Goal: Complete application form

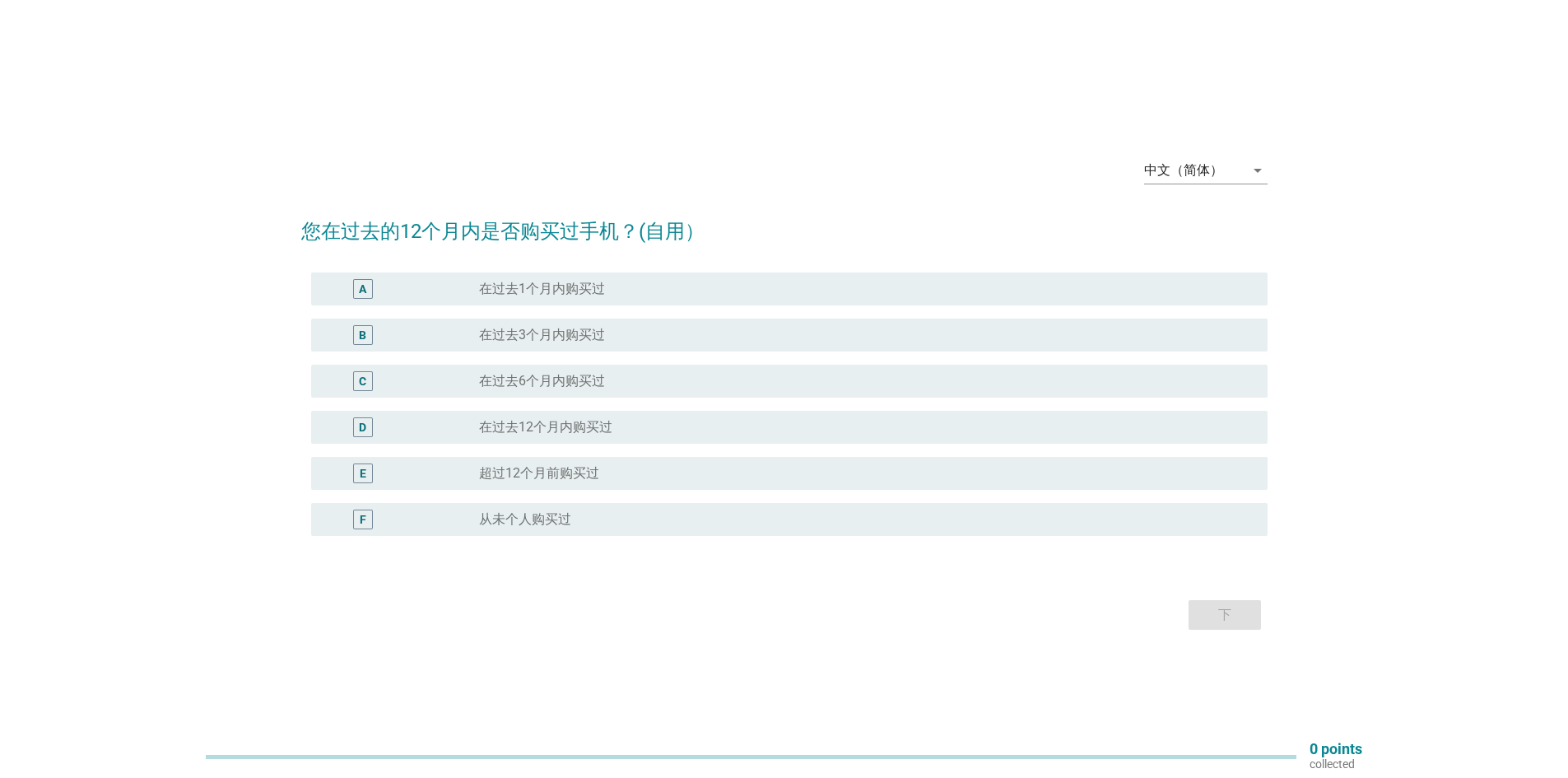
click at [1205, 154] on div "中文（简体） arrow_drop_down" at bounding box center [1206, 174] width 123 height 52
click at [1201, 162] on div "中文（简体）" at bounding box center [1194, 170] width 100 height 26
click at [1200, 179] on div "English" at bounding box center [1205, 183] width 97 height 20
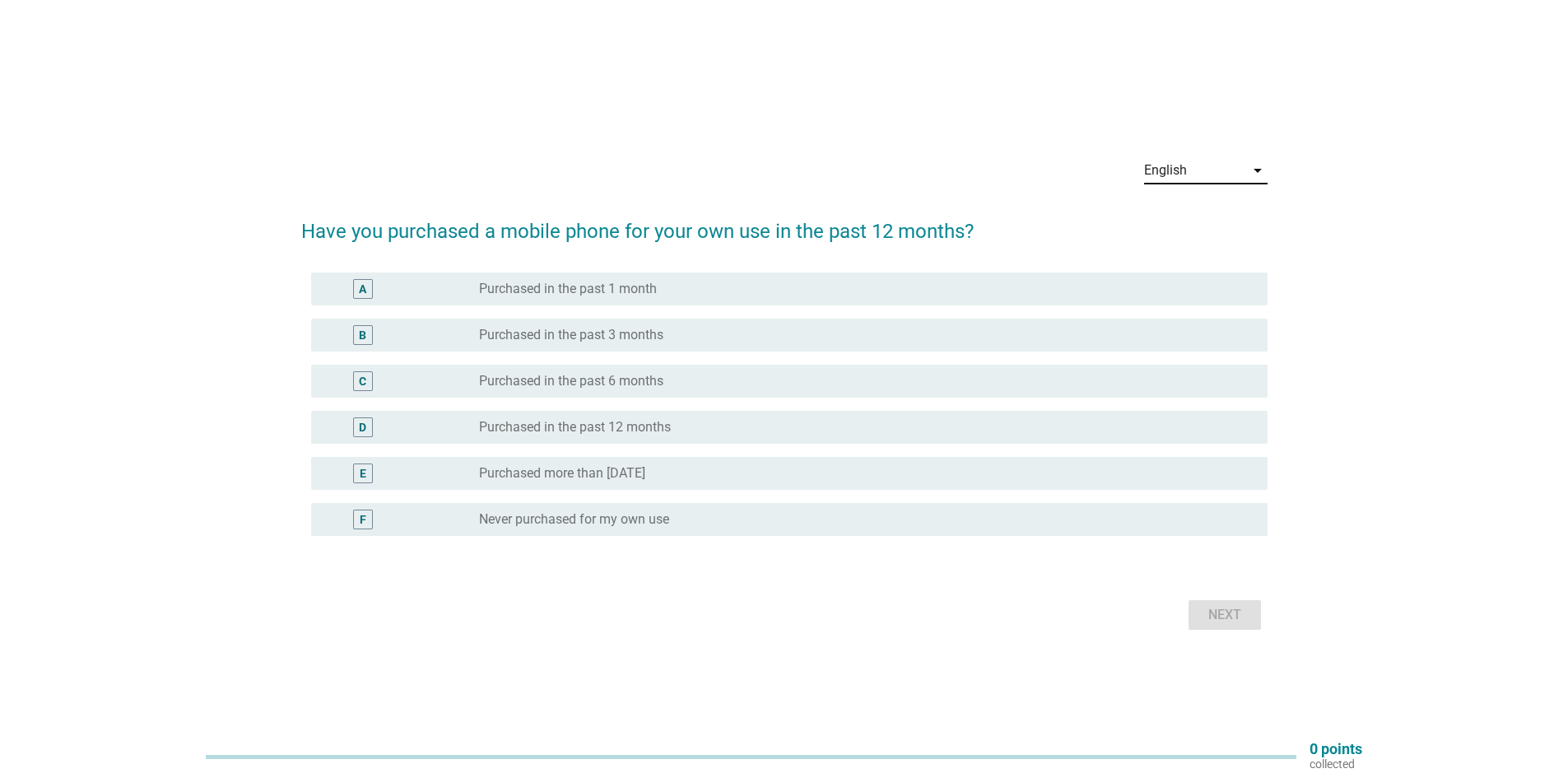
click at [757, 382] on div "radio_button_unchecked Purchased in the past 6 months" at bounding box center [859, 382] width 762 height 17
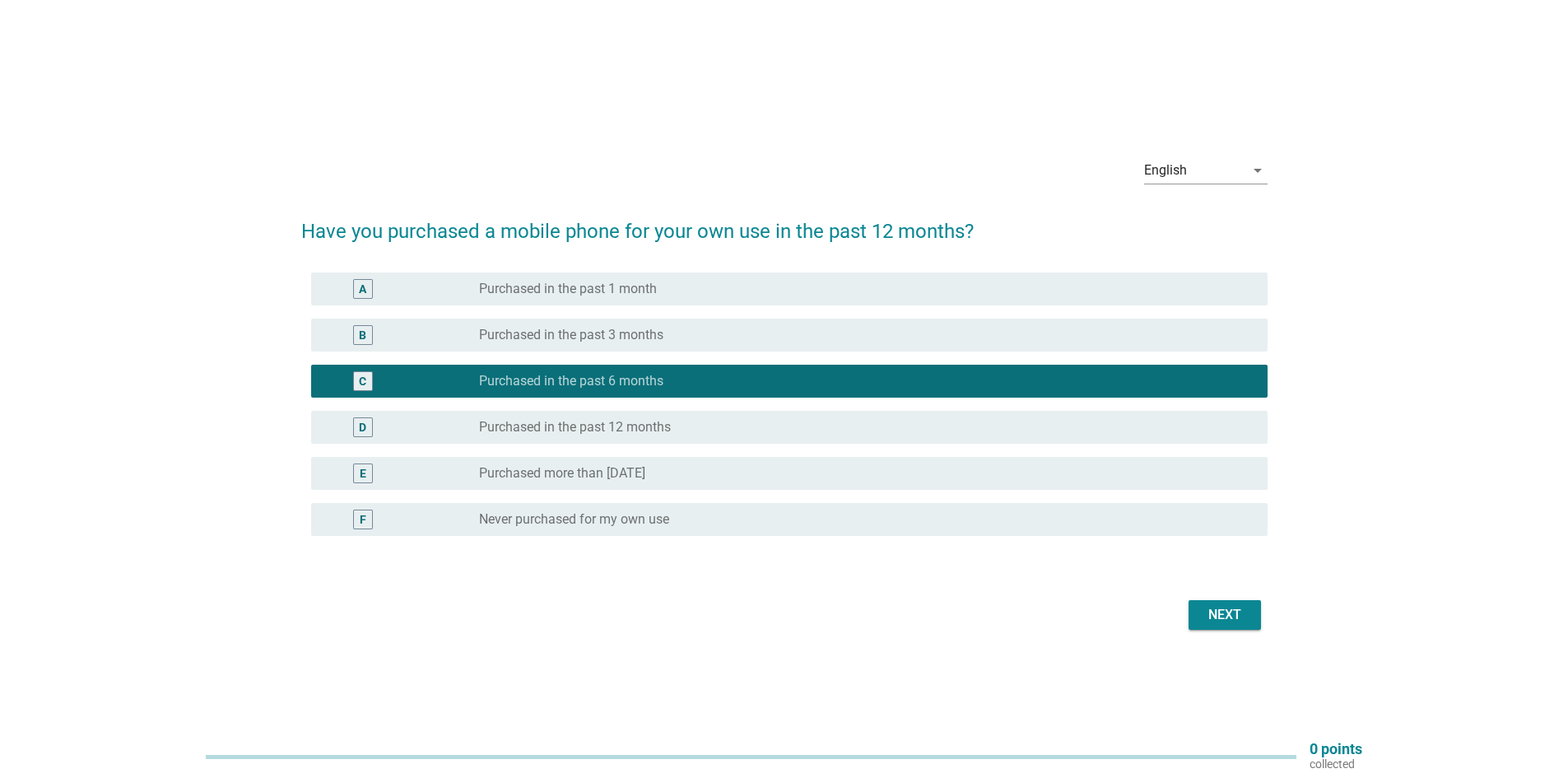
click at [1205, 624] on div "Next" at bounding box center [1224, 614] width 46 height 20
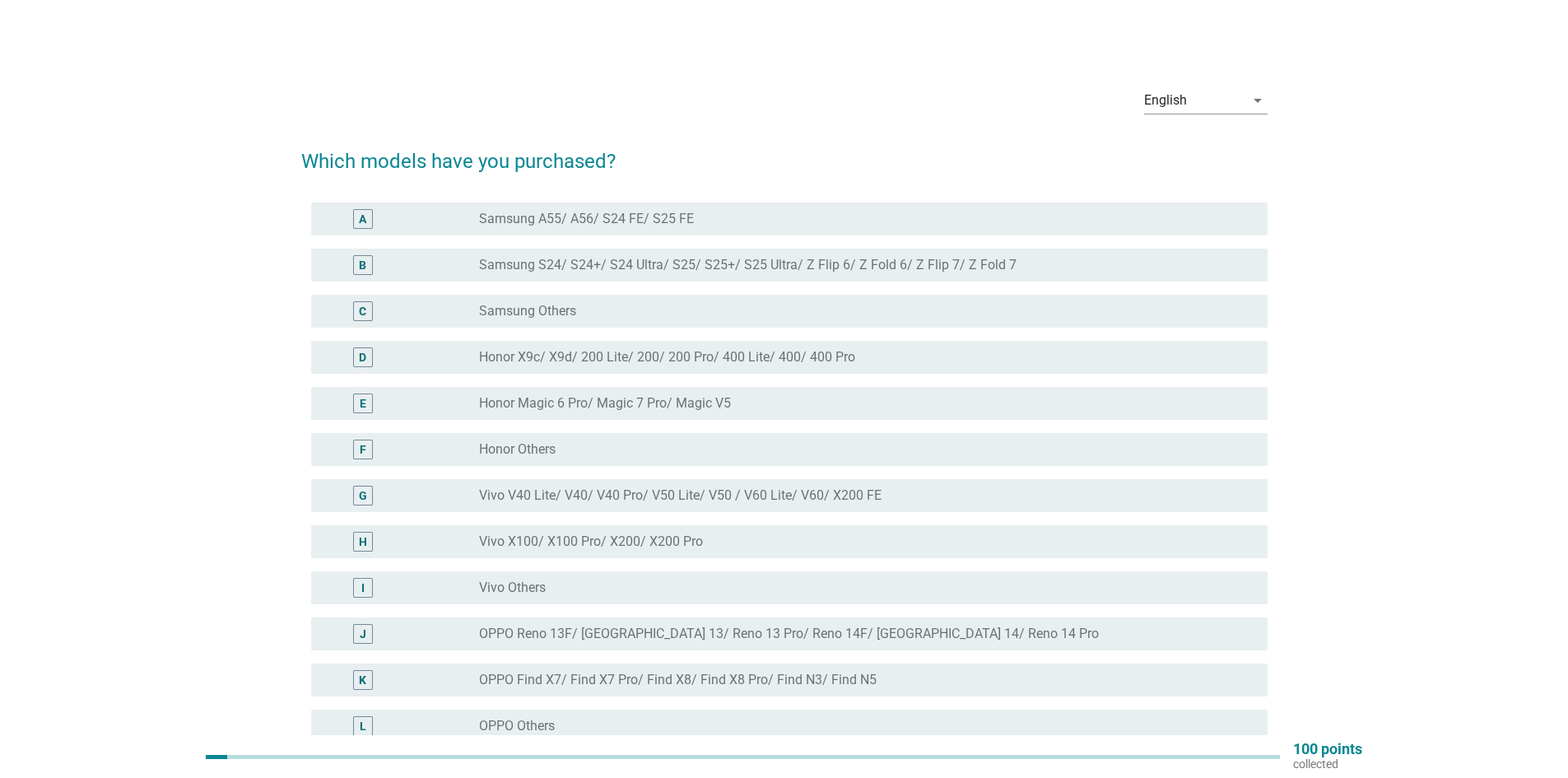
click at [885, 353] on div "radio_button_unchecked Honor X9c/ X9d/ 200 Lite/ 200/ 200 Pro/ 400 Lite/ 400/ 4…" at bounding box center [859, 357] width 762 height 17
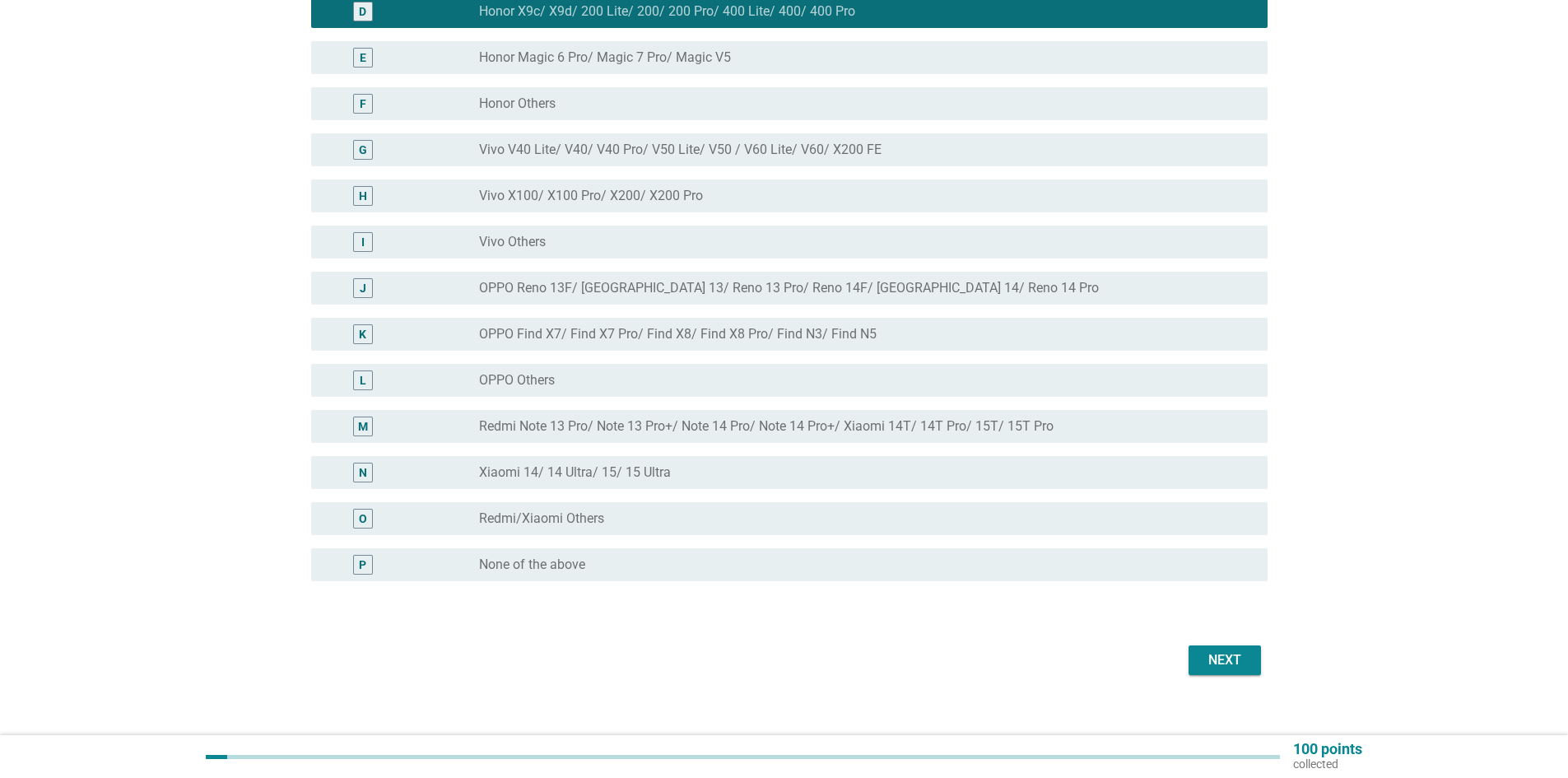
scroll to position [365, 0]
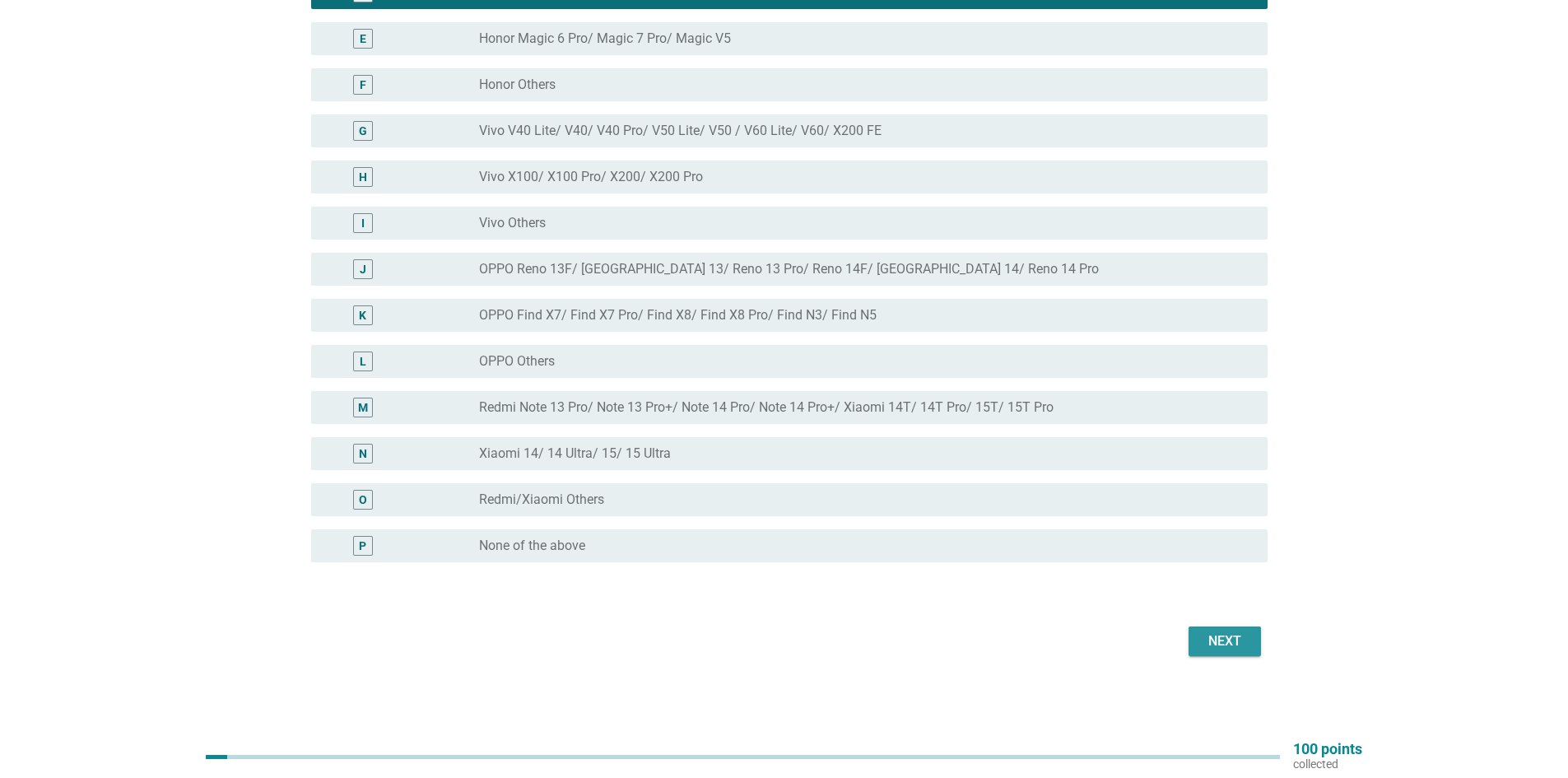
click at [1236, 644] on div "Next" at bounding box center [1224, 641] width 46 height 20
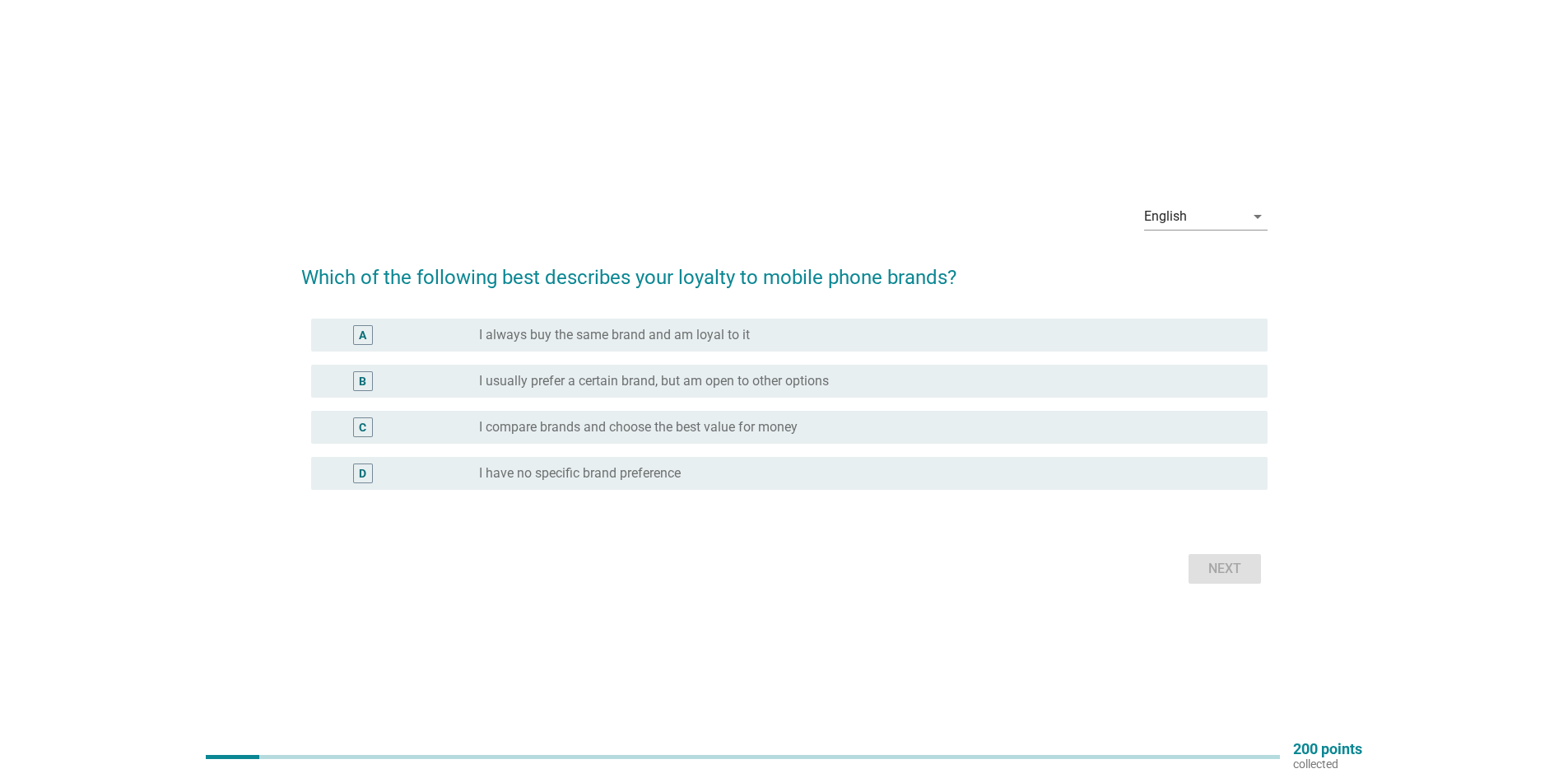
click at [823, 424] on div "radio_button_unchecked I compare brands and choose the best value for money" at bounding box center [859, 427] width 762 height 17
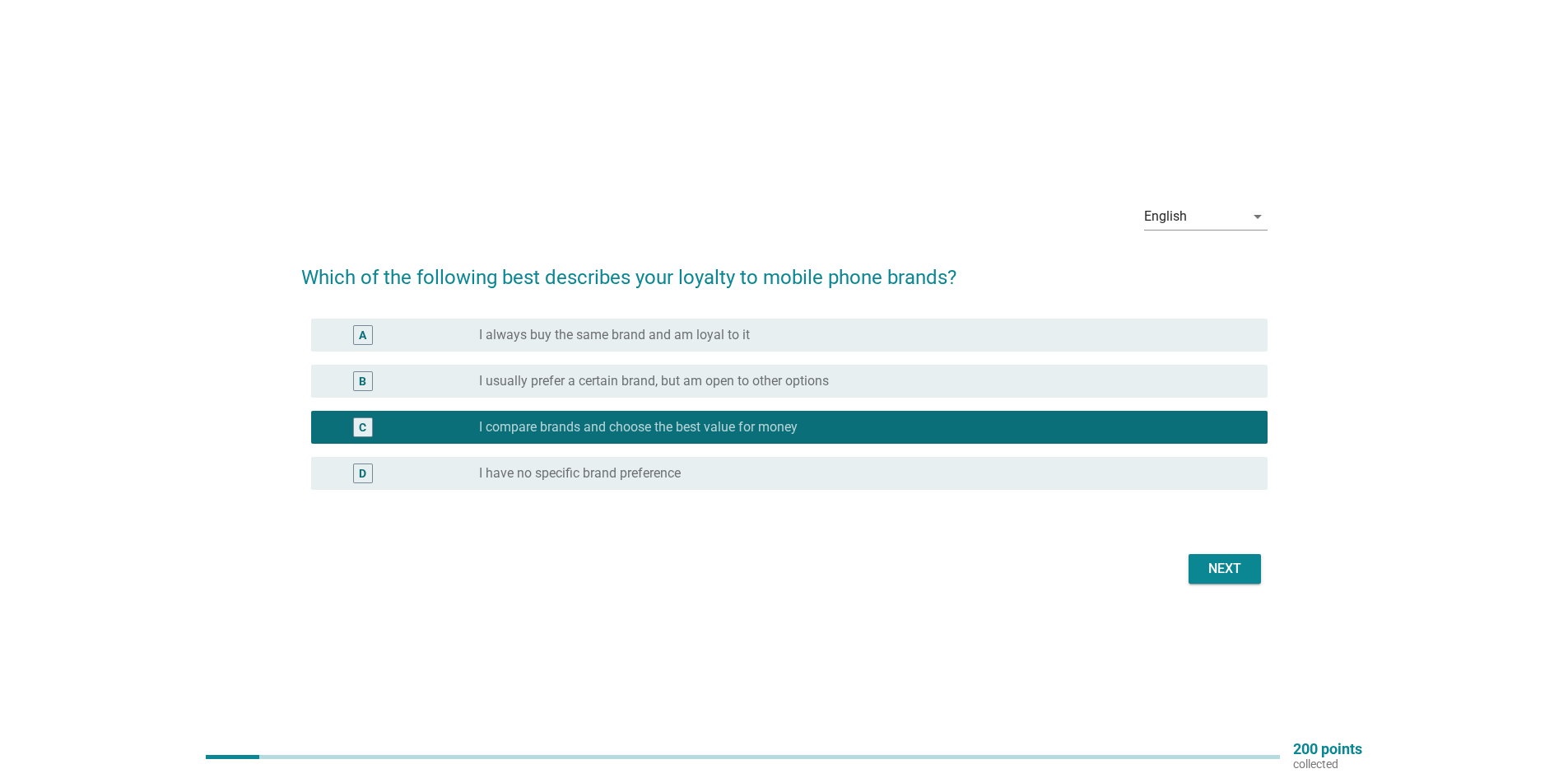
click at [1204, 570] on div "Next" at bounding box center [1224, 569] width 46 height 20
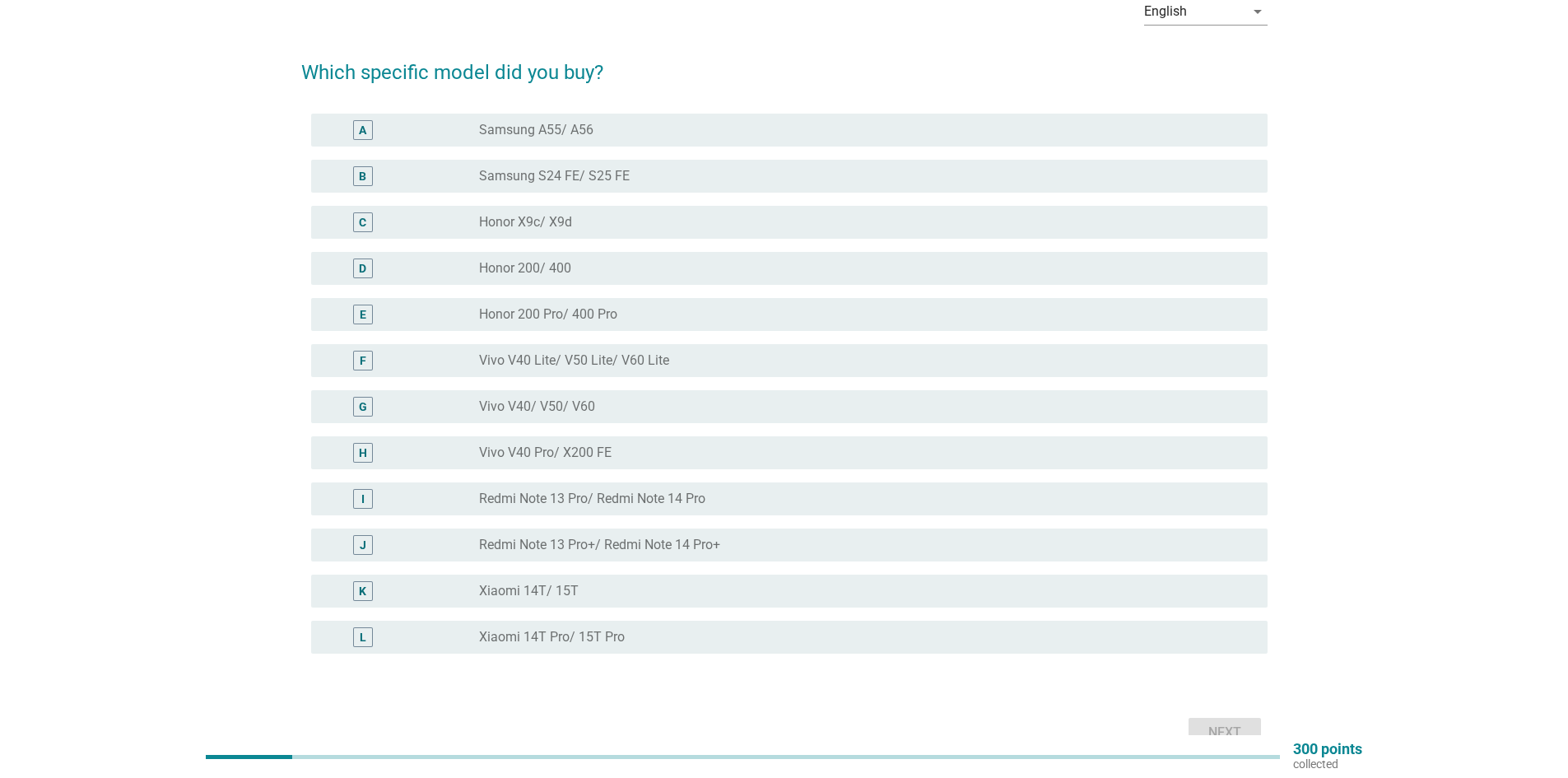
scroll to position [82, 0]
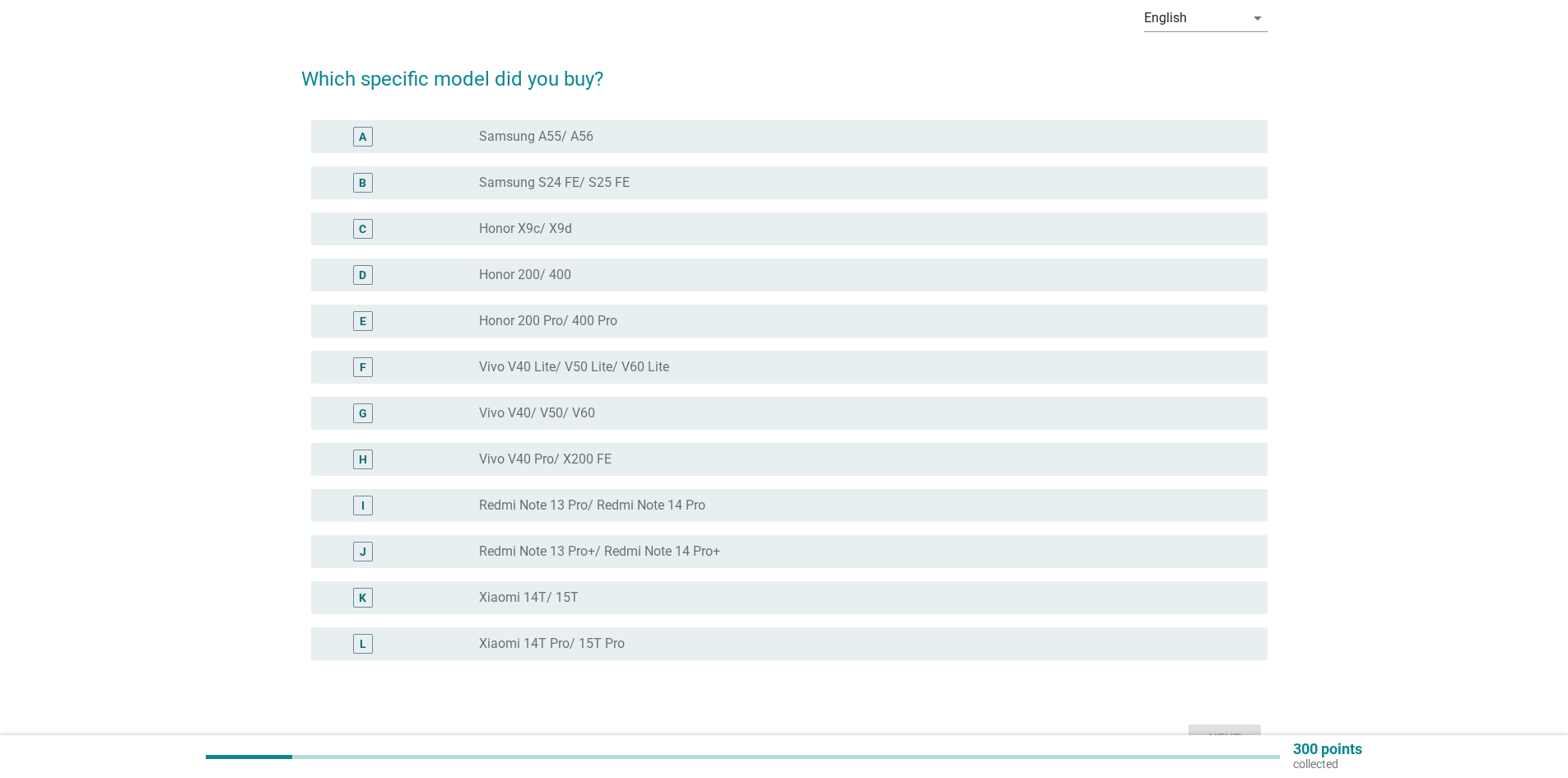
click at [634, 277] on div "radio_button_unchecked Honor 200/ 400" at bounding box center [859, 275] width 762 height 17
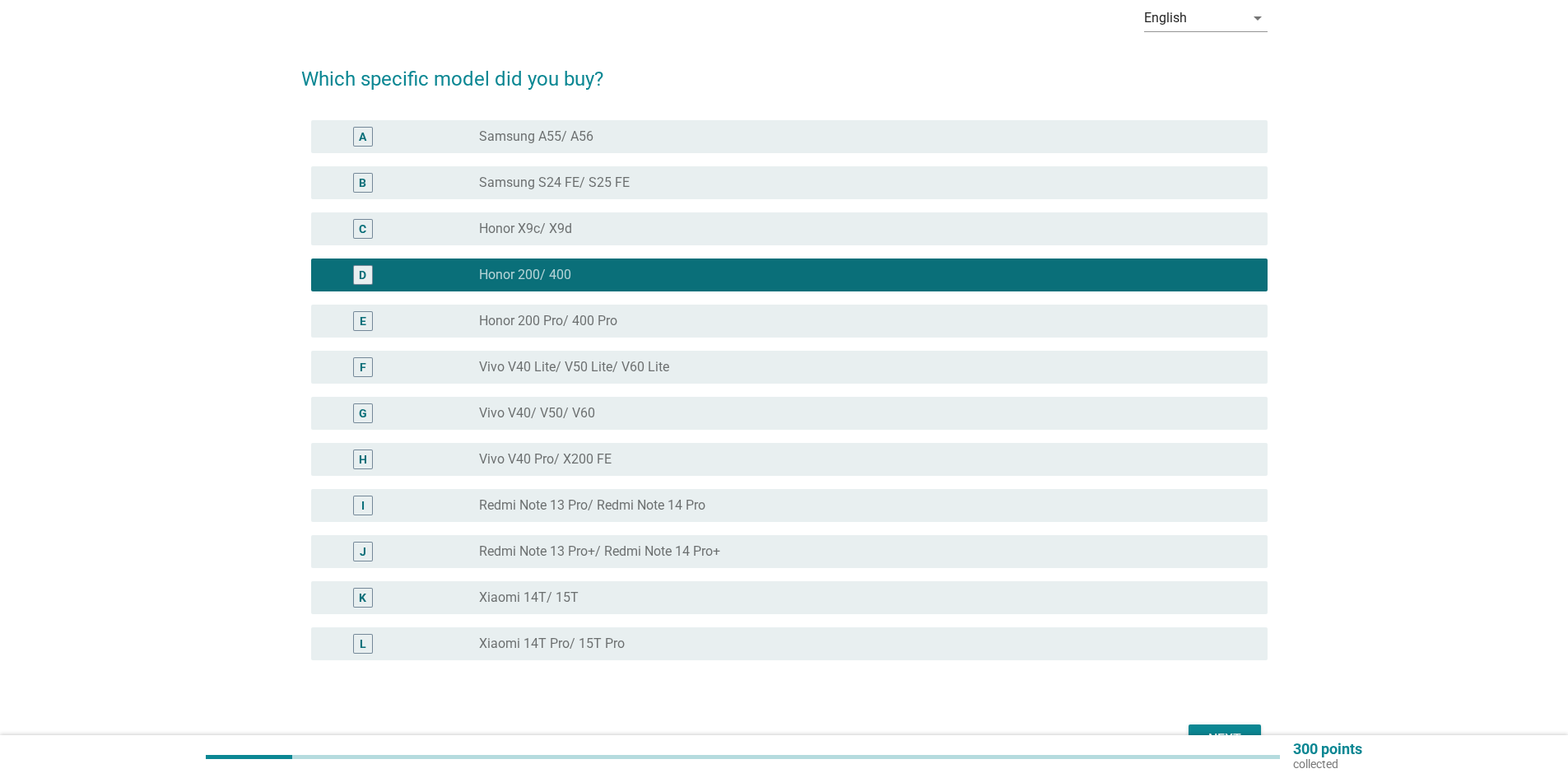
click at [1209, 721] on div "Next" at bounding box center [784, 740] width 967 height 39
click at [1211, 724] on div "Next" at bounding box center [784, 740] width 967 height 39
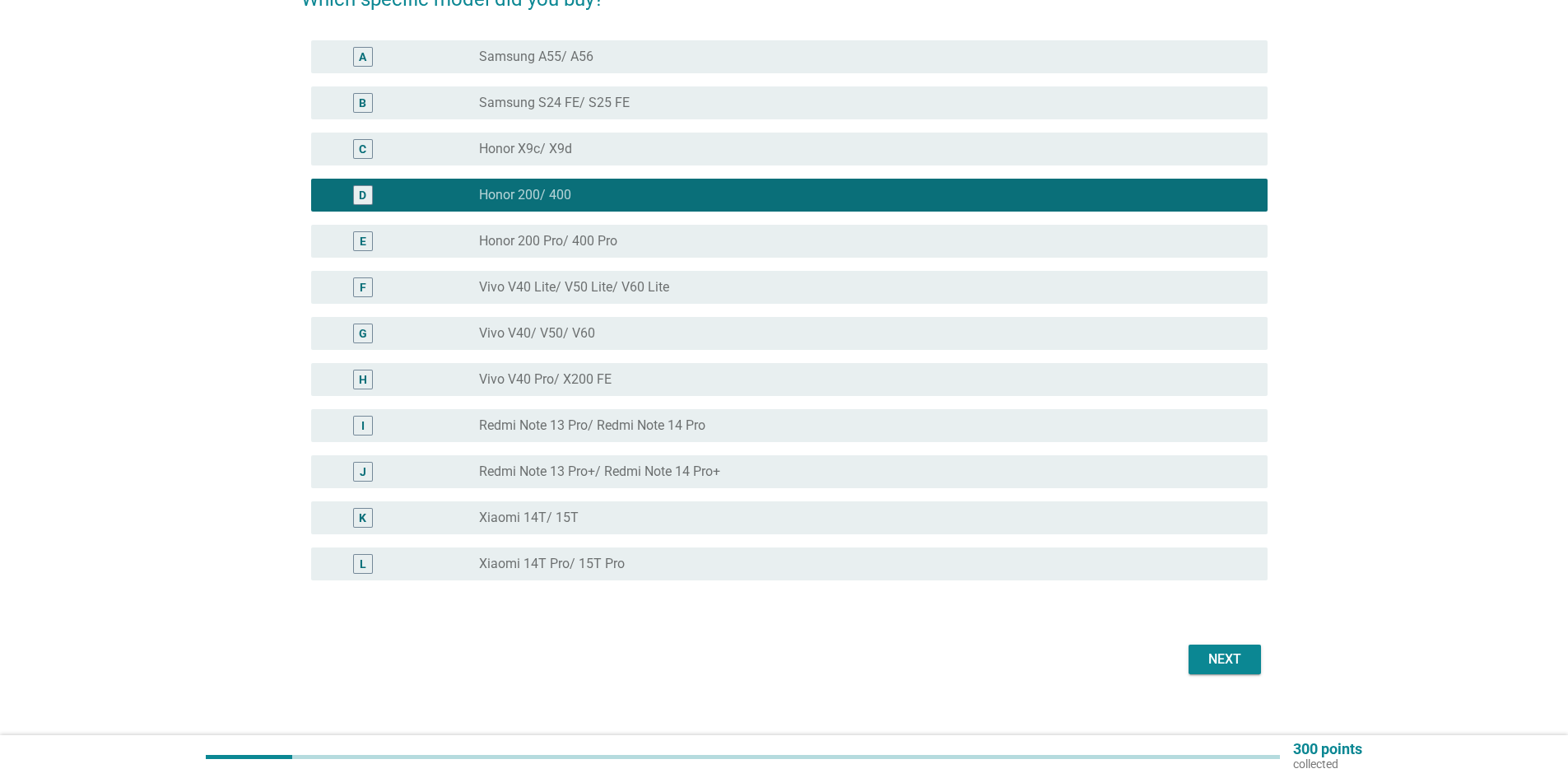
scroll to position [165, 0]
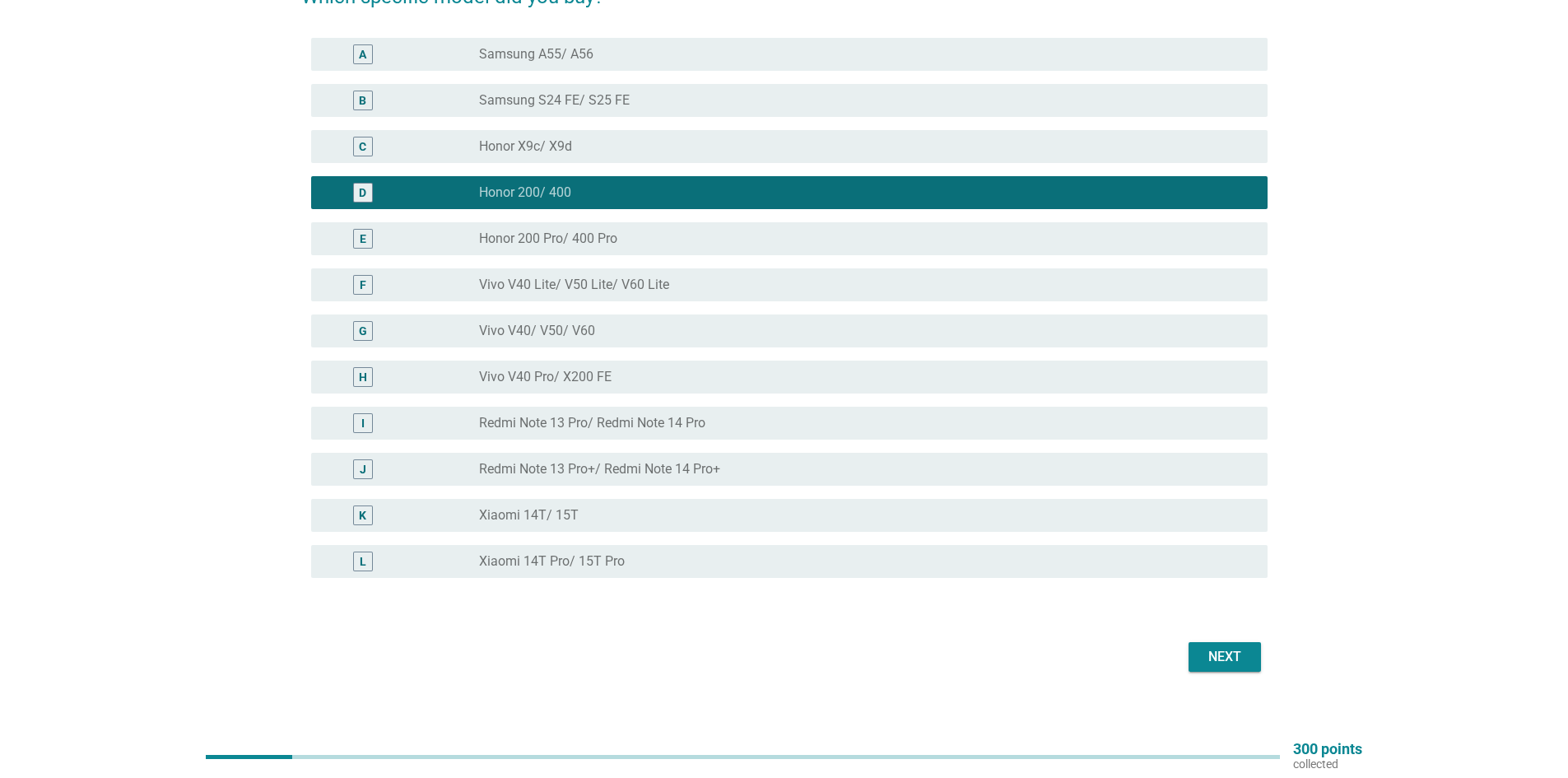
click at [1223, 662] on div "Next" at bounding box center [1224, 656] width 46 height 20
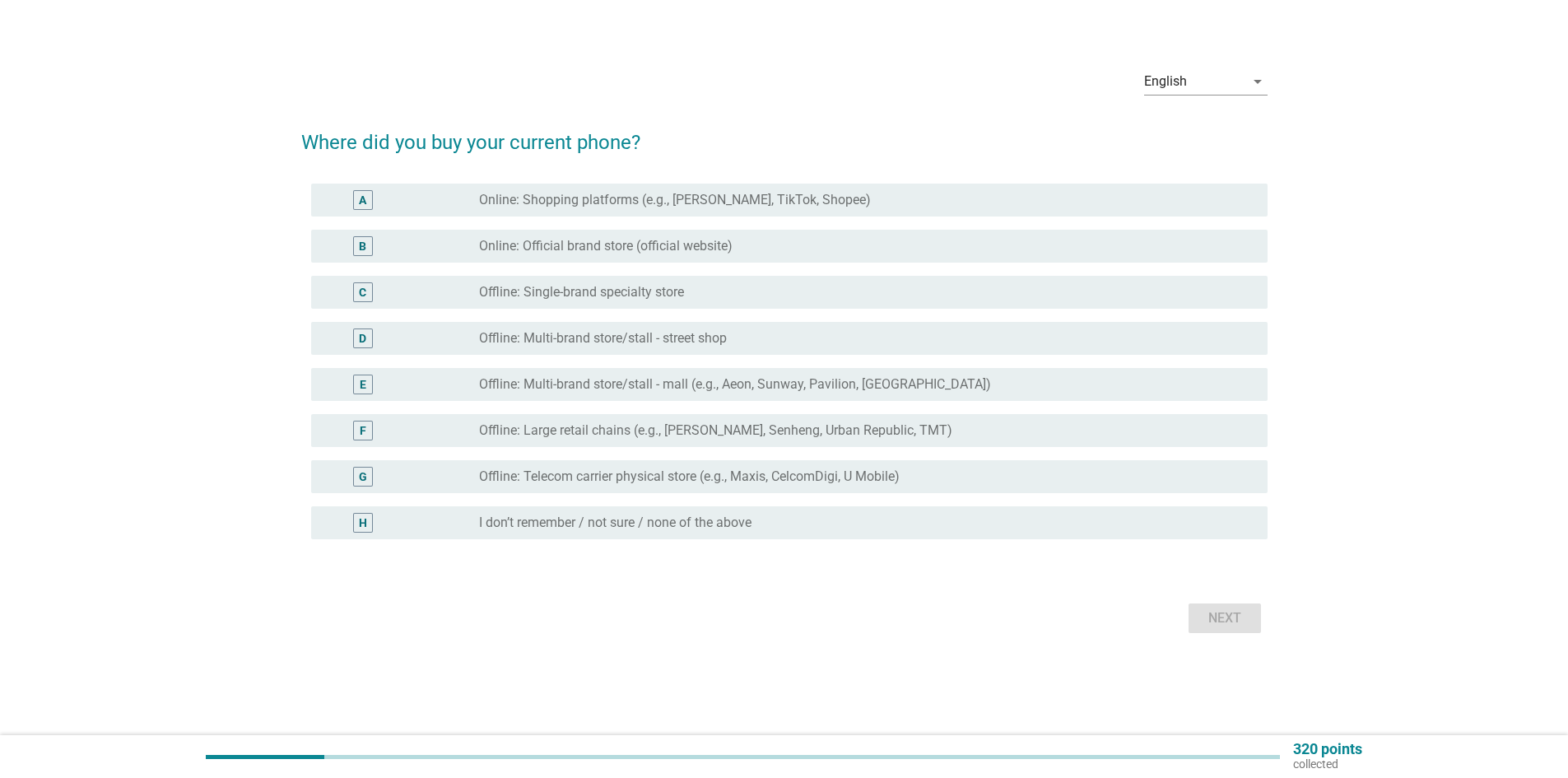
scroll to position [0, 0]
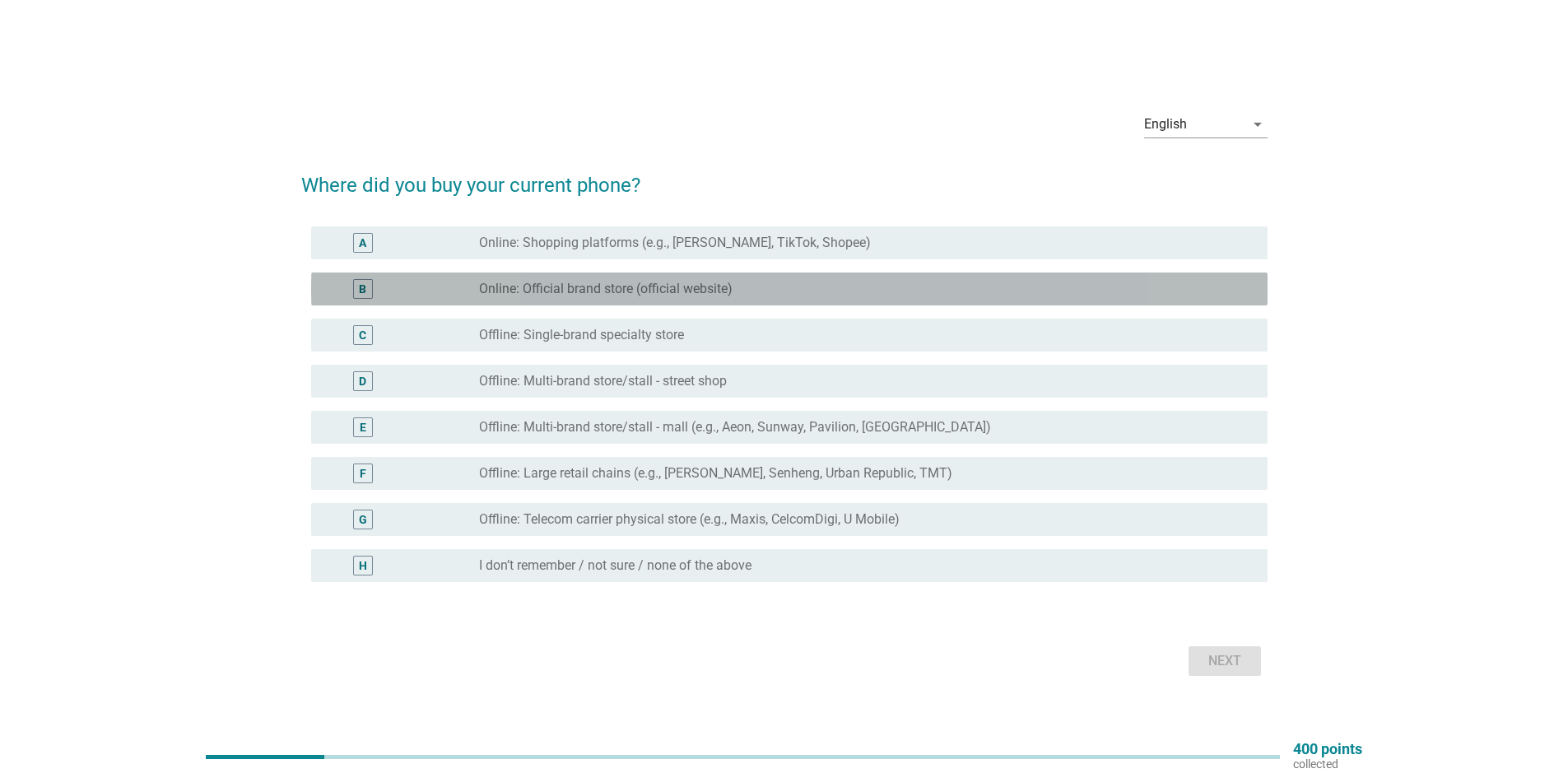
click at [790, 291] on div "radio_button_unchecked Online: Official brand store (official website)" at bounding box center [859, 289] width 762 height 17
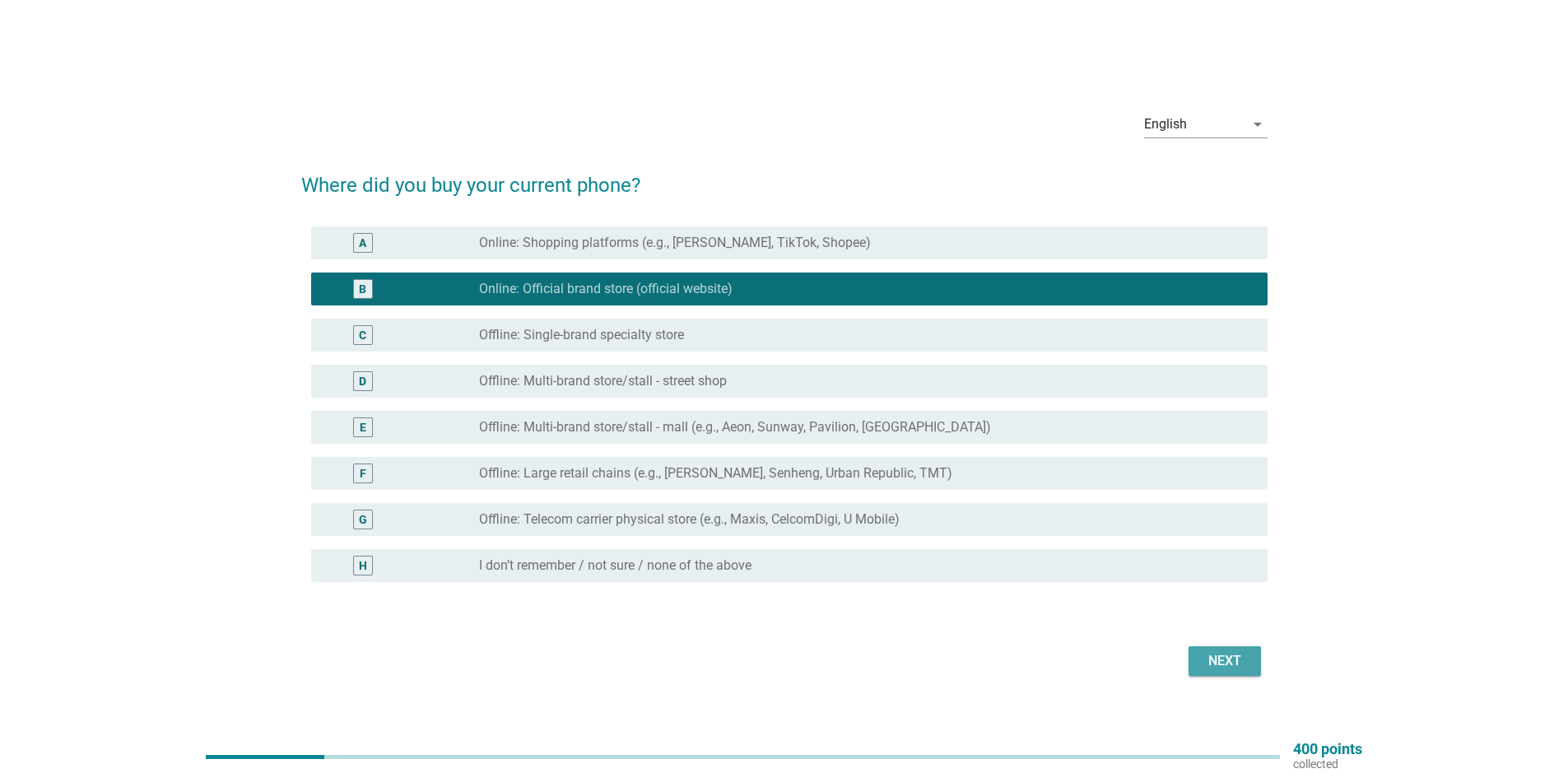
click at [1232, 651] on div "Next" at bounding box center [1224, 660] width 46 height 20
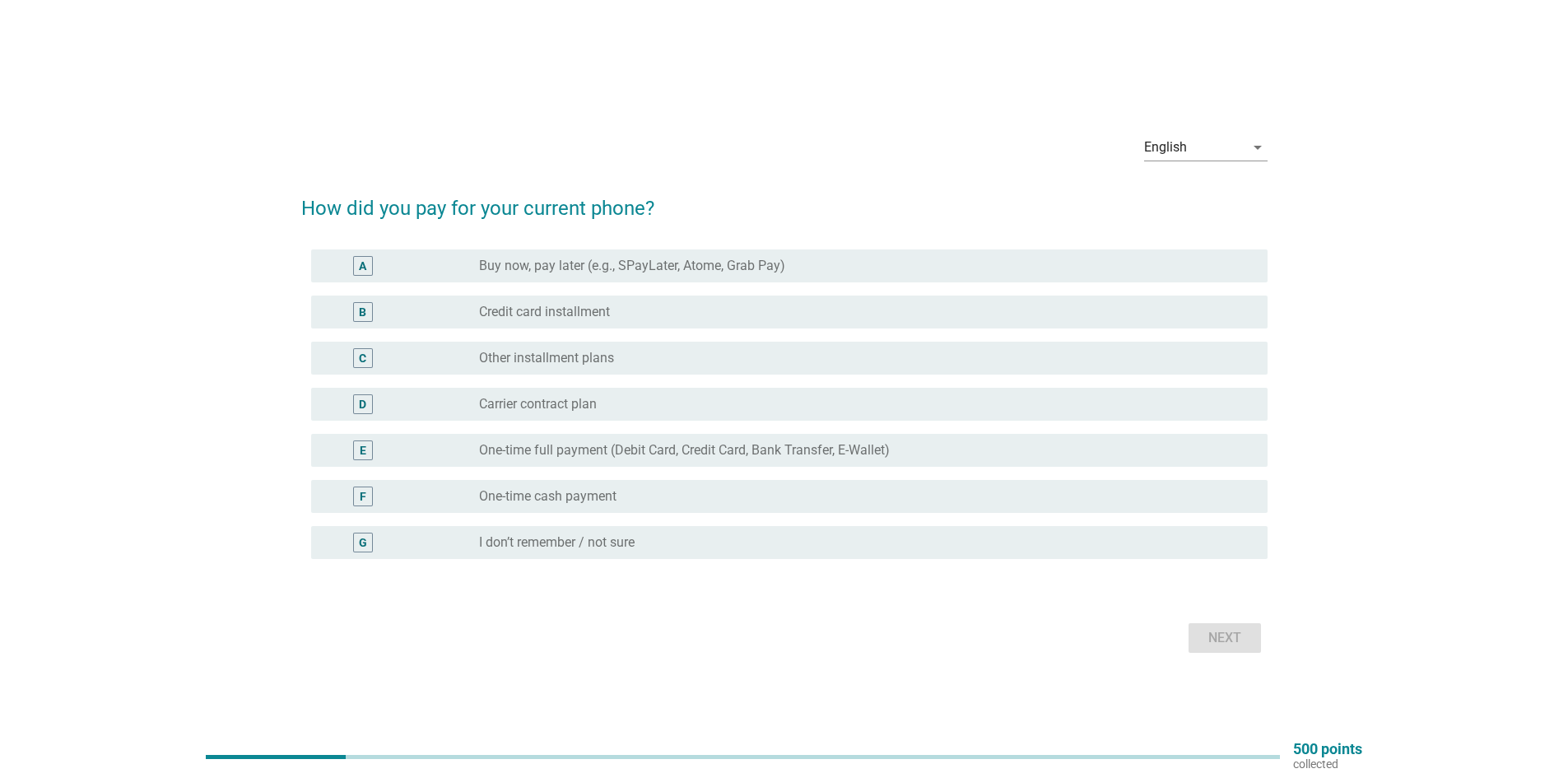
click at [646, 447] on label "One-time full payment (Debit Card, Credit Card, Bank Transfer, E-Wallet)" at bounding box center [683, 451] width 410 height 17
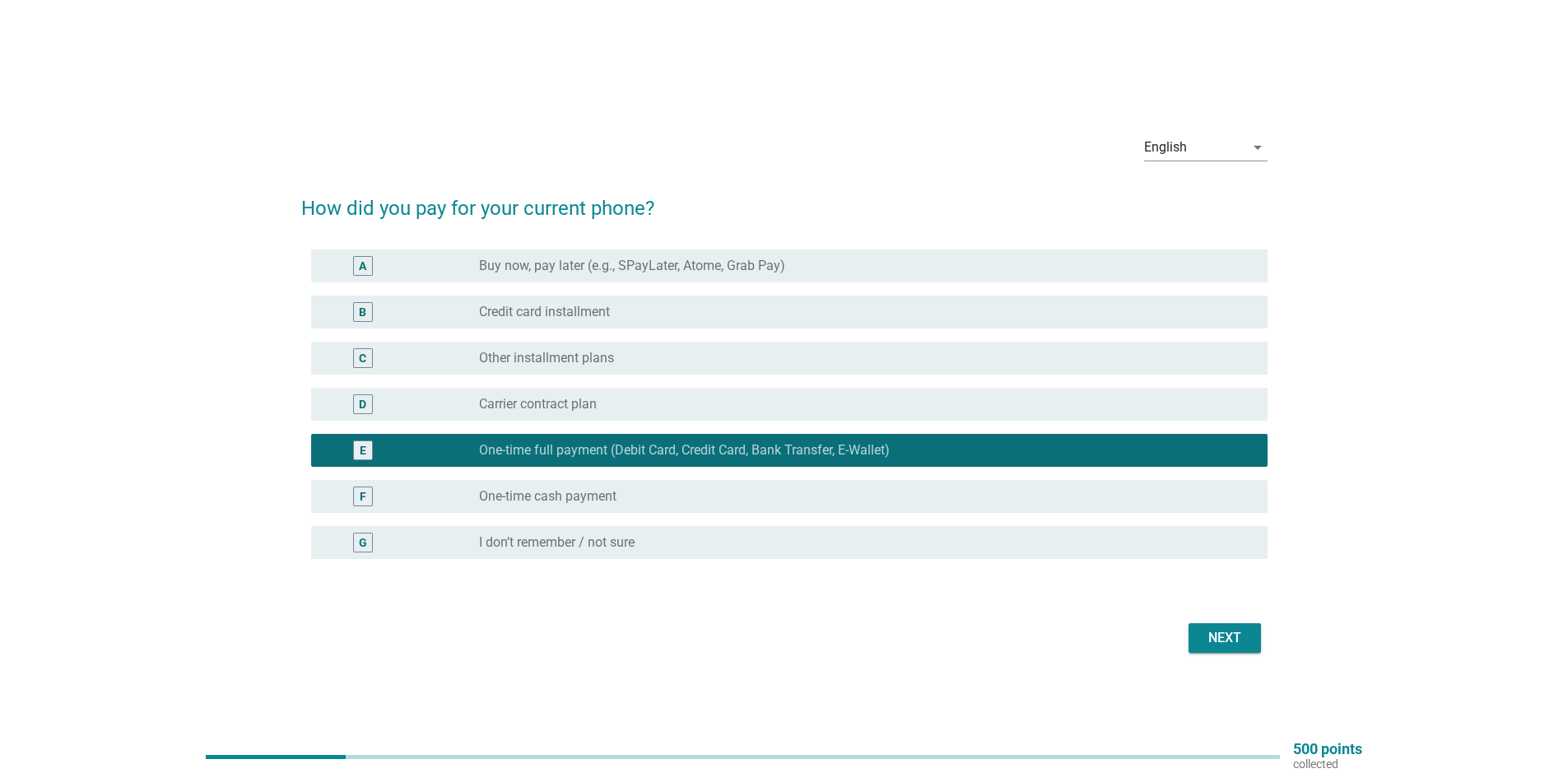
click at [1230, 638] on div "Next" at bounding box center [1224, 638] width 46 height 20
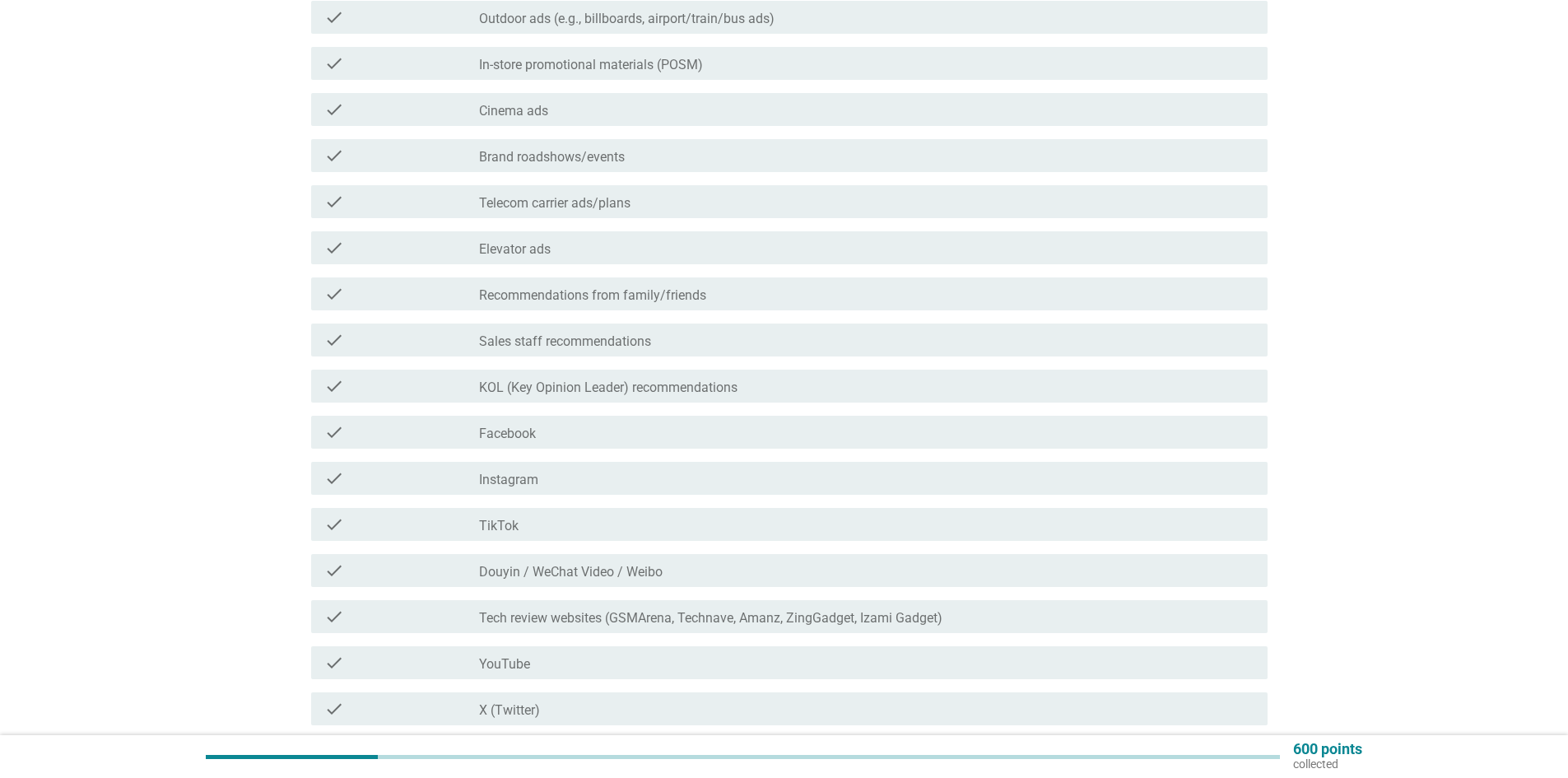
scroll to position [411, 0]
click at [643, 433] on div "check_box_outline_blank Facebook" at bounding box center [866, 430] width 775 height 20
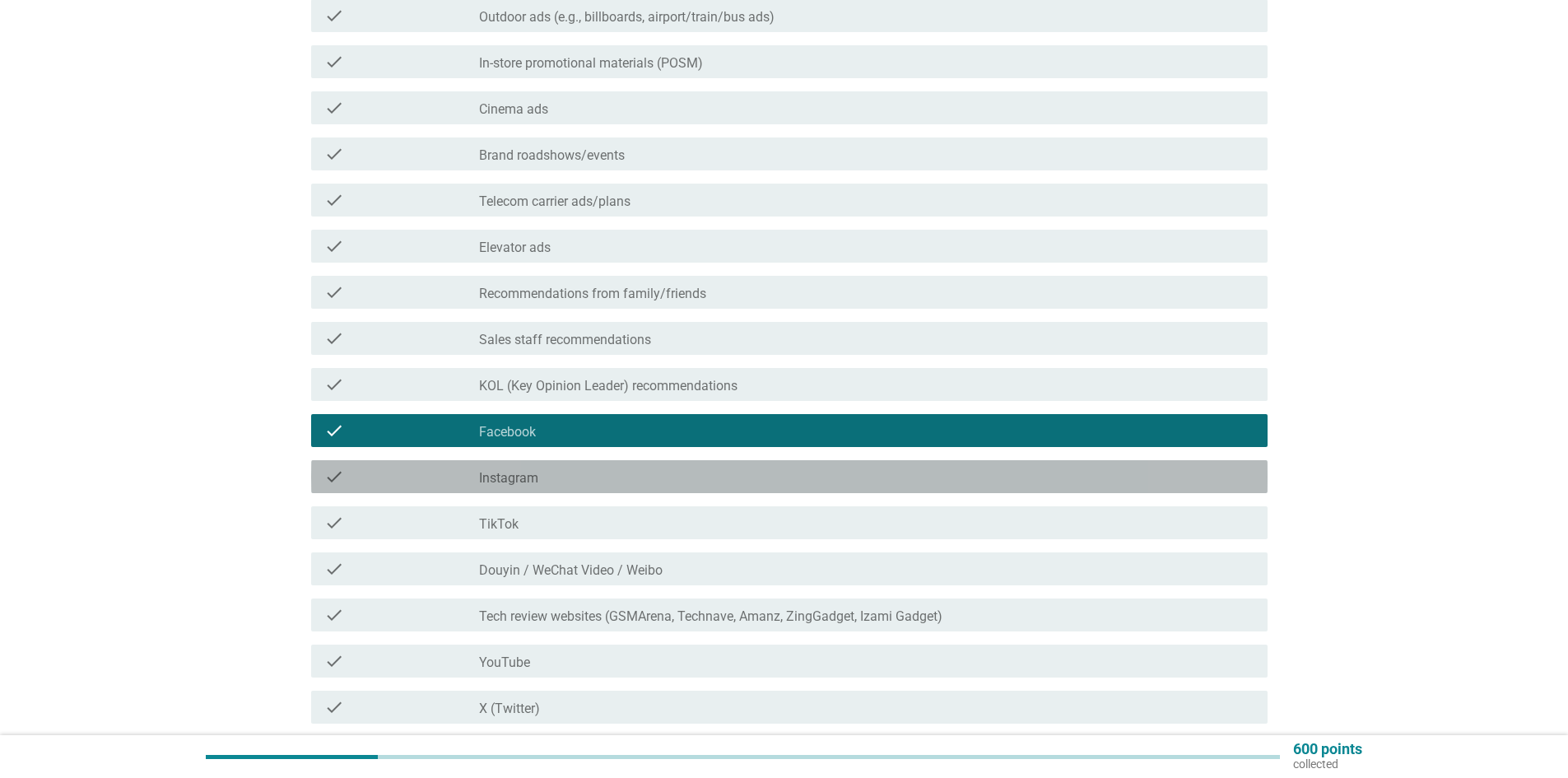
click at [637, 465] on div "check check_box_outline_blank Instagram" at bounding box center [789, 476] width 957 height 33
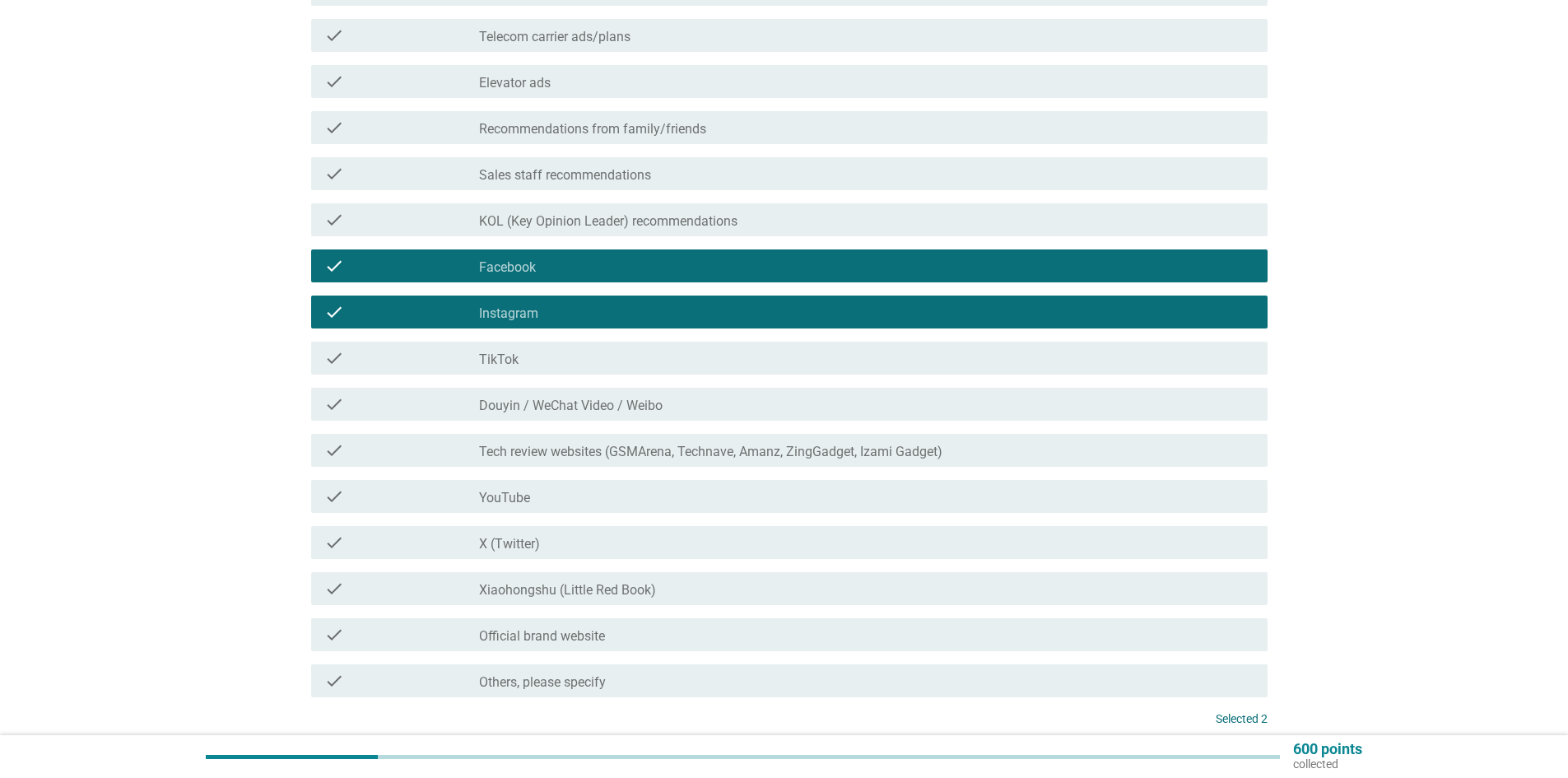
click at [652, 493] on div "check_box_outline_blank YouTube" at bounding box center [866, 496] width 775 height 20
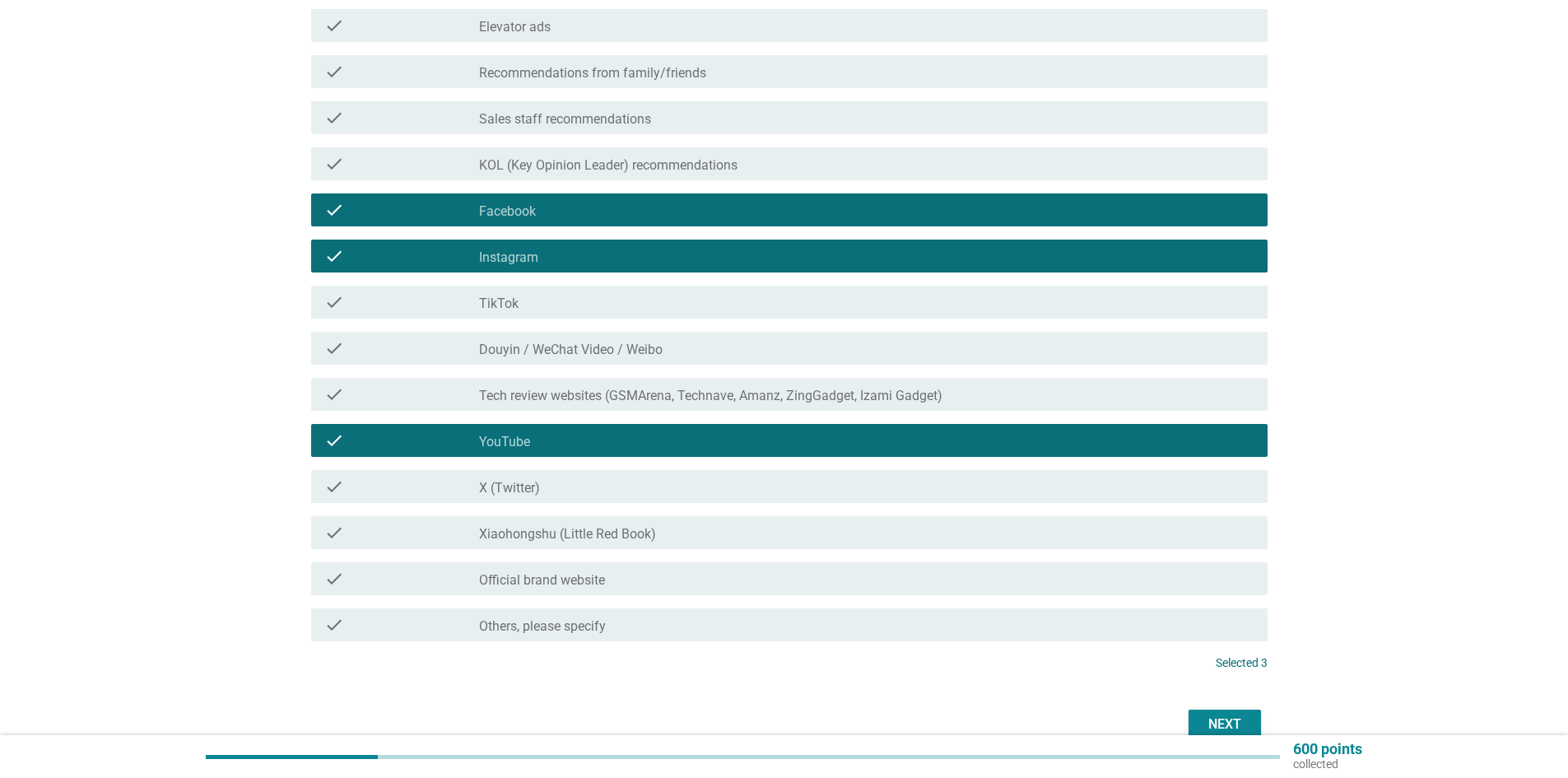
scroll to position [633, 0]
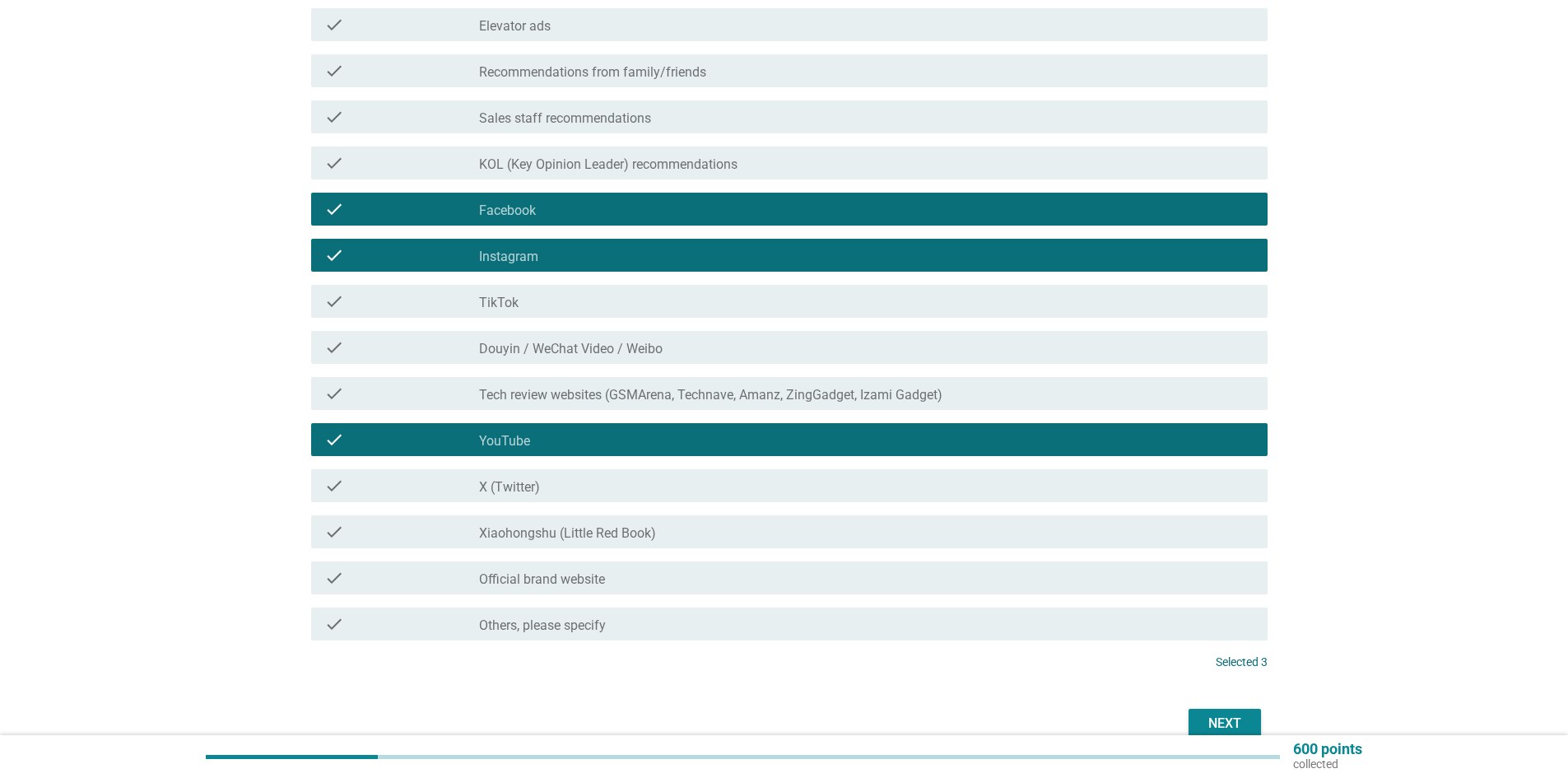
click at [1222, 722] on div "Next" at bounding box center [1224, 723] width 46 height 20
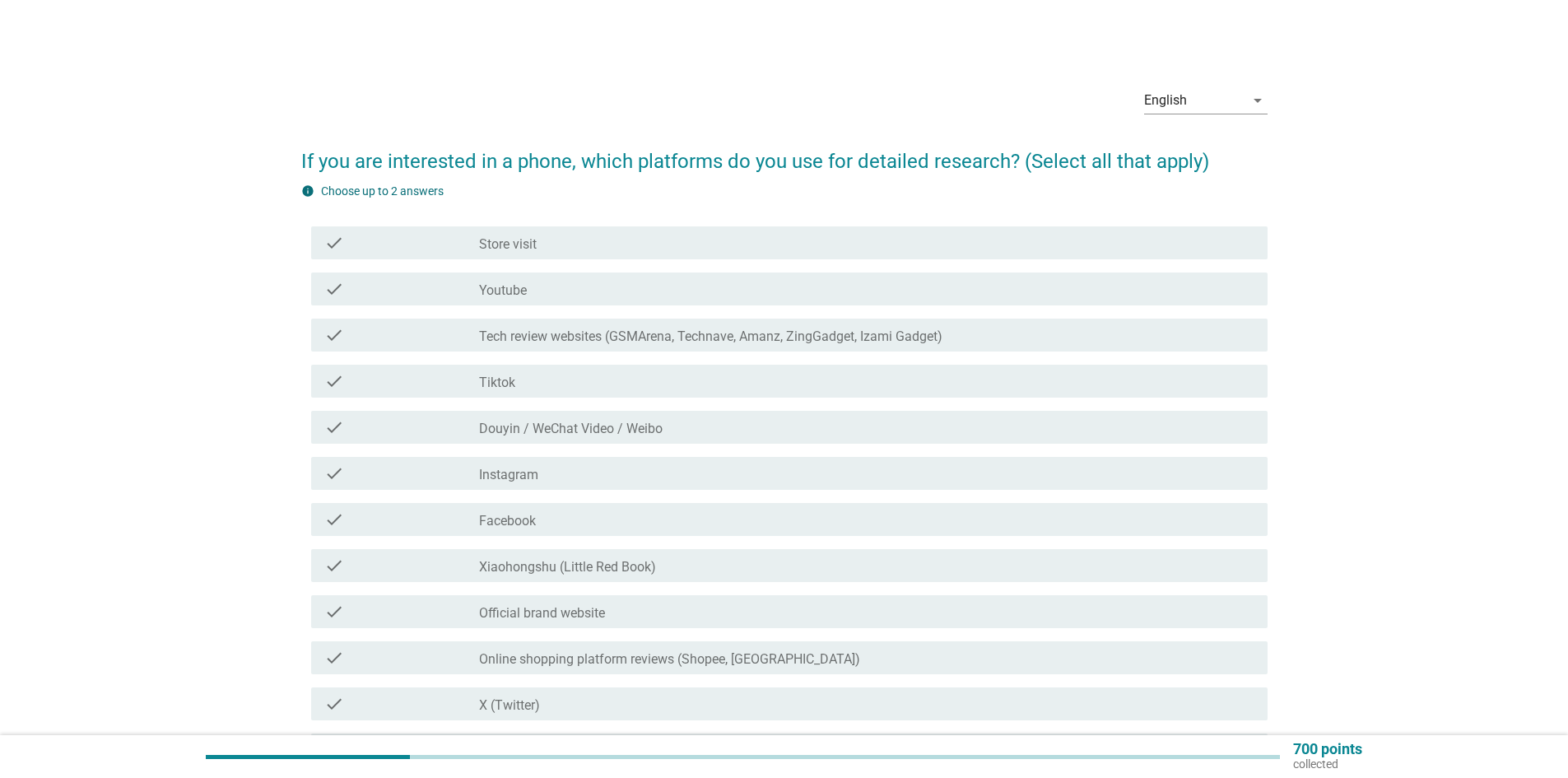
click at [601, 277] on div "check check_box_outline_blank Youtube" at bounding box center [789, 288] width 957 height 33
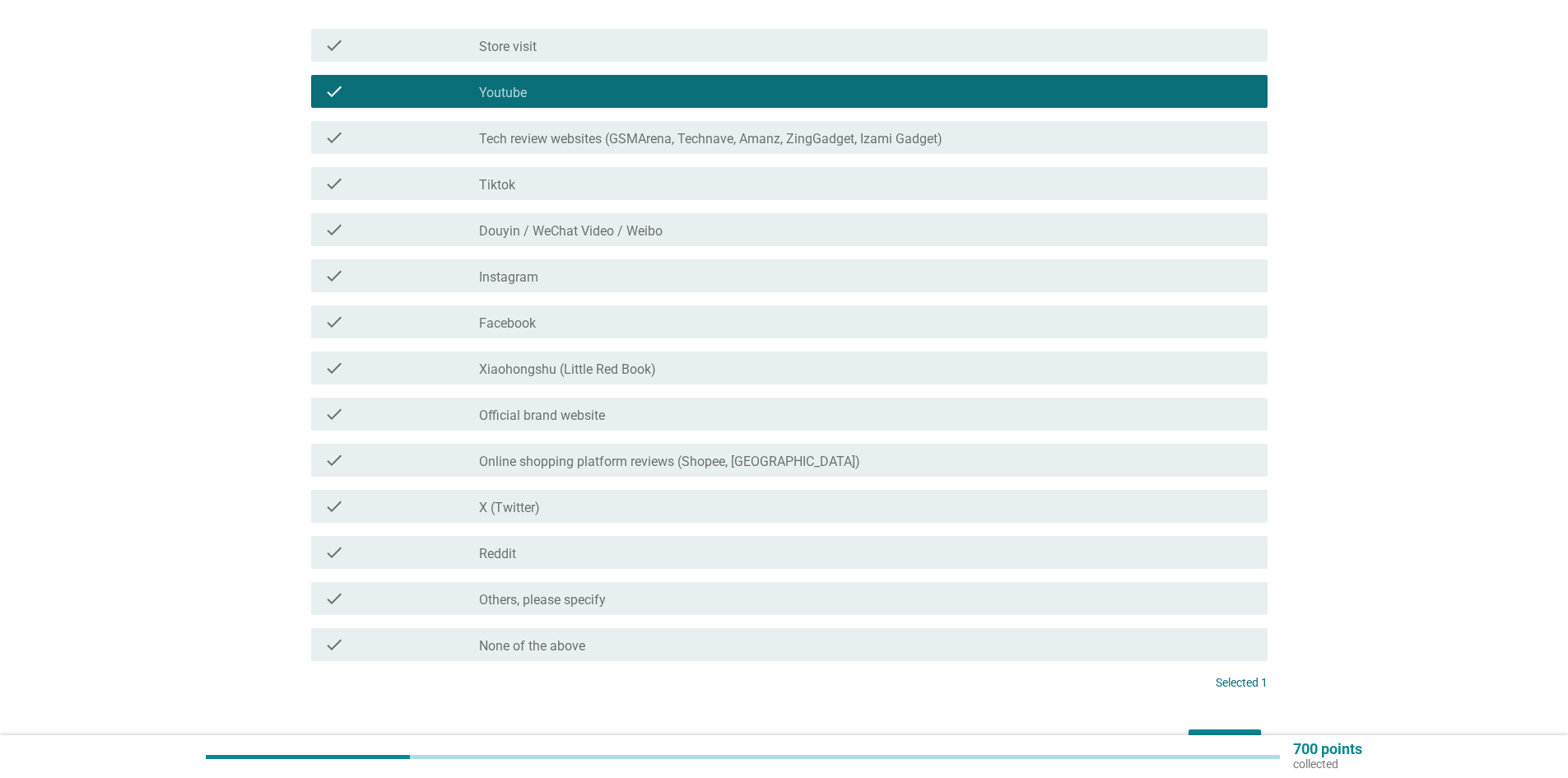
scroll to position [247, 0]
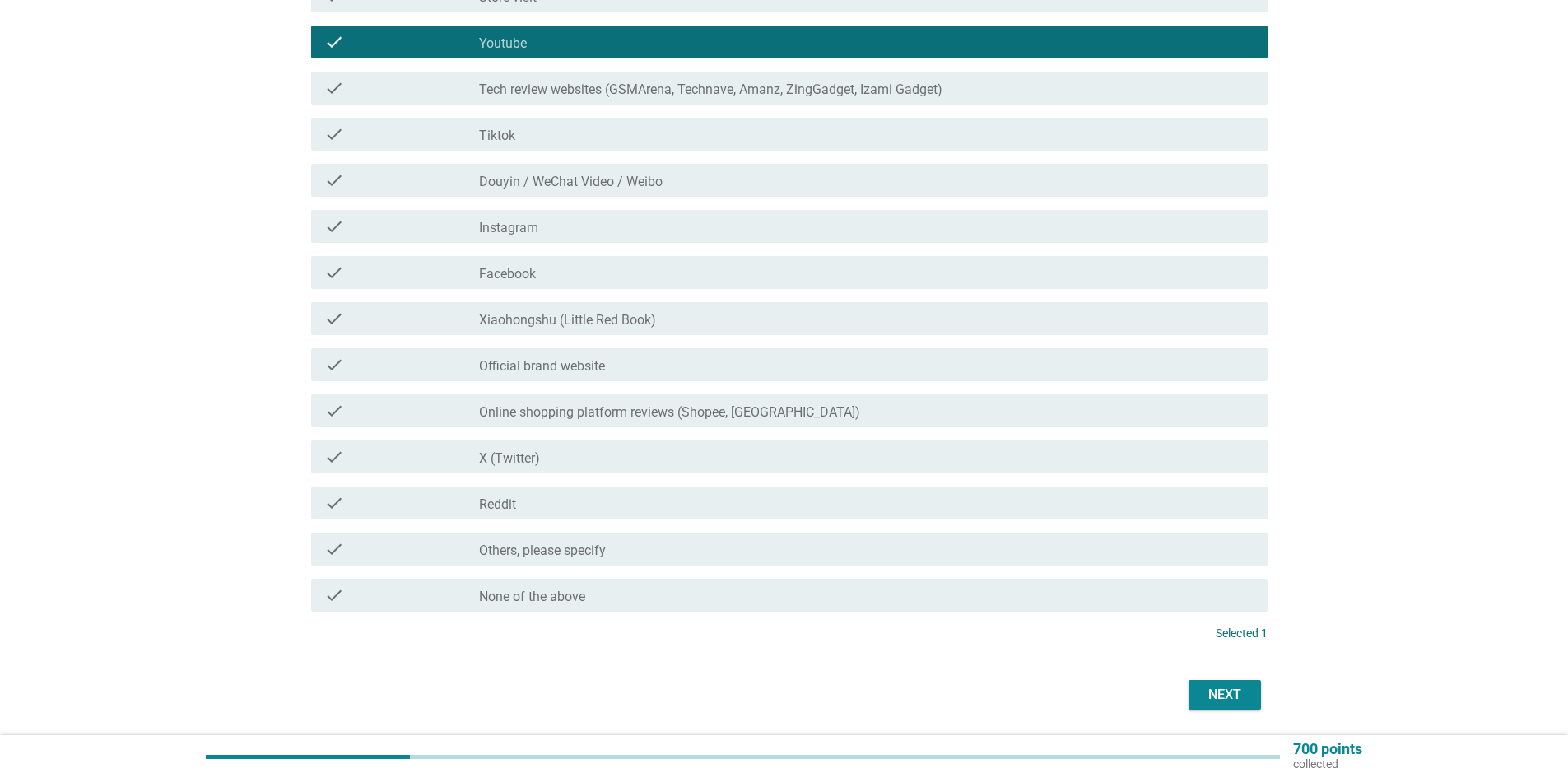
click at [624, 231] on div "check_box_outline_blank Instagram" at bounding box center [866, 226] width 775 height 20
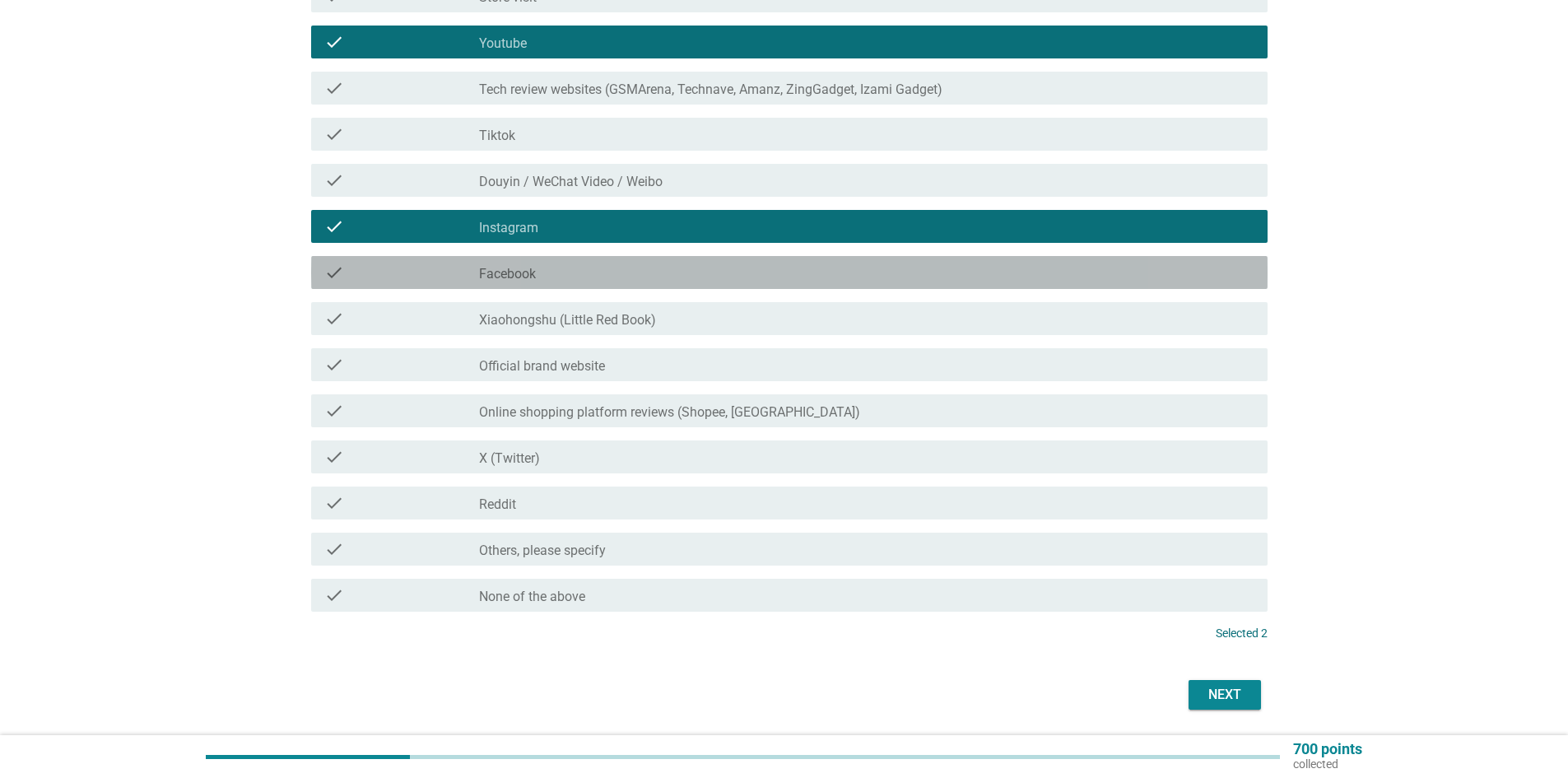
click at [615, 270] on div "check_box_outline_blank Facebook" at bounding box center [866, 272] width 775 height 20
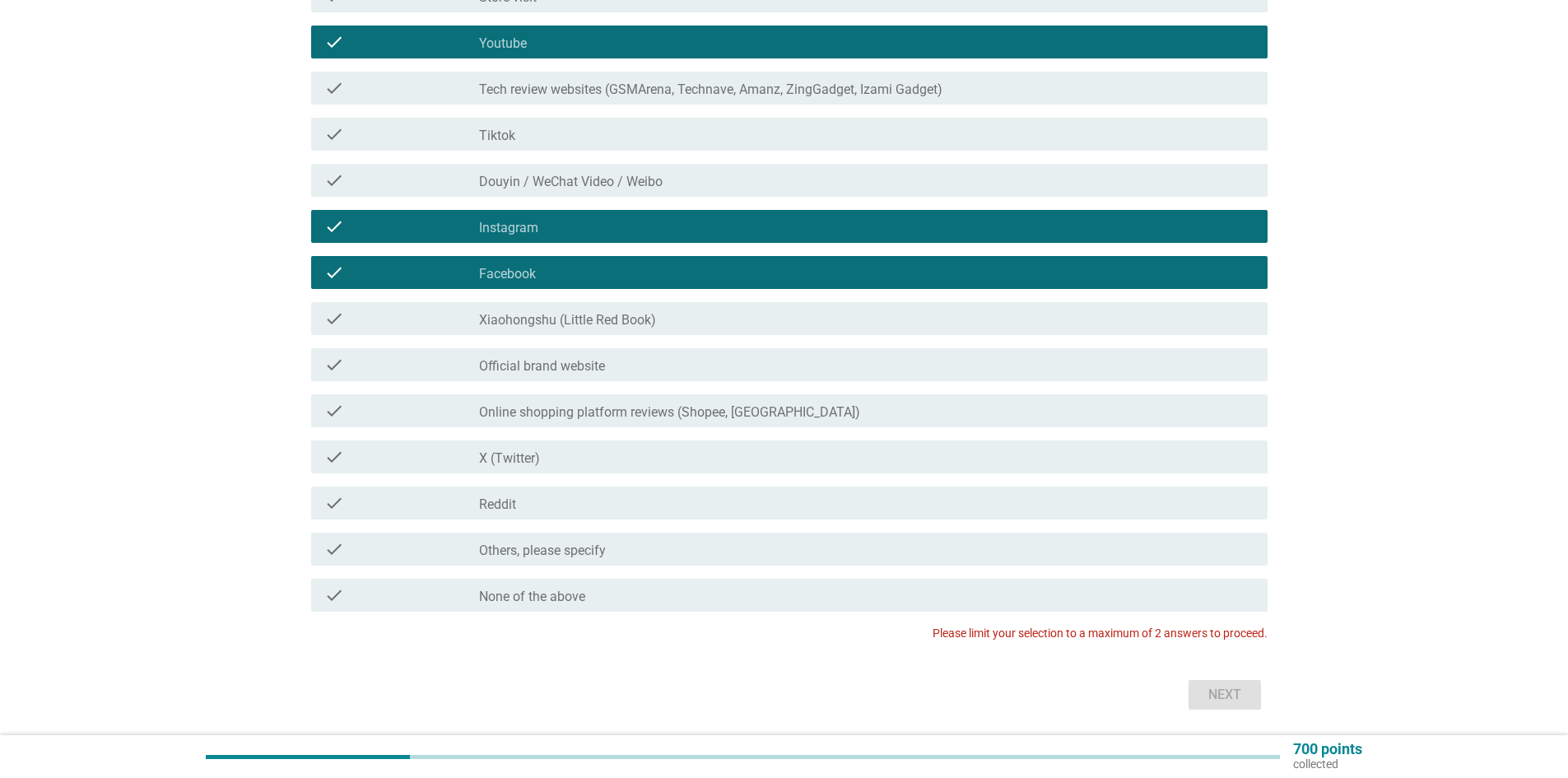
click at [772, 416] on label "Online shopping platform reviews (Shopee, [GEOGRAPHIC_DATA])" at bounding box center [669, 412] width 381 height 17
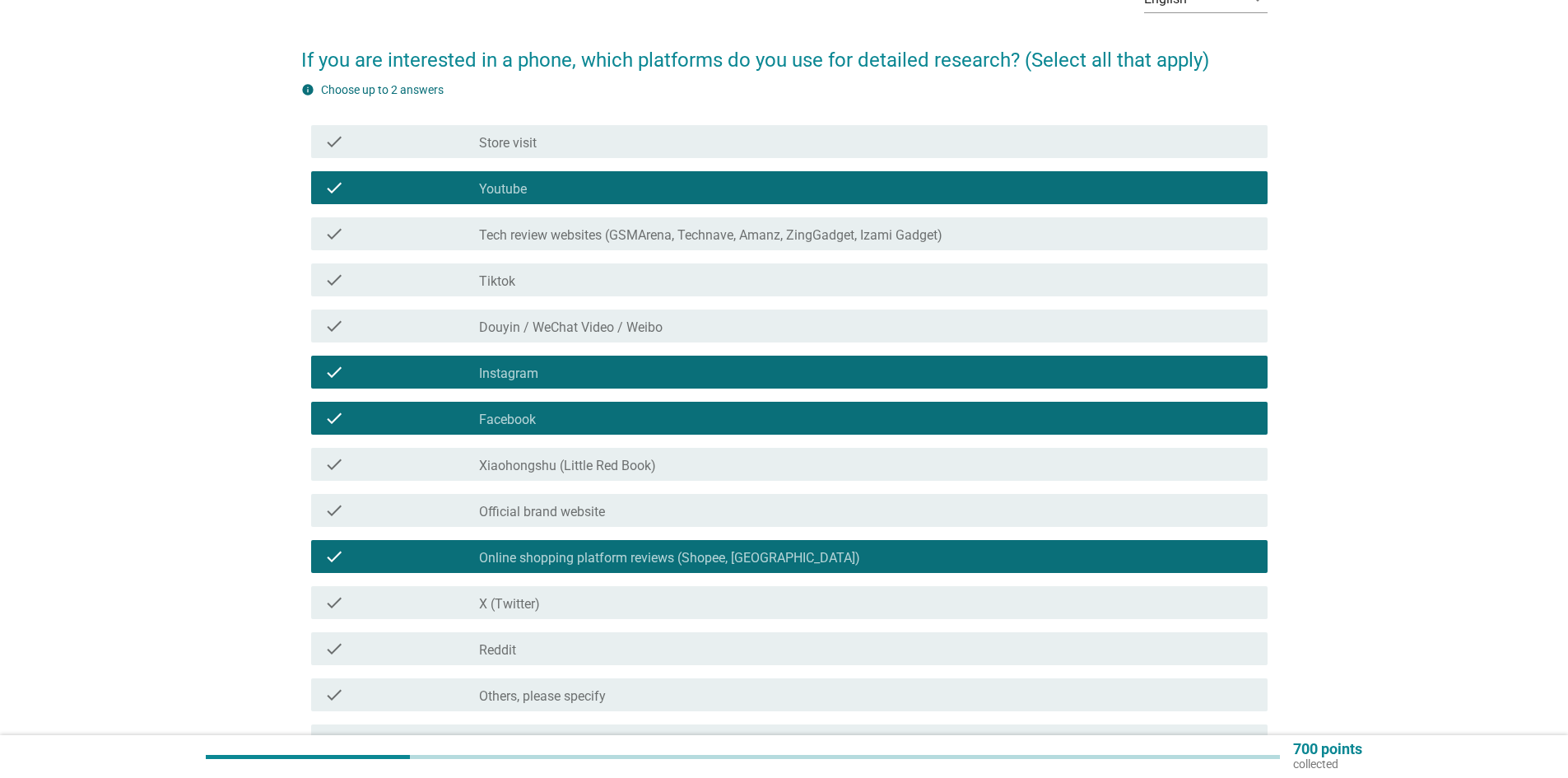
scroll to position [82, 0]
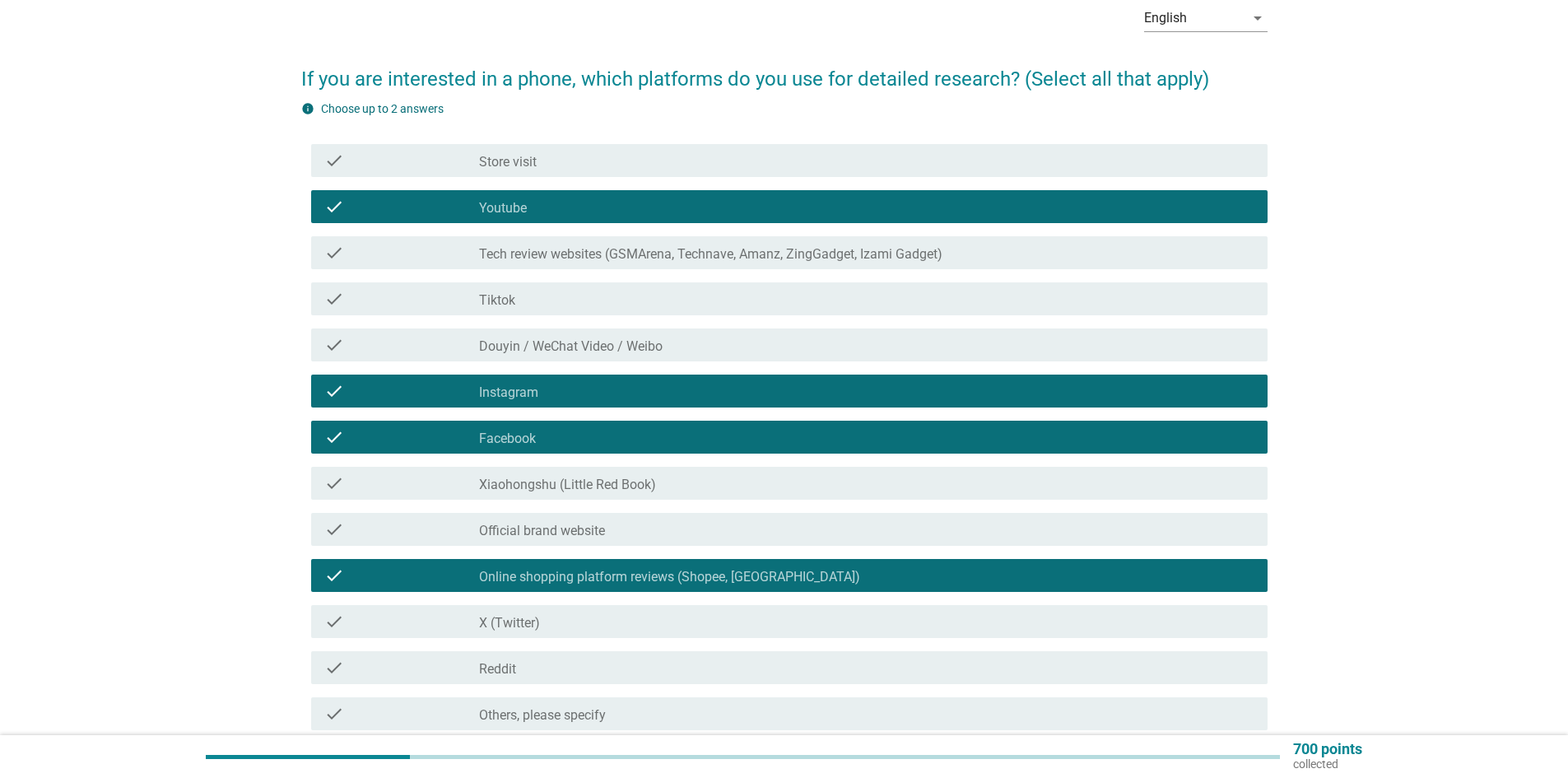
click at [628, 431] on div "check_box_outline_blank Facebook" at bounding box center [866, 437] width 775 height 20
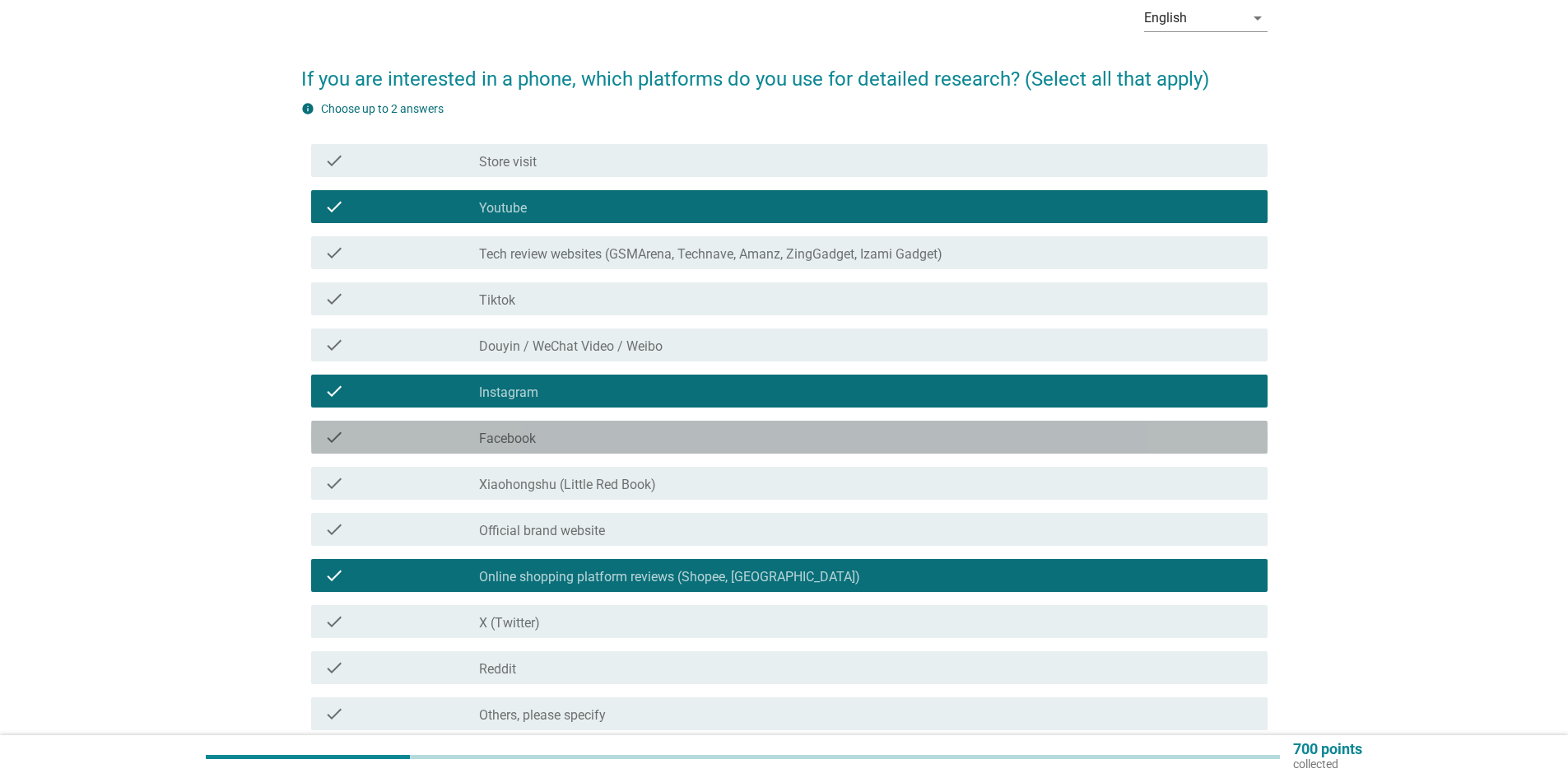
click at [627, 385] on div "check_box_outline_blank Instagram" at bounding box center [866, 391] width 775 height 20
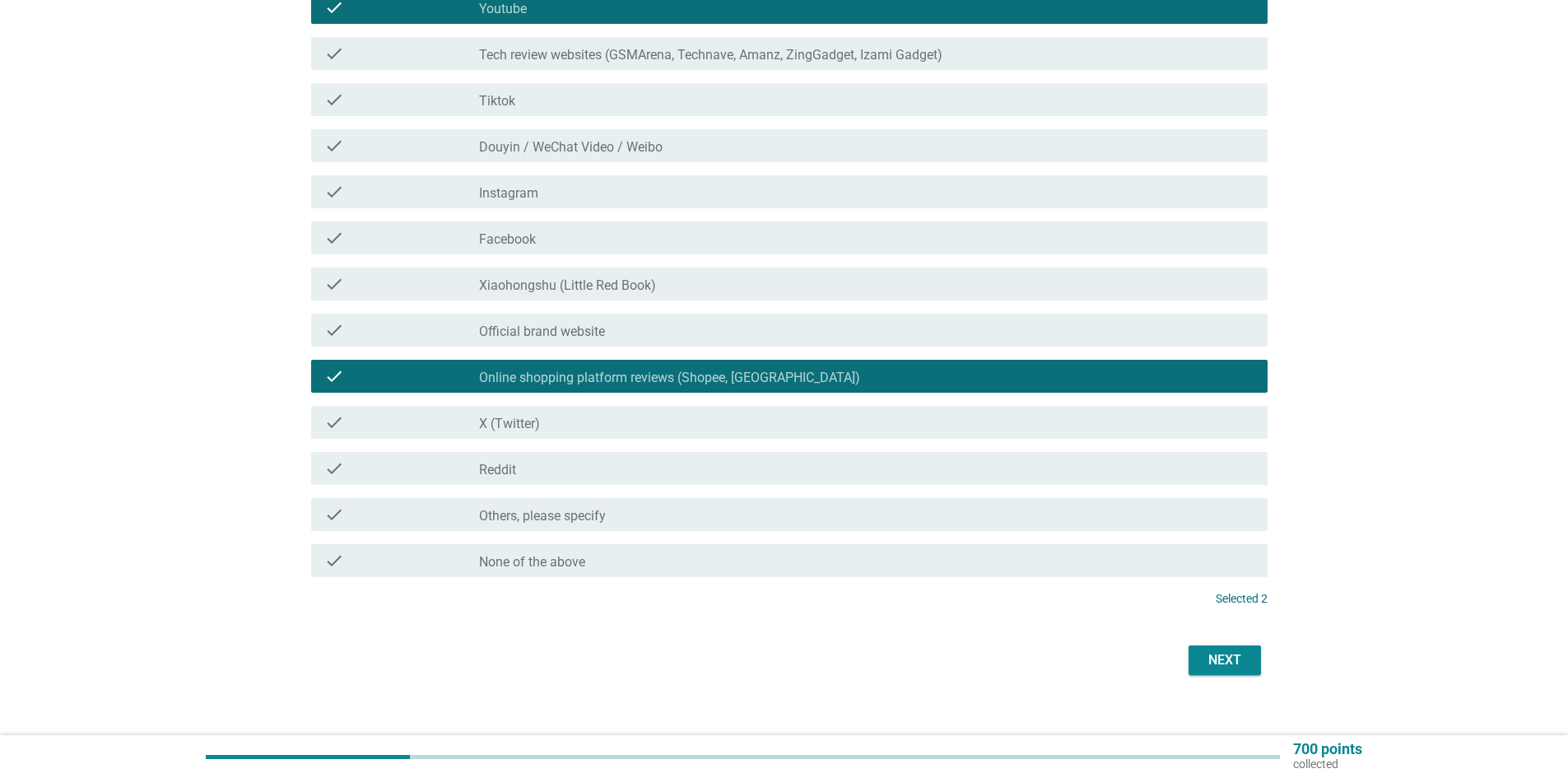
scroll to position [300, 0]
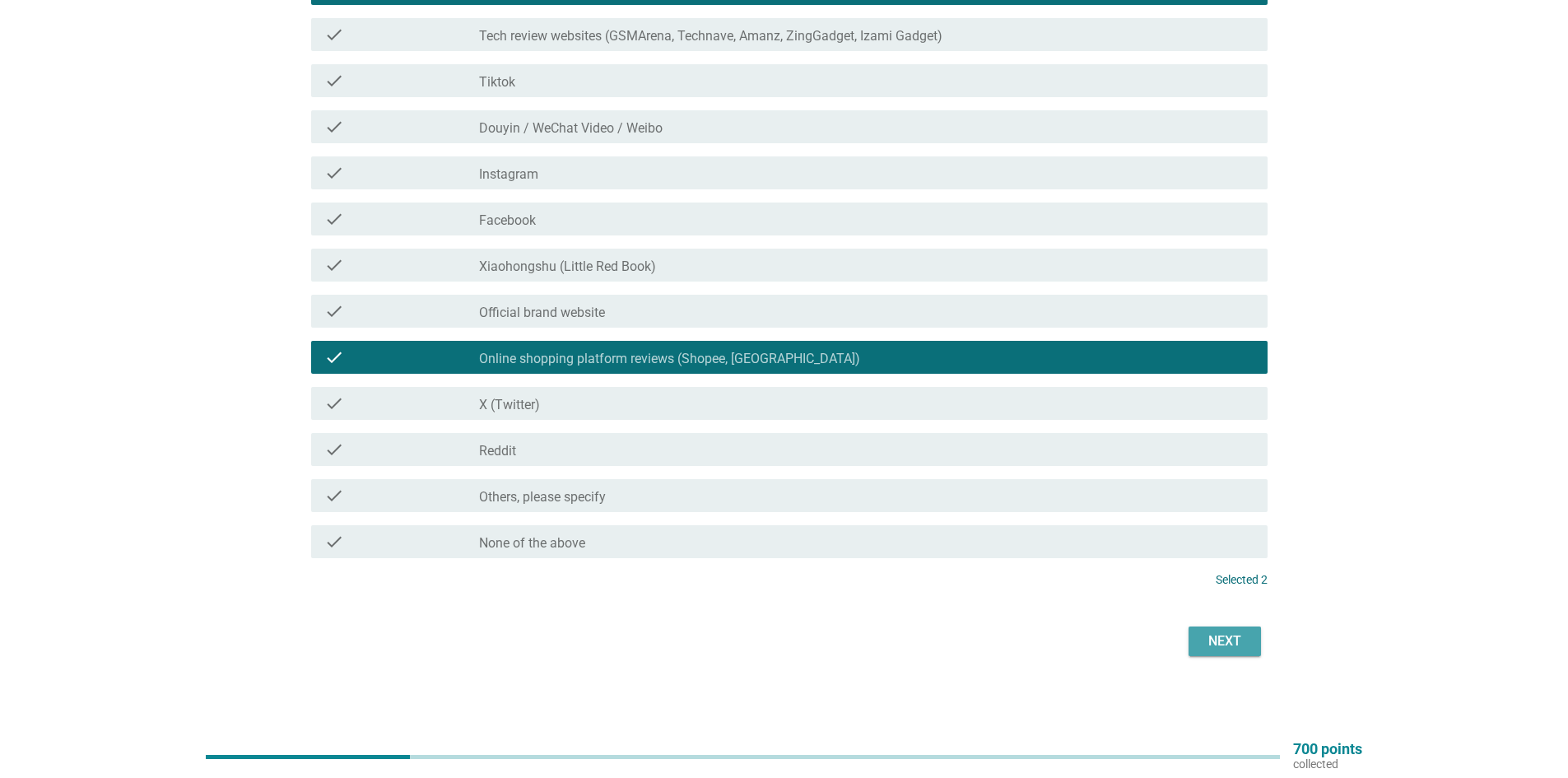
click at [1223, 648] on div "Next" at bounding box center [1224, 641] width 46 height 20
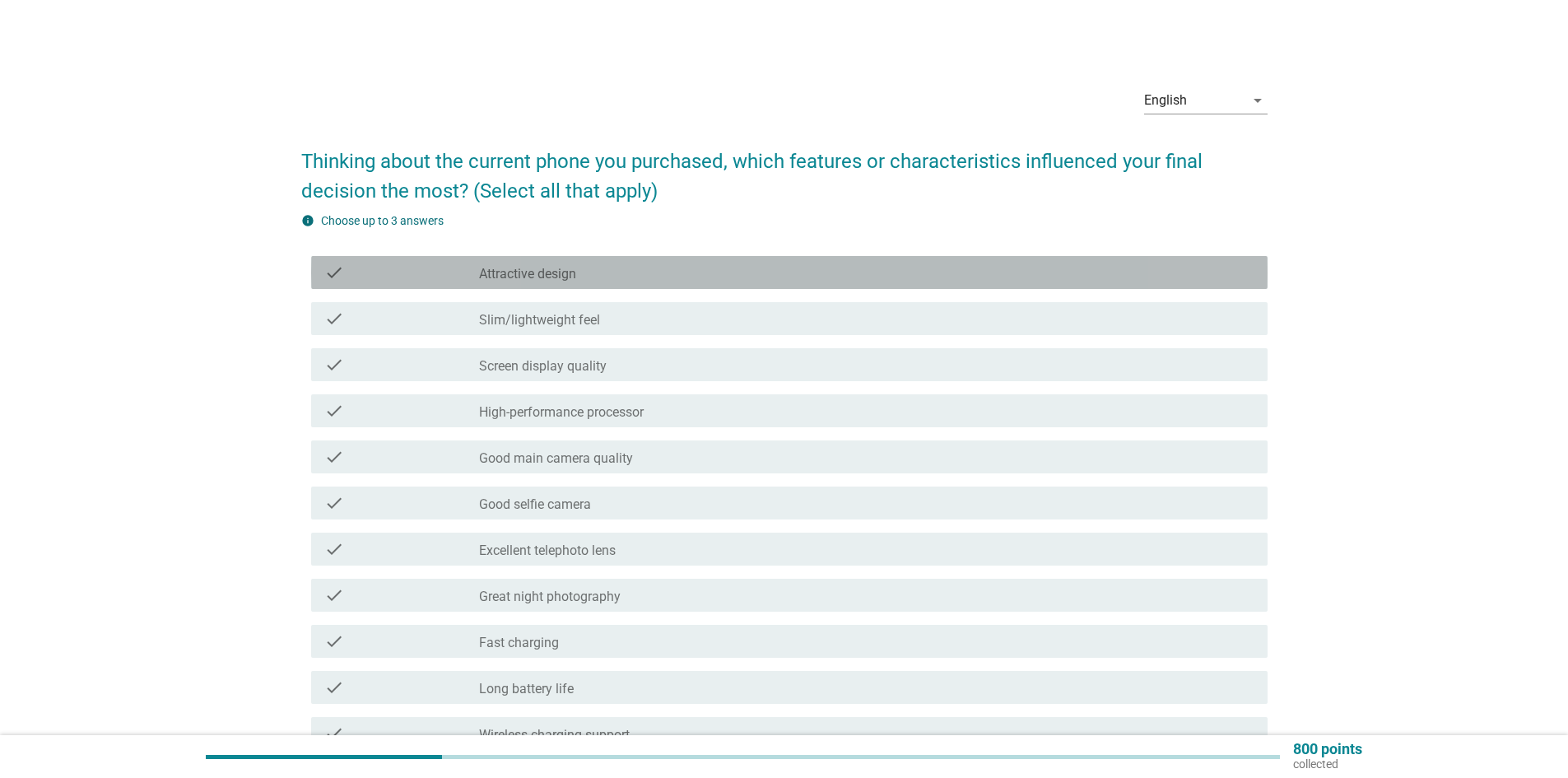
click at [665, 279] on div "check_box_outline_blank Attractive design" at bounding box center [866, 272] width 775 height 20
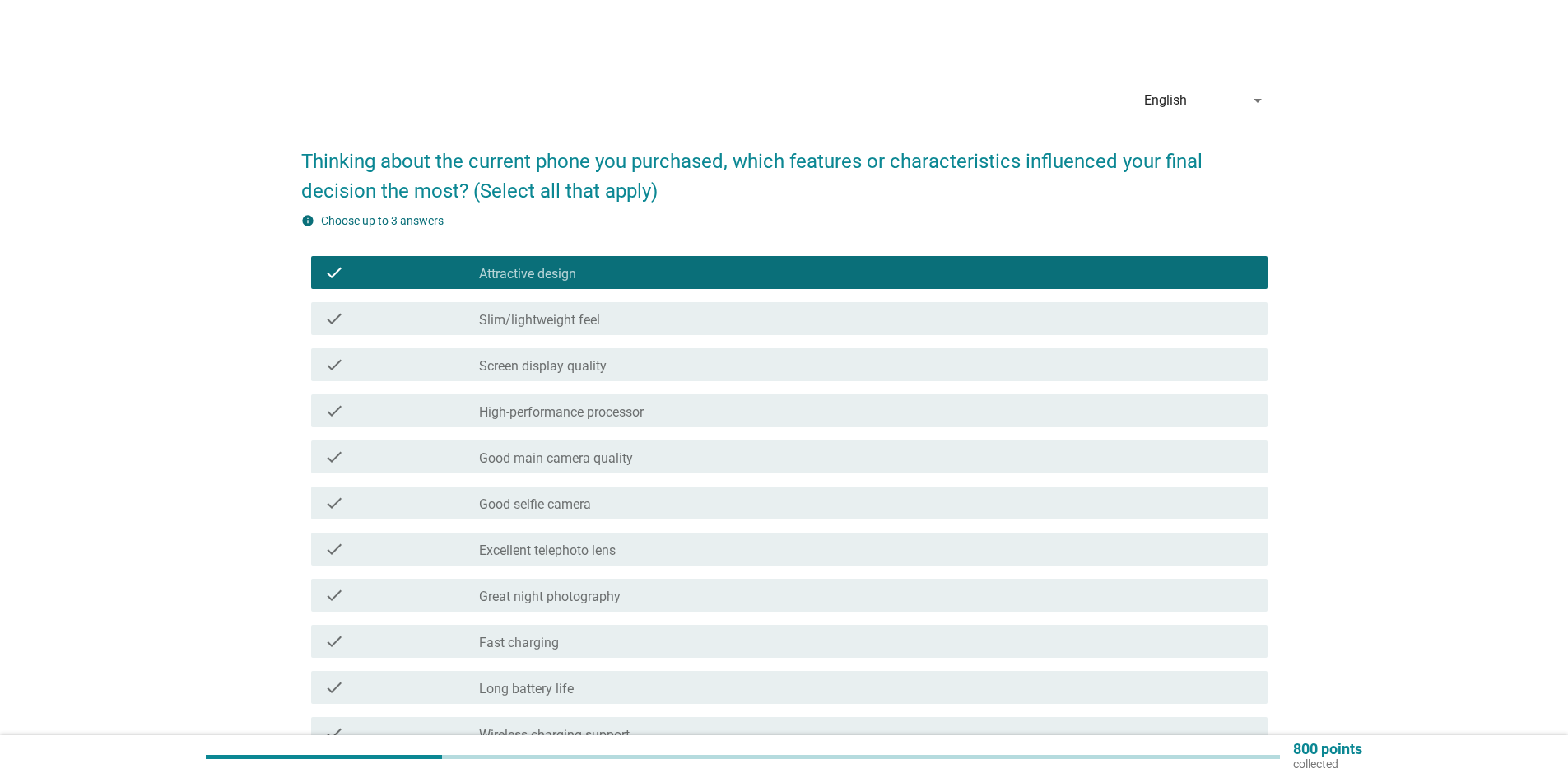
click at [651, 317] on div "check_box_outline_blank Slim/lightweight feel" at bounding box center [866, 318] width 775 height 20
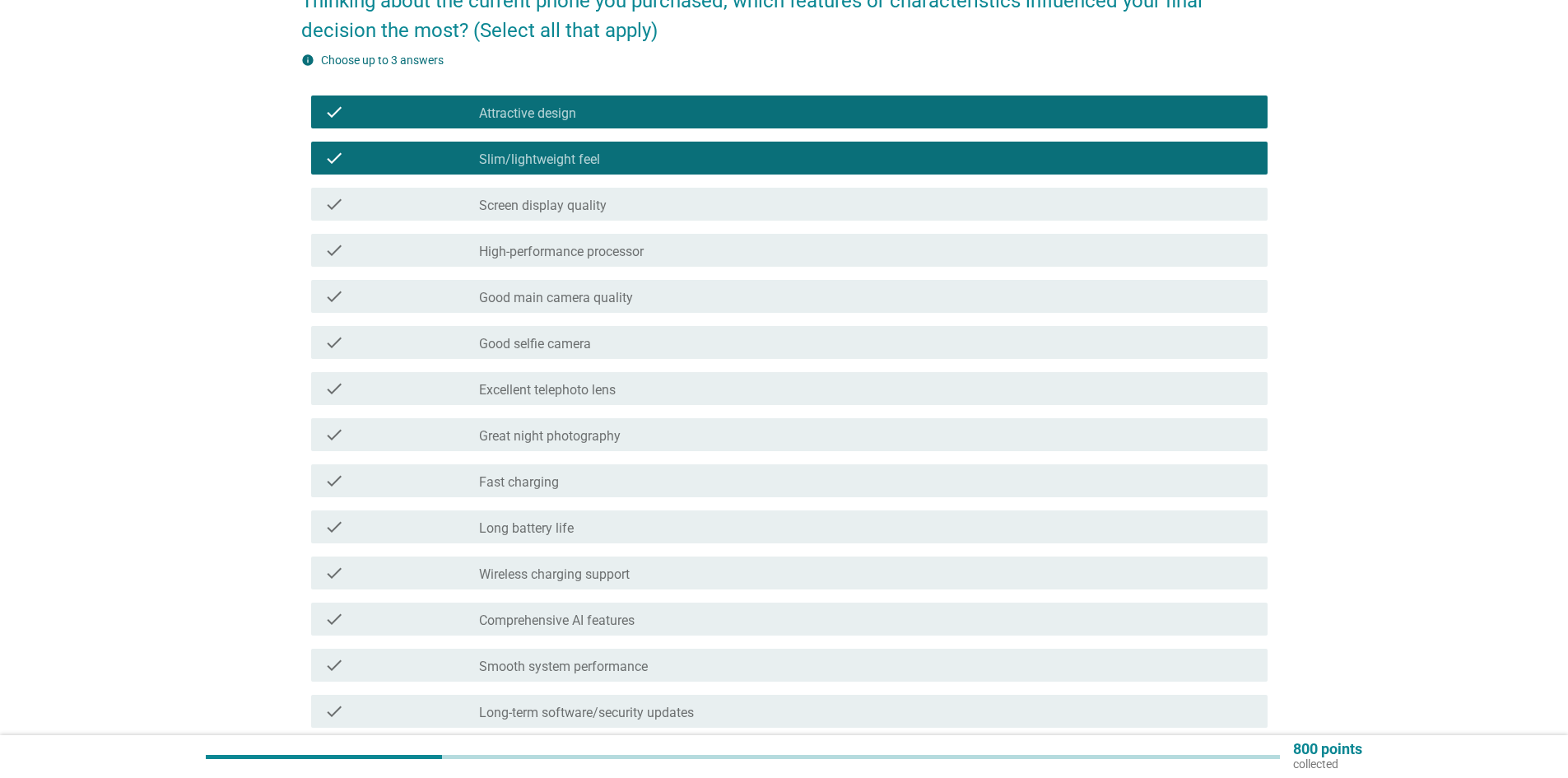
scroll to position [165, 0]
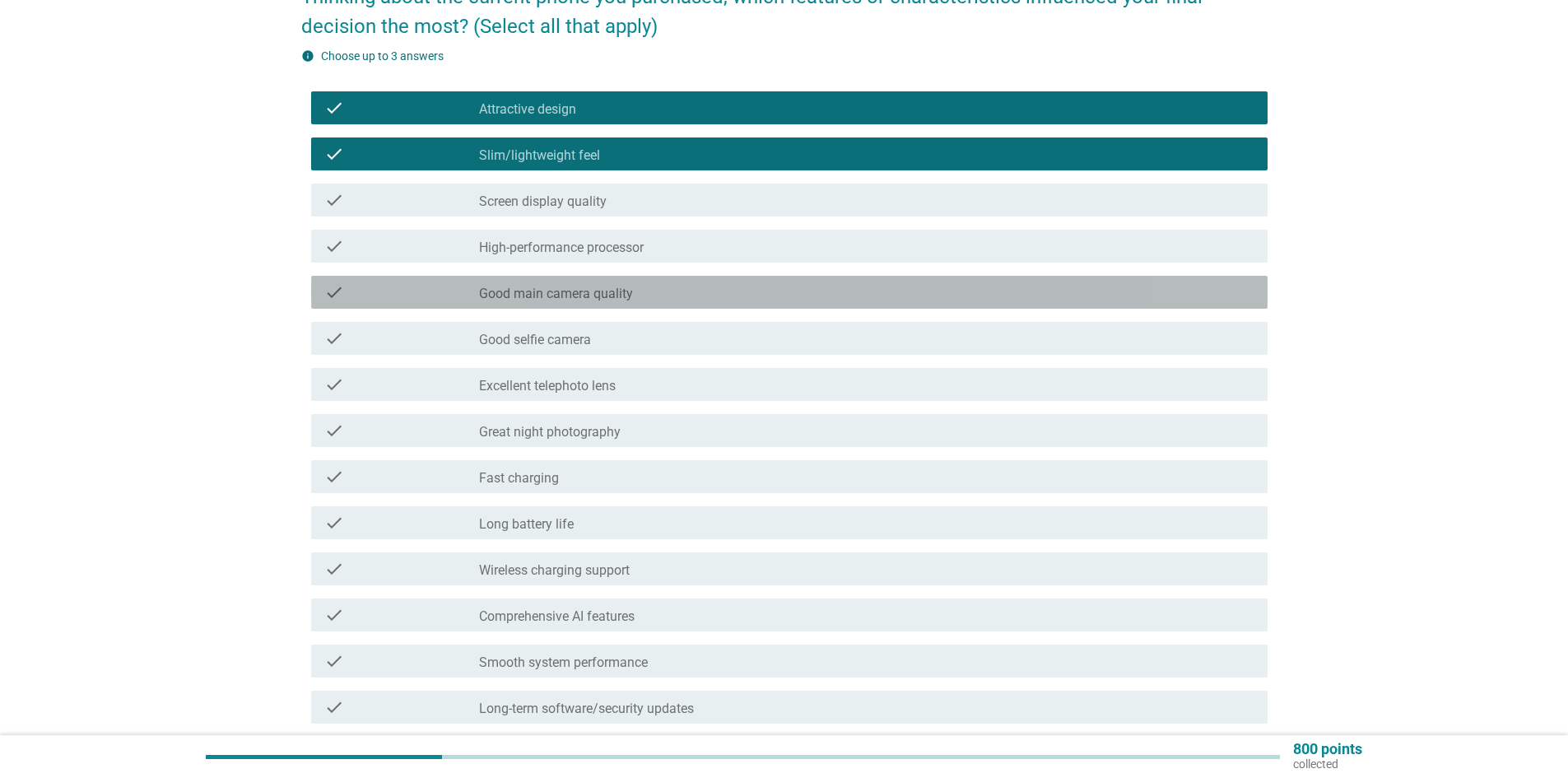
click at [639, 295] on div "check_box_outline_blank Good main camera quality" at bounding box center [866, 292] width 775 height 20
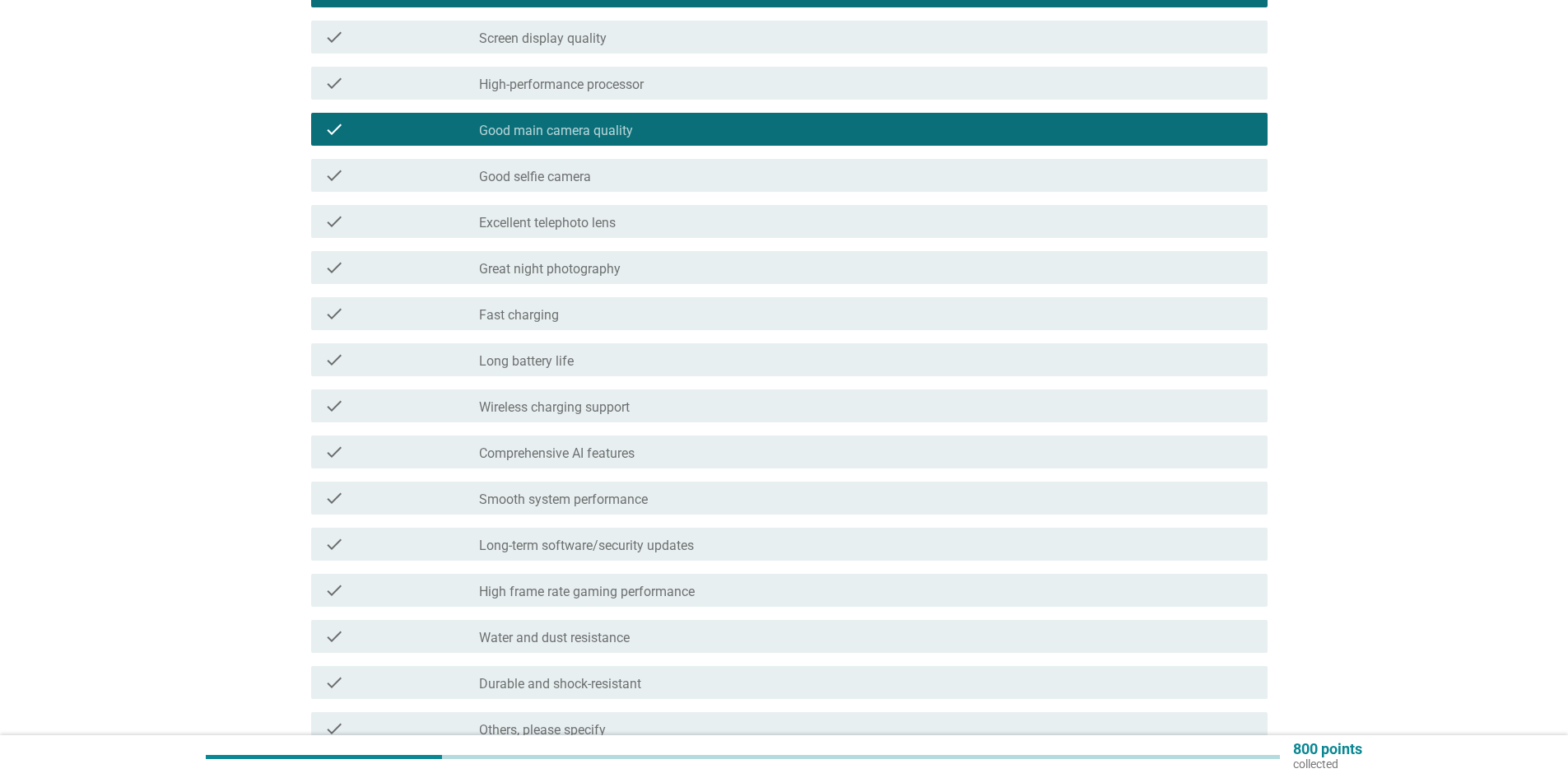
scroll to position [329, 0]
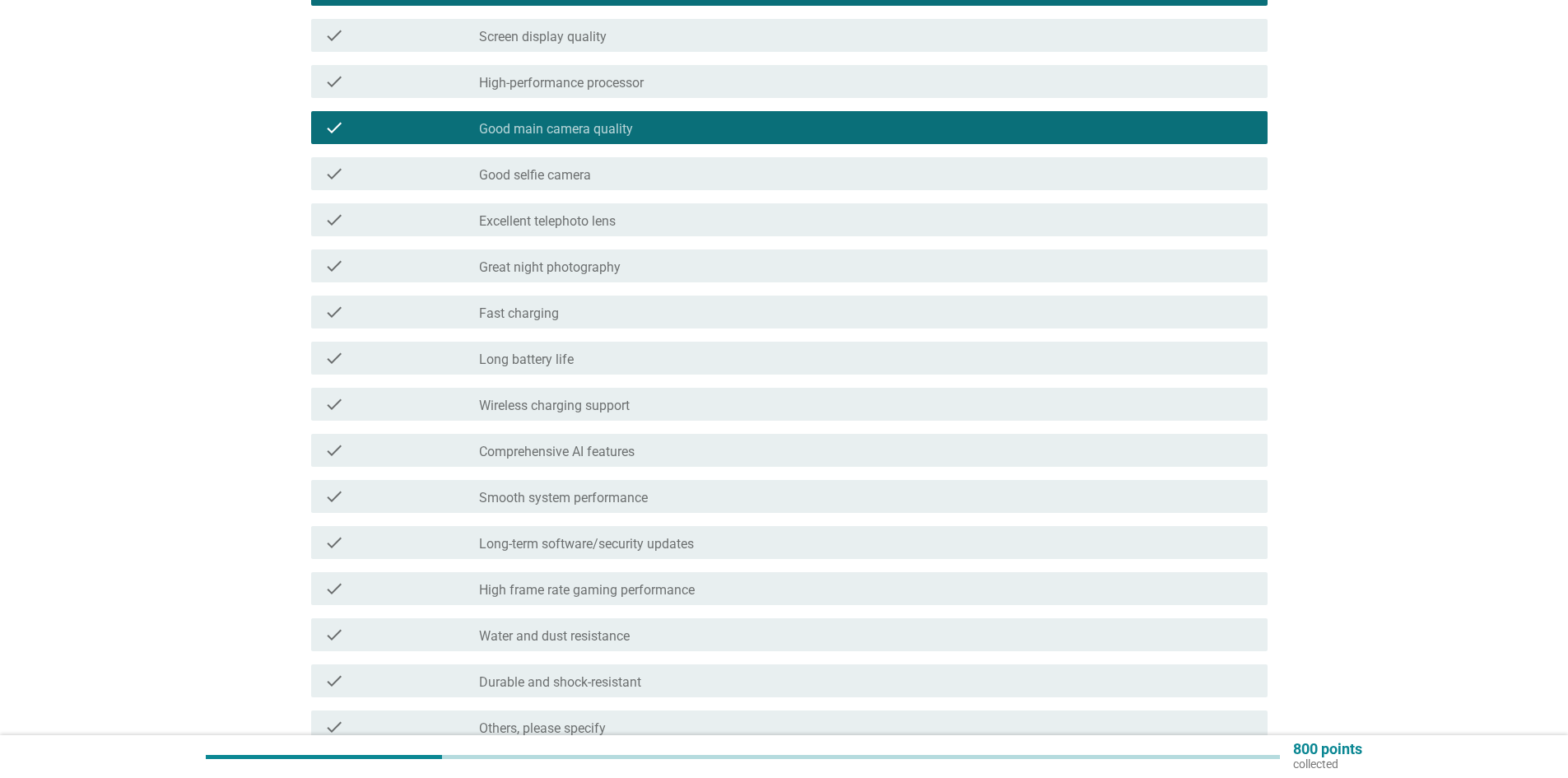
click at [644, 193] on div "check check_box_outline_blank Good selfie camera" at bounding box center [784, 173] width 967 height 46
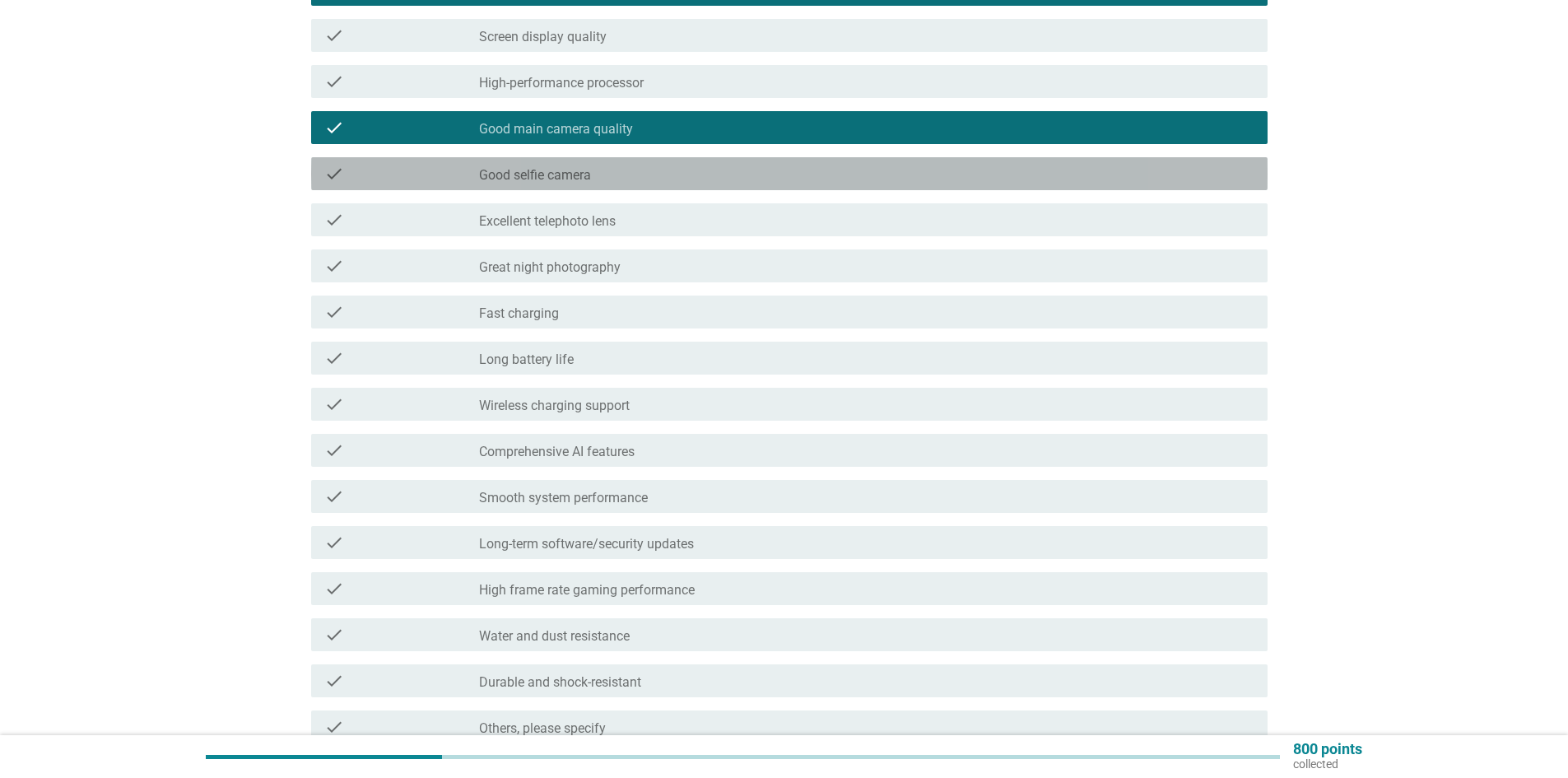
click at [644, 180] on div "check_box_outline_blank Good selfie camera" at bounding box center [866, 173] width 775 height 20
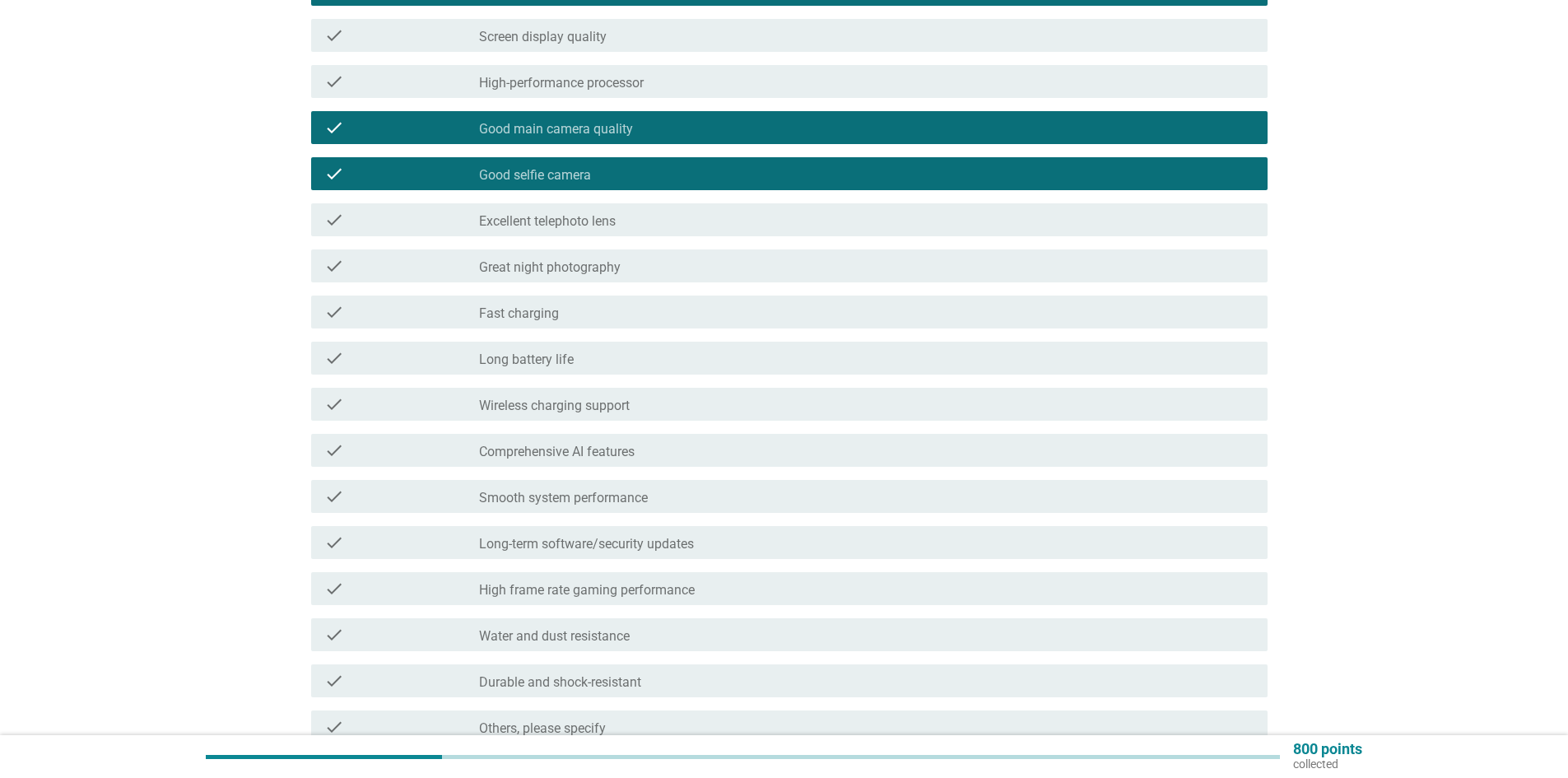
click at [611, 355] on div "check_box_outline_blank Long battery life" at bounding box center [866, 357] width 775 height 20
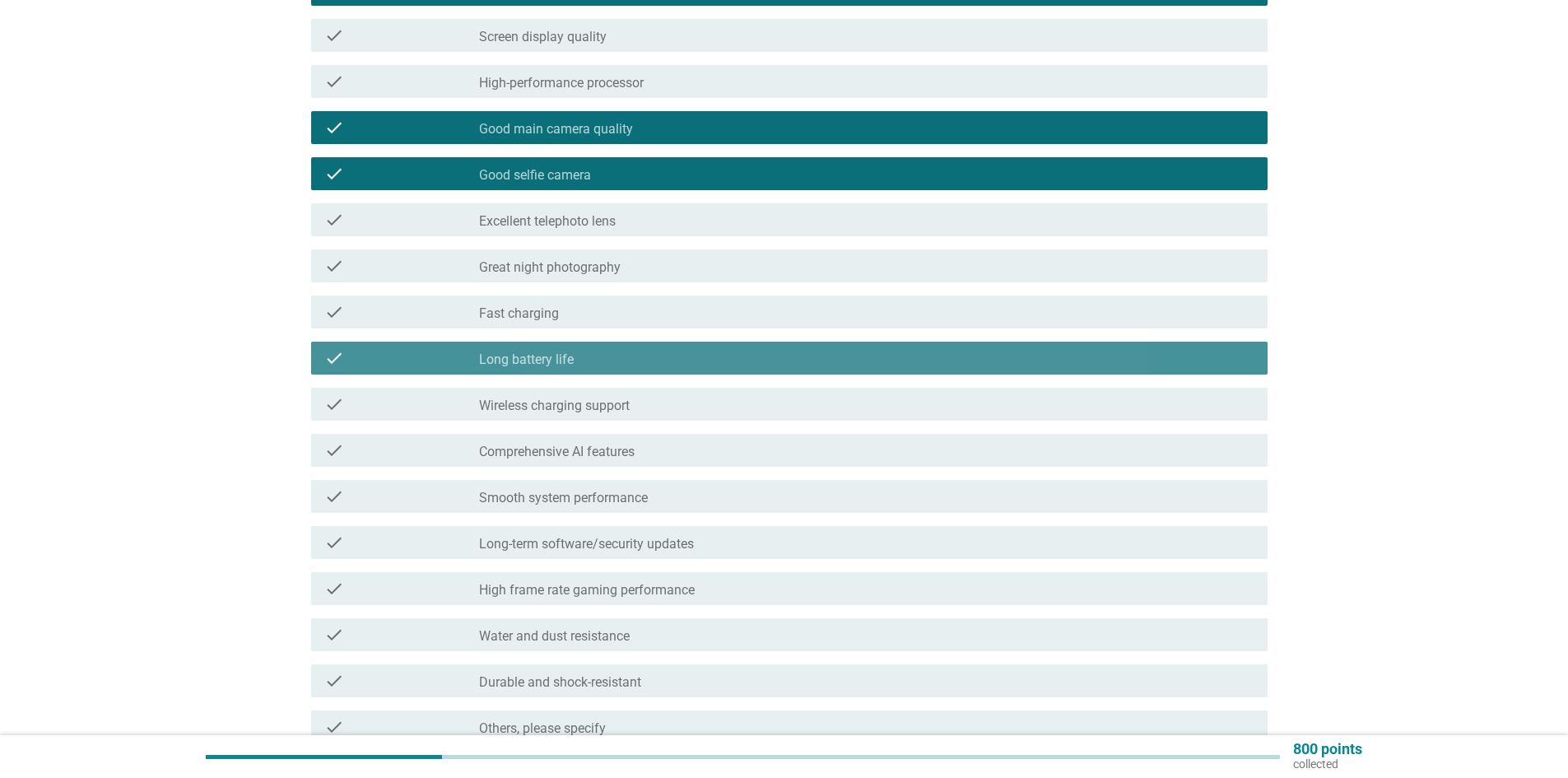
click at [618, 312] on div "check_box_outline_blank Fast charging" at bounding box center [866, 311] width 775 height 20
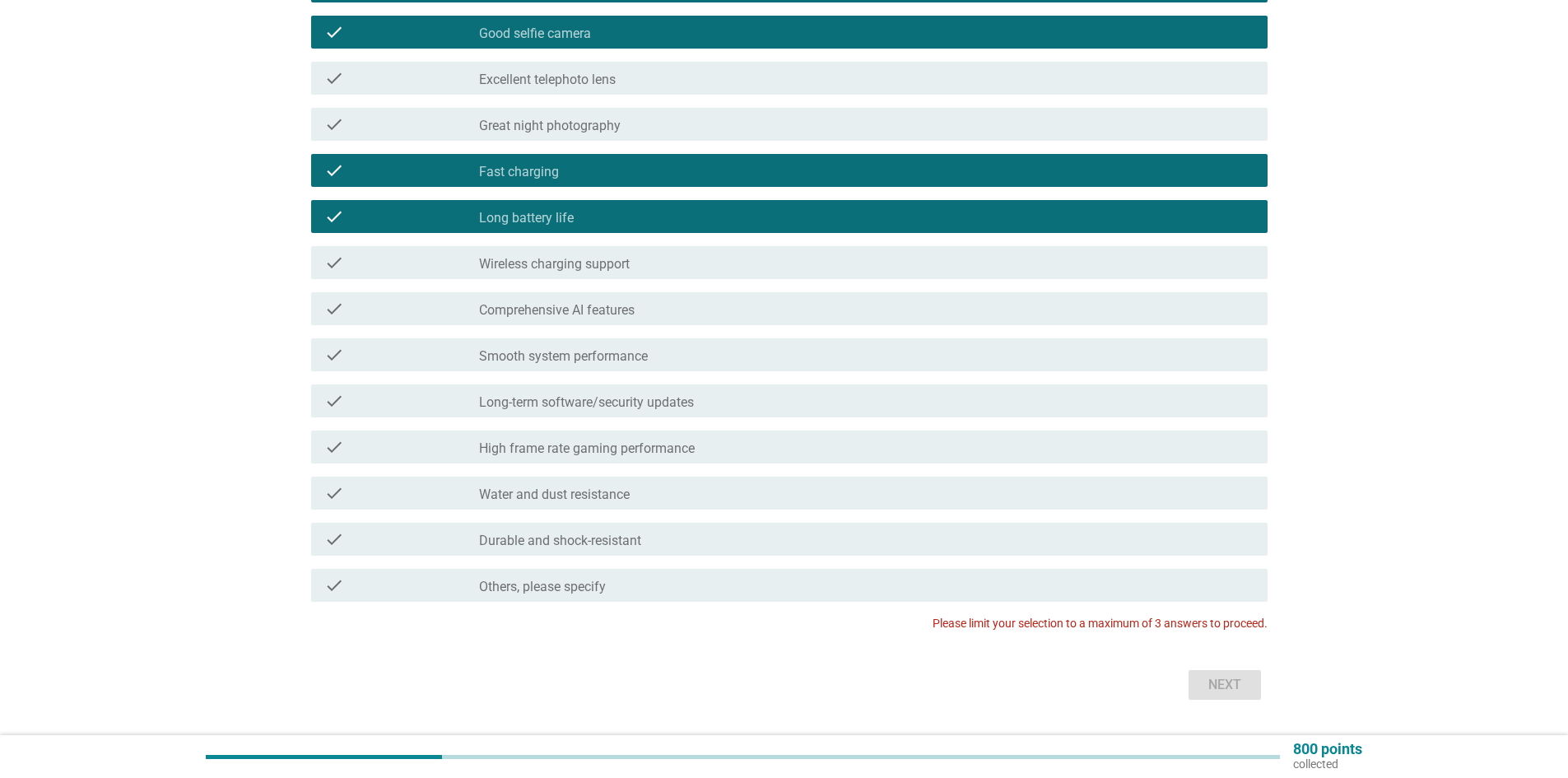
scroll to position [494, 0]
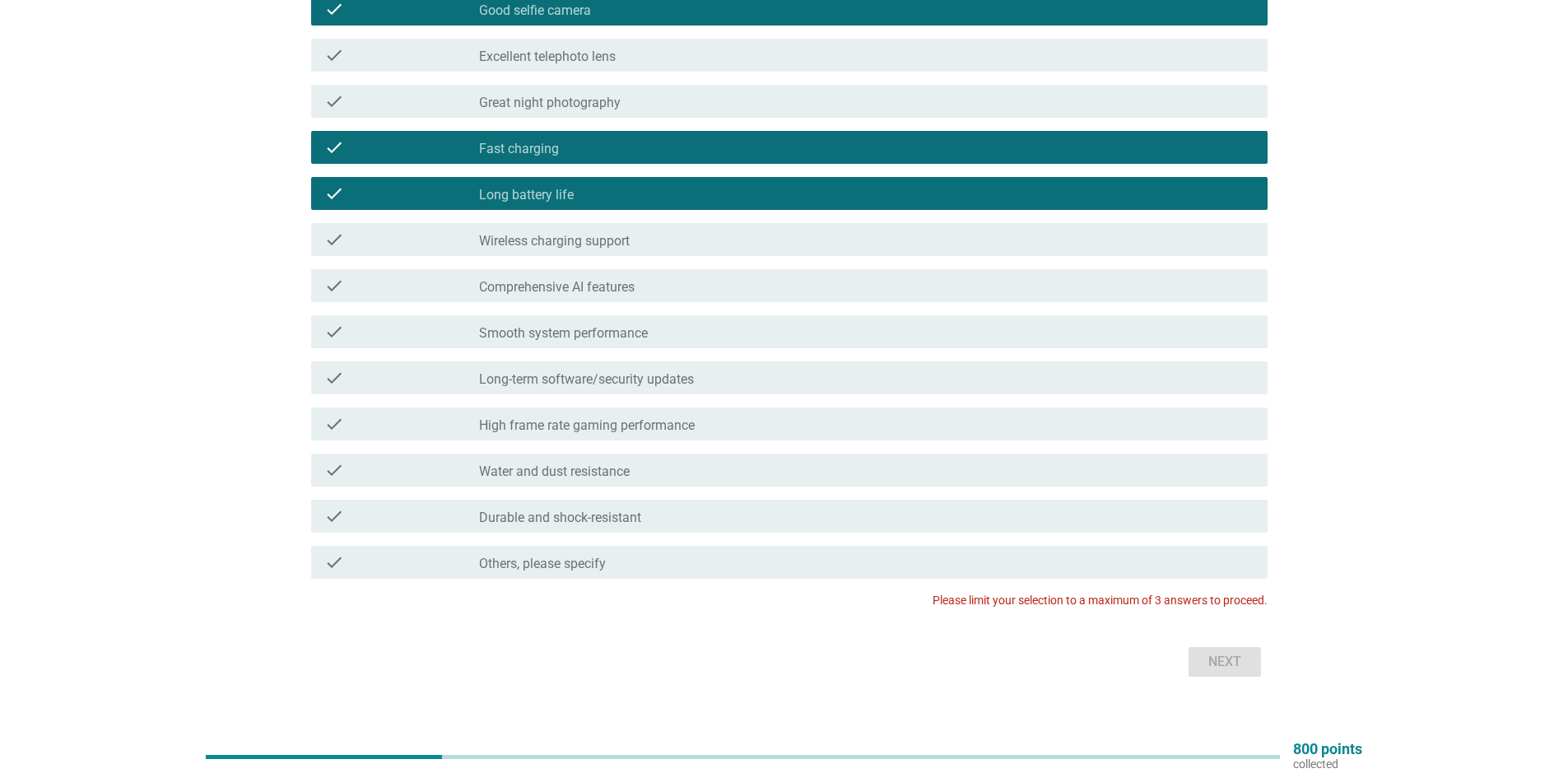
click at [669, 284] on div "check_box_outline_blank Comprehensive AI features" at bounding box center [866, 285] width 775 height 20
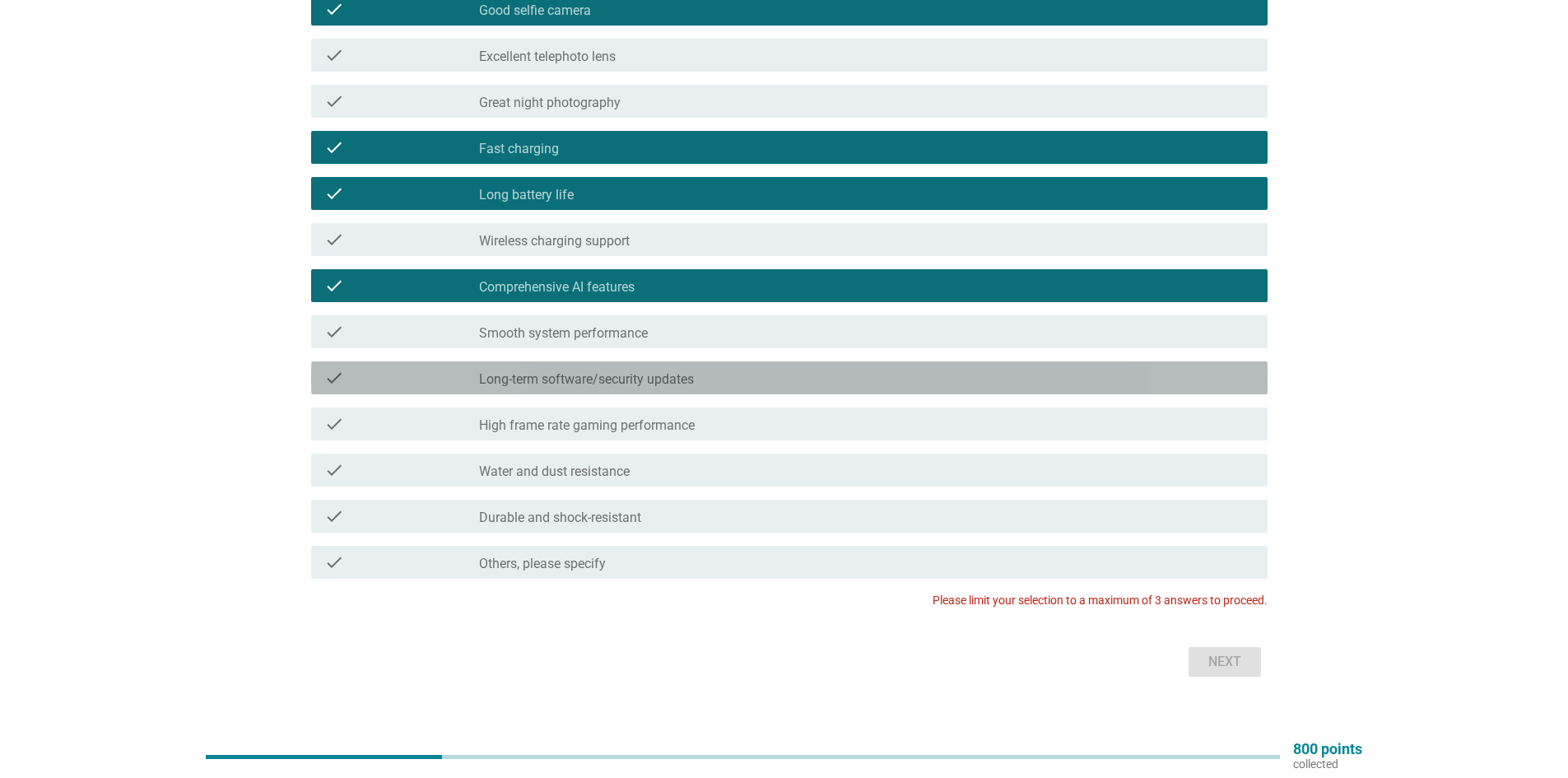
click at [694, 382] on label "Long-term software/security updates" at bounding box center [586, 380] width 215 height 17
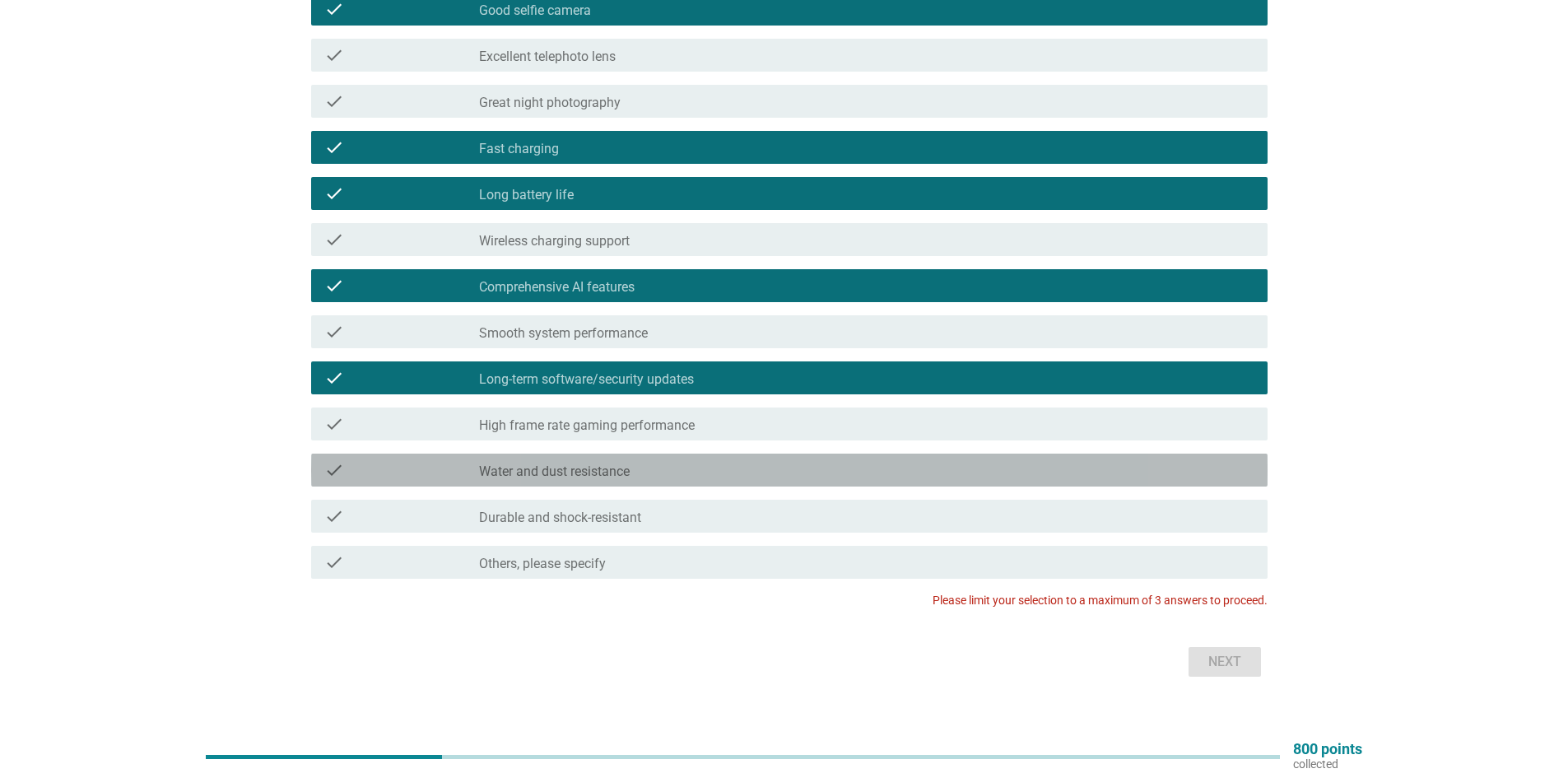
click at [683, 470] on div "check_box_outline_blank Water and dust resistance" at bounding box center [866, 469] width 775 height 20
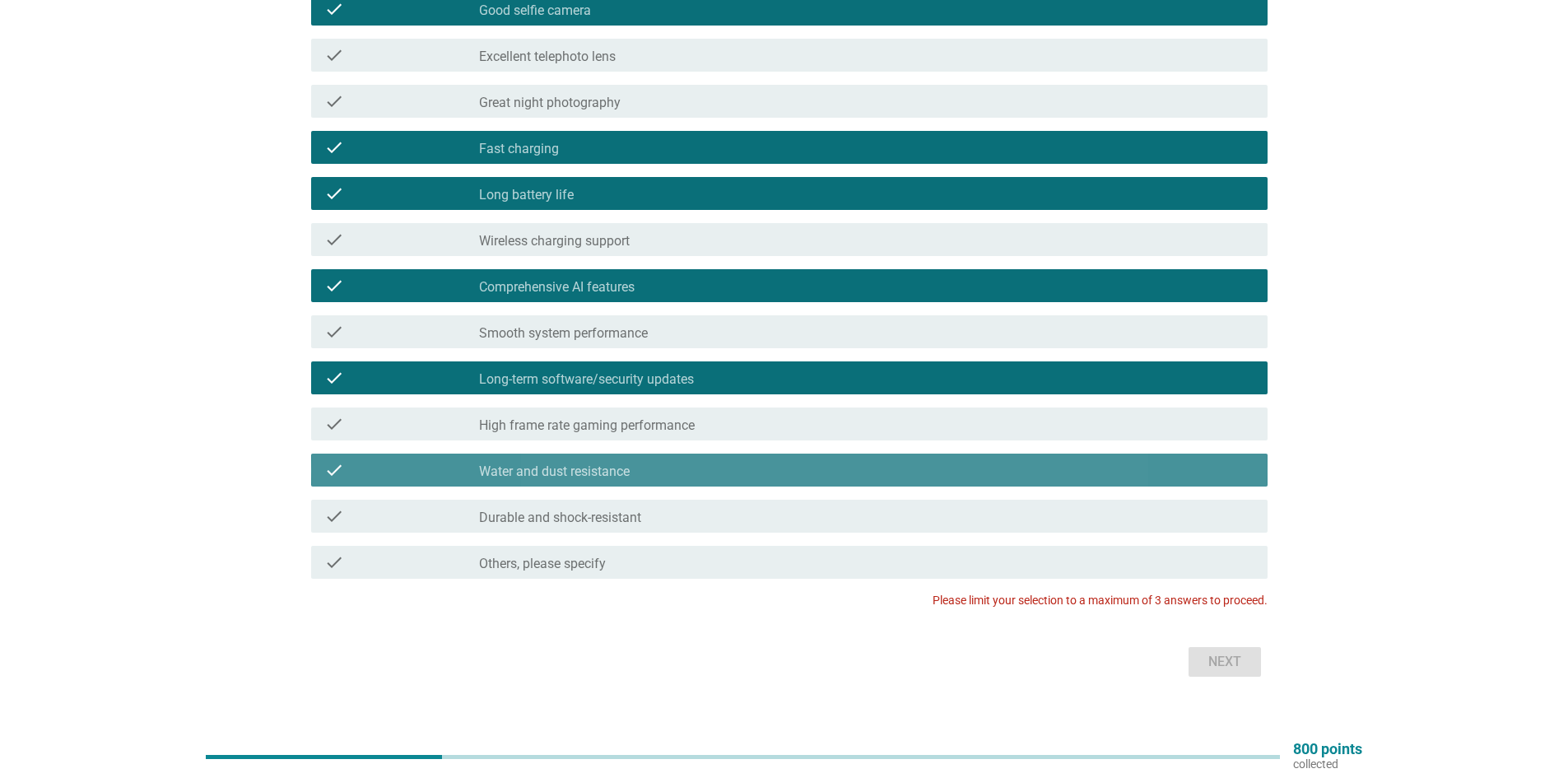
click at [940, 471] on div "check_box_outline_blank Water and dust resistance" at bounding box center [866, 469] width 775 height 20
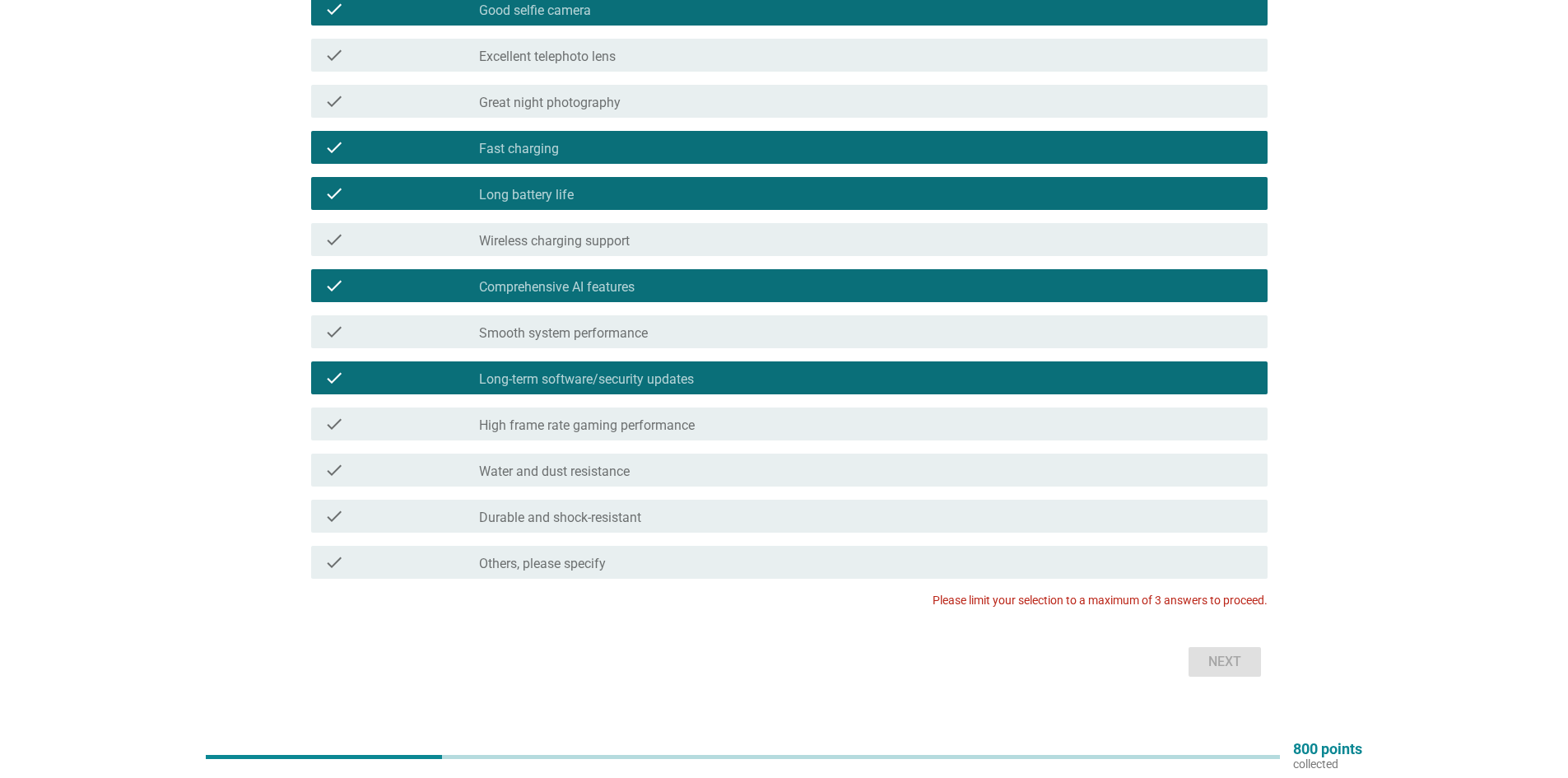
click at [913, 362] on div "check check_box Long-term software/security updates" at bounding box center [789, 378] width 957 height 33
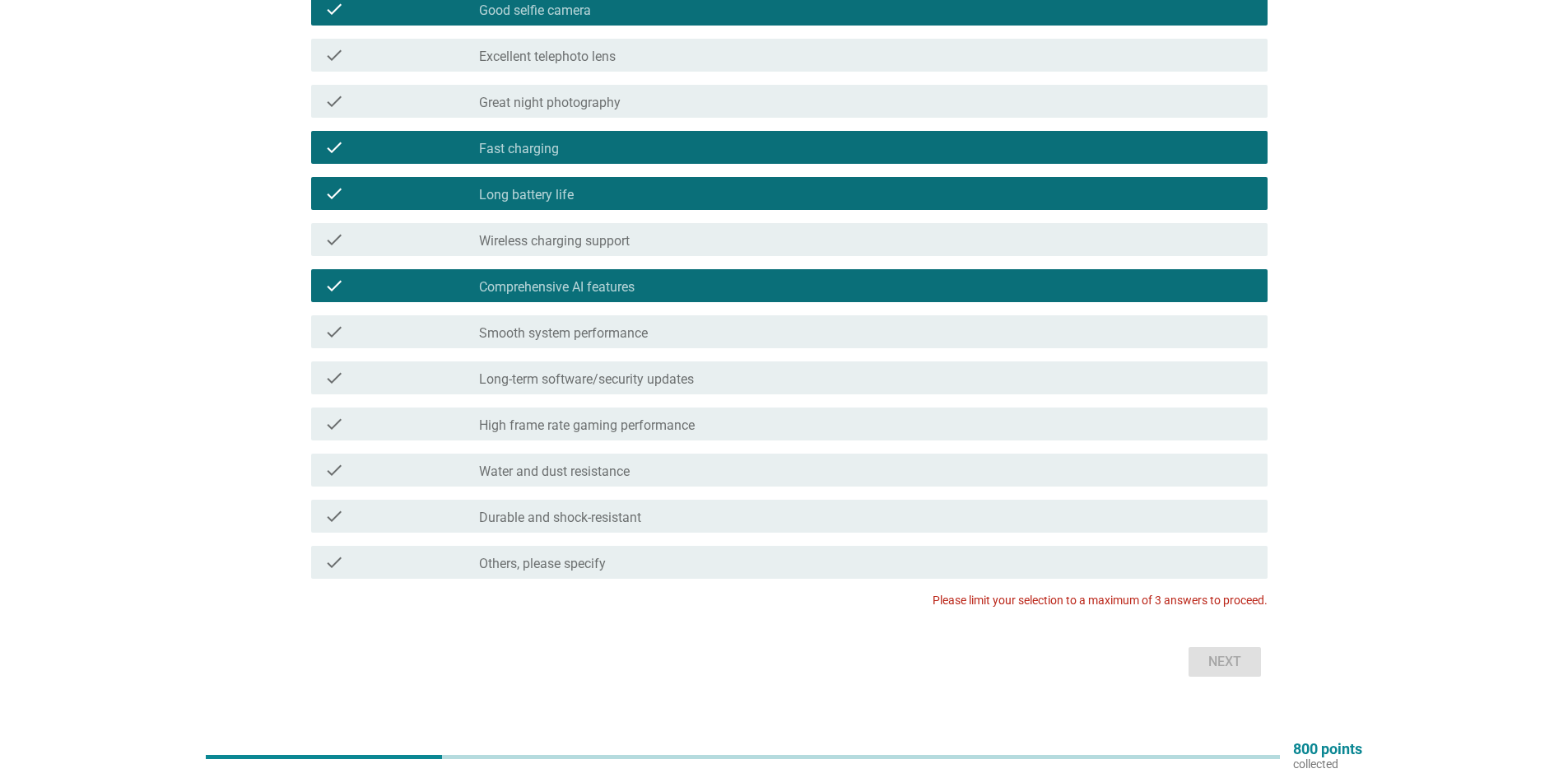
click at [897, 288] on div "check_box_outline_blank Comprehensive AI features" at bounding box center [866, 285] width 775 height 20
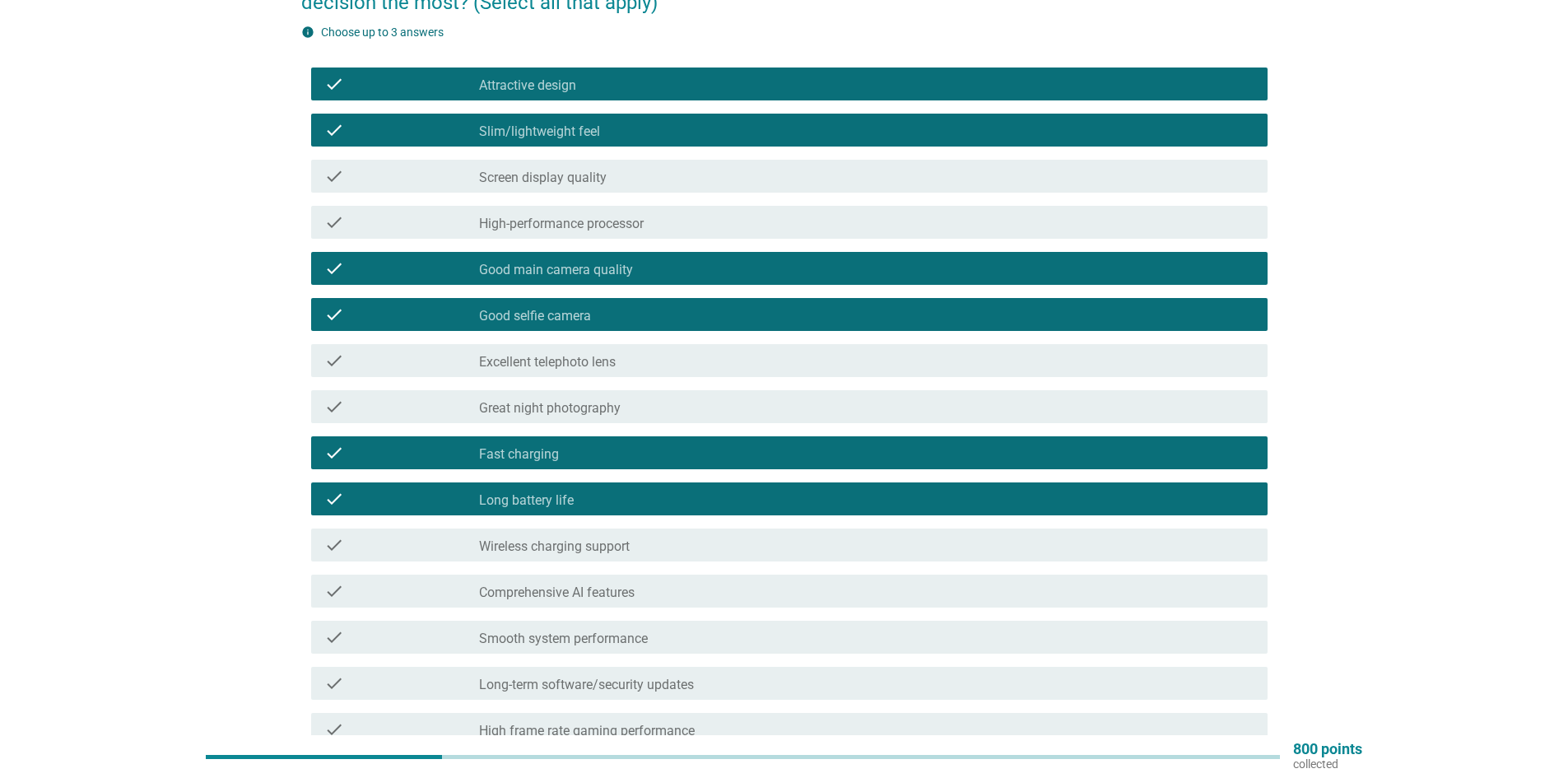
scroll to position [165, 0]
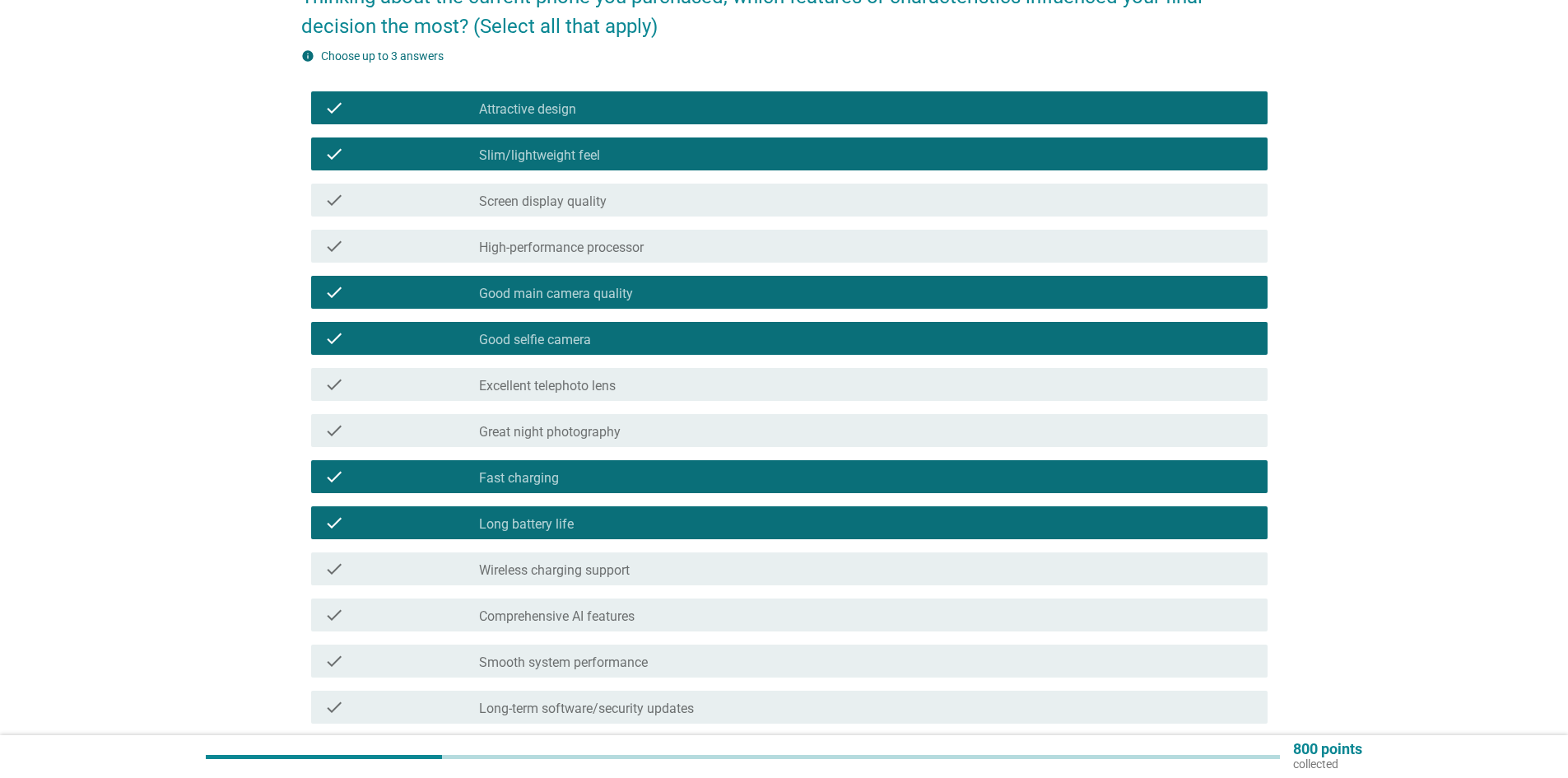
click at [796, 506] on div "check check_box_outline_blank Long battery life" at bounding box center [784, 522] width 967 height 46
click at [798, 458] on div "check check_box_outline_blank Fast charging" at bounding box center [784, 476] width 967 height 46
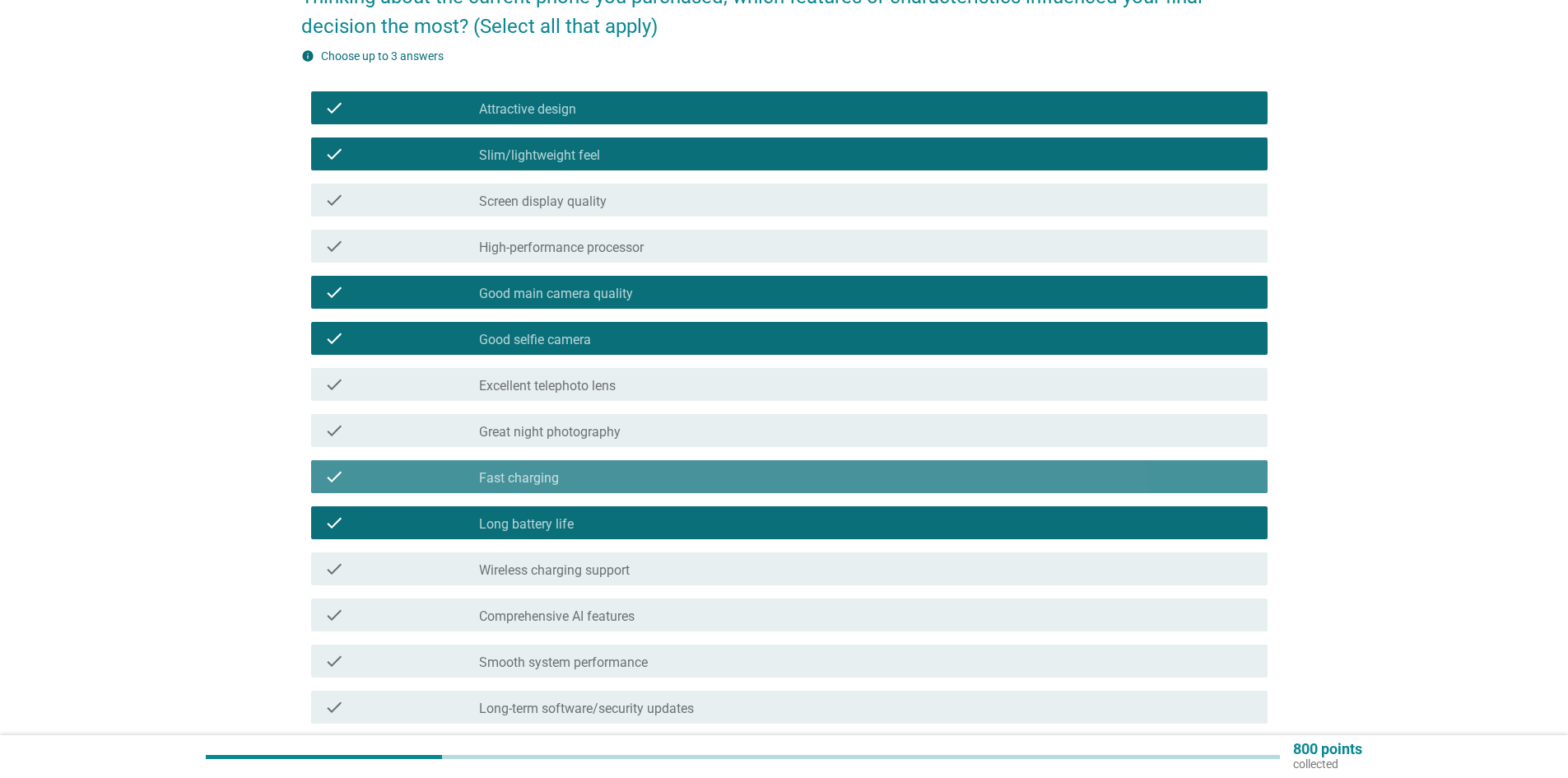
click at [786, 476] on div "check_box_outline_blank Fast charging" at bounding box center [866, 476] width 775 height 20
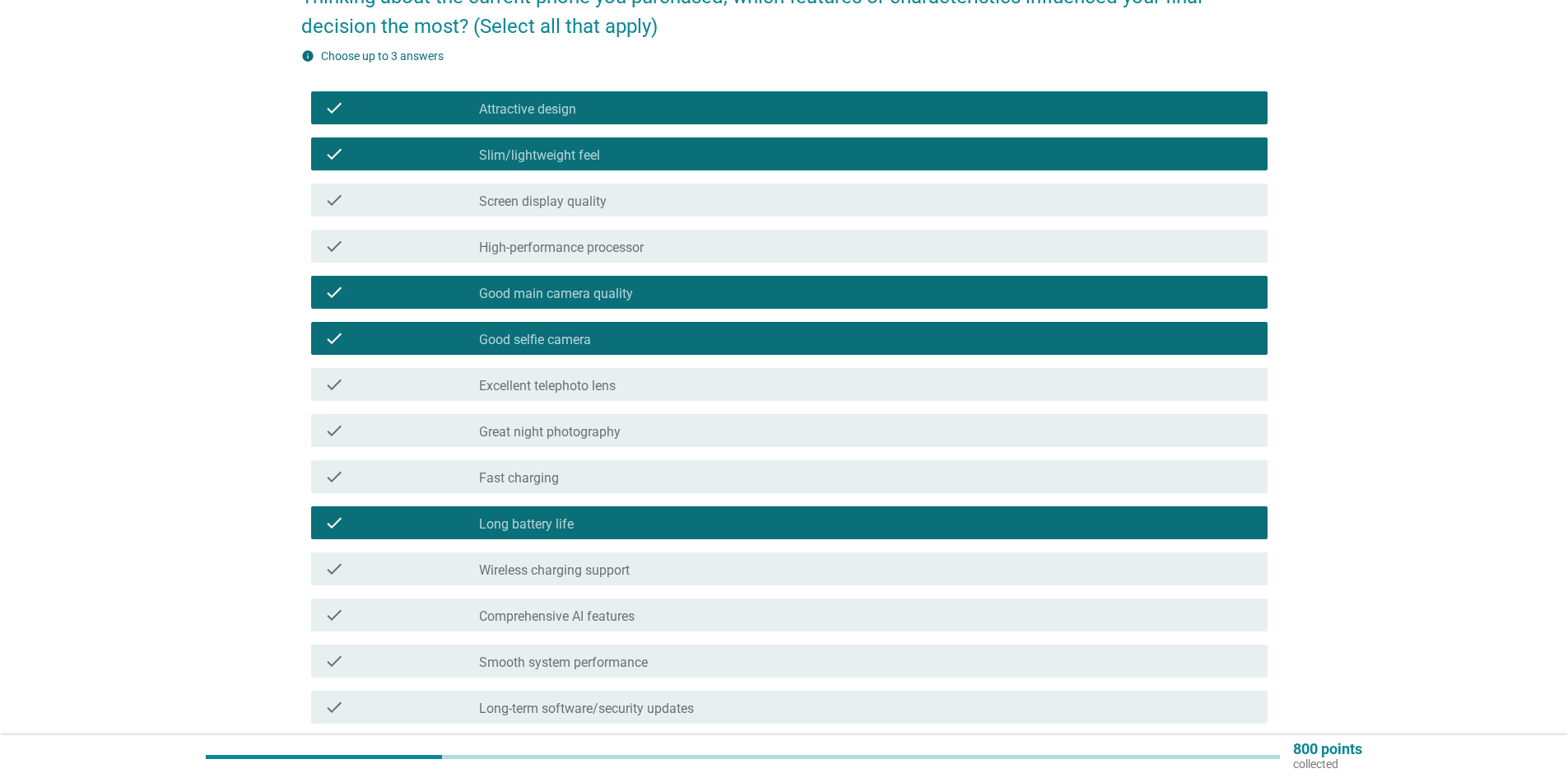
click at [782, 518] on div "check_box_outline_blank Long battery life" at bounding box center [866, 523] width 775 height 20
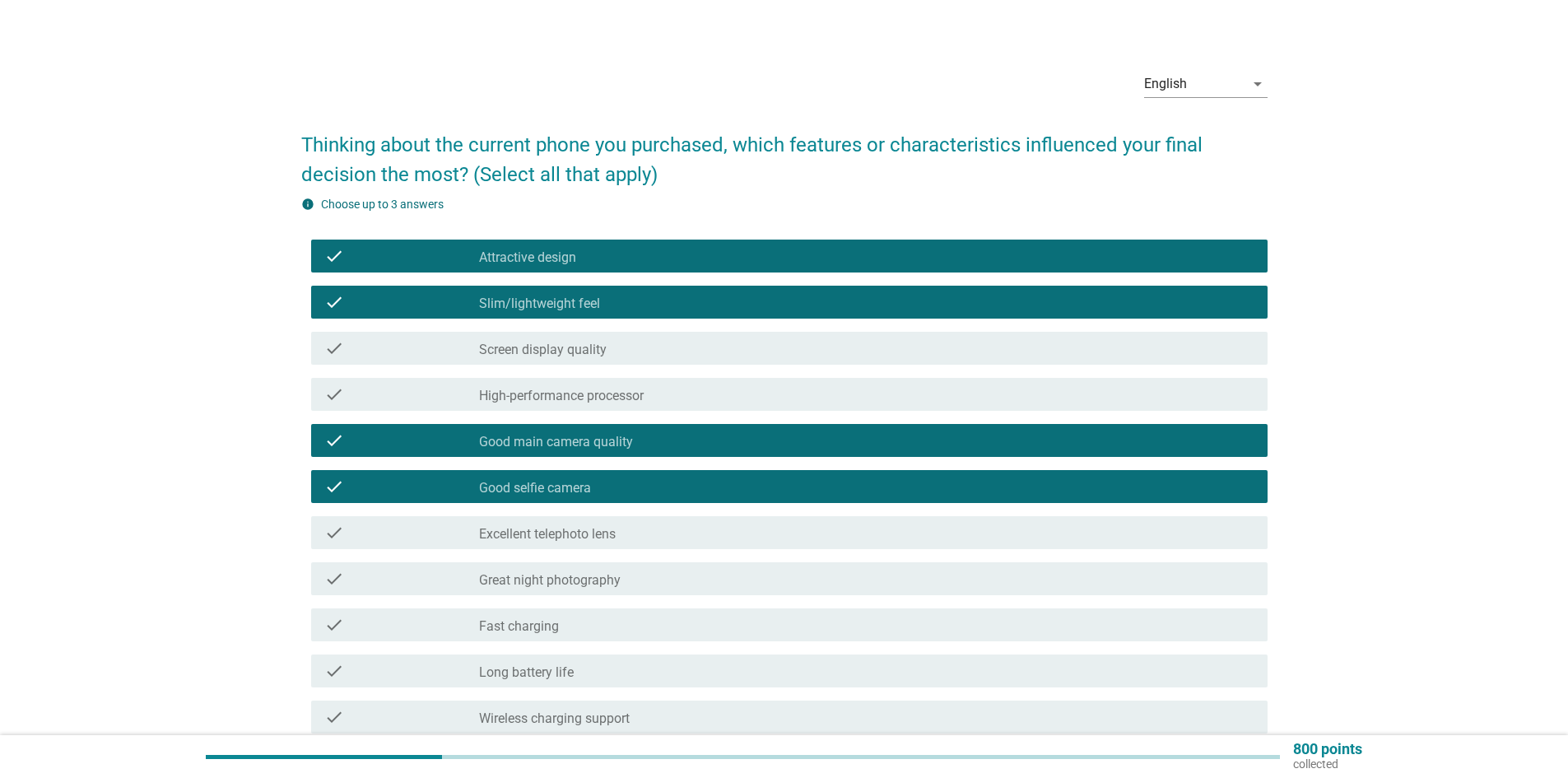
scroll to position [0, 0]
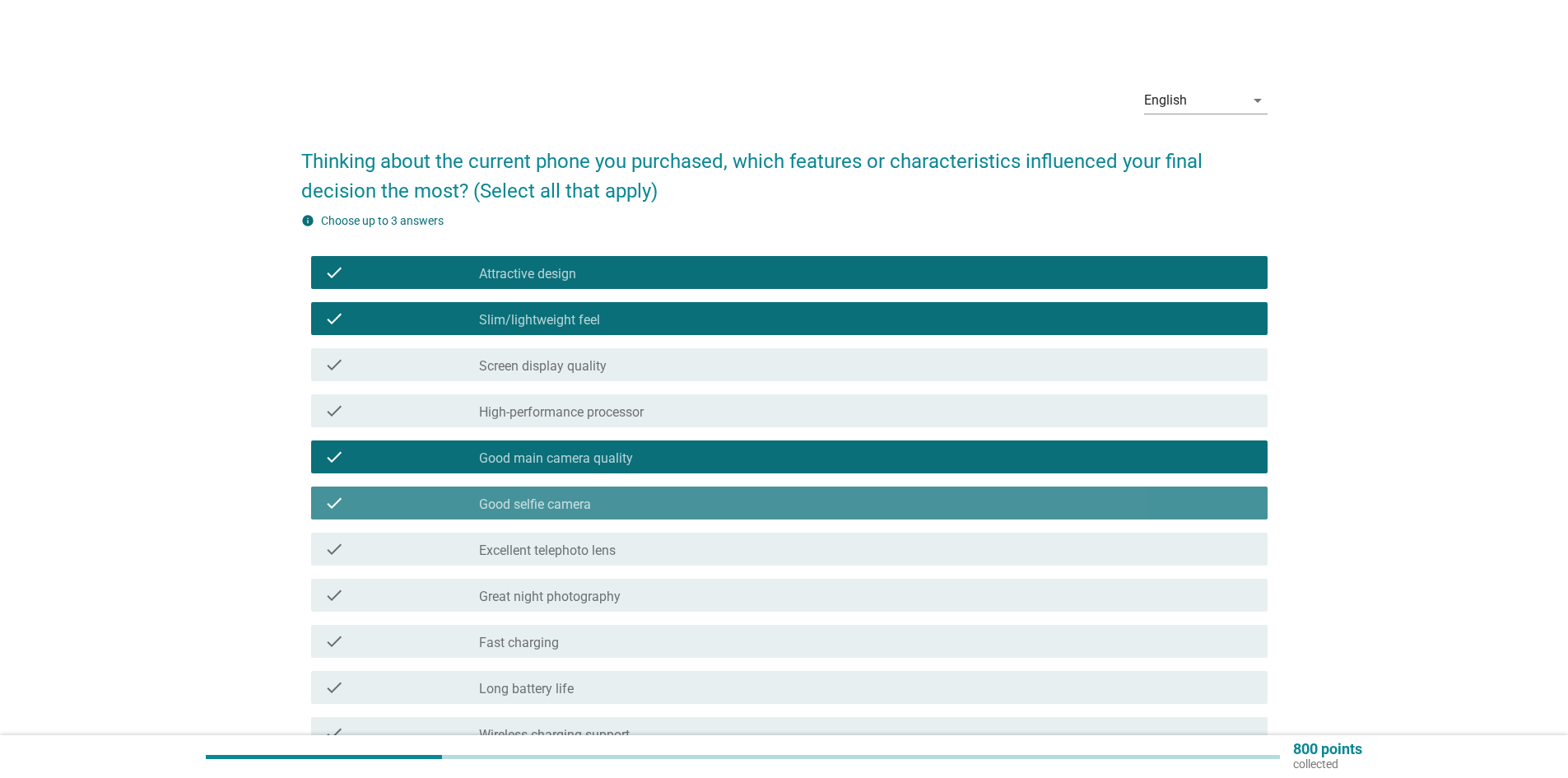
click at [678, 493] on div "check_box_outline_blank Good selfie camera" at bounding box center [866, 502] width 775 height 20
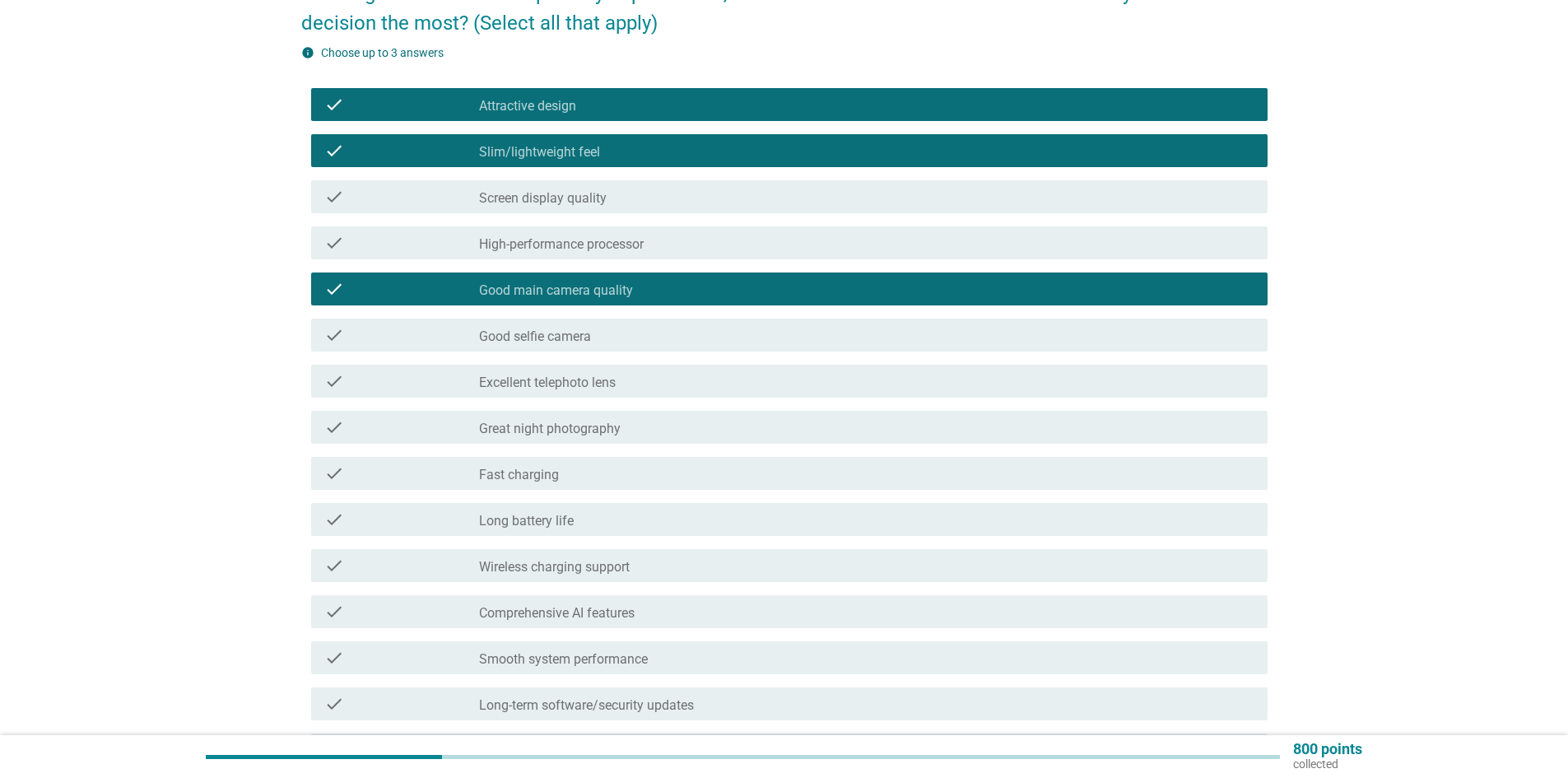
scroll to position [514, 0]
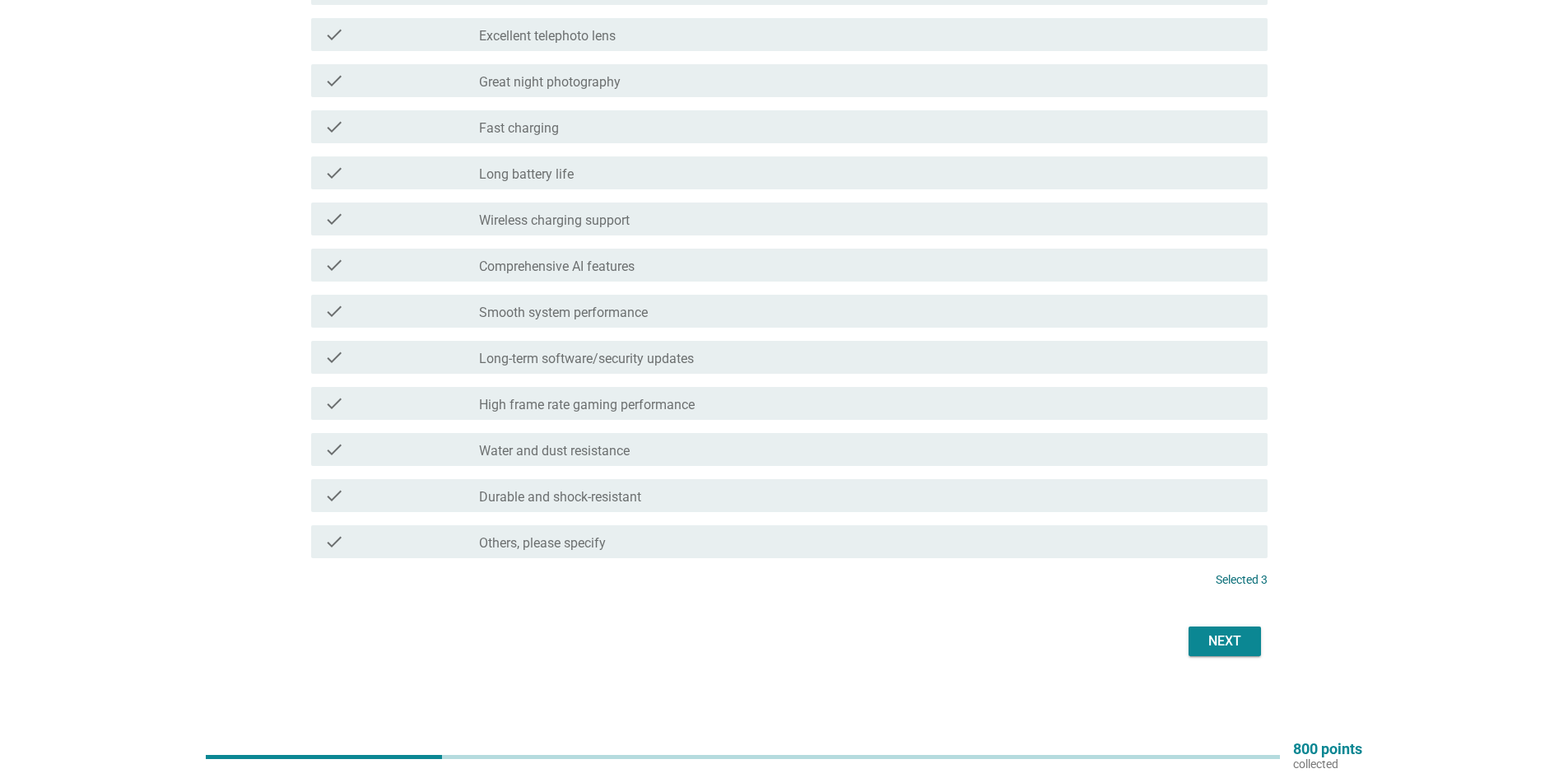
click at [1223, 639] on div "Next" at bounding box center [1224, 641] width 46 height 20
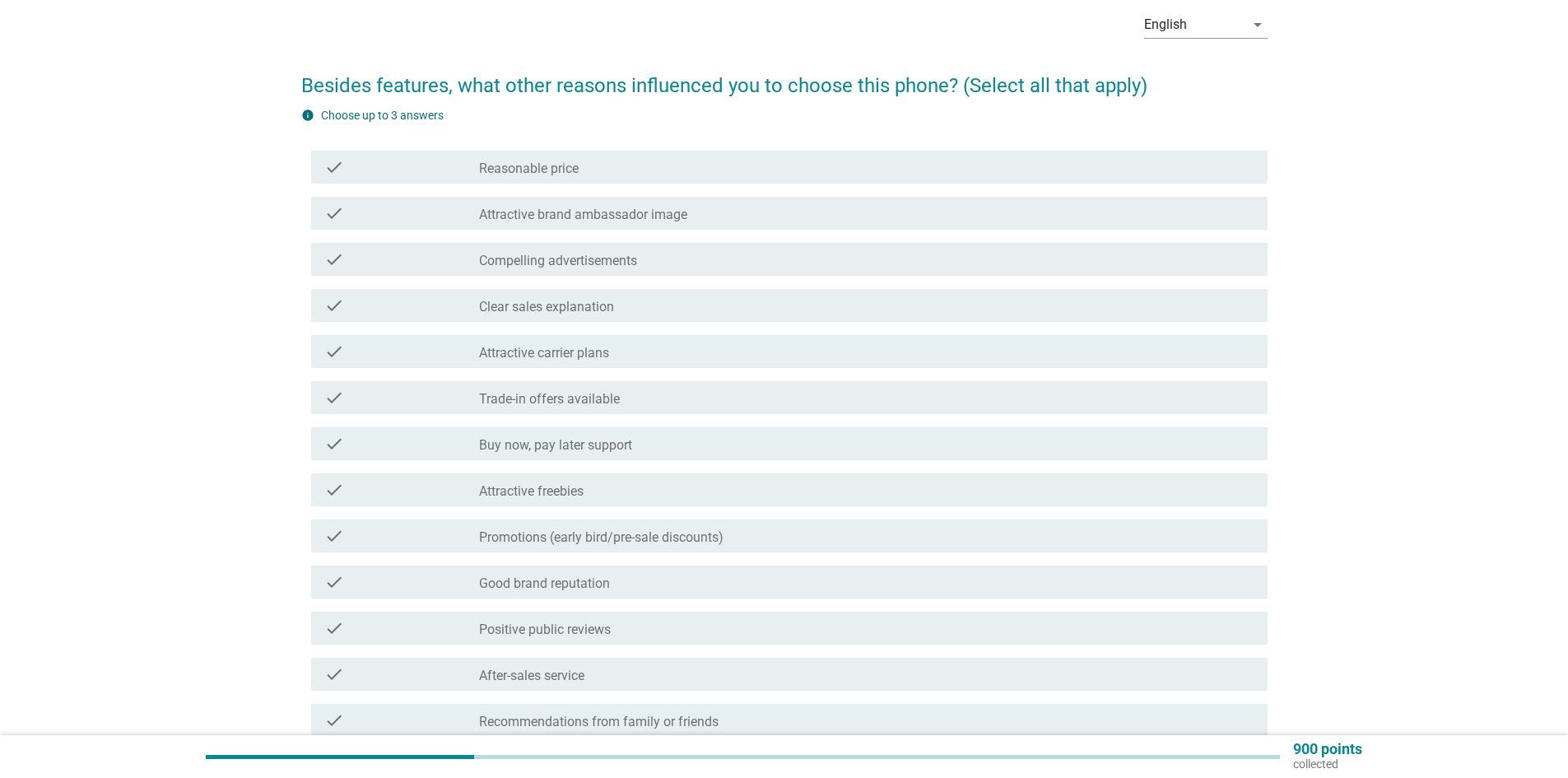
scroll to position [82, 0]
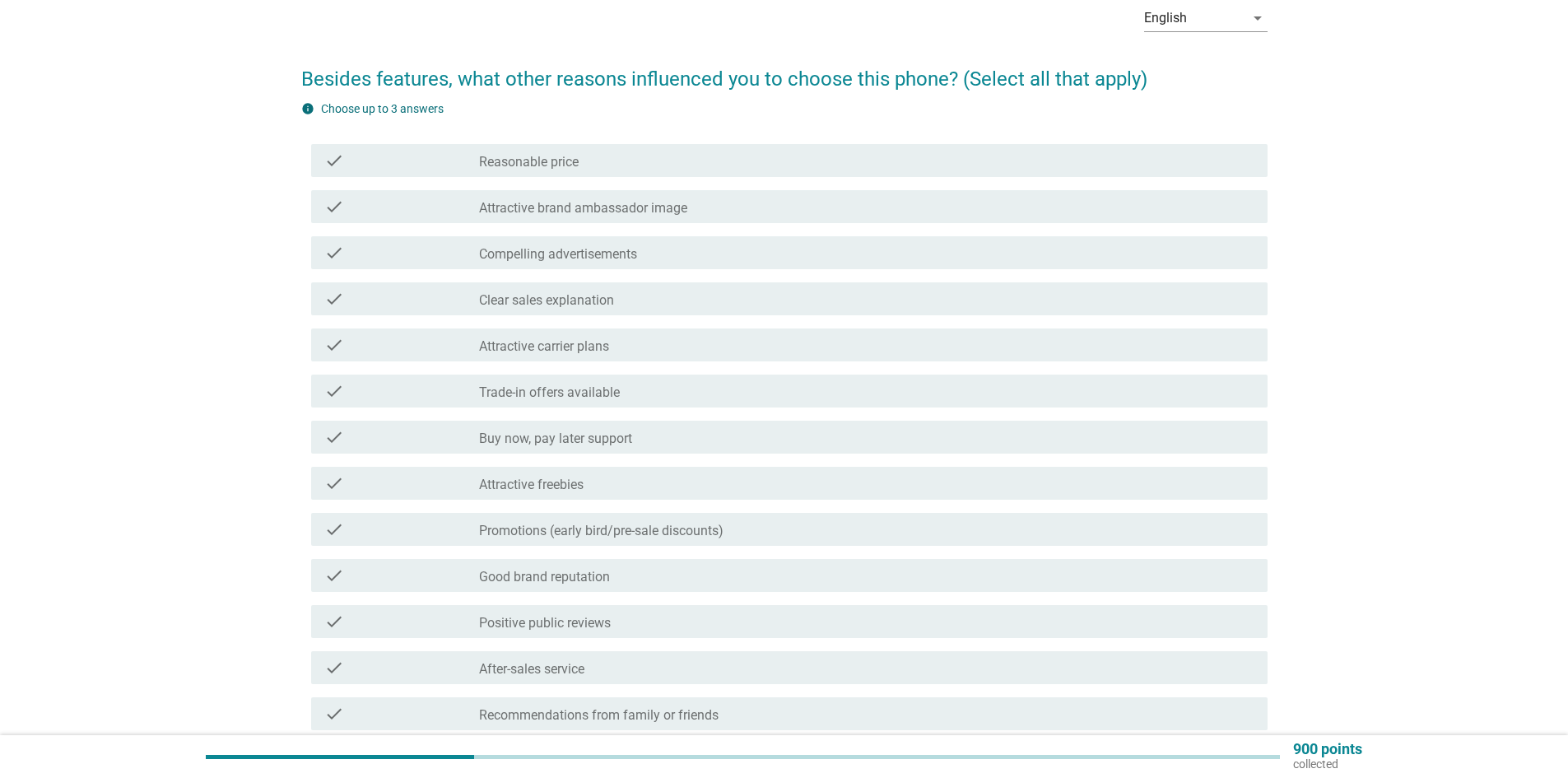
click at [541, 151] on div "check_box_outline_blank Reasonable price" at bounding box center [866, 160] width 775 height 20
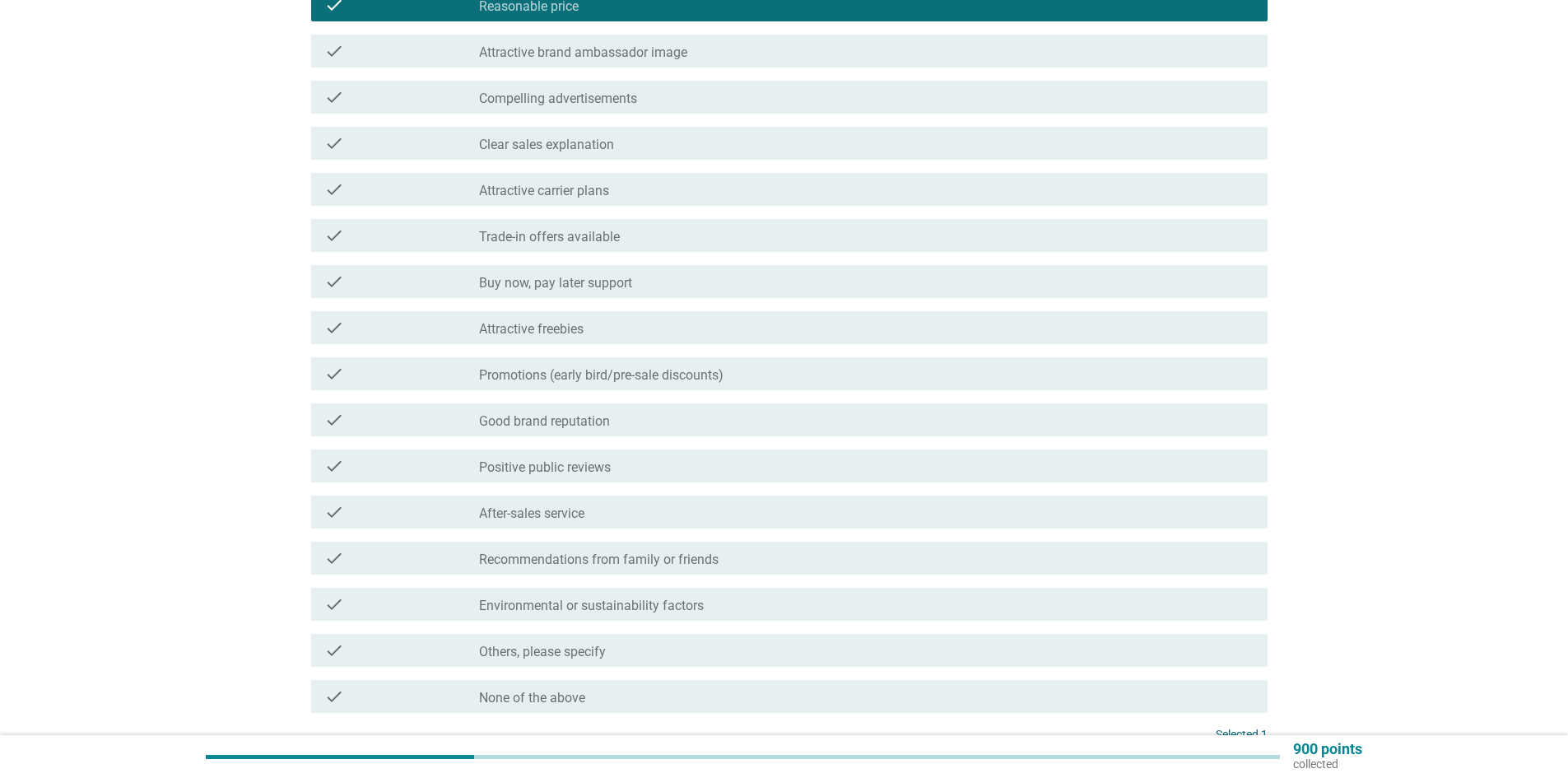
scroll to position [247, 0]
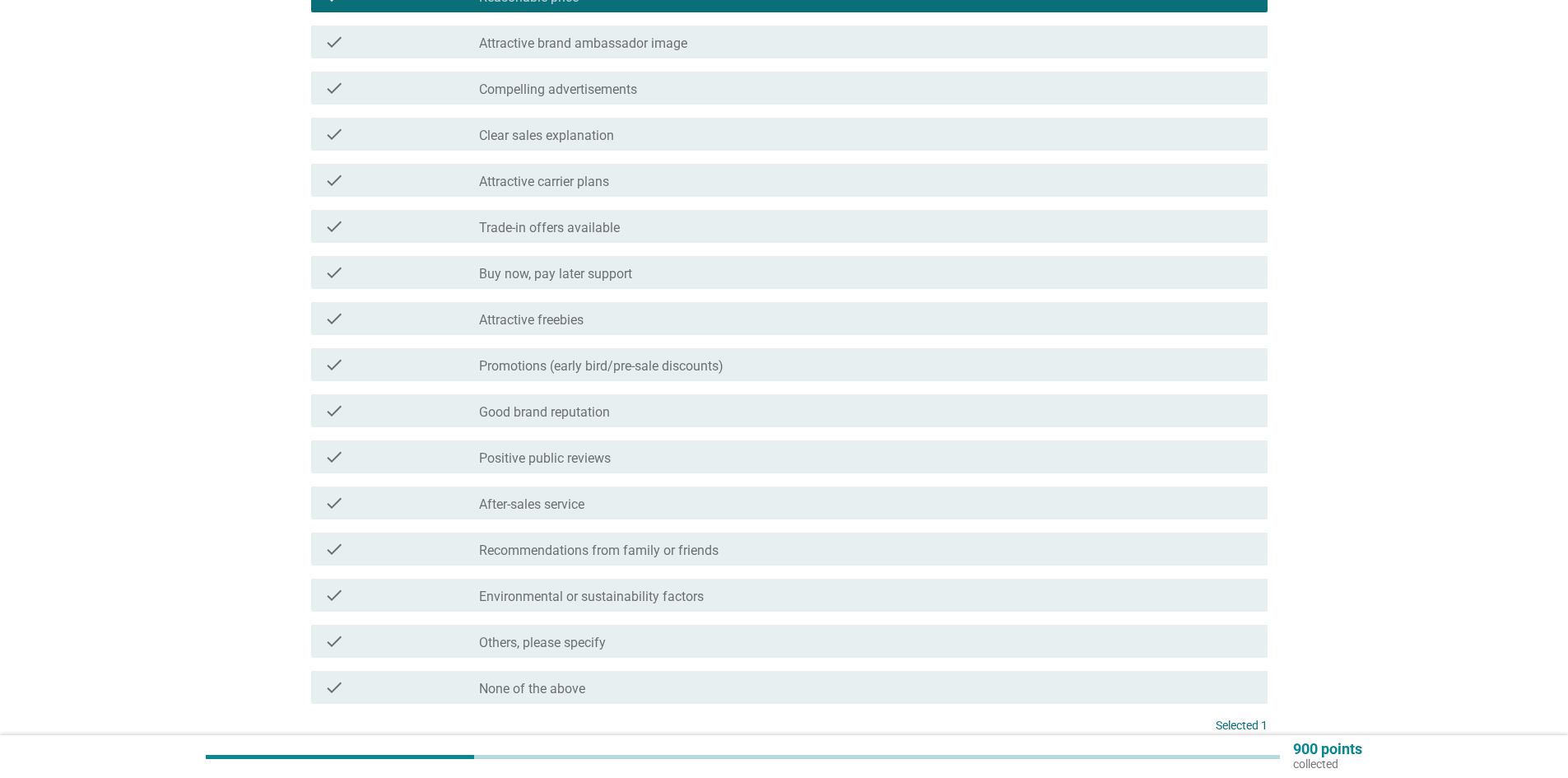
click at [661, 370] on label "Promotions (early bird/pre-sale discounts)" at bounding box center [600, 367] width 244 height 17
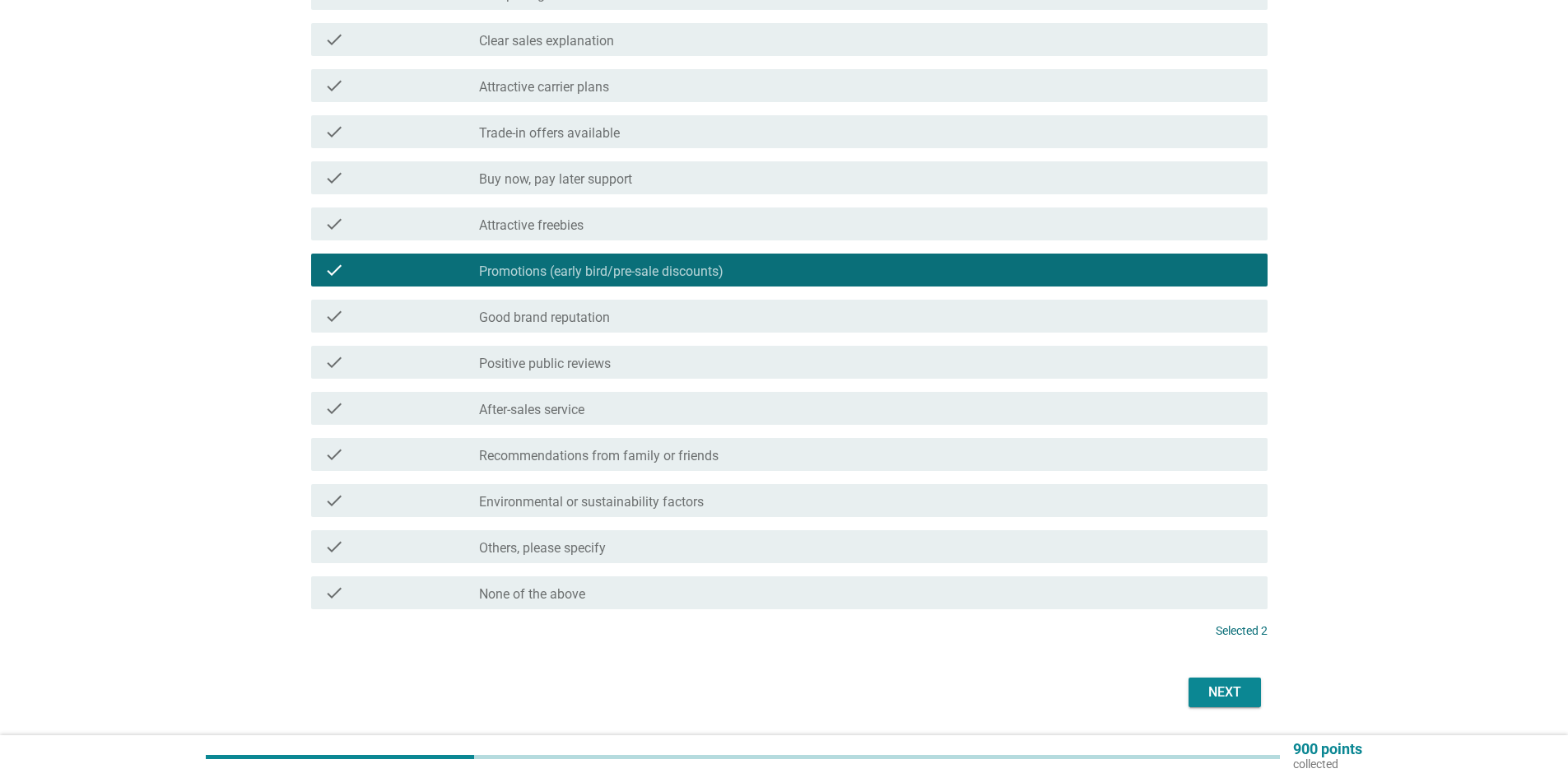
scroll to position [393, 0]
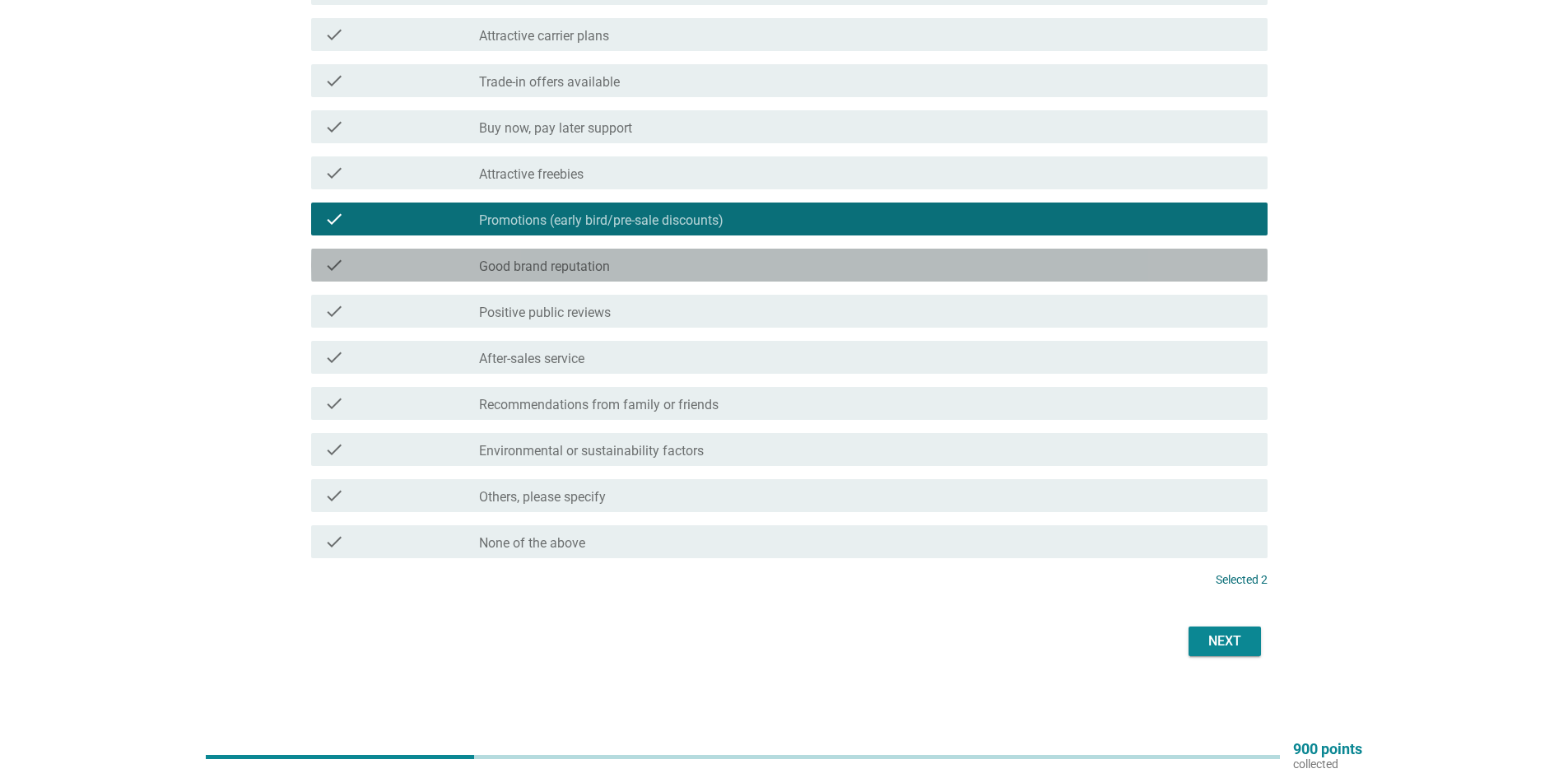
click at [626, 270] on div "check_box_outline_blank Good brand reputation" at bounding box center [866, 265] width 775 height 20
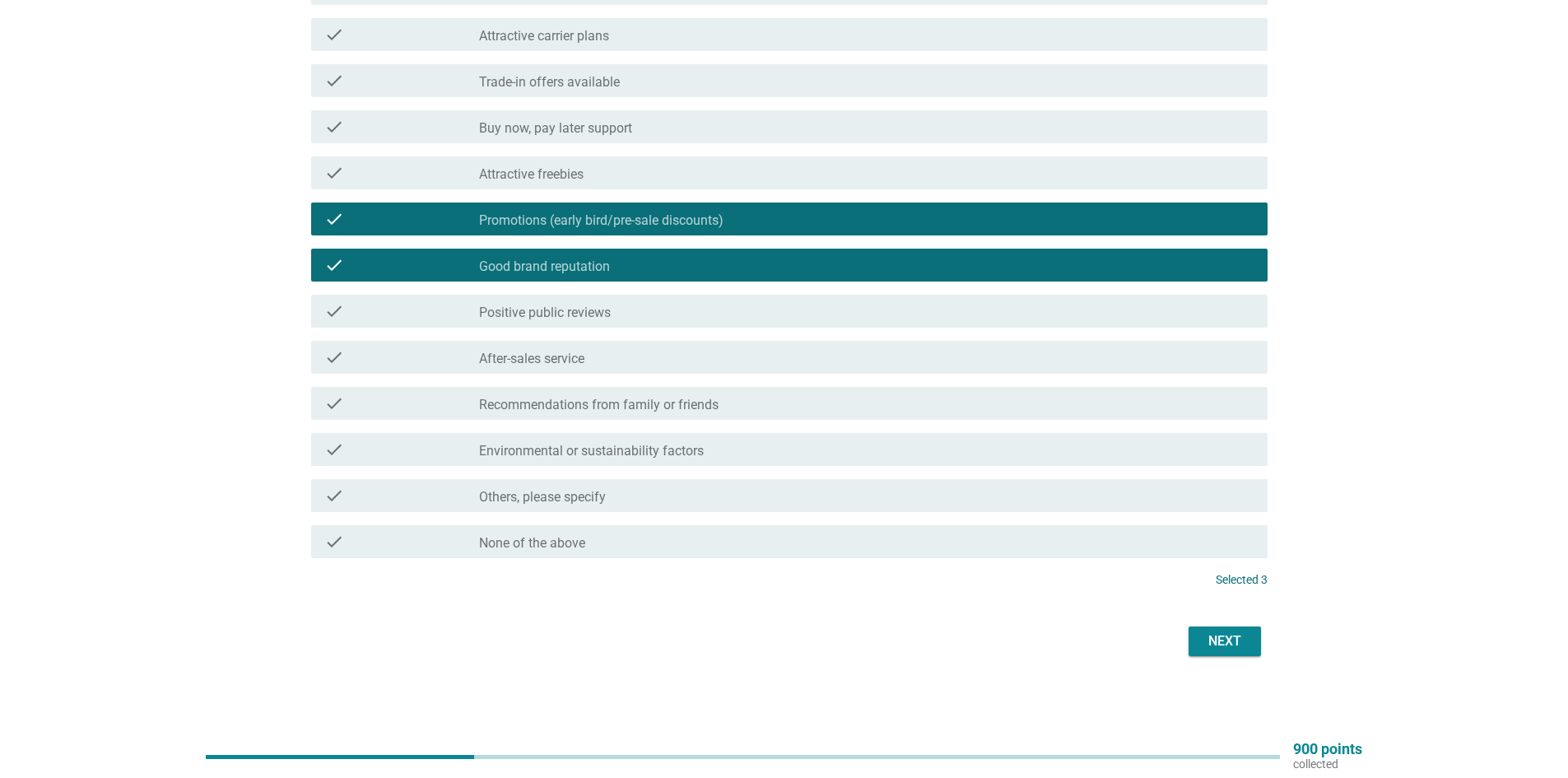
click at [598, 349] on div "check_box_outline_blank After-sales service" at bounding box center [866, 357] width 775 height 20
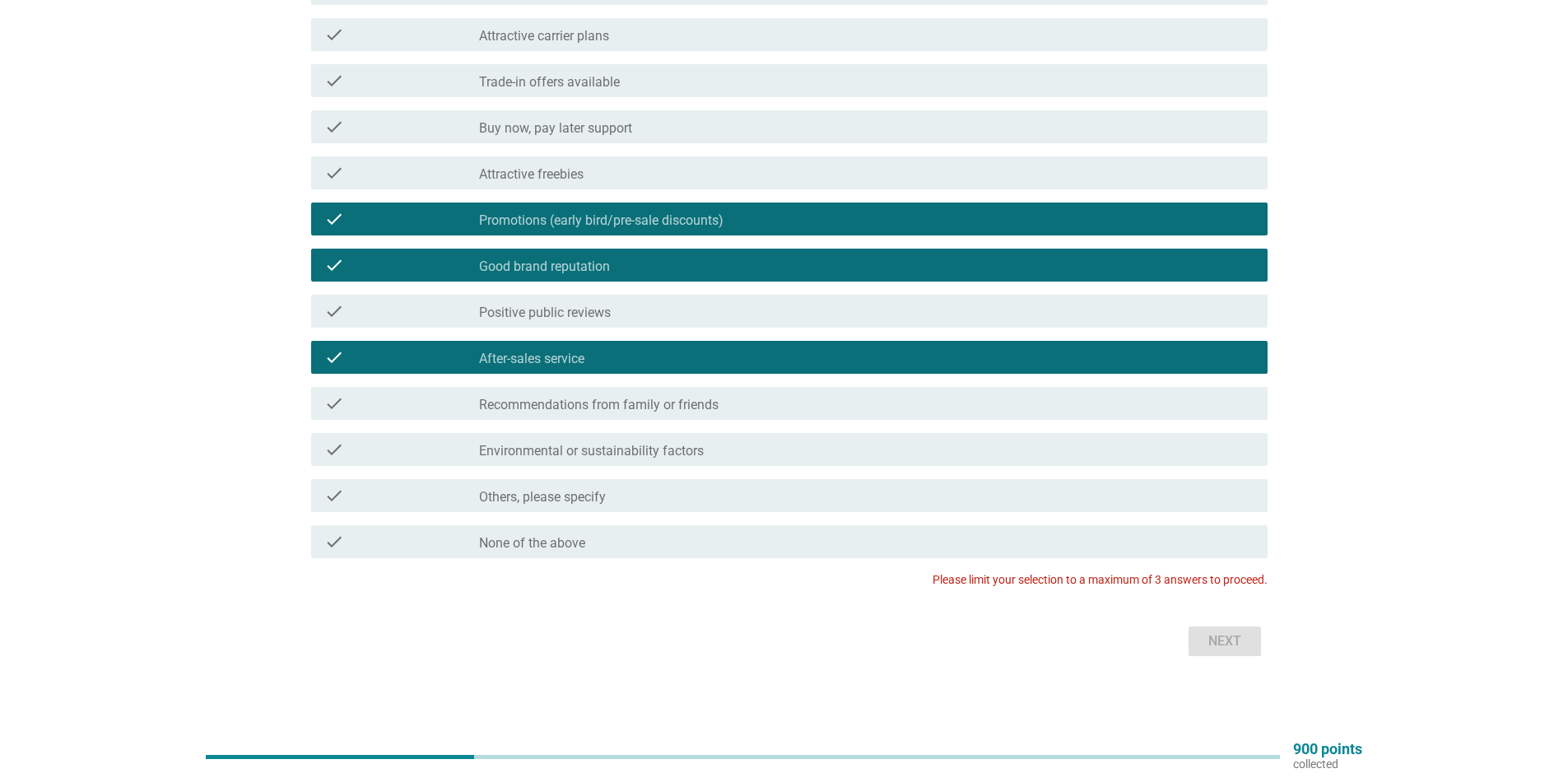
click at [598, 349] on div "check_box_outline_blank After-sales service" at bounding box center [866, 357] width 775 height 20
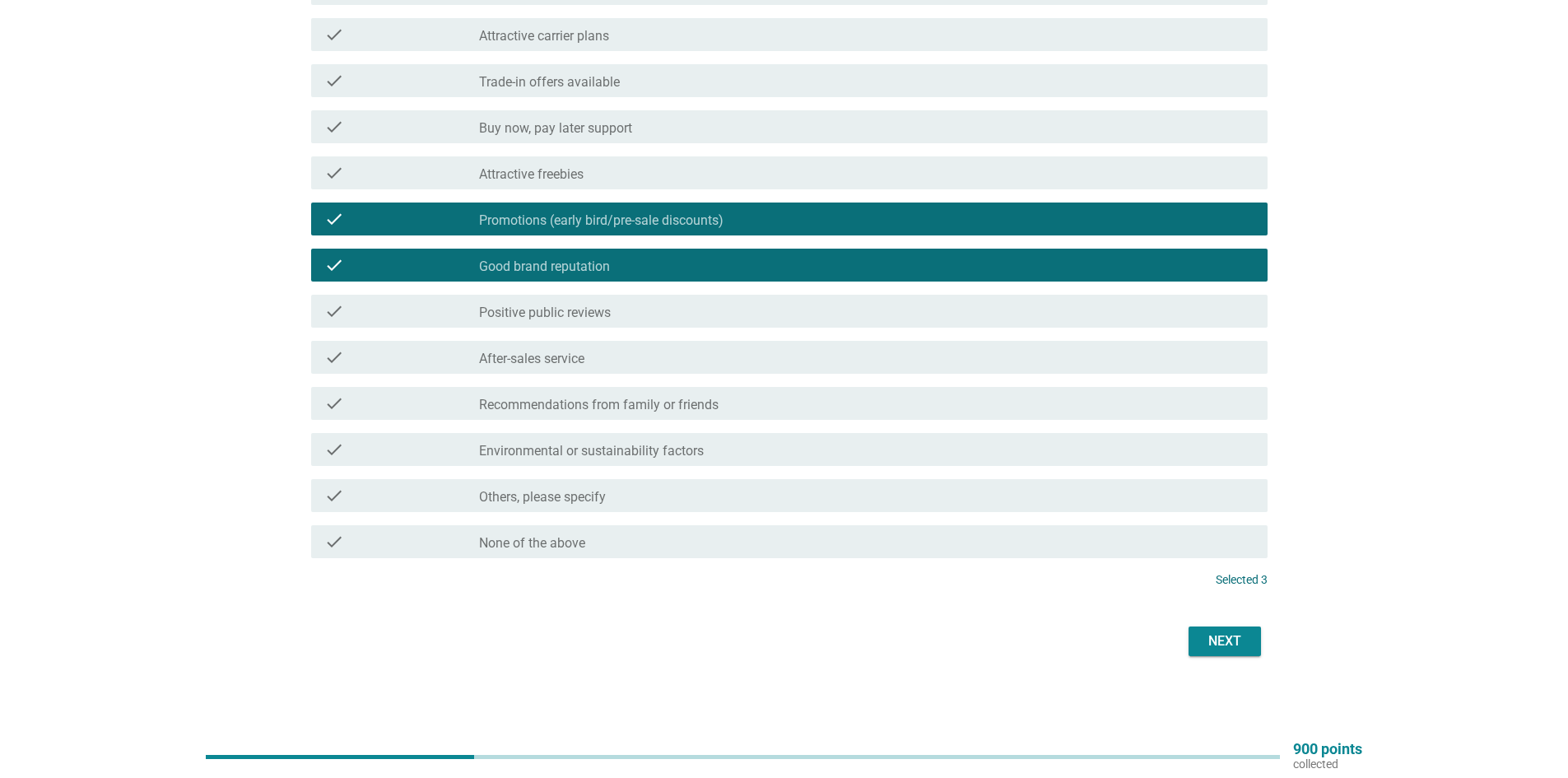
click at [1236, 648] on div "Next" at bounding box center [1224, 641] width 46 height 20
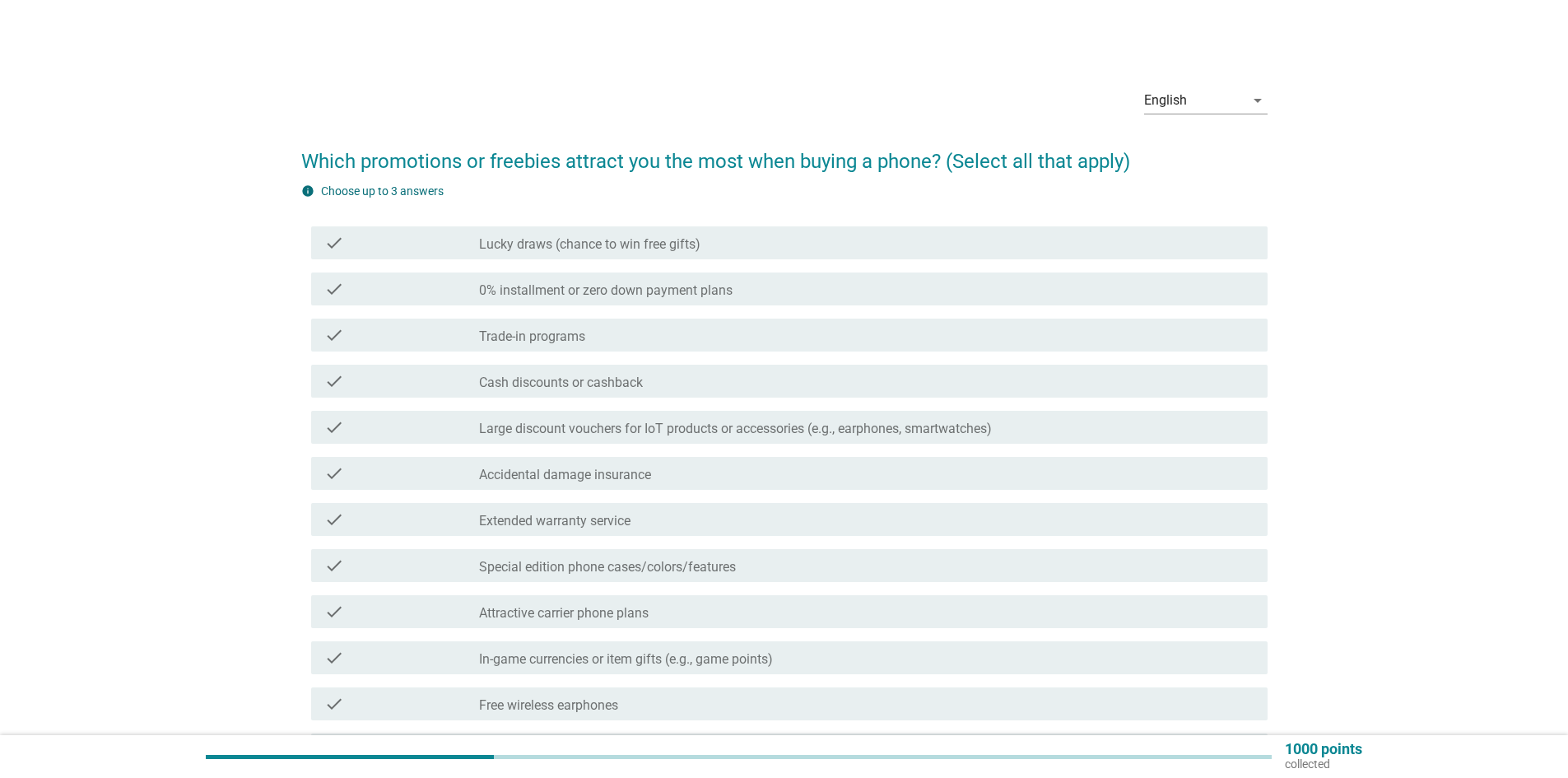
click at [722, 246] on div "check_box_outline_blank Lucky draws (chance to win free gifts)" at bounding box center [866, 242] width 775 height 20
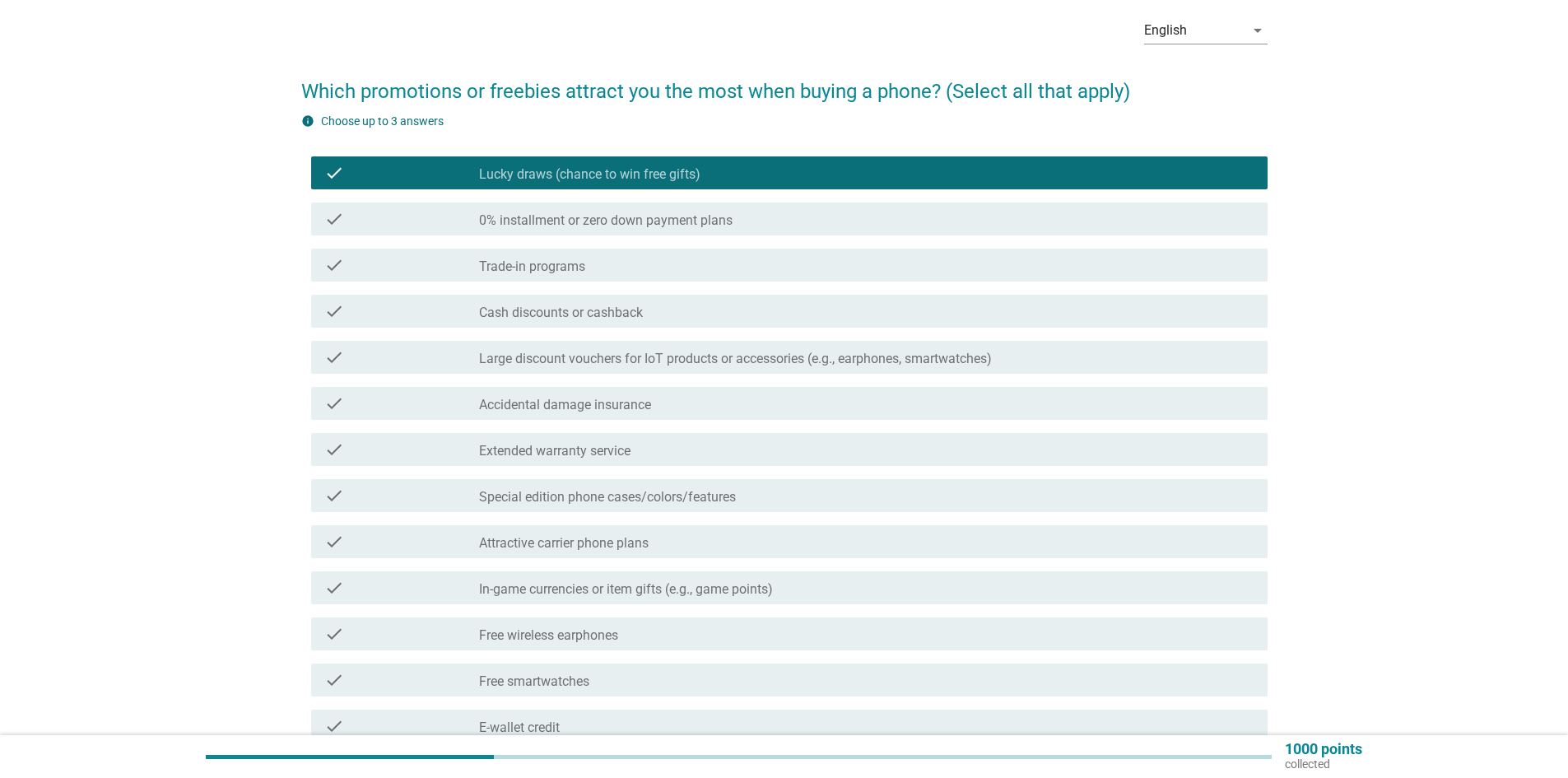
scroll to position [82, 0]
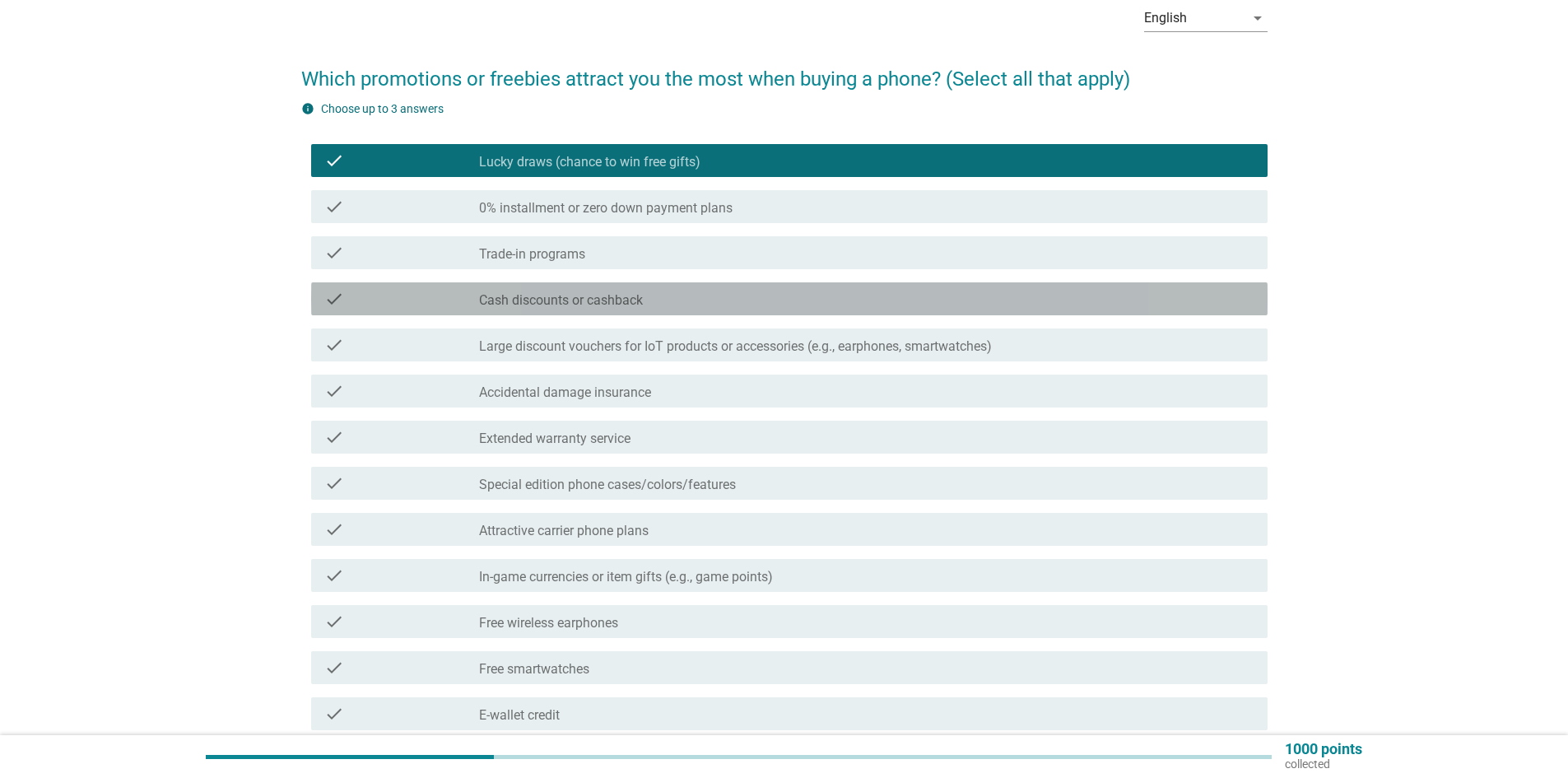
click at [698, 302] on div "check_box_outline_blank Cash discounts or cashback" at bounding box center [866, 298] width 775 height 20
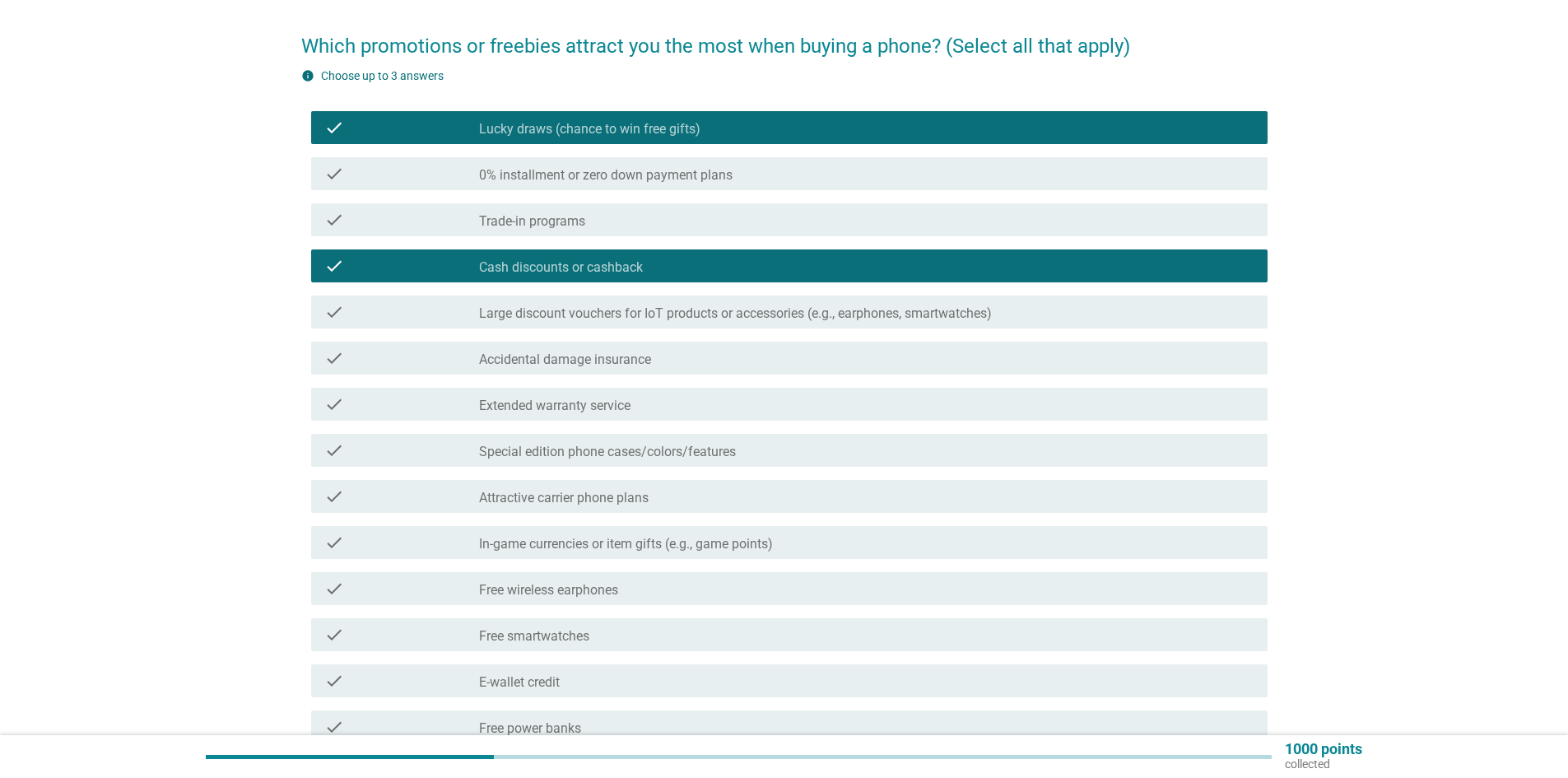
scroll to position [247, 0]
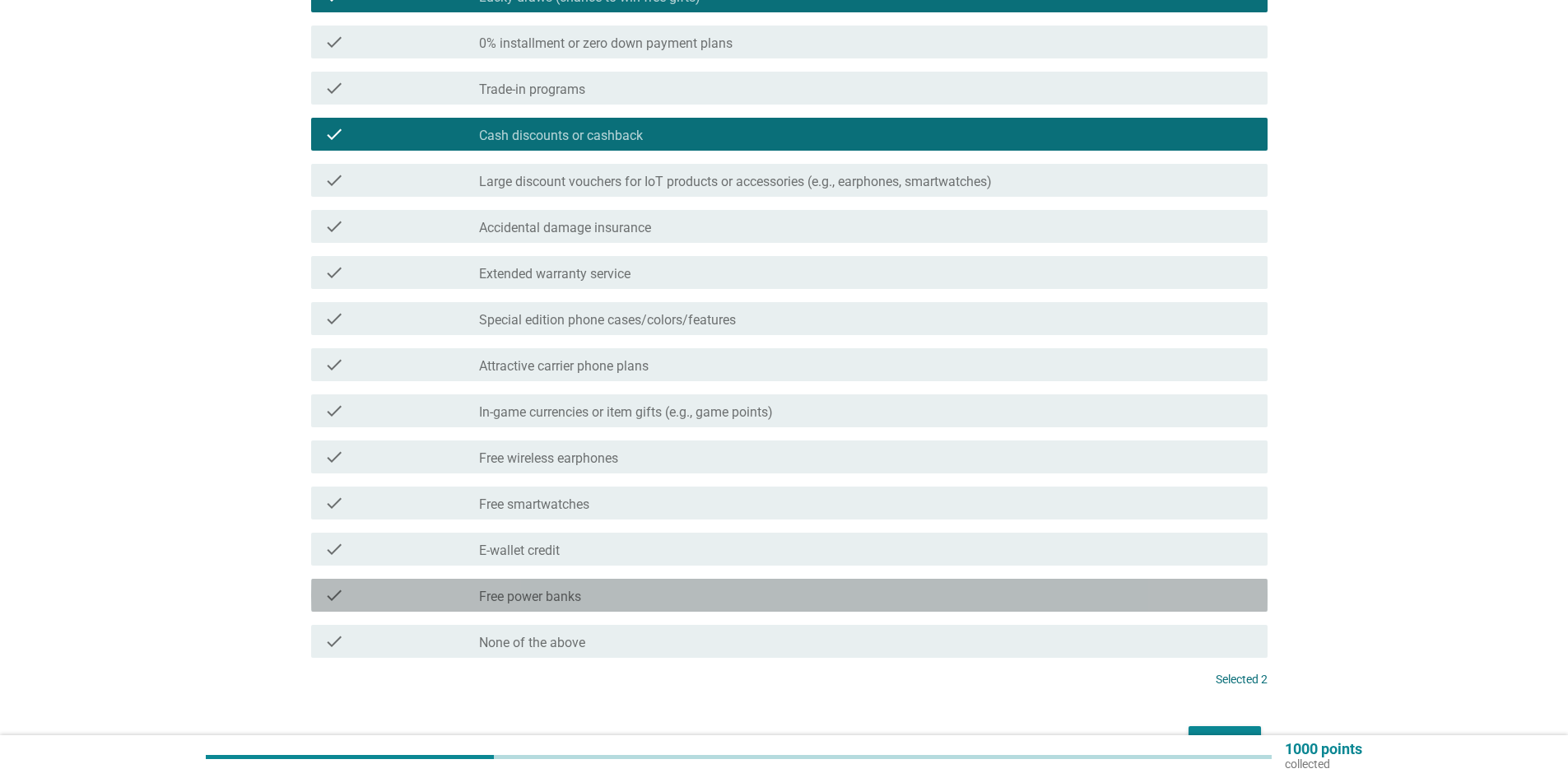
click at [623, 596] on div "check_box_outline_blank Free power banks" at bounding box center [866, 595] width 775 height 20
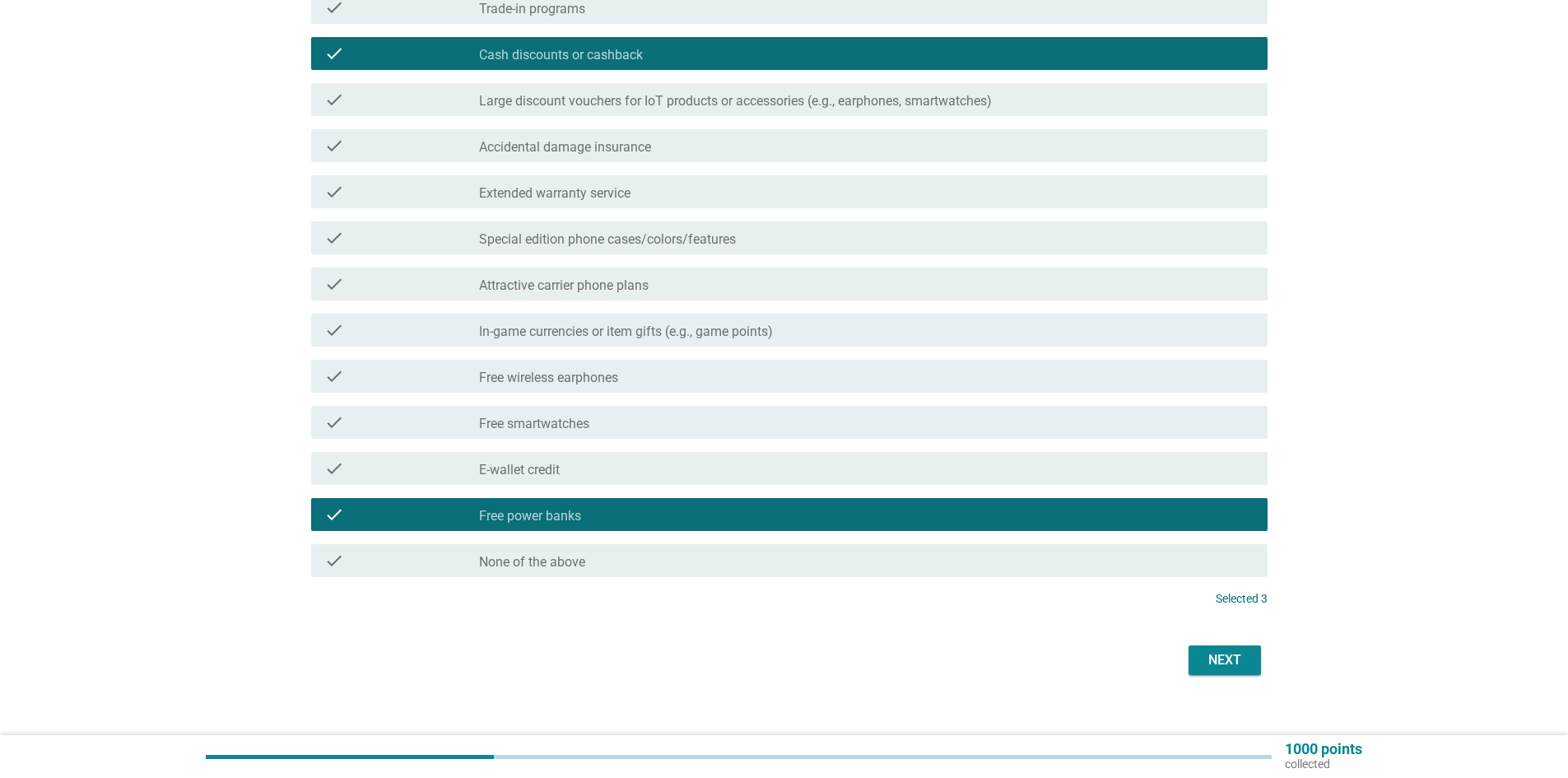
scroll to position [347, 0]
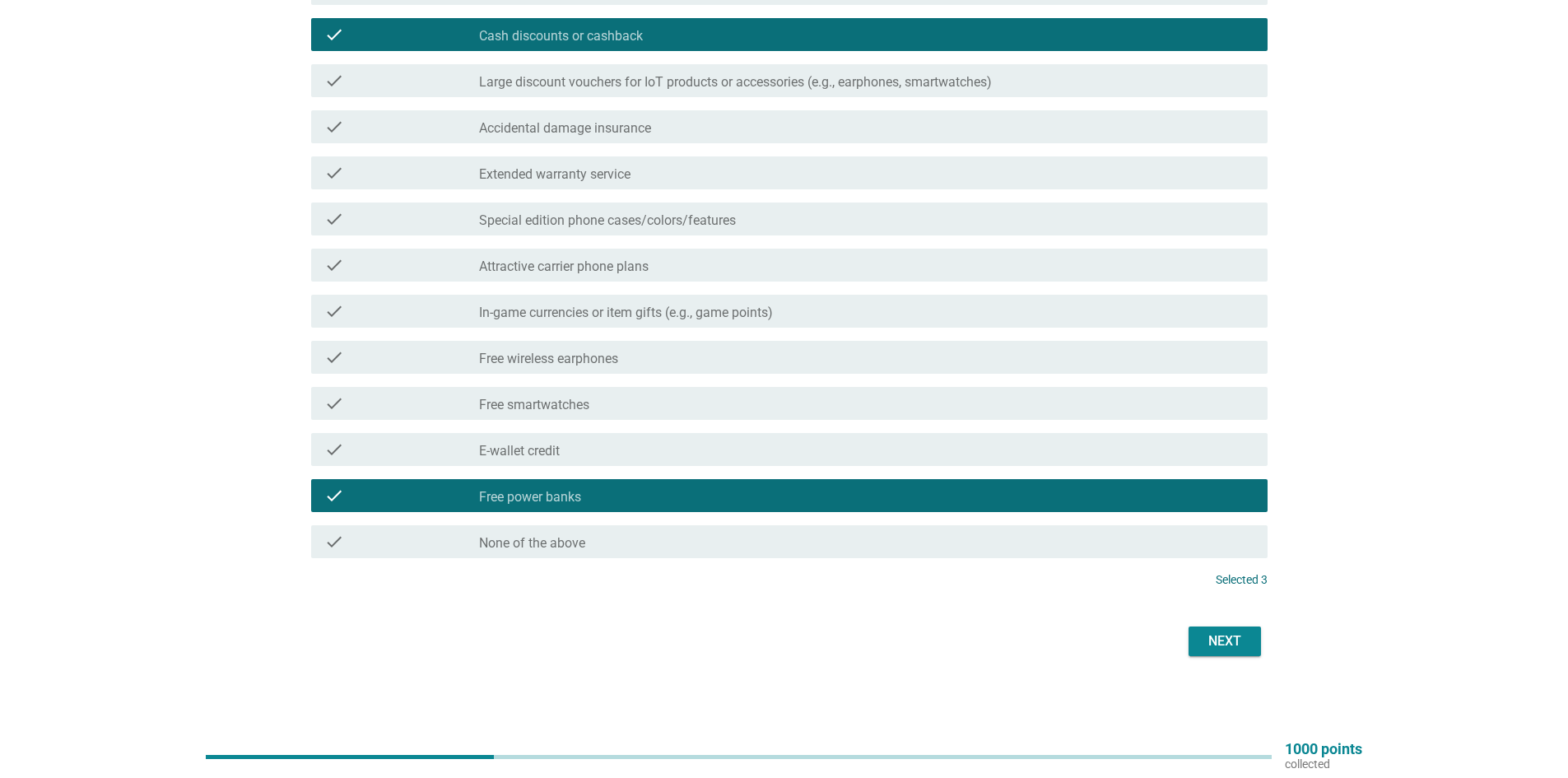
click at [1230, 645] on div "Next" at bounding box center [1224, 641] width 46 height 20
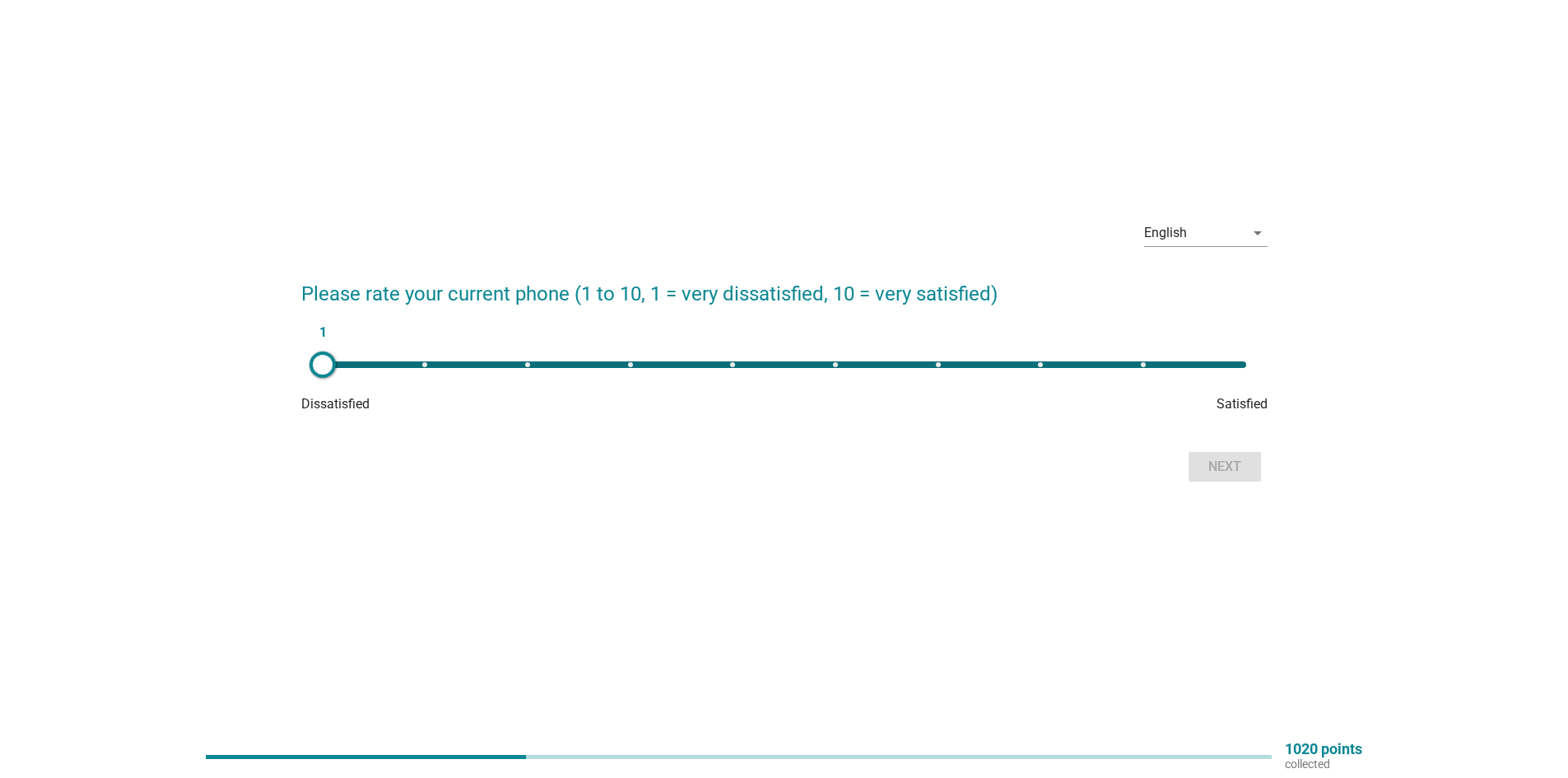
scroll to position [0, 0]
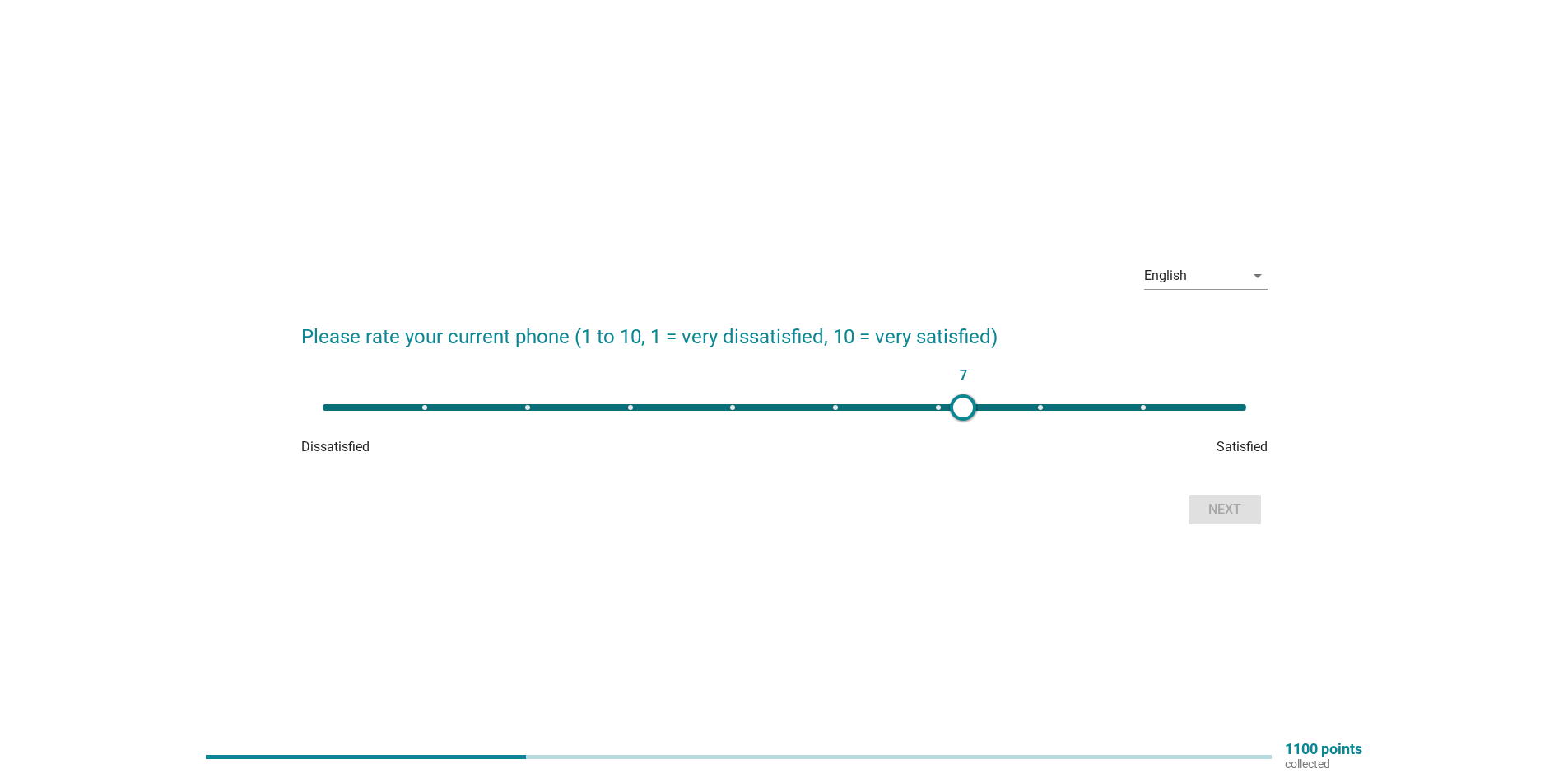
type input "8"
drag, startPoint x: 339, startPoint y: 410, endPoint x: 1036, endPoint y: 439, distance: 697.6
click at [1036, 439] on div "8 Dissatisfied Satisfied" at bounding box center [784, 424] width 967 height 65
click at [1218, 499] on div "Next" at bounding box center [1224, 509] width 46 height 20
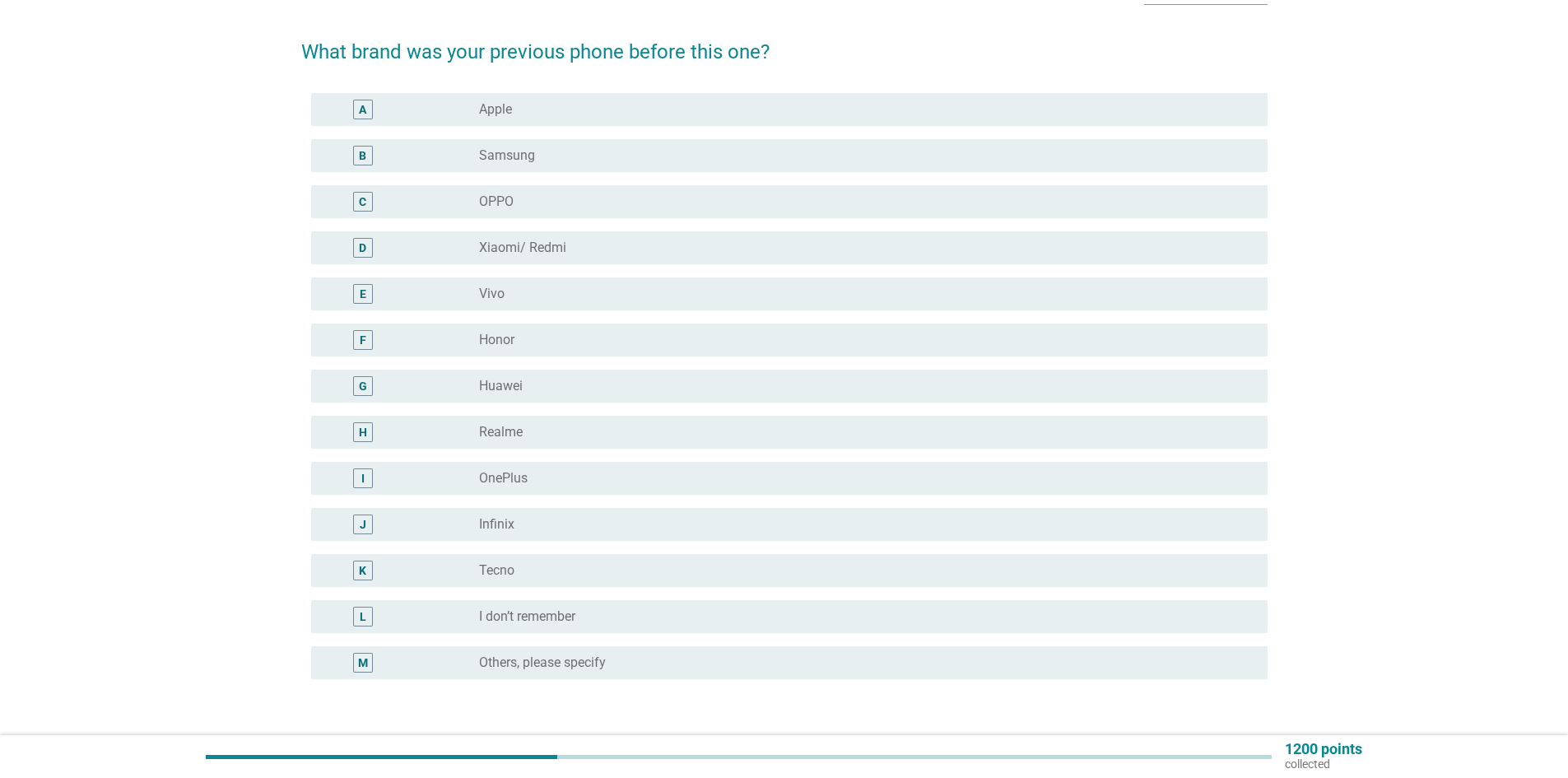
scroll to position [165, 0]
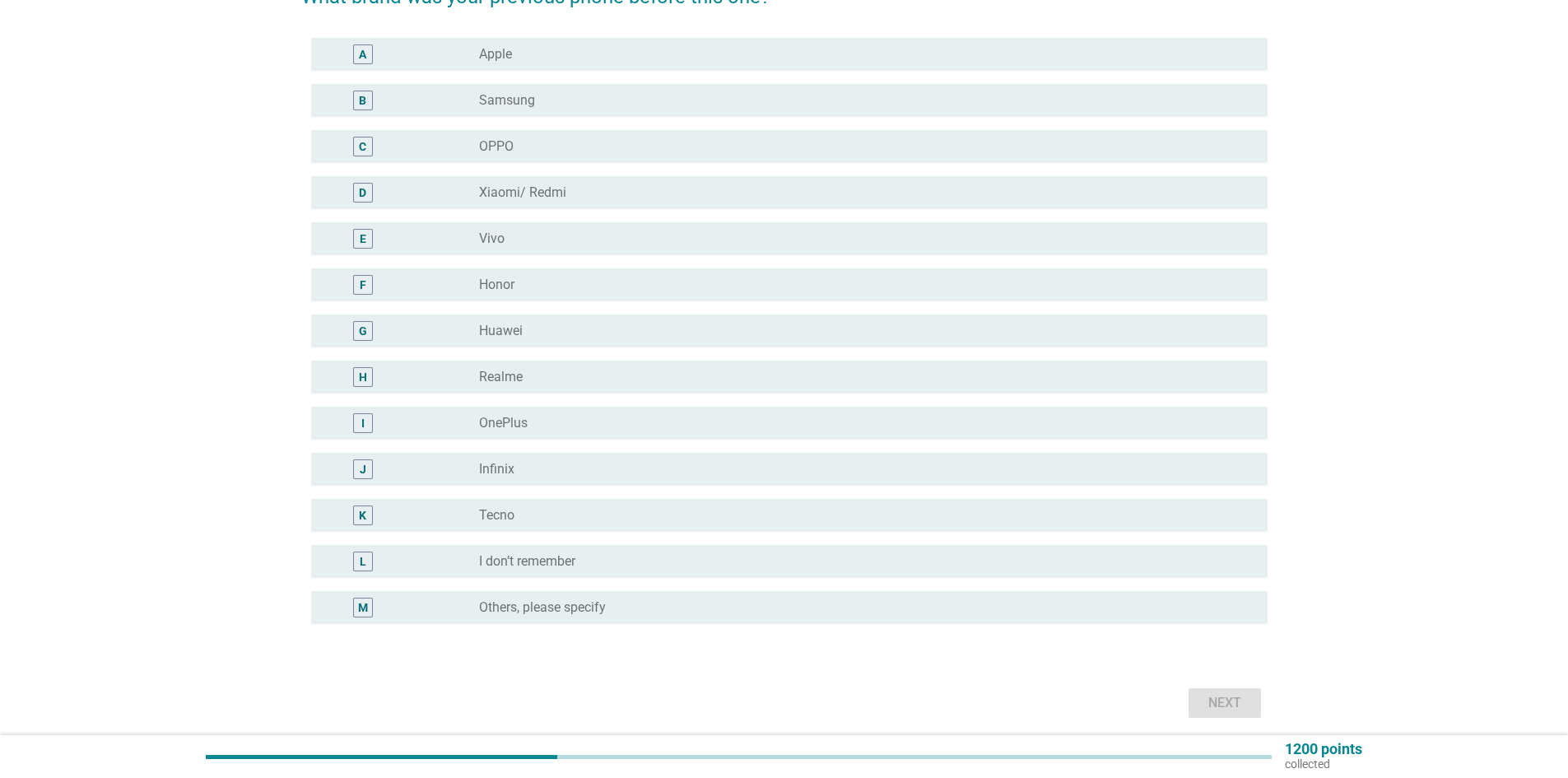
click at [427, 192] on div "D" at bounding box center [402, 192] width 155 height 20
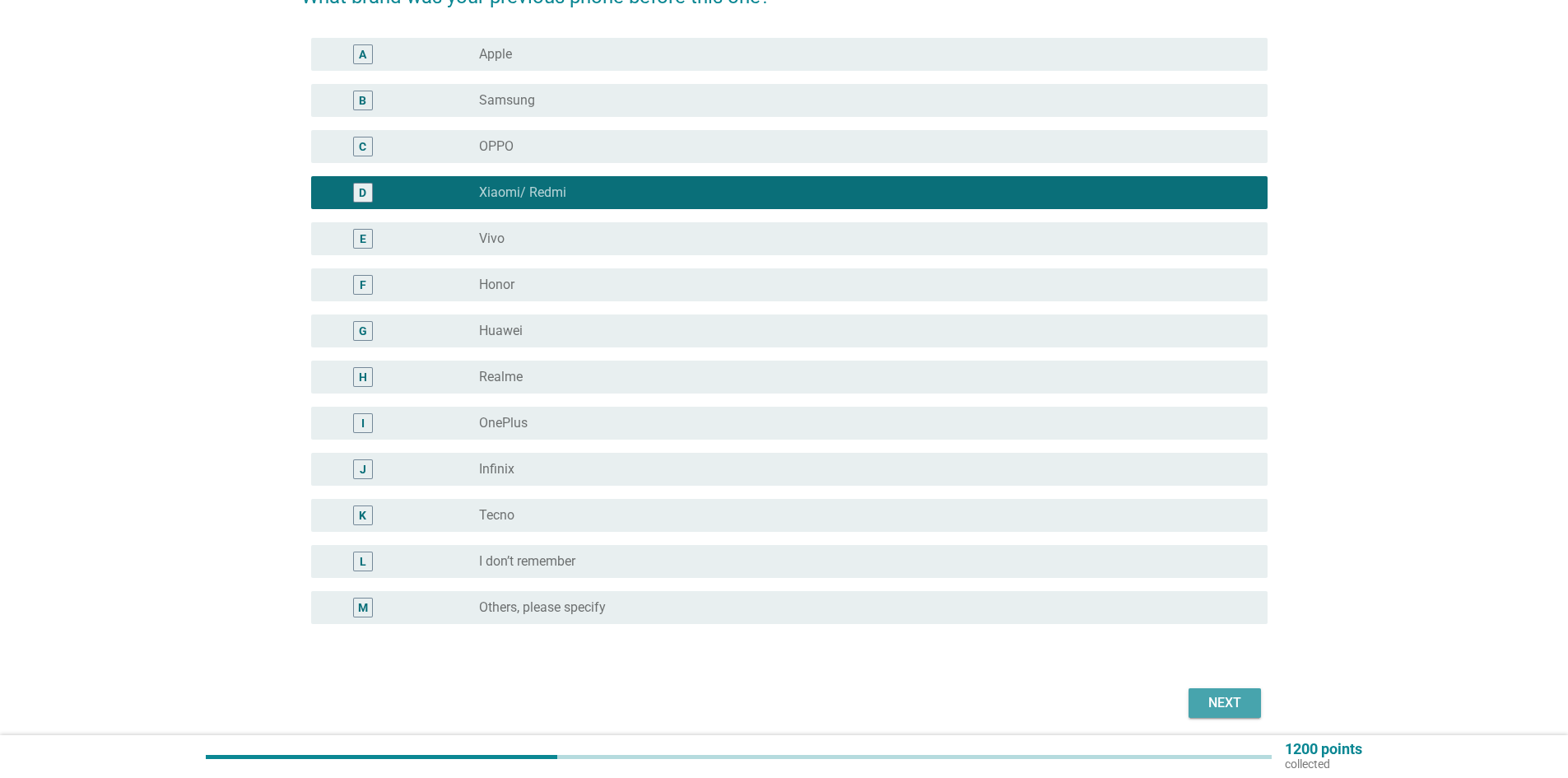
click at [1243, 699] on div "Next" at bounding box center [1224, 702] width 46 height 20
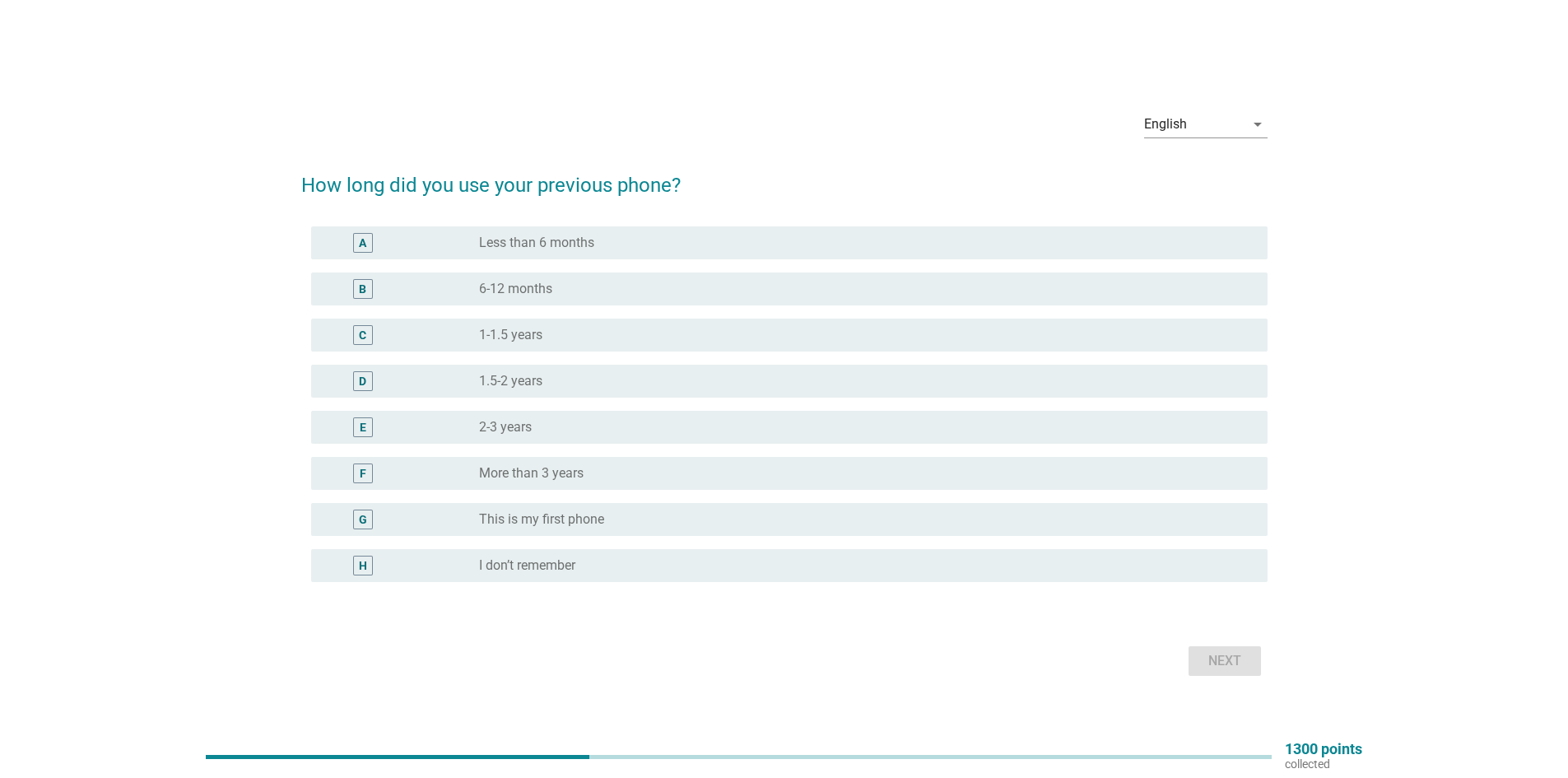
drag, startPoint x: 367, startPoint y: 424, endPoint x: 377, endPoint y: 424, distance: 10.0
click at [367, 424] on div "E" at bounding box center [363, 426] width 20 height 20
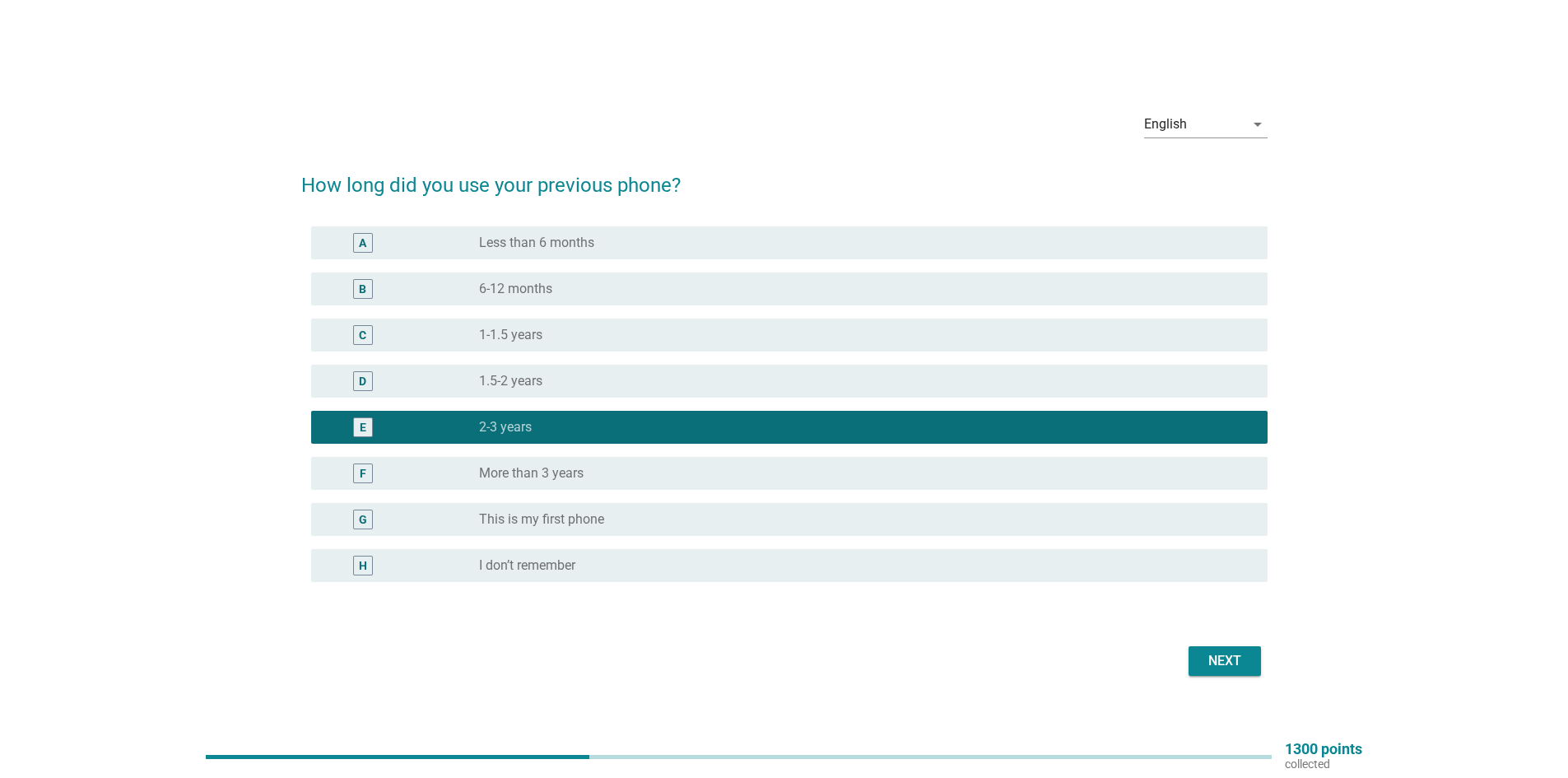
click at [1240, 673] on button "Next" at bounding box center [1224, 661] width 72 height 30
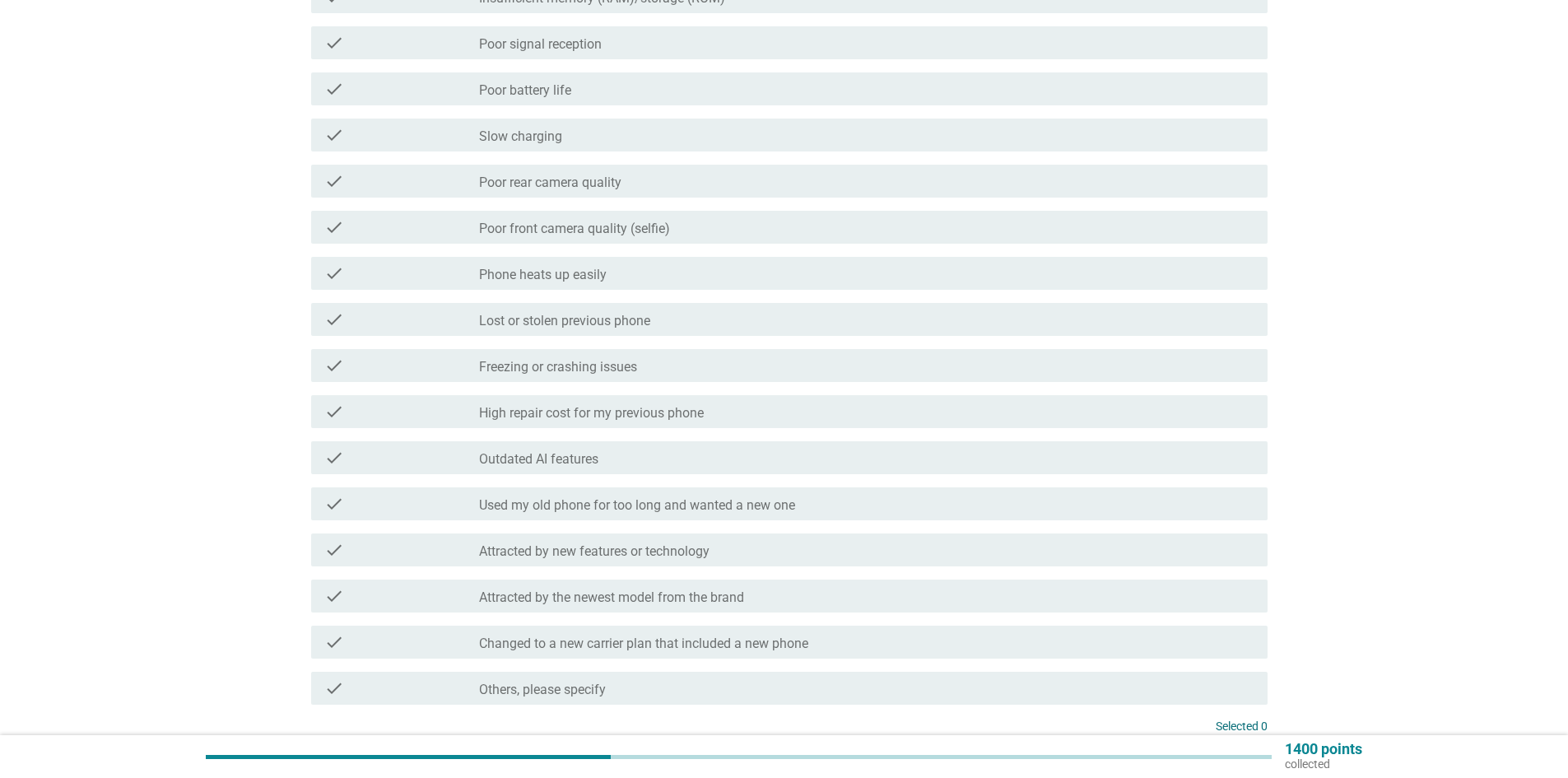
scroll to position [247, 0]
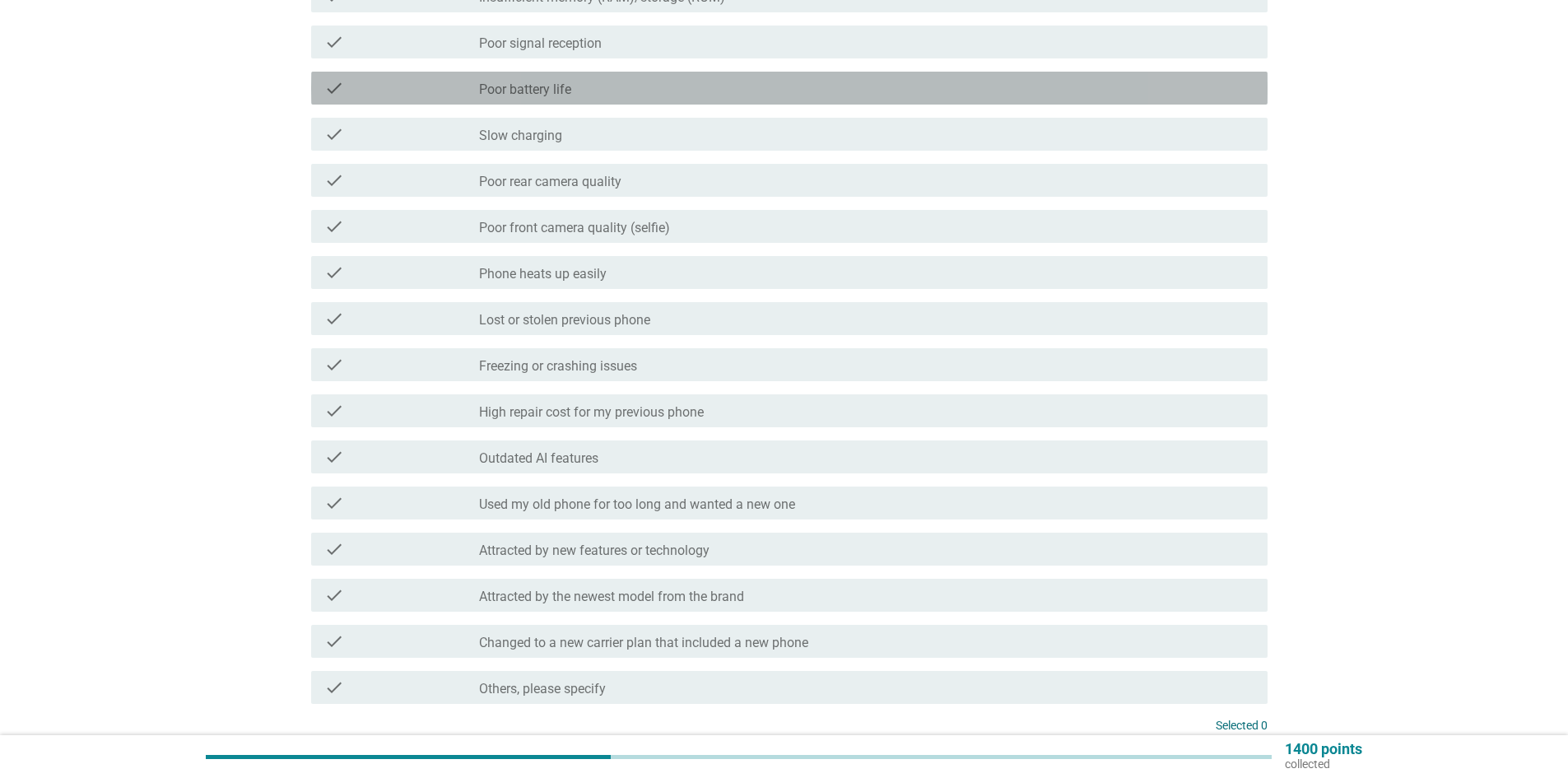
click at [606, 90] on div "check_box_outline_blank Poor battery life" at bounding box center [866, 88] width 775 height 20
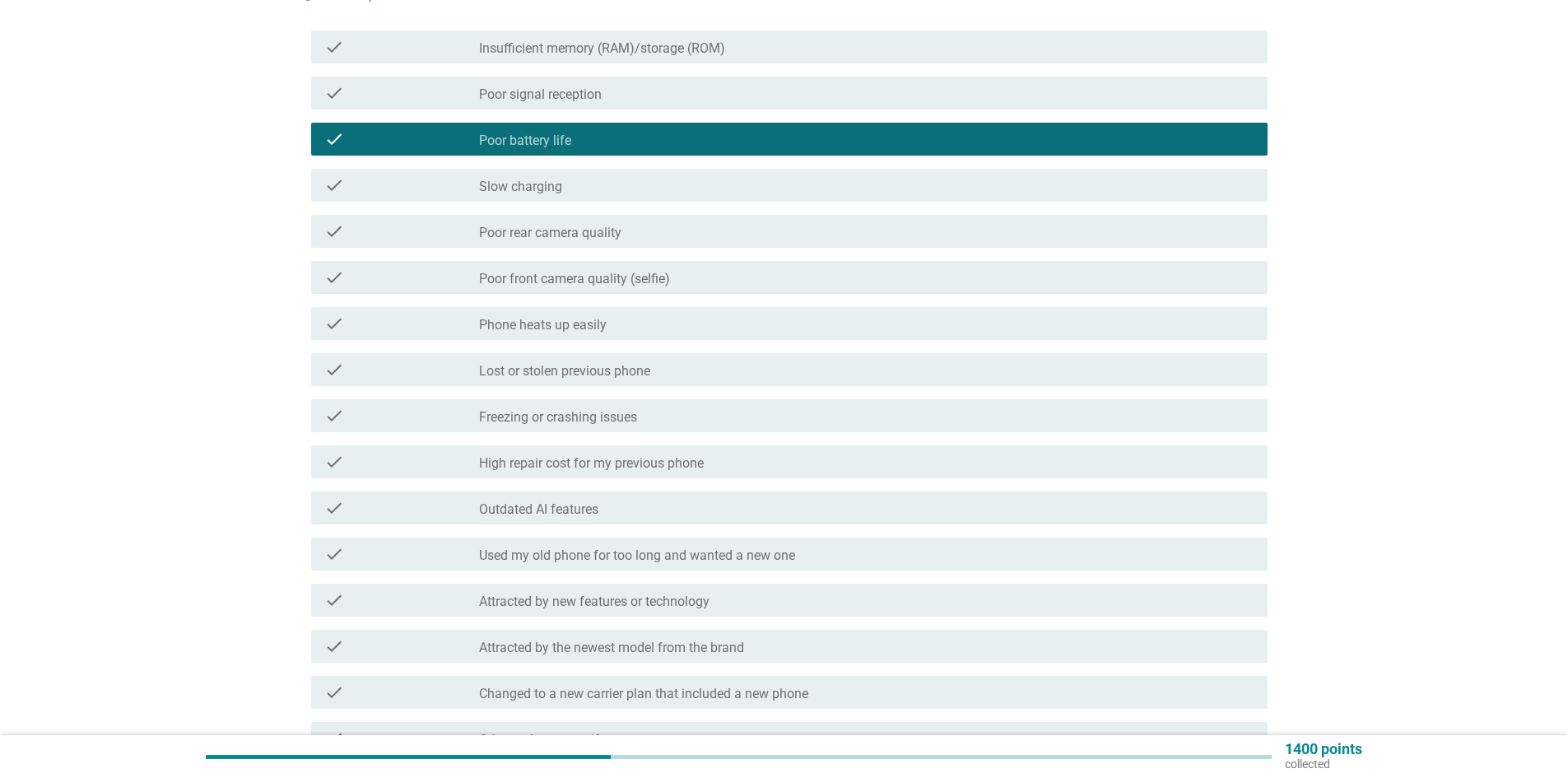
scroll to position [165, 0]
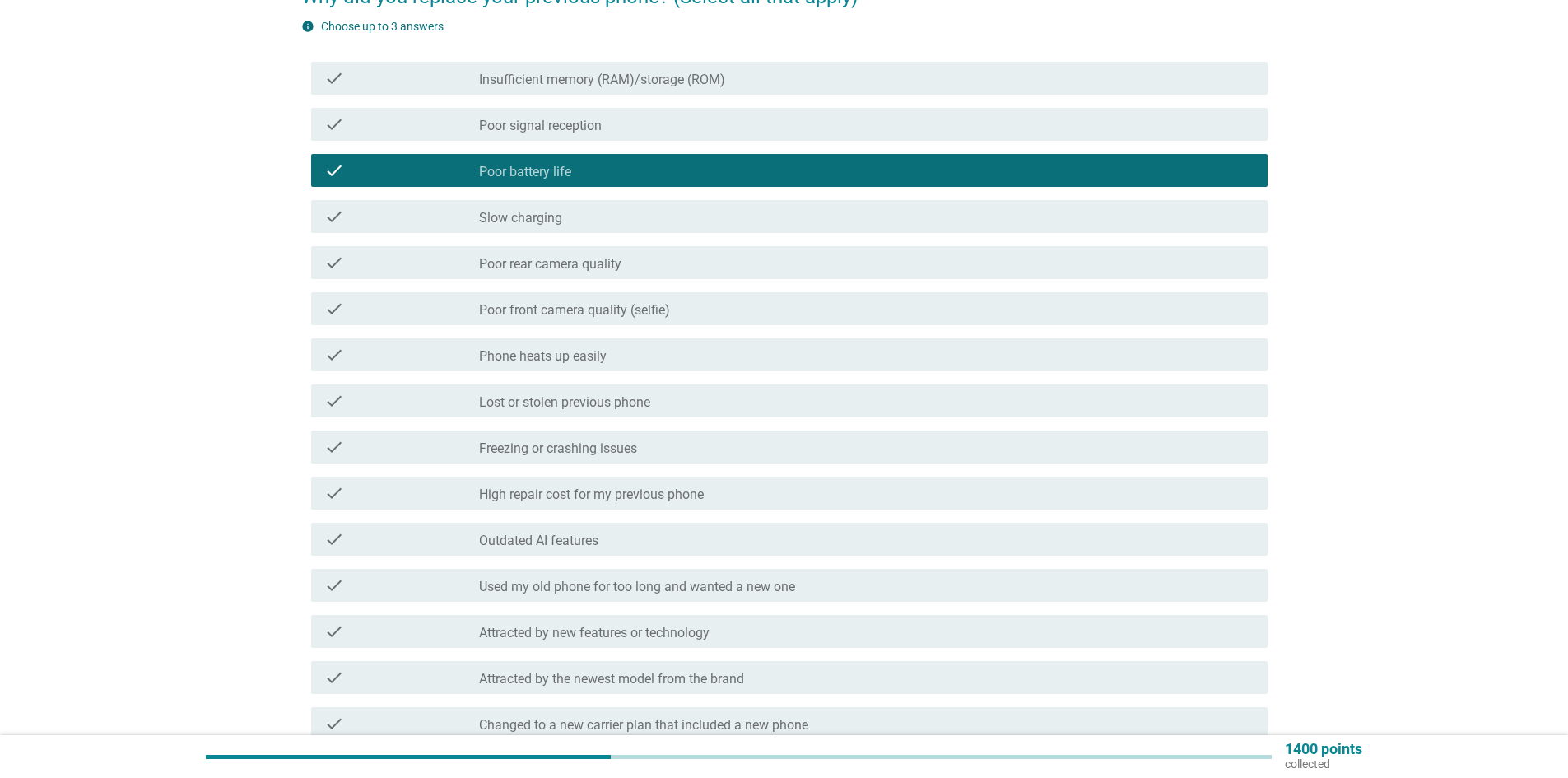
click at [700, 78] on label "Insufficient memory (RAM)/storage (ROM)" at bounding box center [601, 80] width 246 height 17
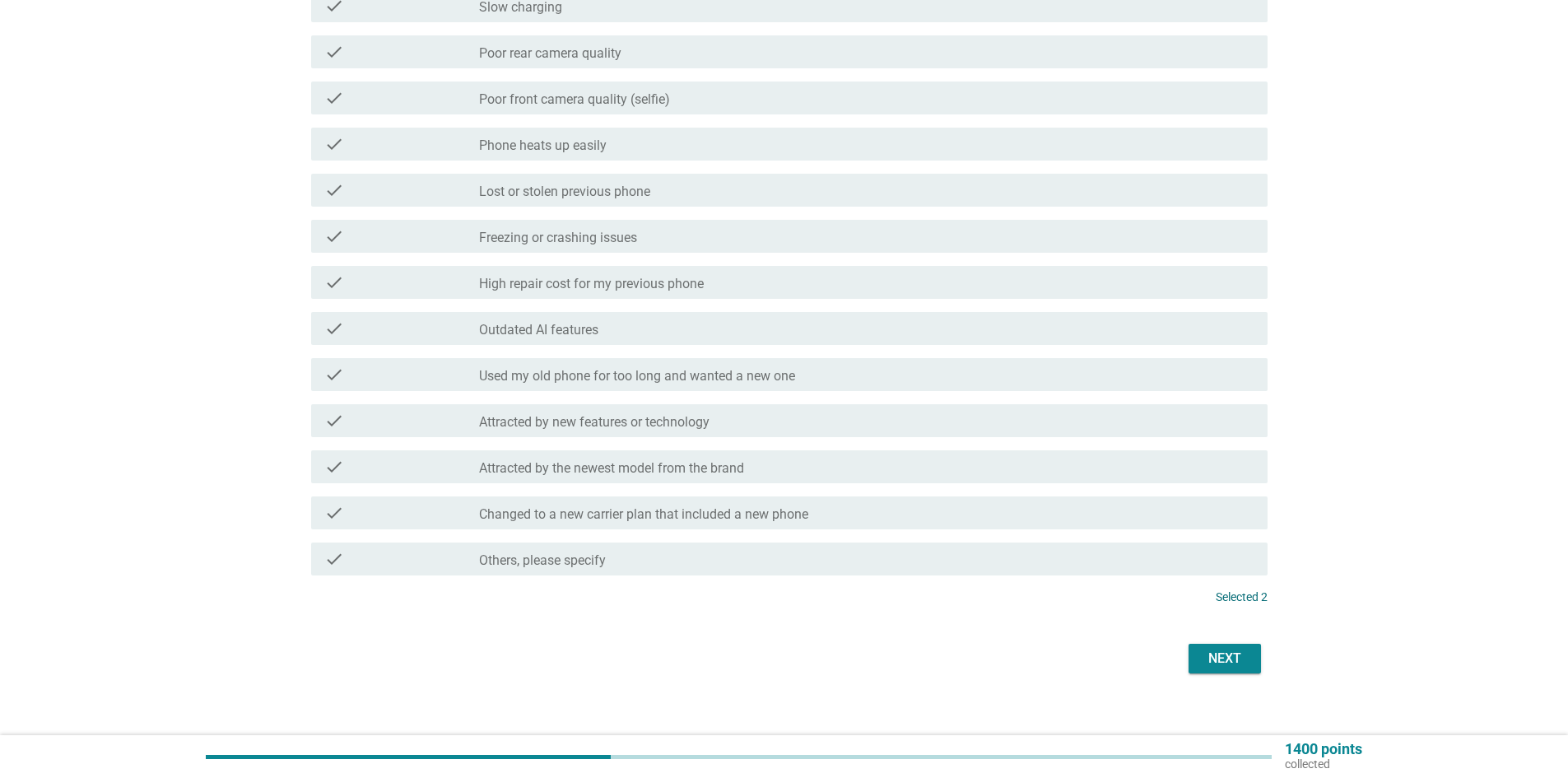
scroll to position [393, 0]
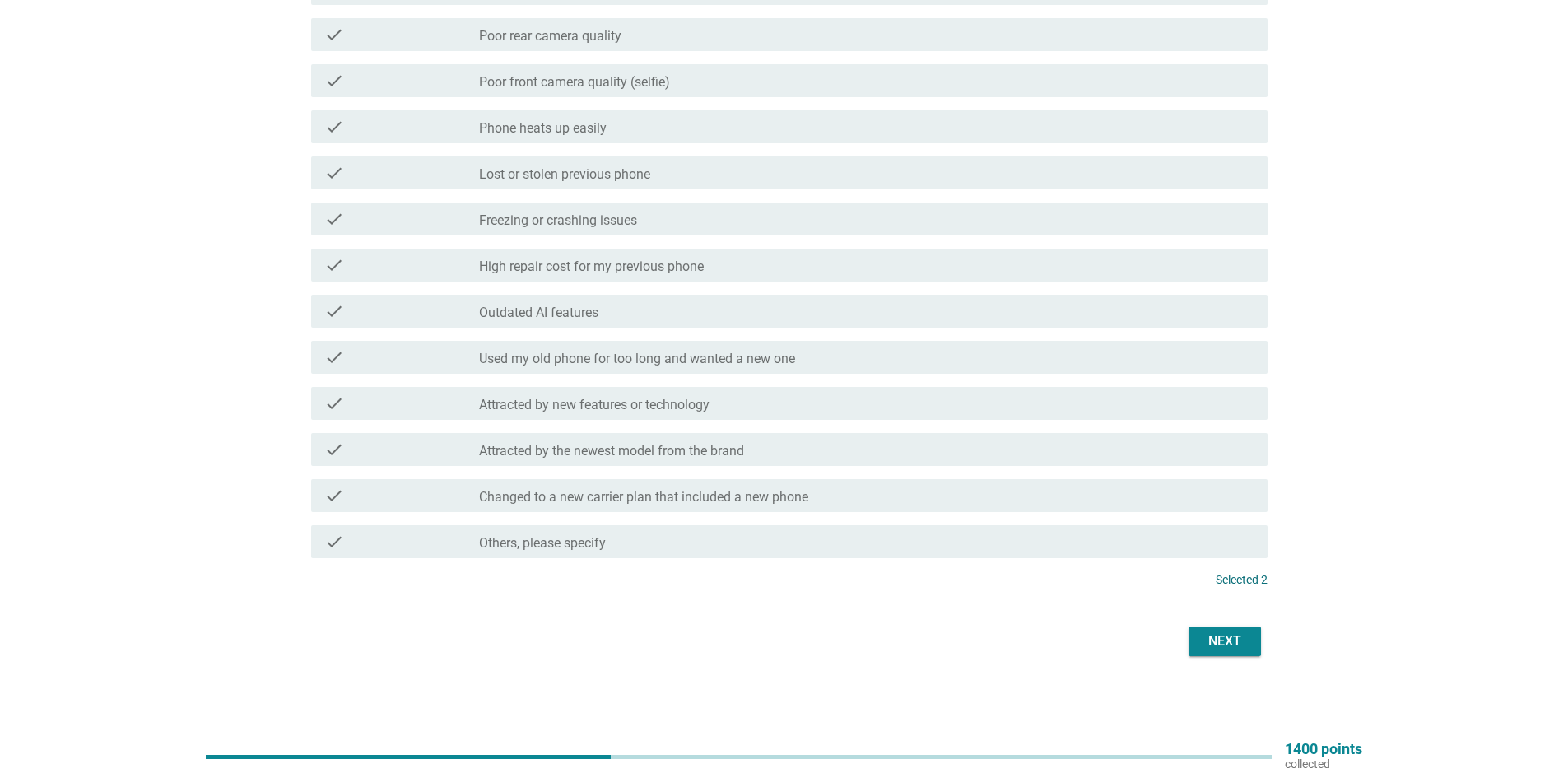
click at [1245, 656] on div "Next" at bounding box center [784, 641] width 967 height 39
click at [1244, 650] on div "Next" at bounding box center [1224, 641] width 46 height 20
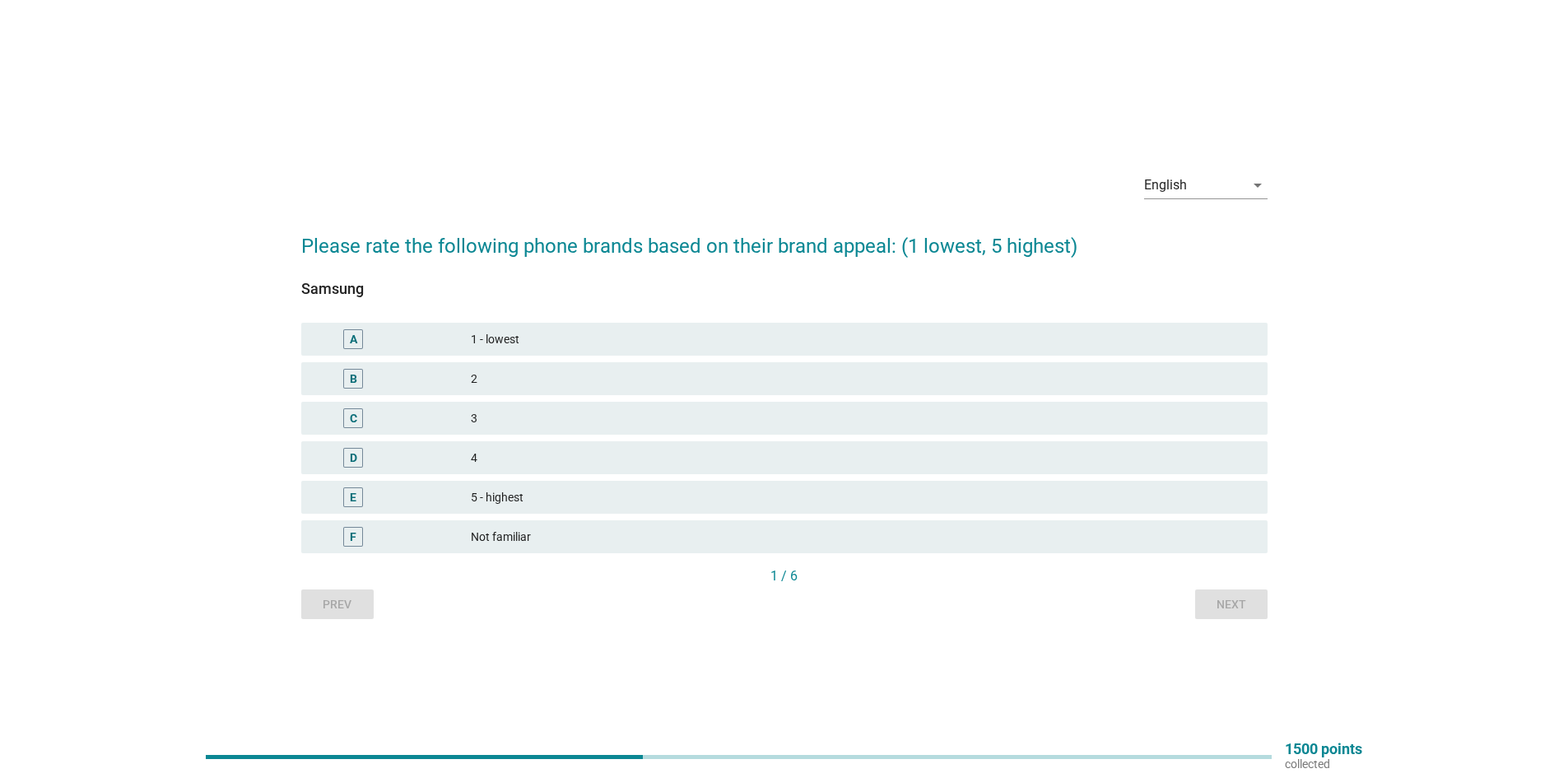
click at [547, 500] on div "5 - highest" at bounding box center [863, 497] width 784 height 20
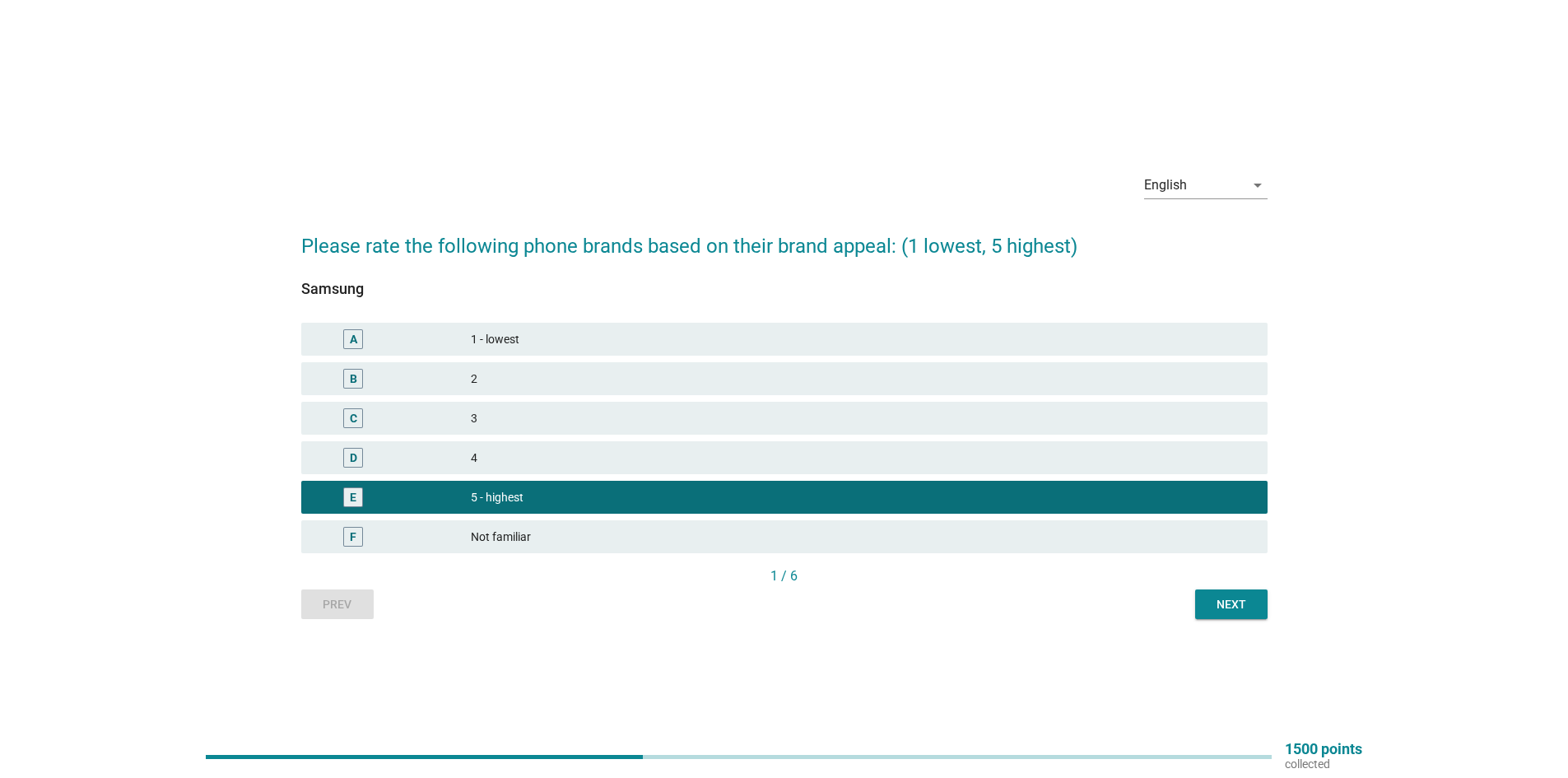
click at [1215, 605] on div "Next" at bounding box center [1230, 604] width 46 height 17
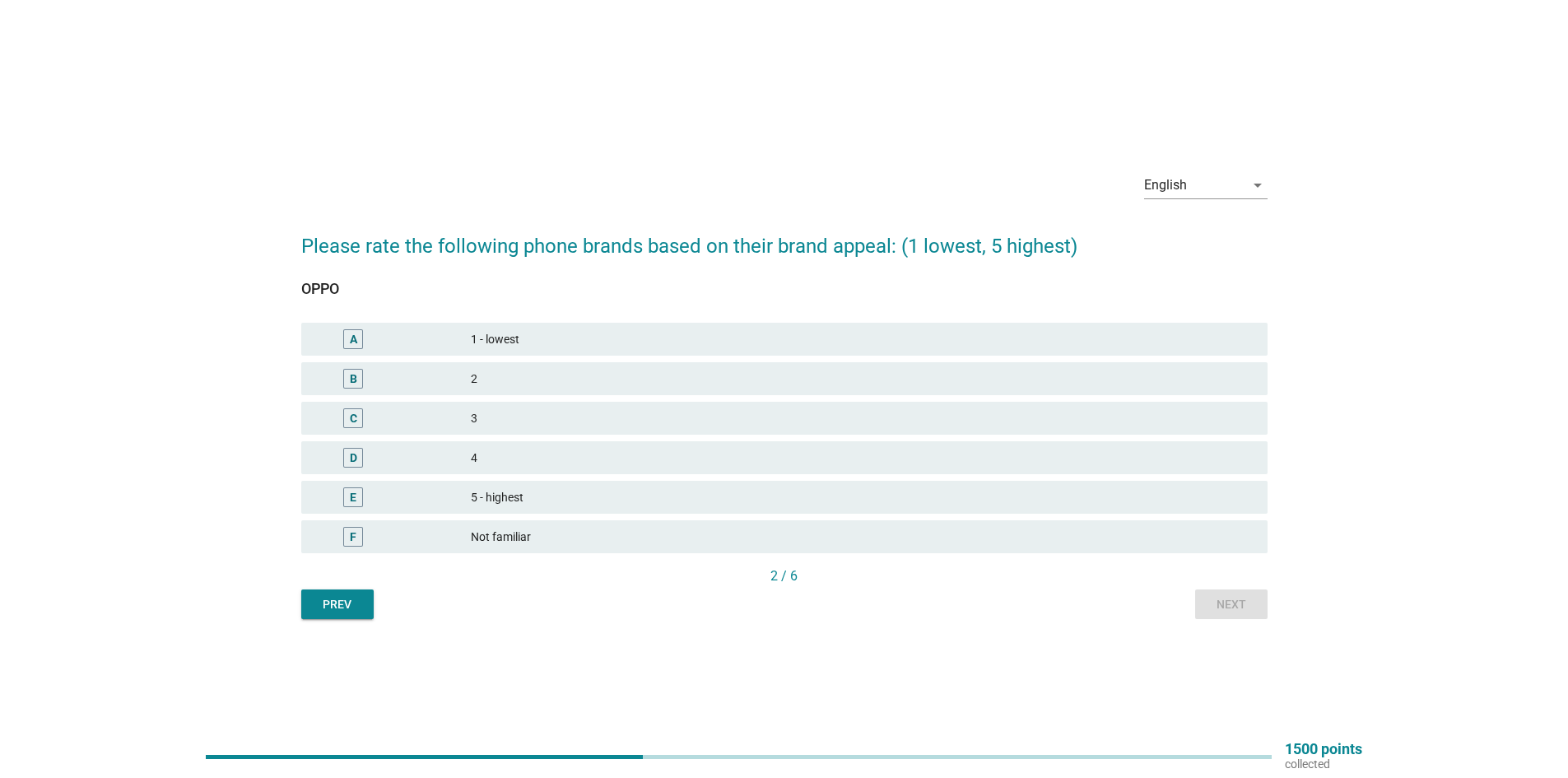
click at [422, 463] on div "D" at bounding box center [392, 457] width 156 height 20
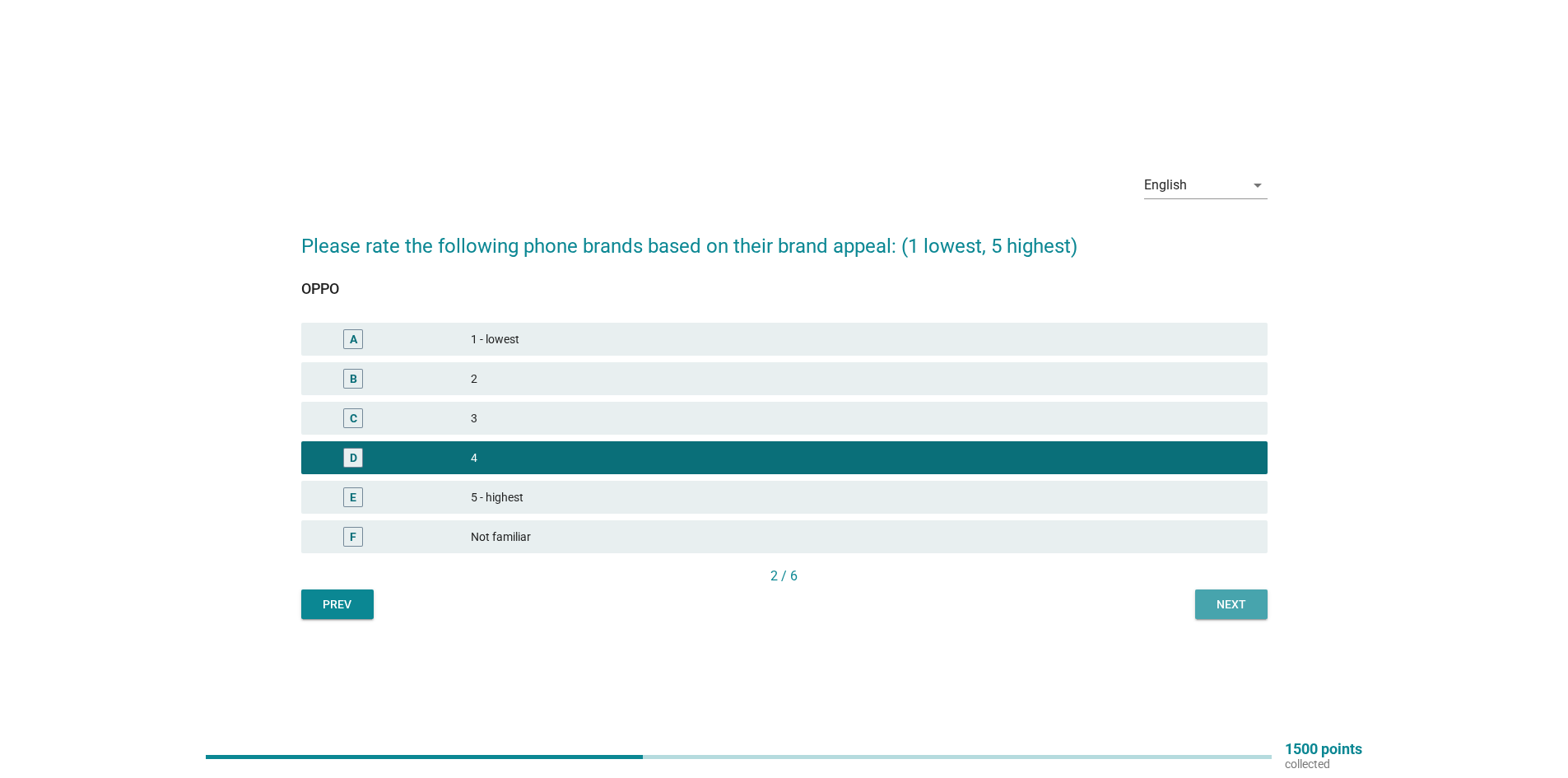
click at [1208, 600] on div "Next" at bounding box center [1230, 604] width 46 height 17
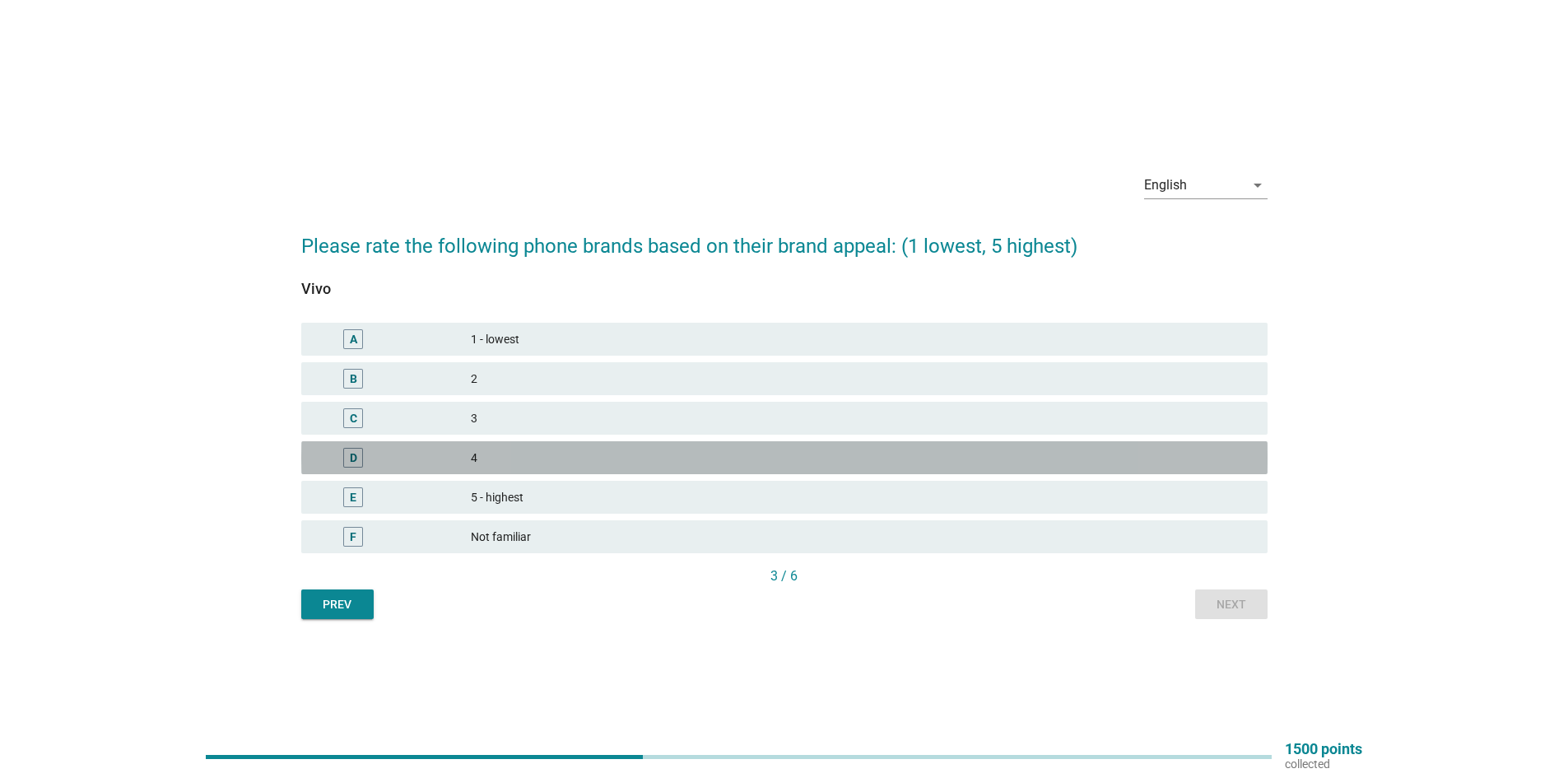
click at [509, 452] on div "4" at bounding box center [863, 457] width 784 height 20
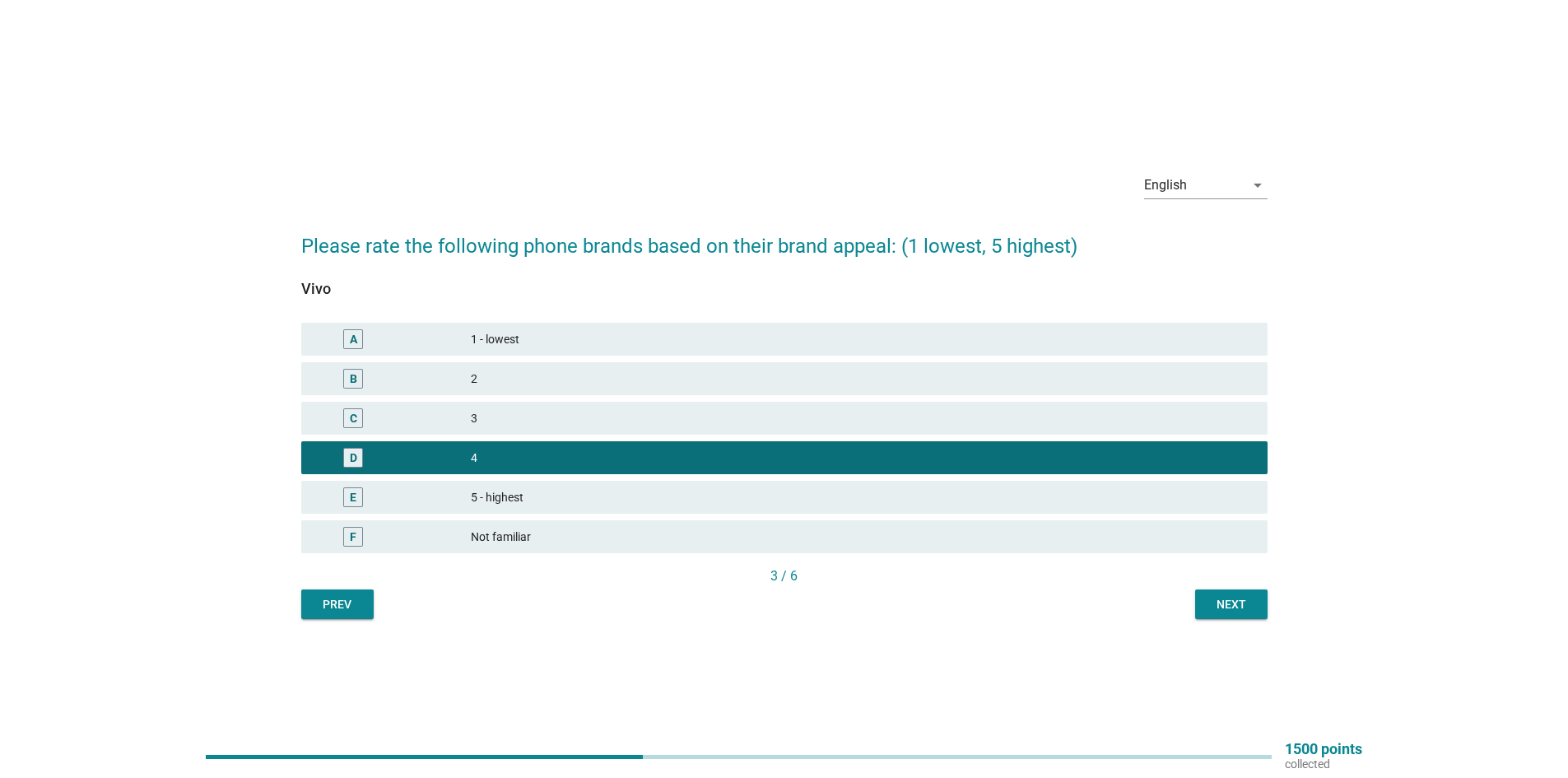
click at [1233, 602] on div "Next" at bounding box center [1230, 604] width 46 height 17
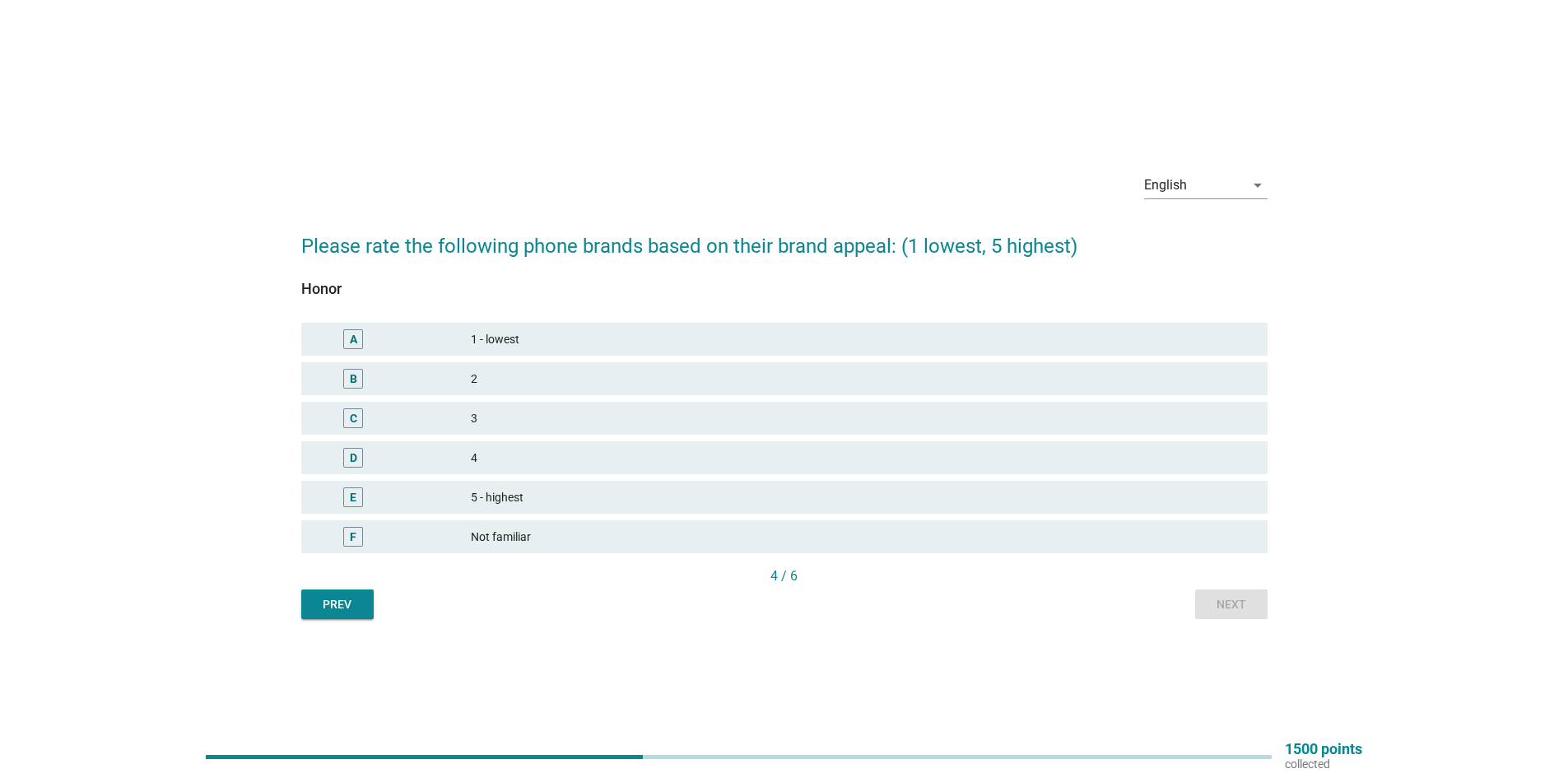
click at [528, 455] on div "4" at bounding box center [863, 457] width 784 height 20
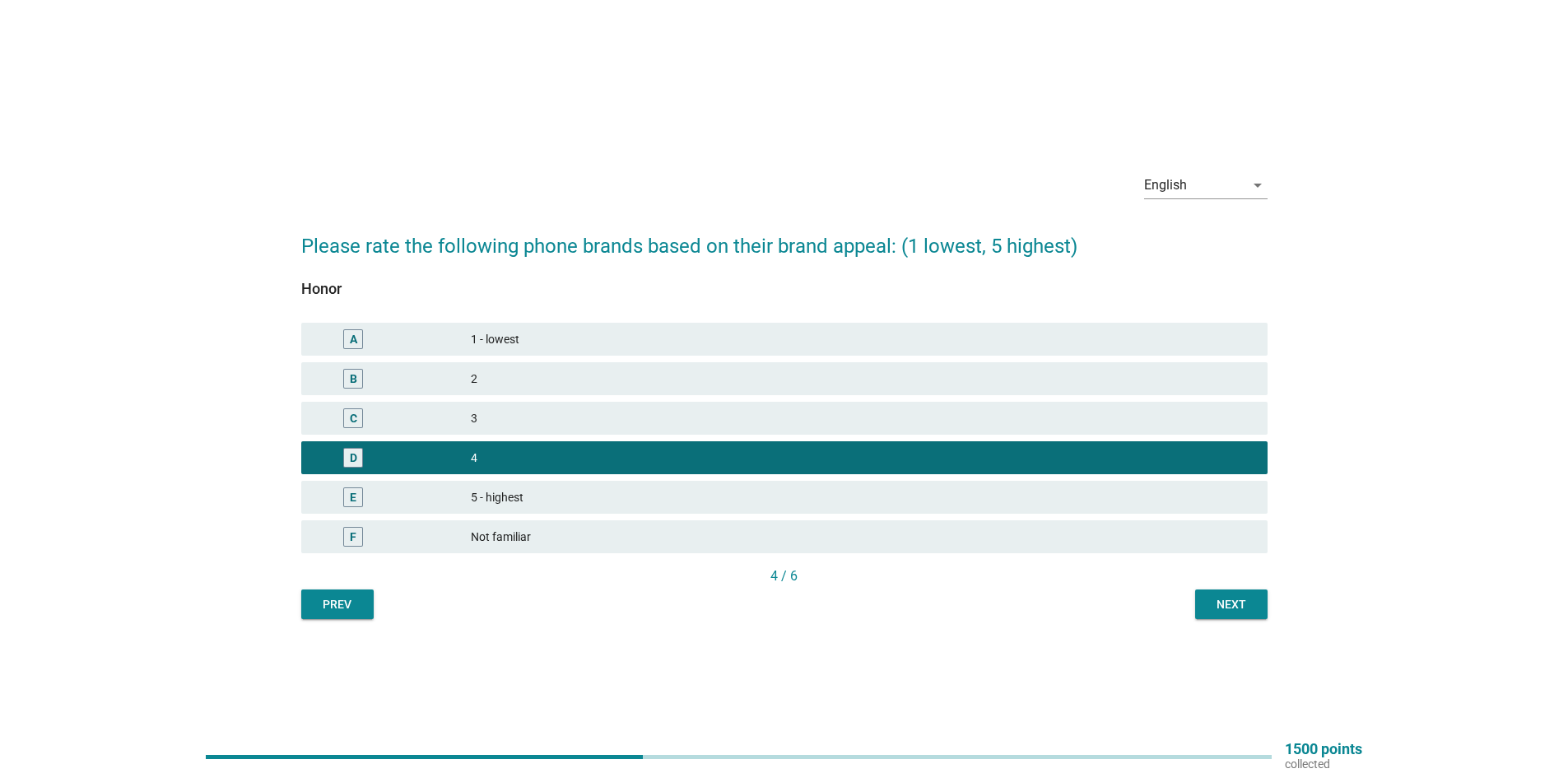
click at [1221, 601] on div "Next" at bounding box center [1230, 604] width 46 height 17
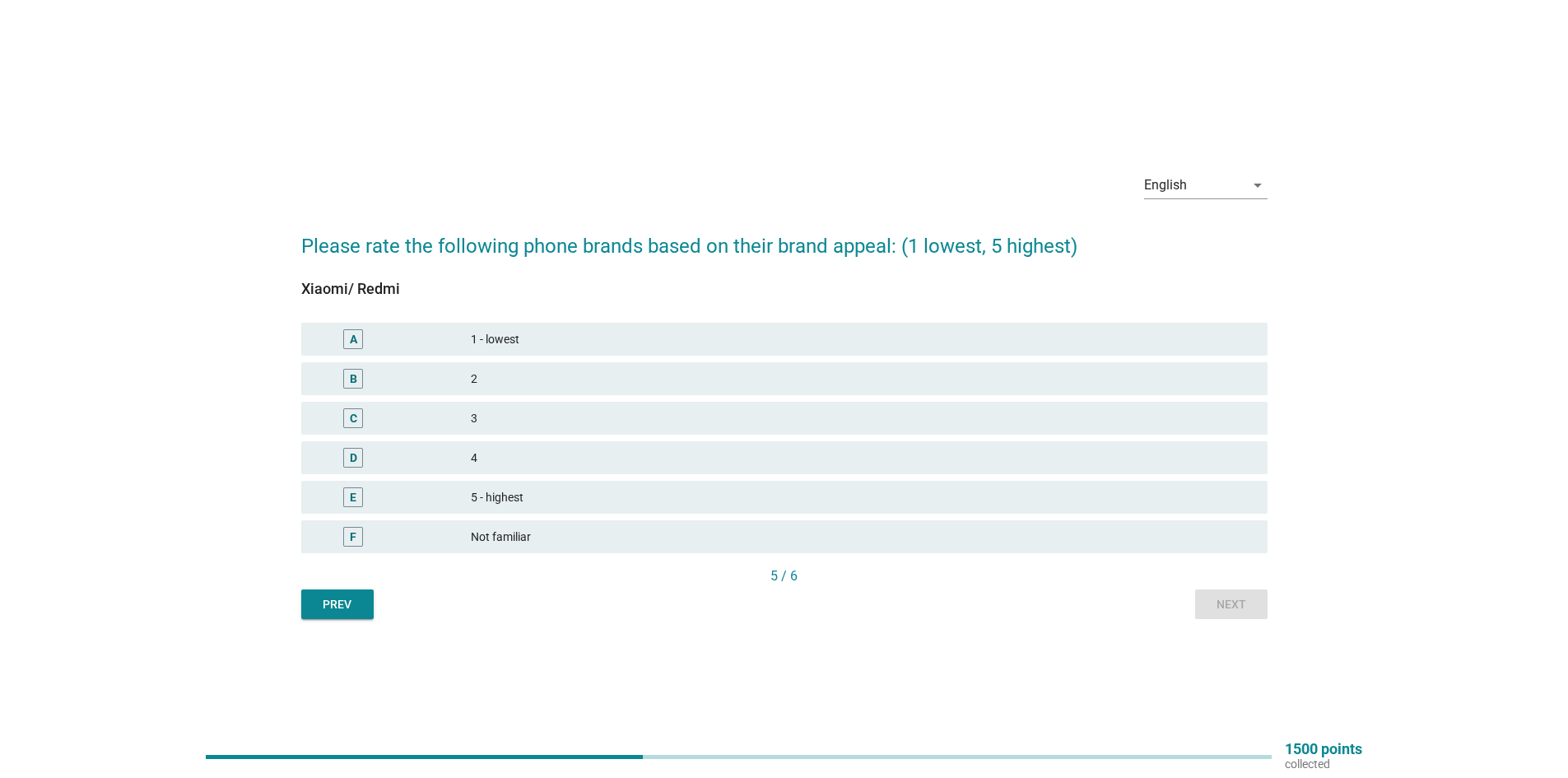
click at [531, 425] on div "3" at bounding box center [863, 418] width 784 height 20
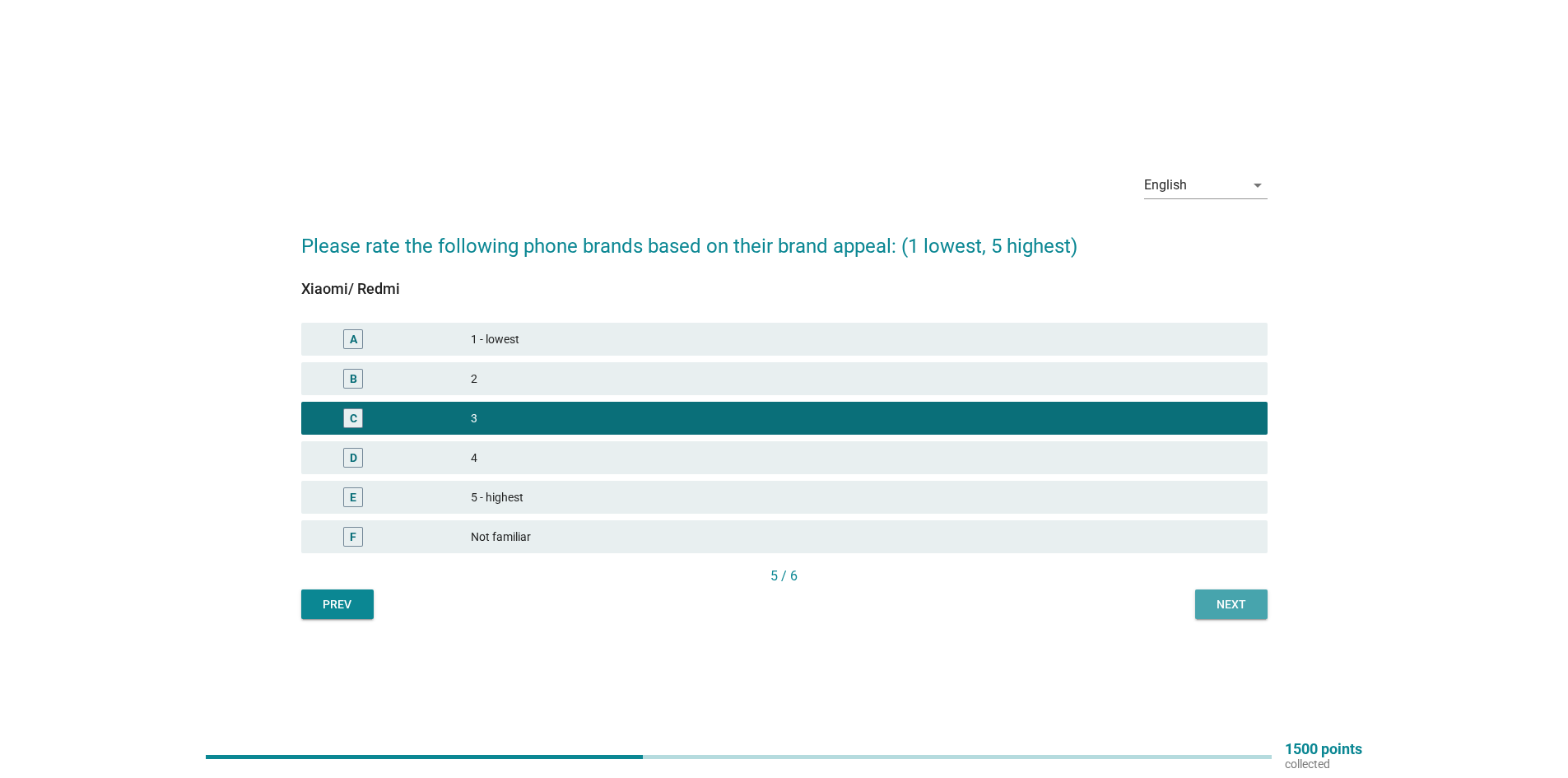
click at [1222, 604] on div "Next" at bounding box center [1230, 604] width 46 height 17
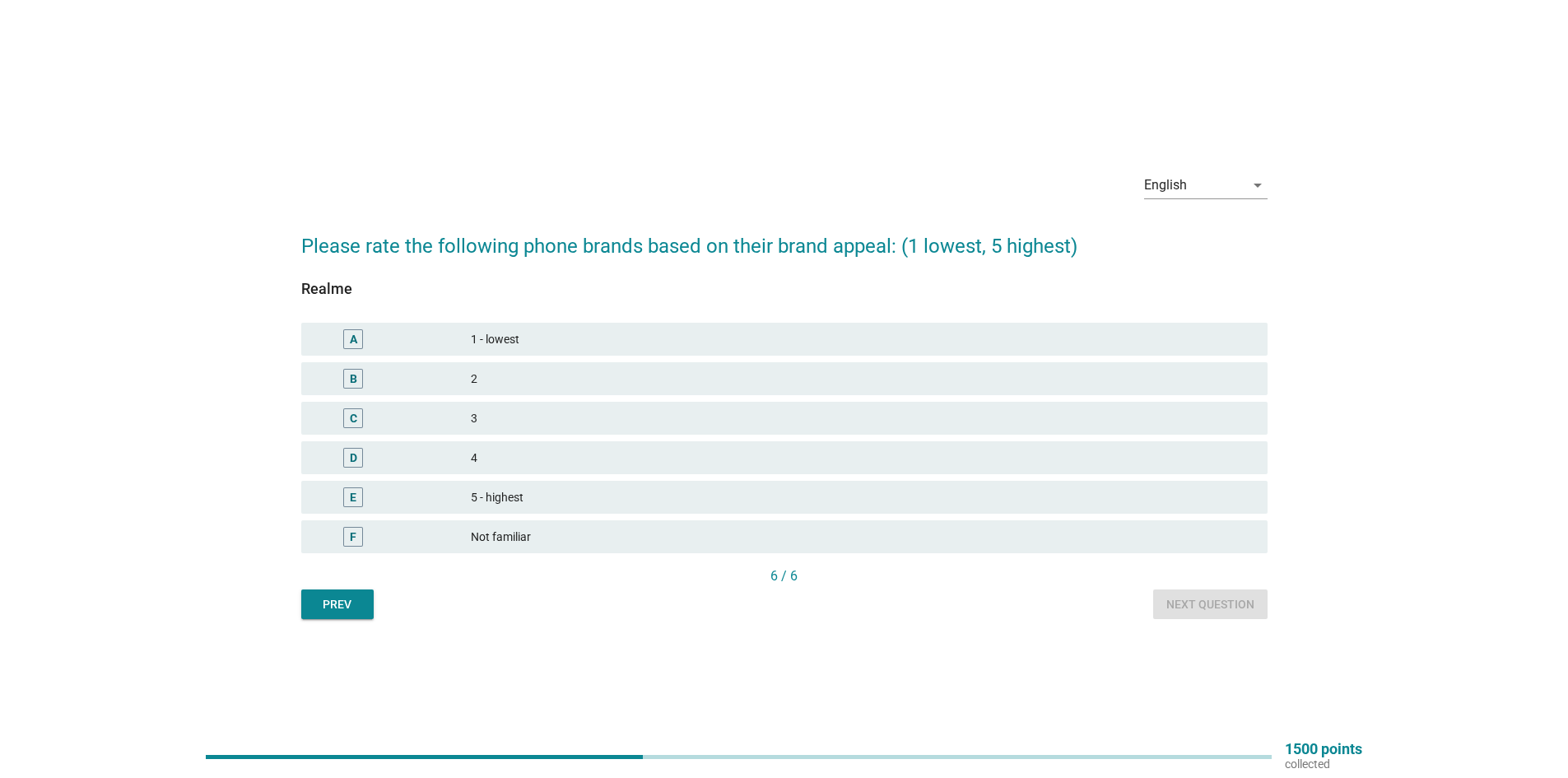
click at [596, 416] on div "3" at bounding box center [863, 418] width 784 height 20
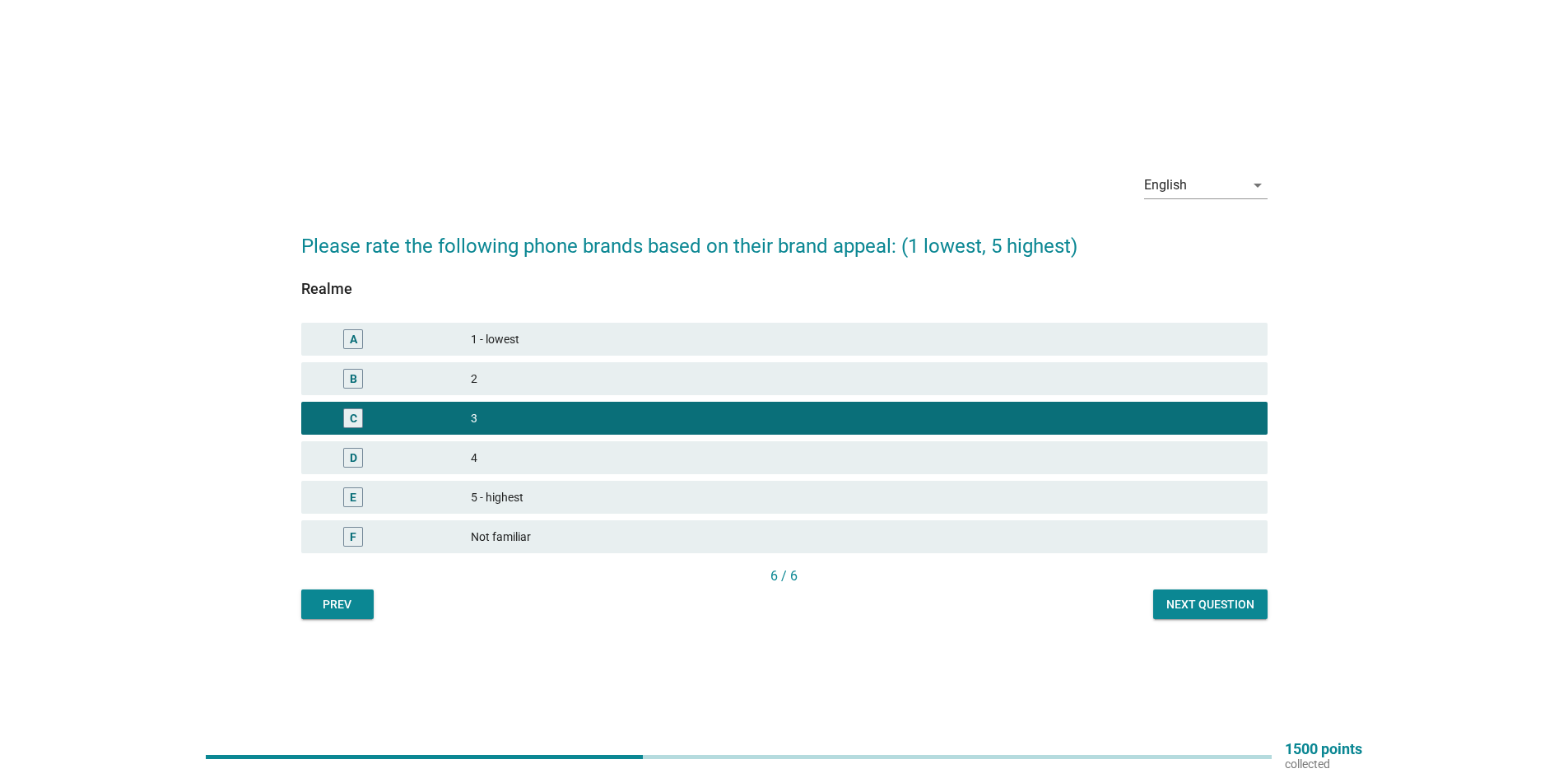
click at [1194, 602] on div "Next question" at bounding box center [1211, 604] width 88 height 17
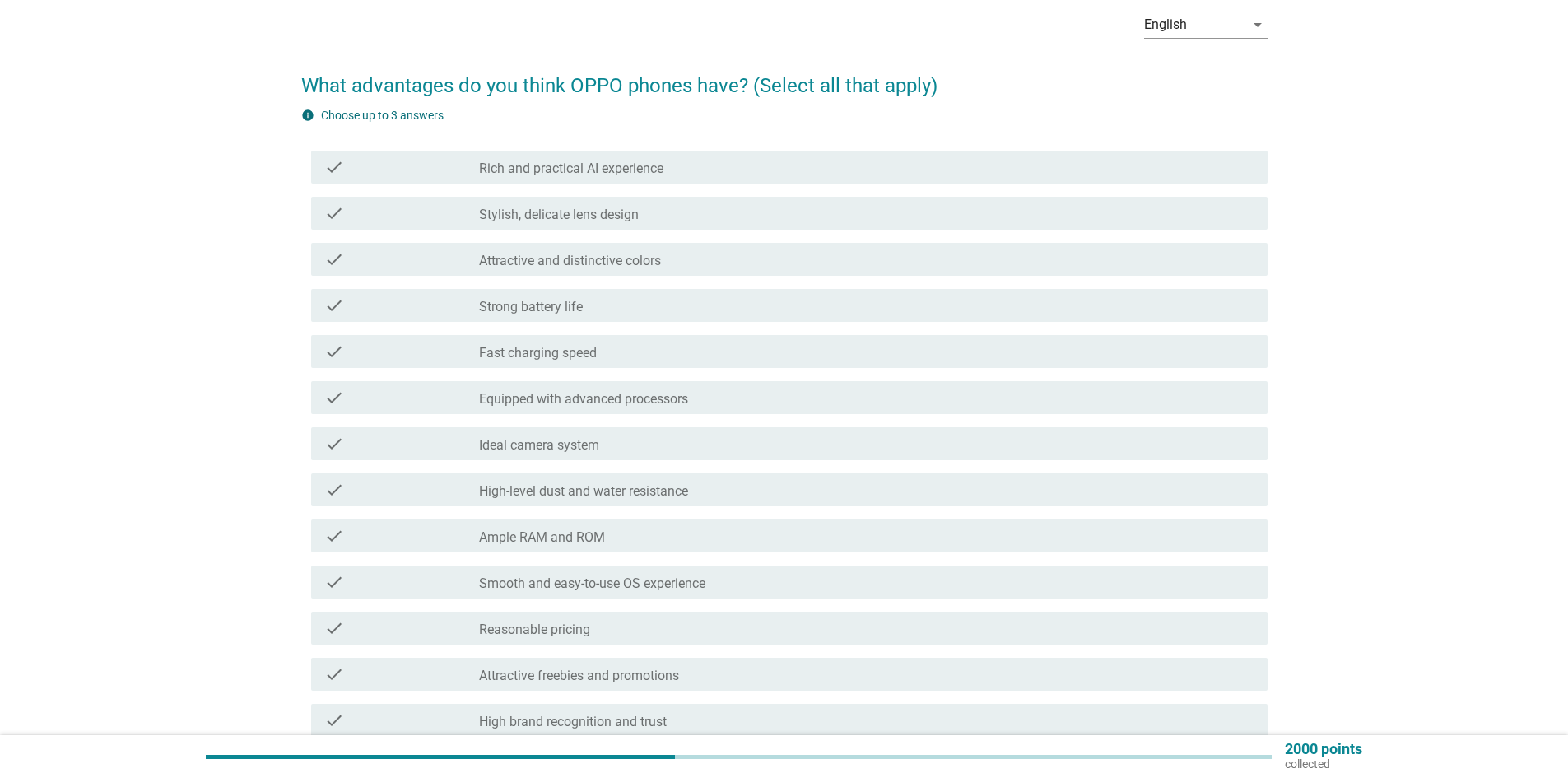
scroll to position [82, 0]
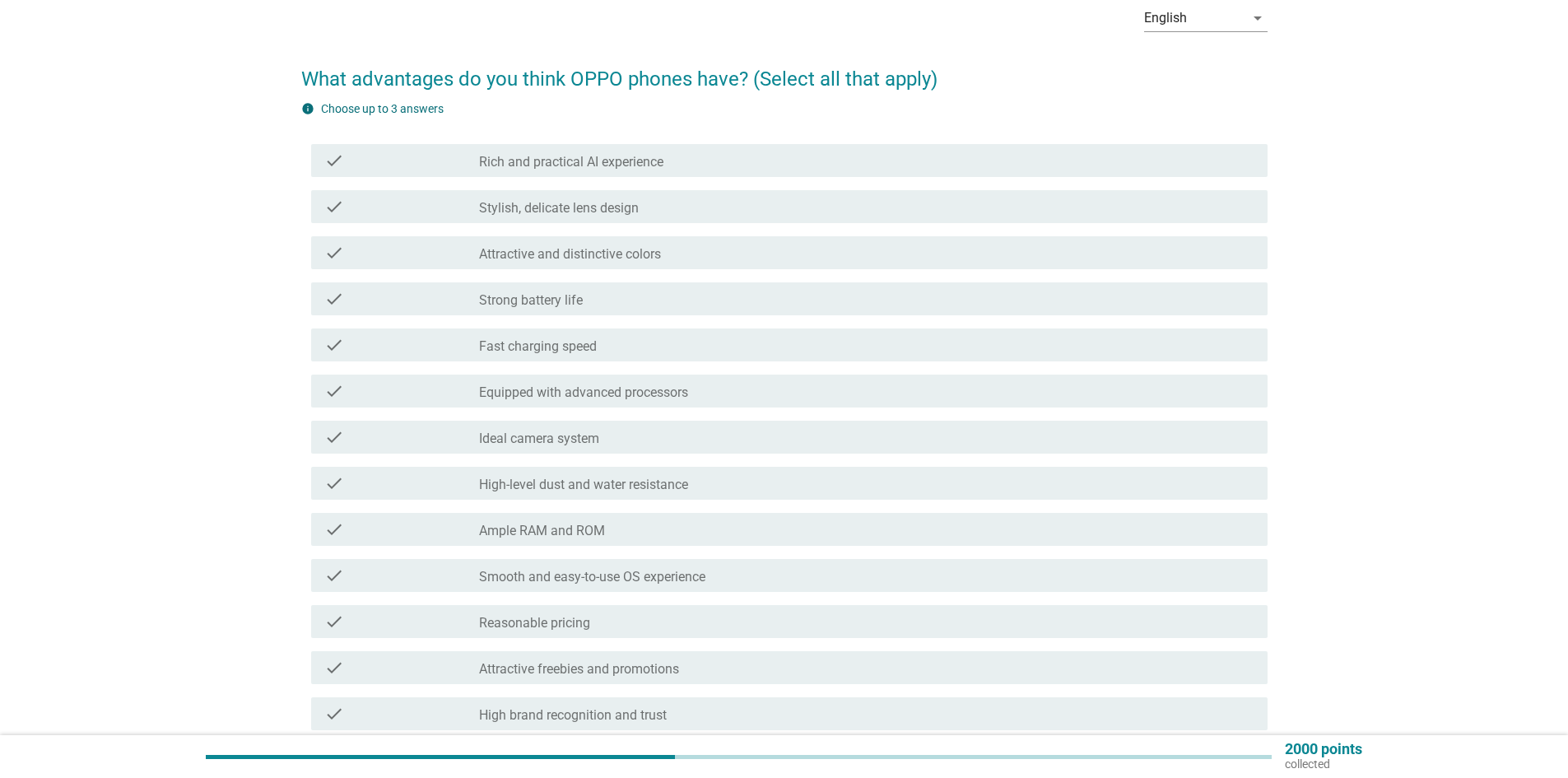
click at [390, 251] on div "check" at bounding box center [402, 252] width 155 height 20
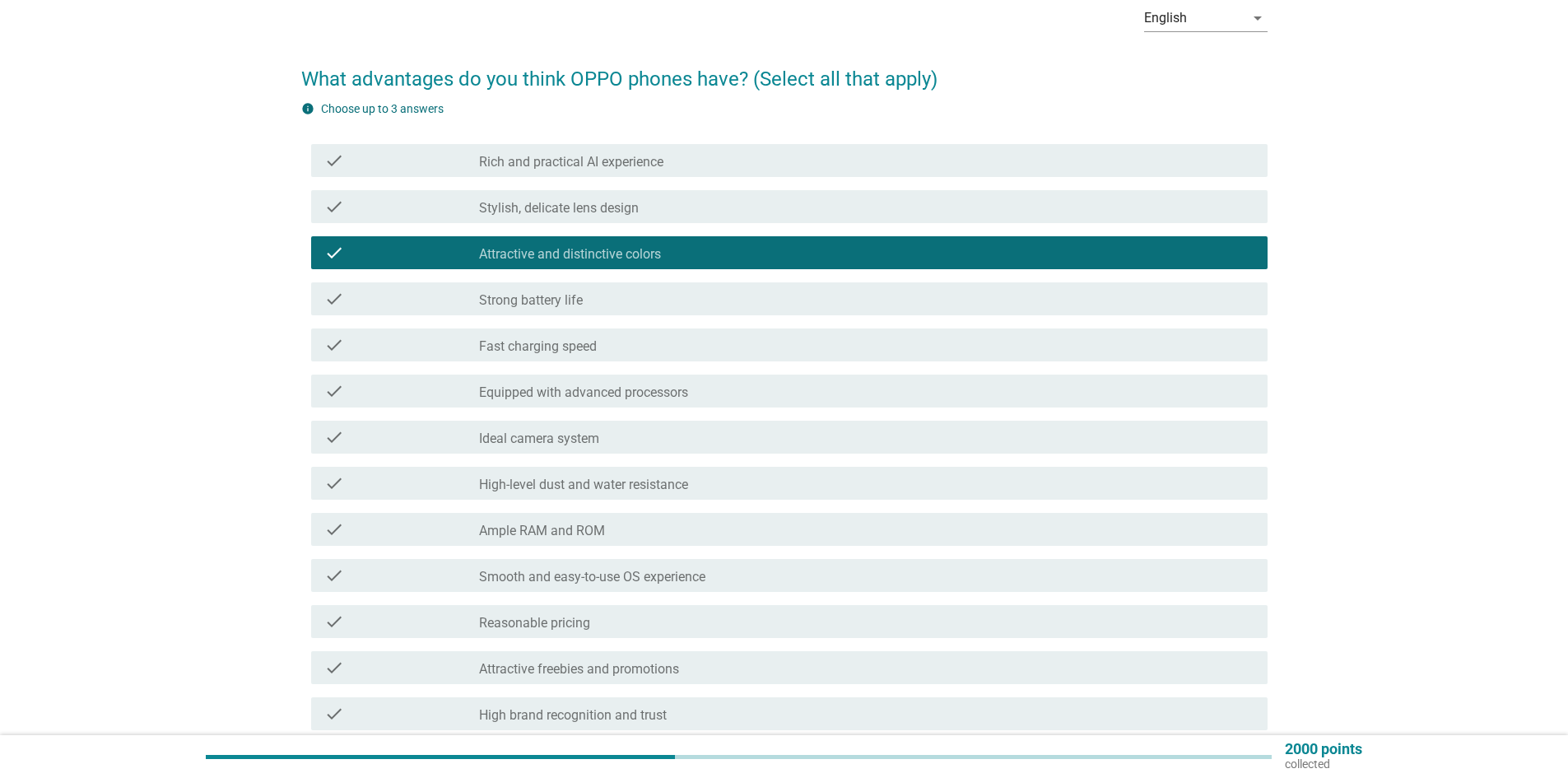
click at [402, 348] on div "check" at bounding box center [402, 344] width 155 height 20
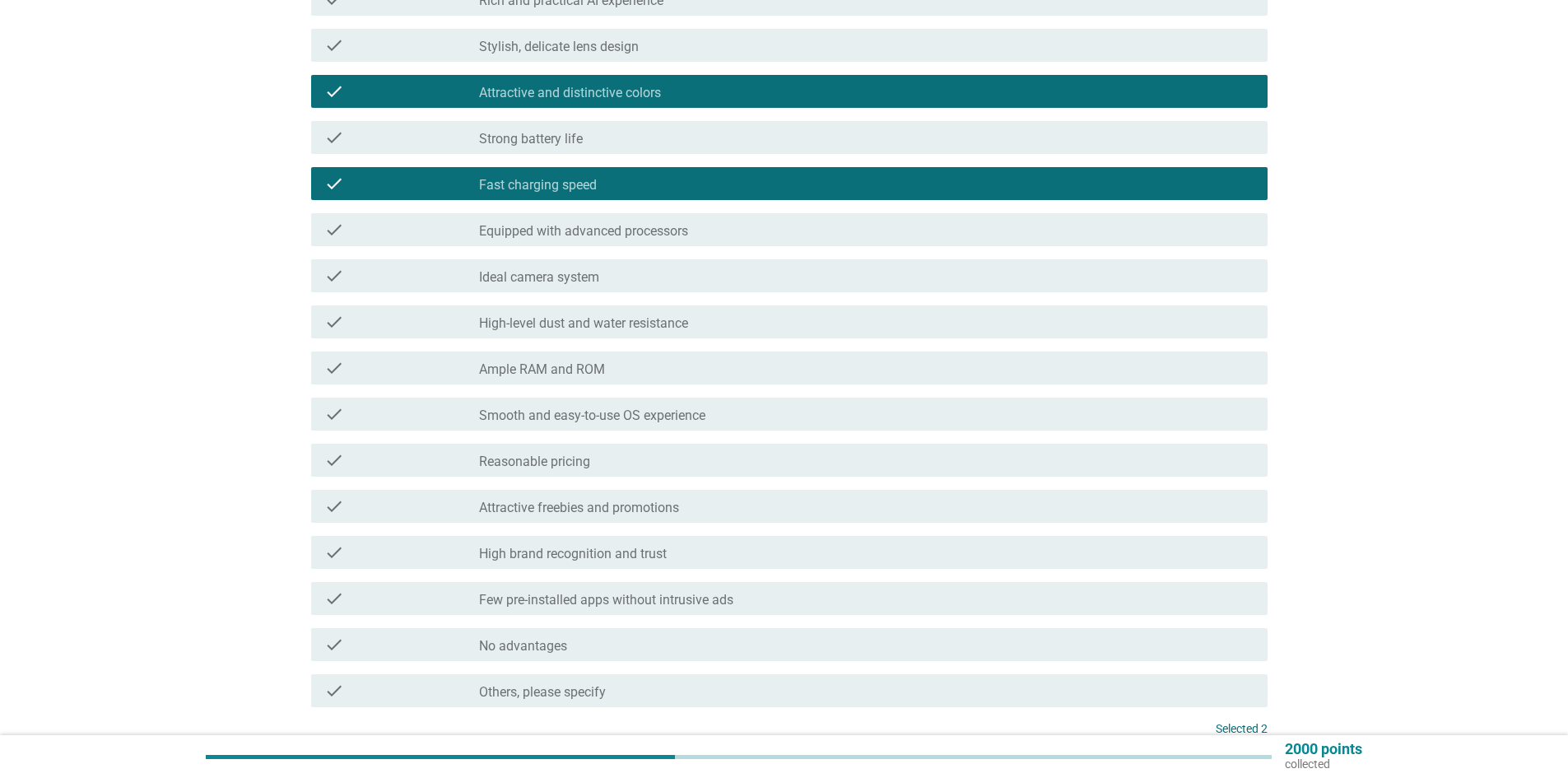
scroll to position [247, 0]
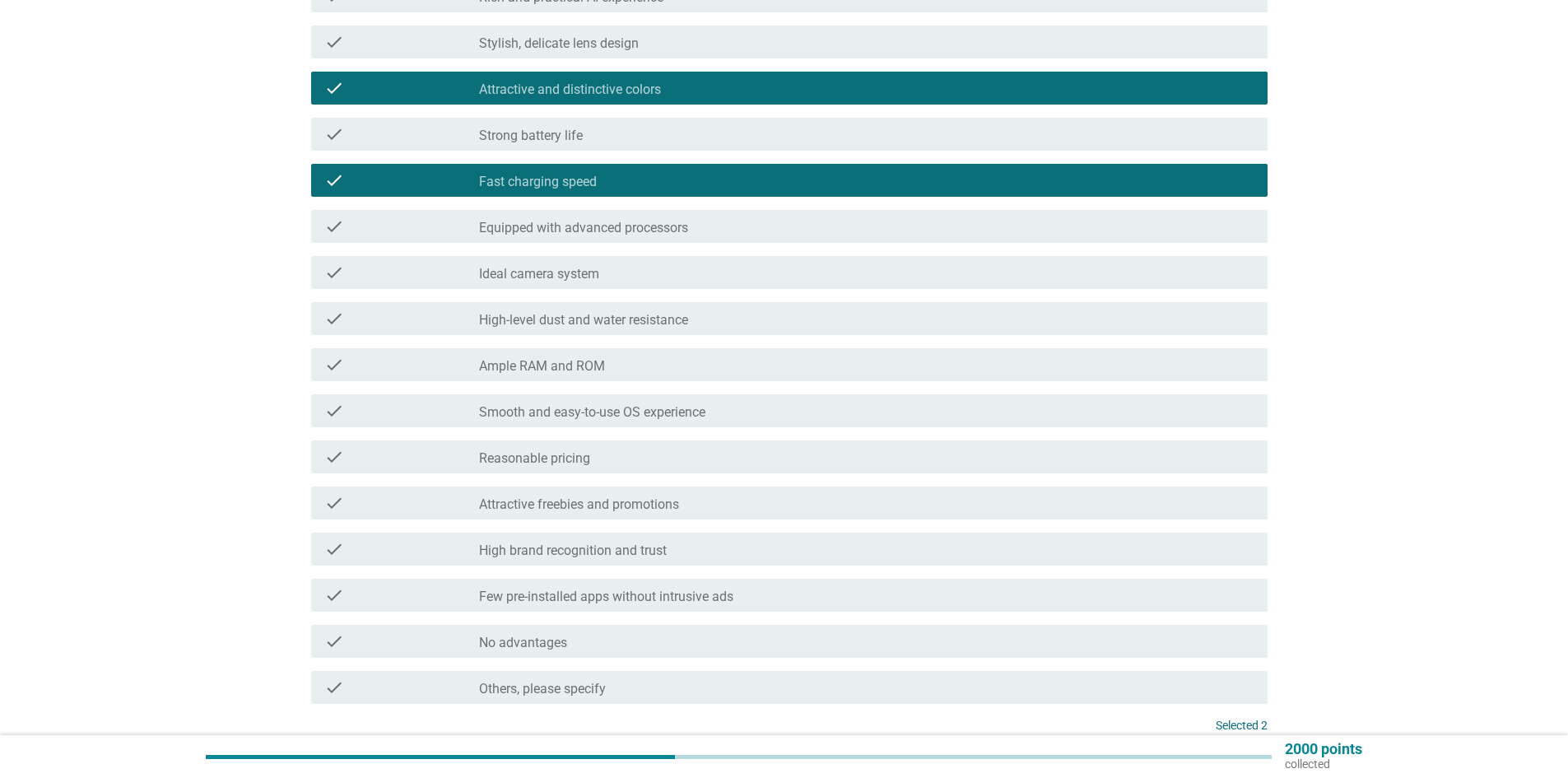
click at [438, 450] on div "check" at bounding box center [402, 456] width 155 height 20
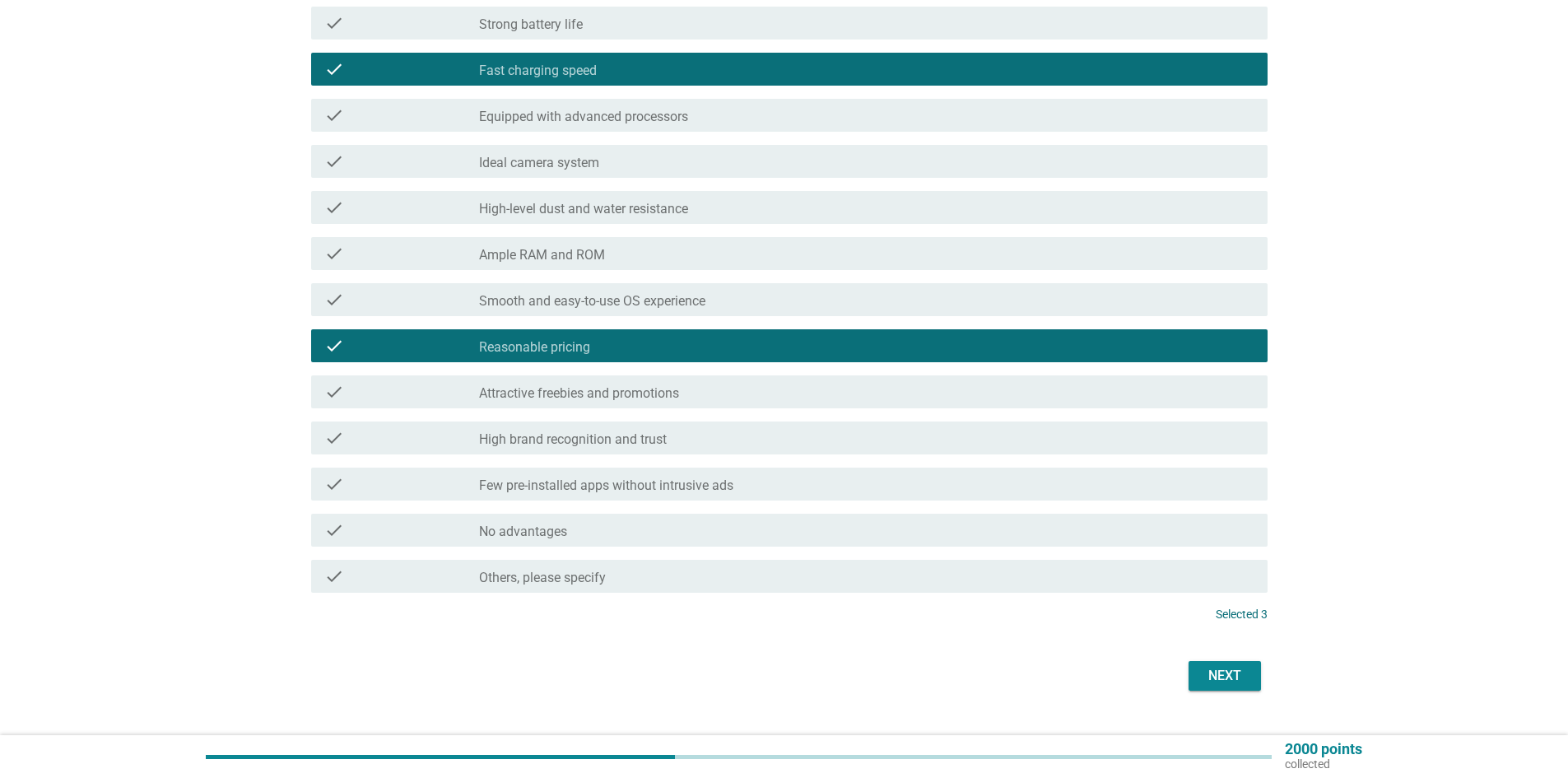
scroll to position [393, 0]
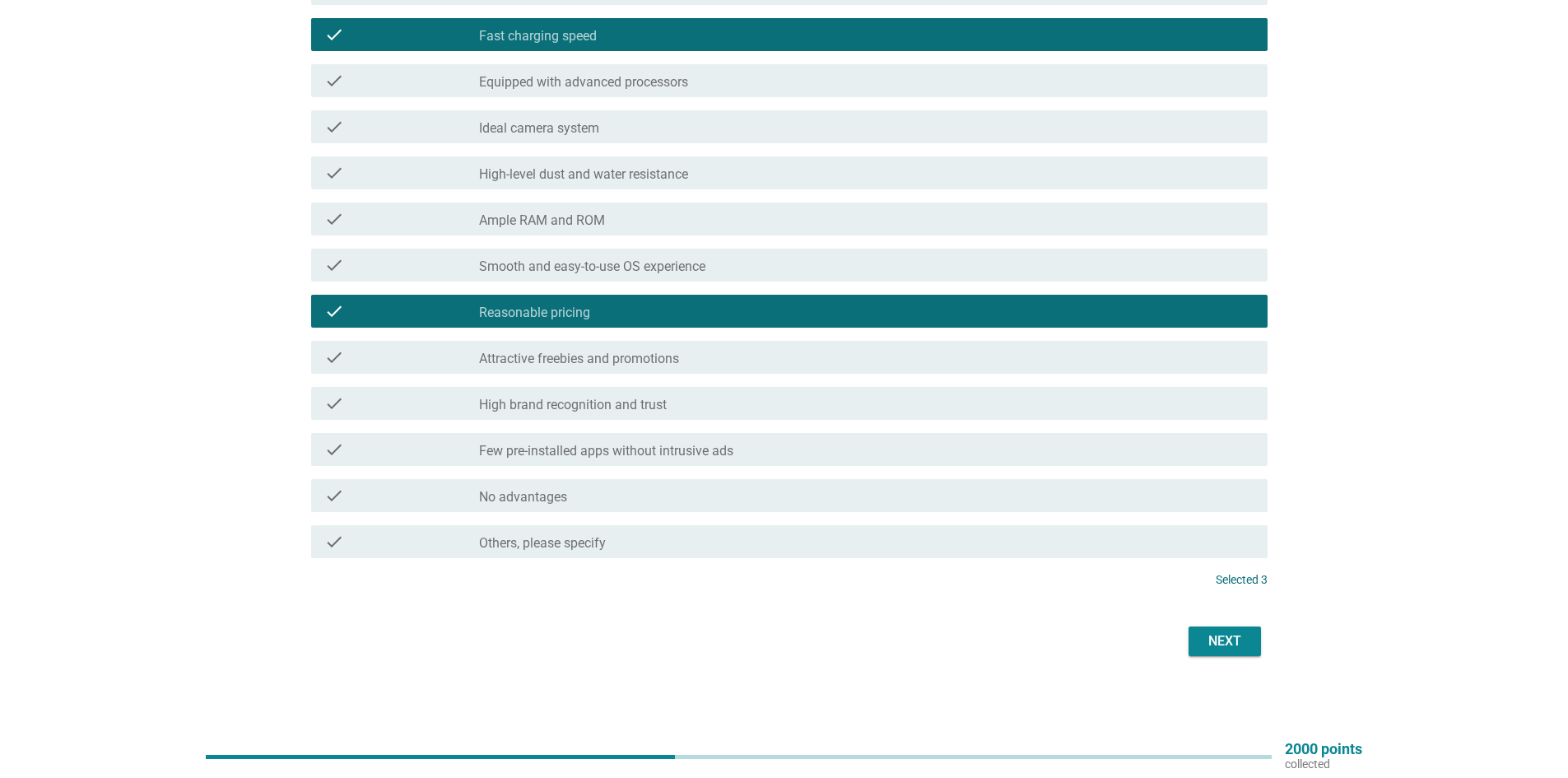
click at [1249, 641] on button "Next" at bounding box center [1224, 641] width 72 height 30
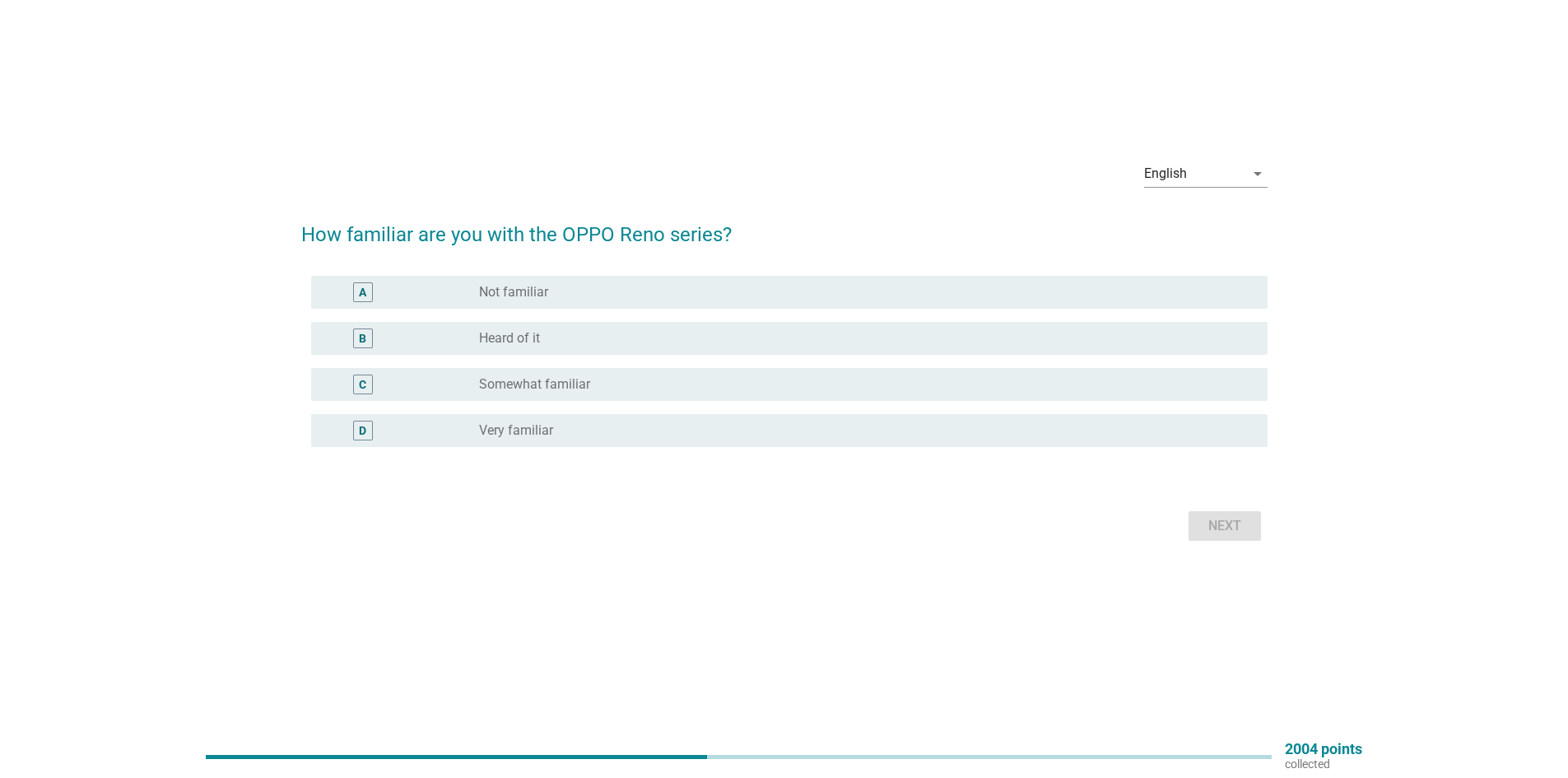
scroll to position [0, 0]
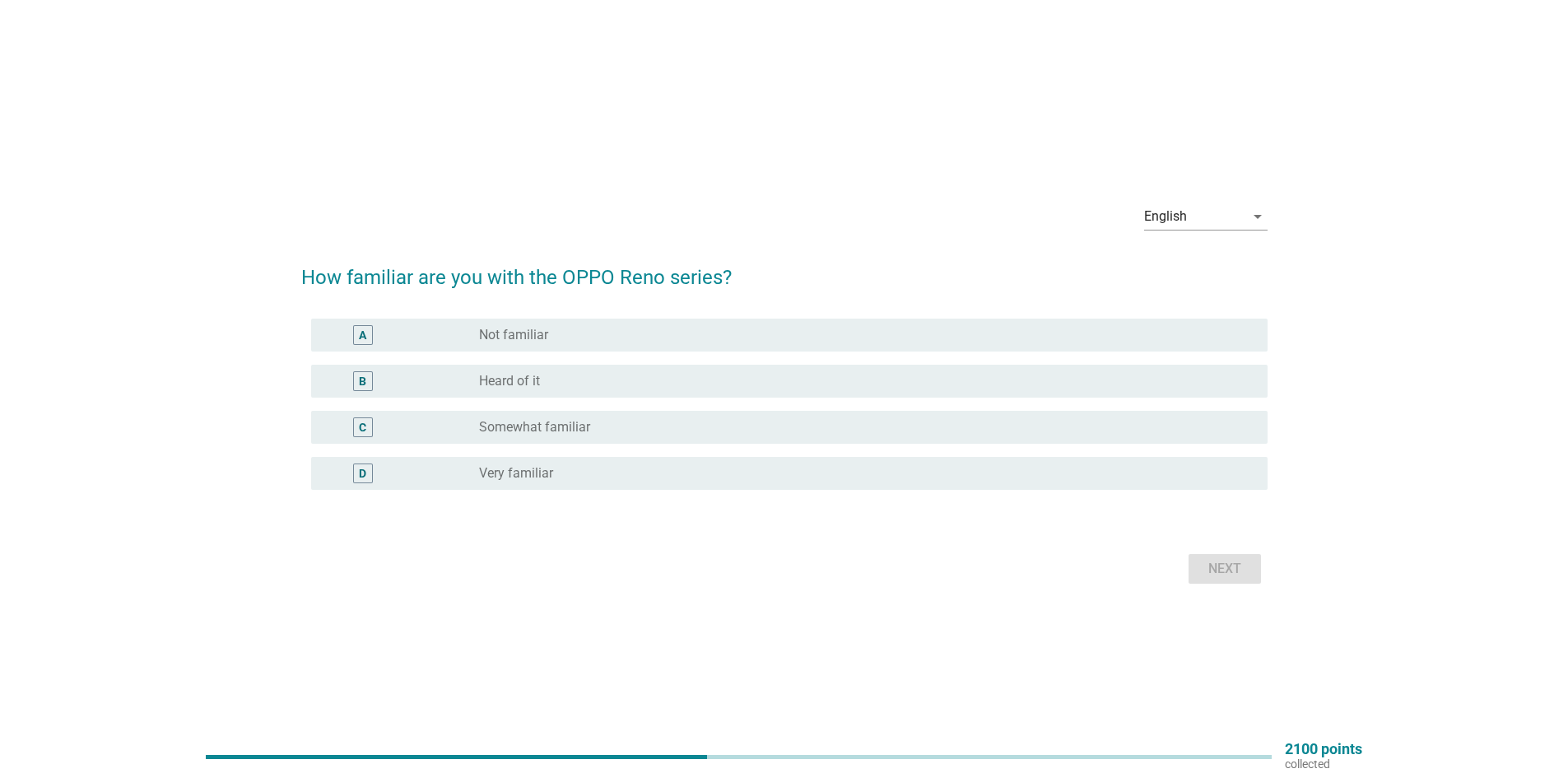
click at [597, 333] on div "radio_button_unchecked Not familiar" at bounding box center [859, 336] width 762 height 17
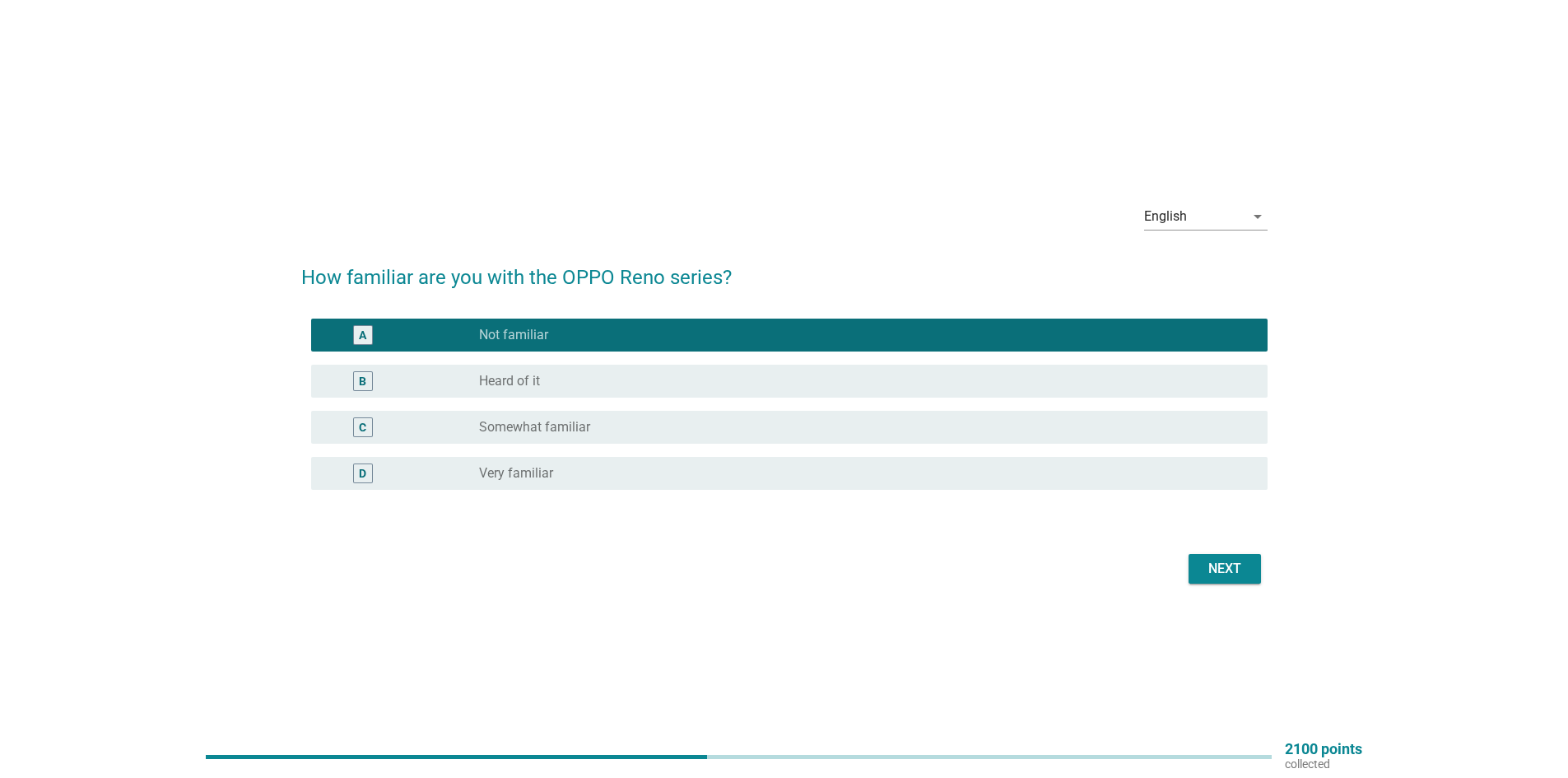
click at [517, 380] on label "Heard of it" at bounding box center [509, 382] width 61 height 17
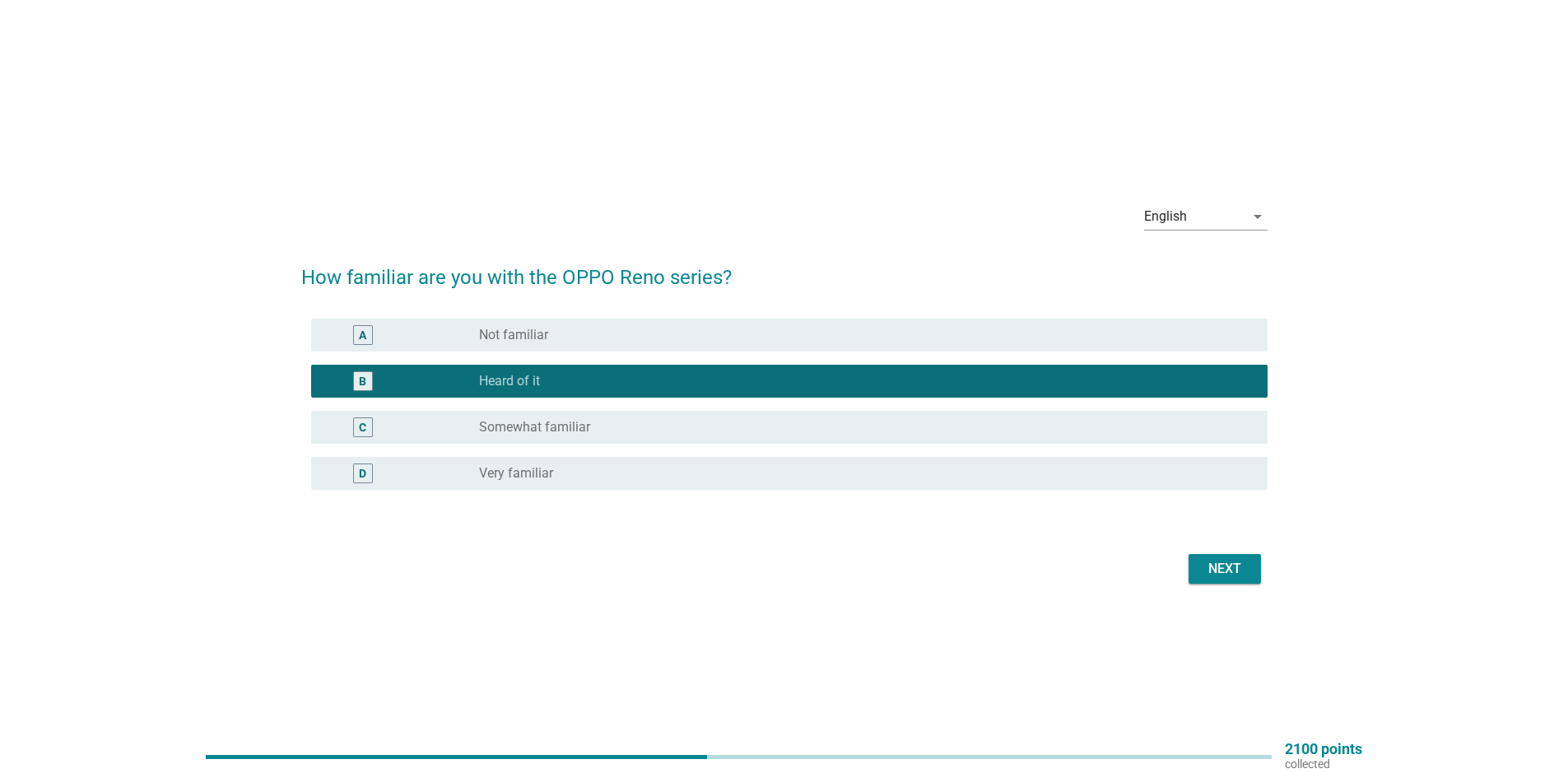
click at [1216, 569] on div "Next" at bounding box center [1224, 569] width 46 height 20
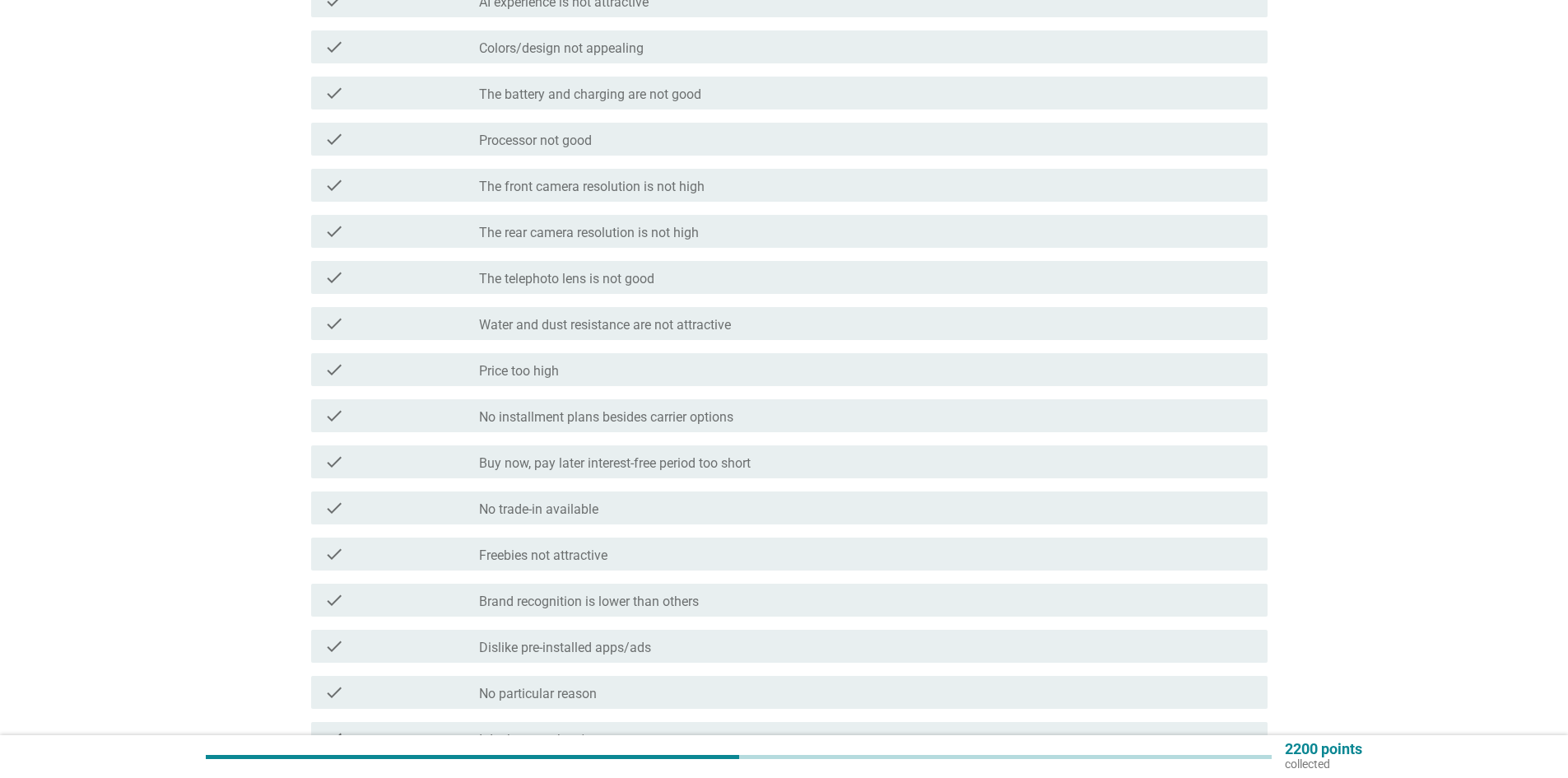
scroll to position [247, 0]
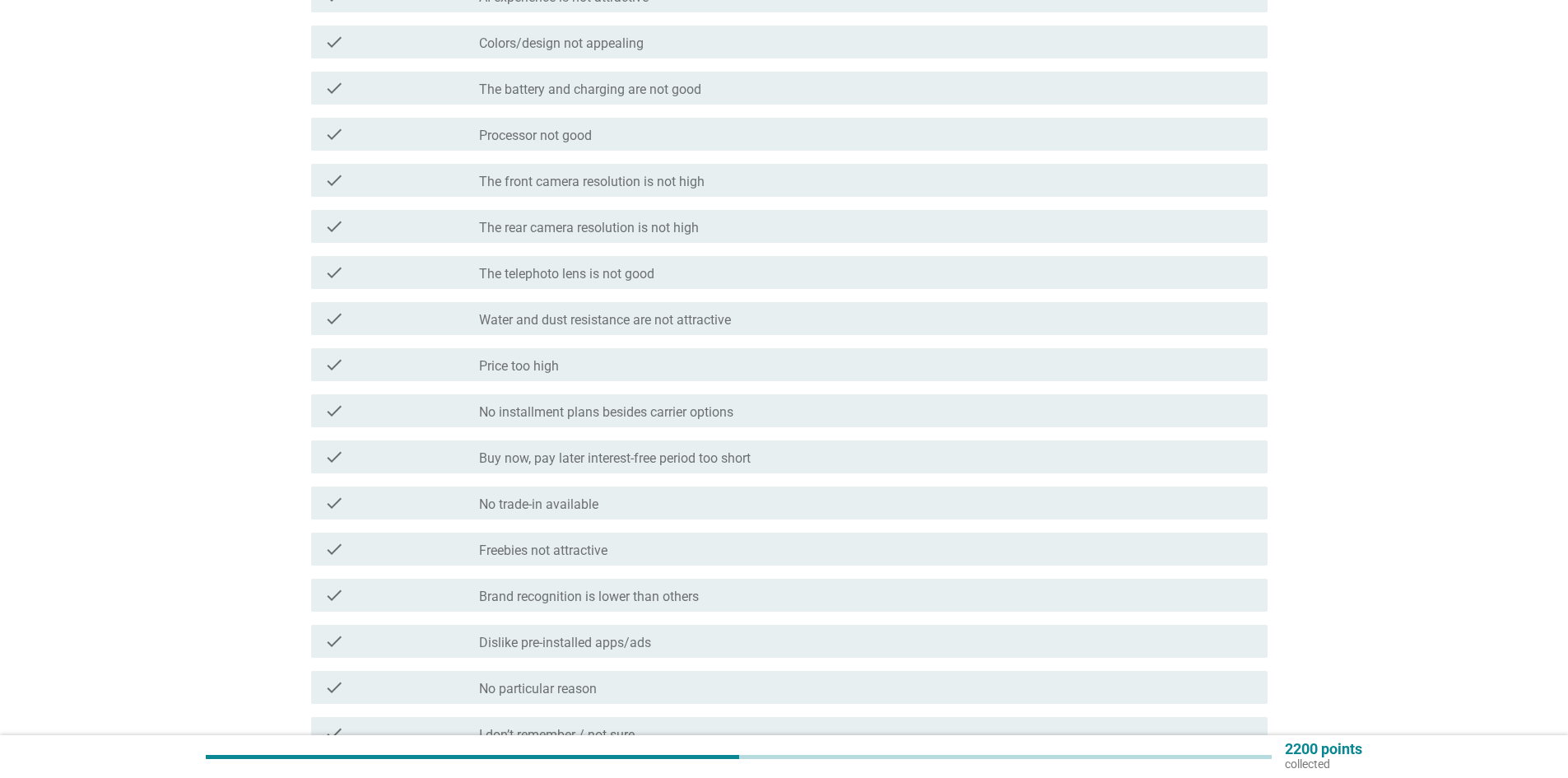
click at [629, 356] on div "check_box_outline_blank Price too high" at bounding box center [866, 364] width 775 height 20
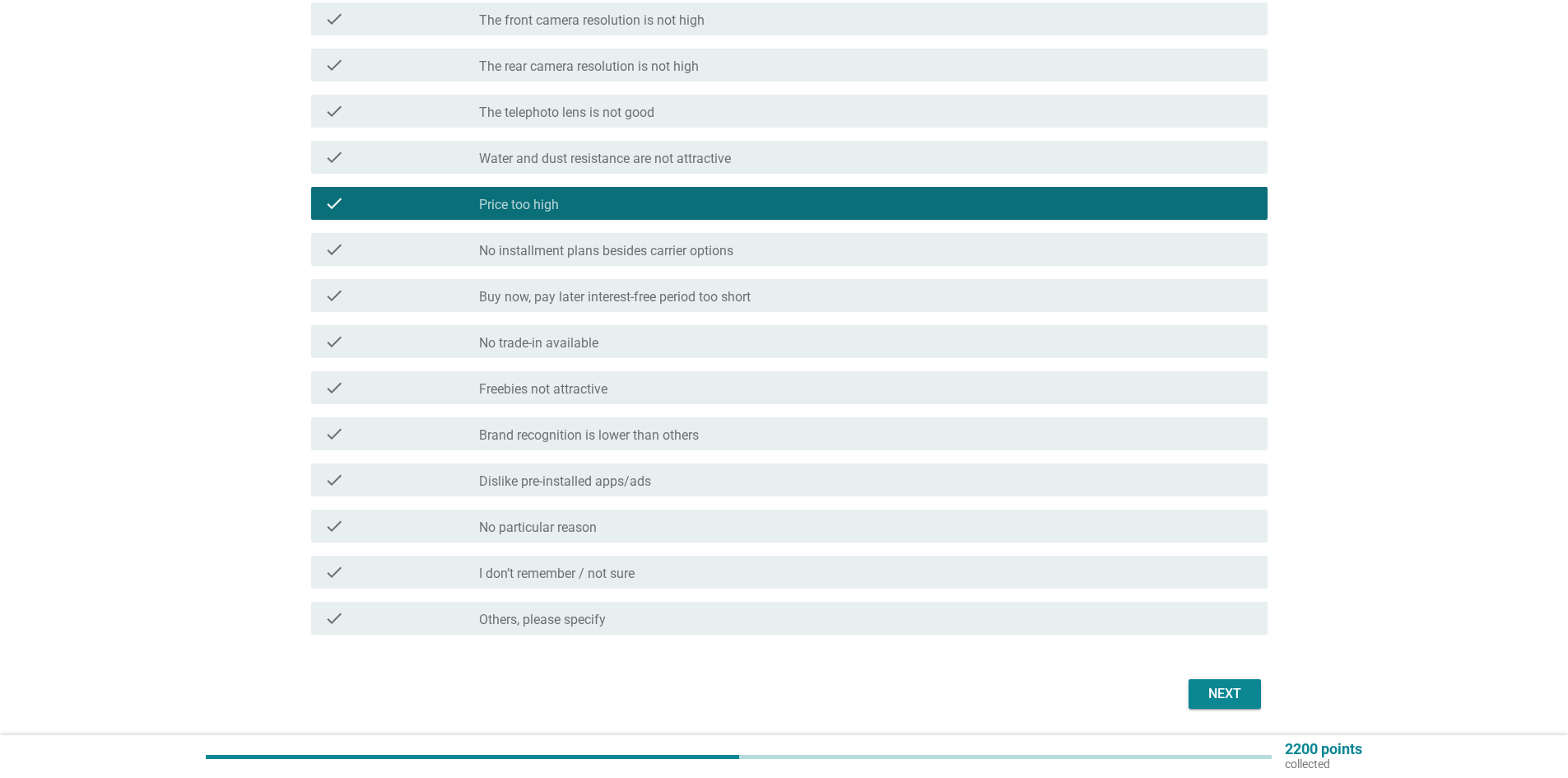
scroll to position [411, 0]
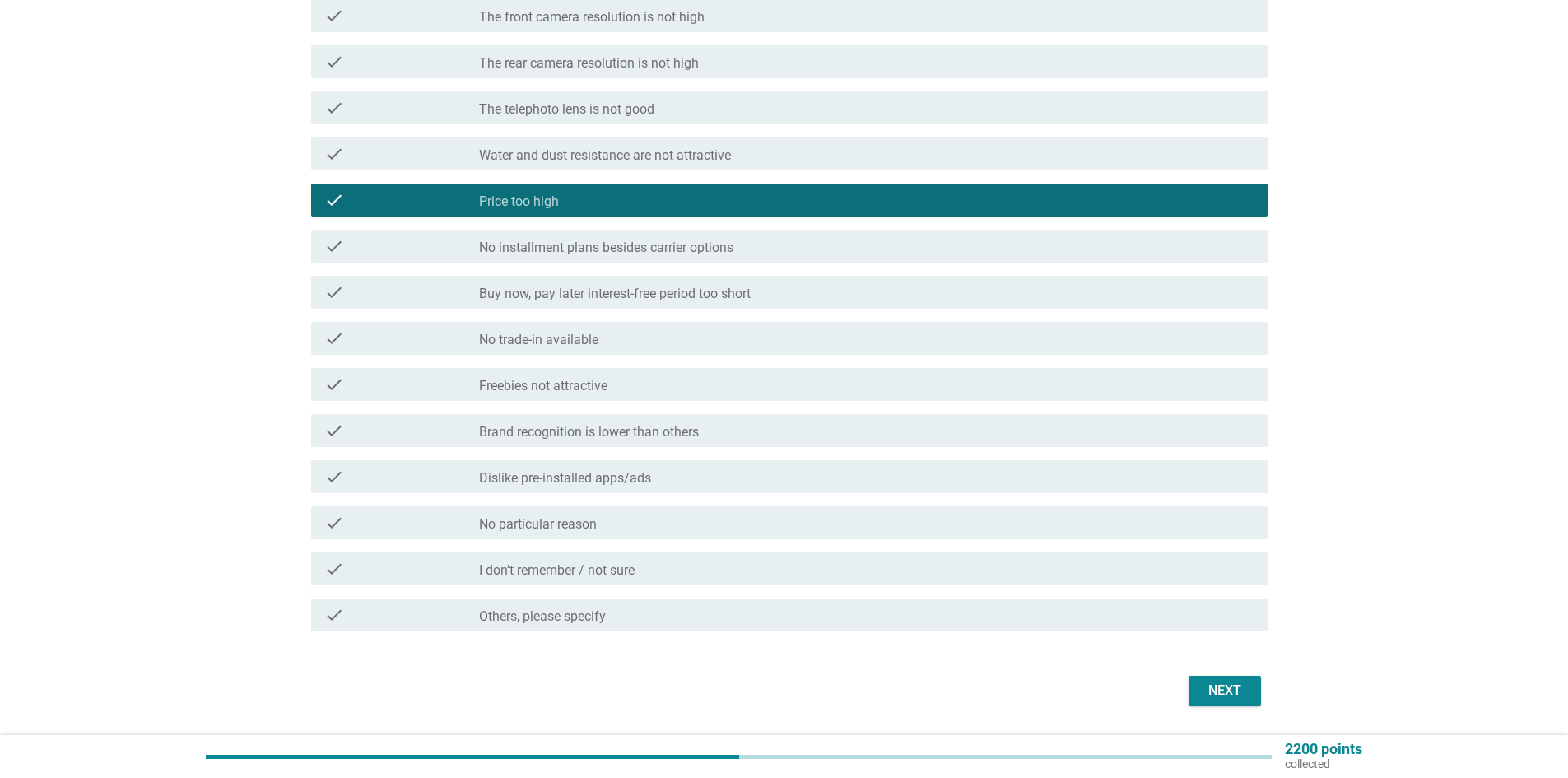
click at [643, 523] on div "check_box_outline_blank No particular reason" at bounding box center [866, 523] width 775 height 20
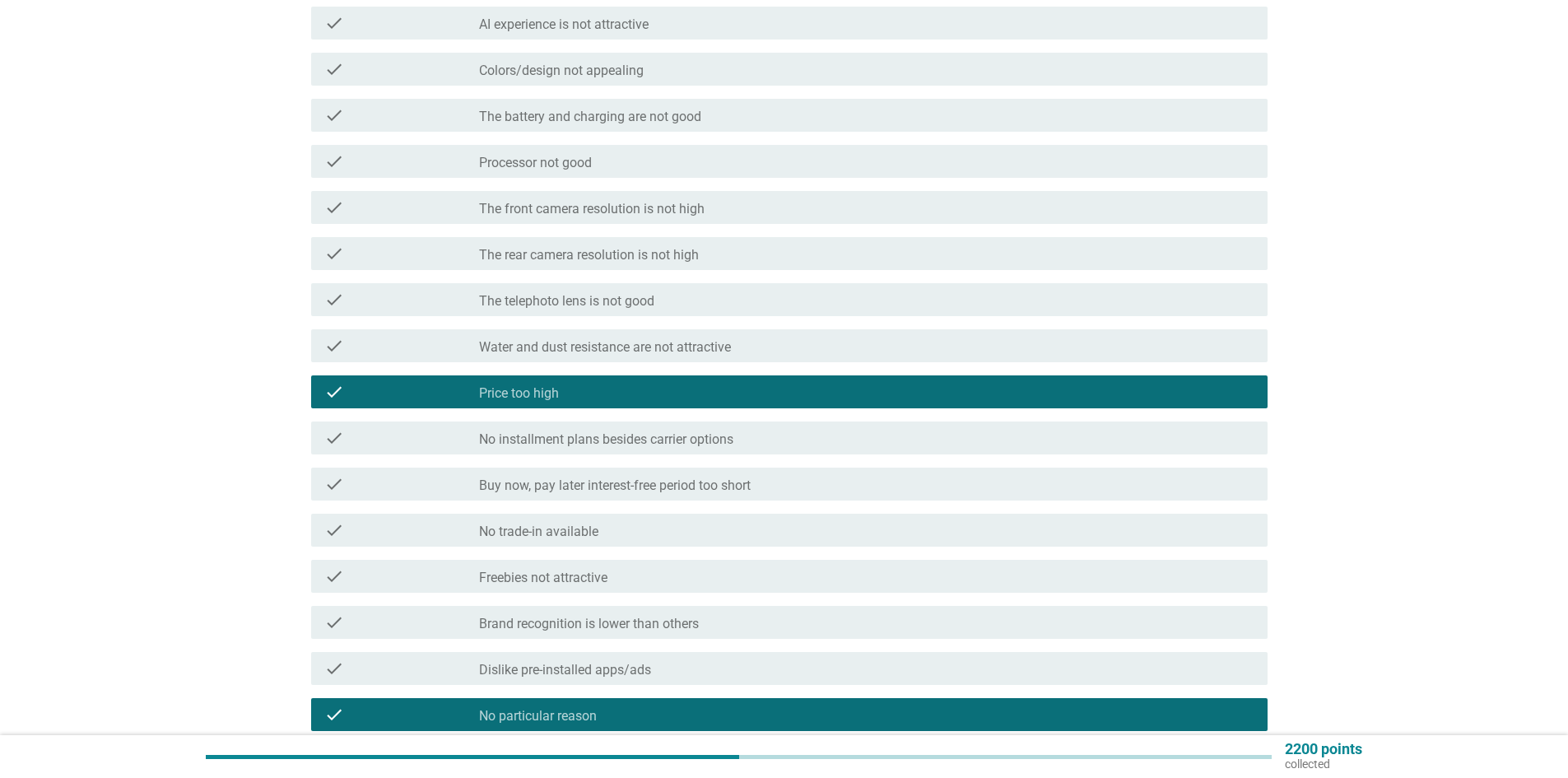
scroll to position [165, 0]
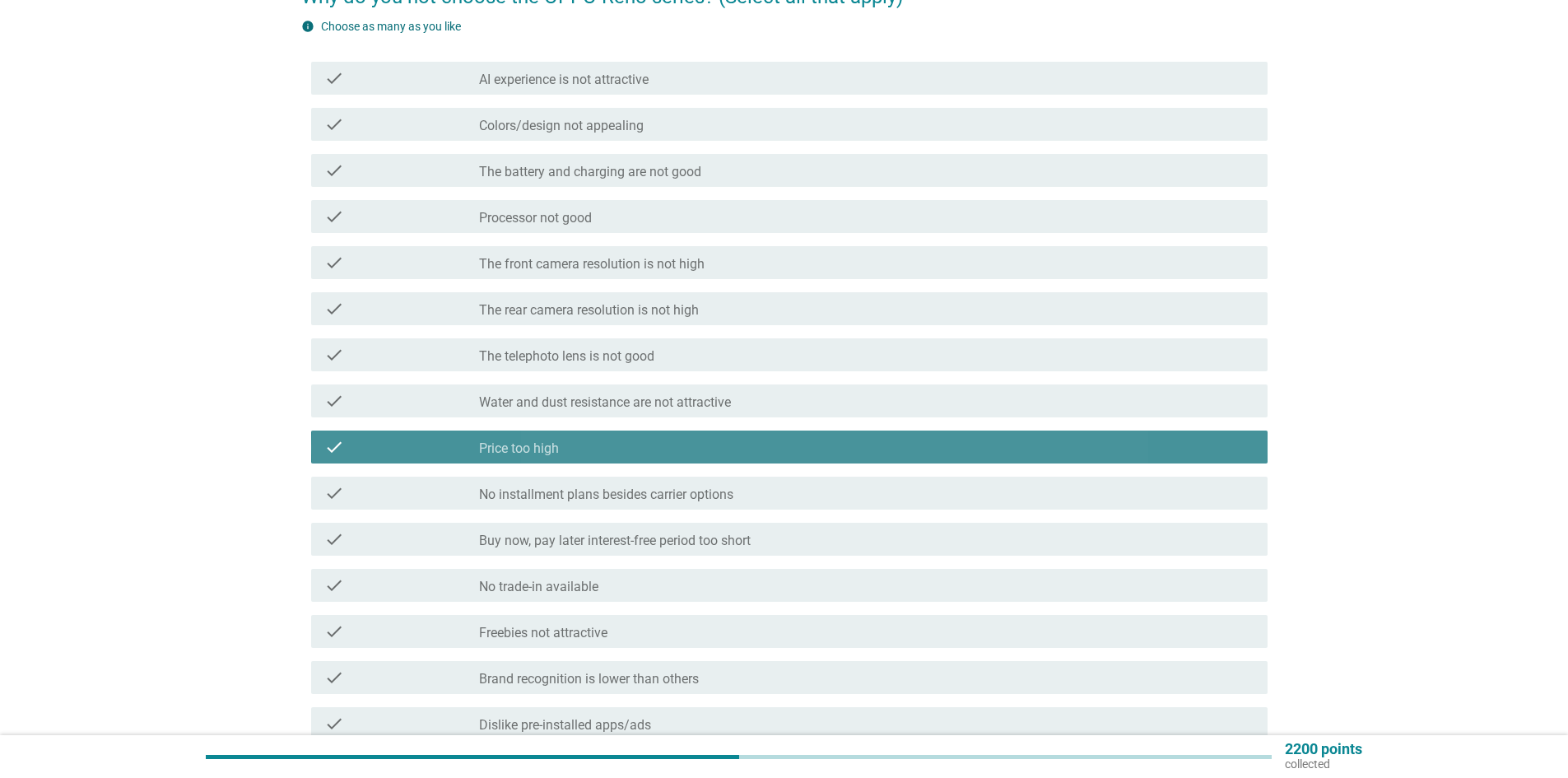
click at [628, 434] on div "check check_box_outline_blank Price too high" at bounding box center [789, 446] width 957 height 33
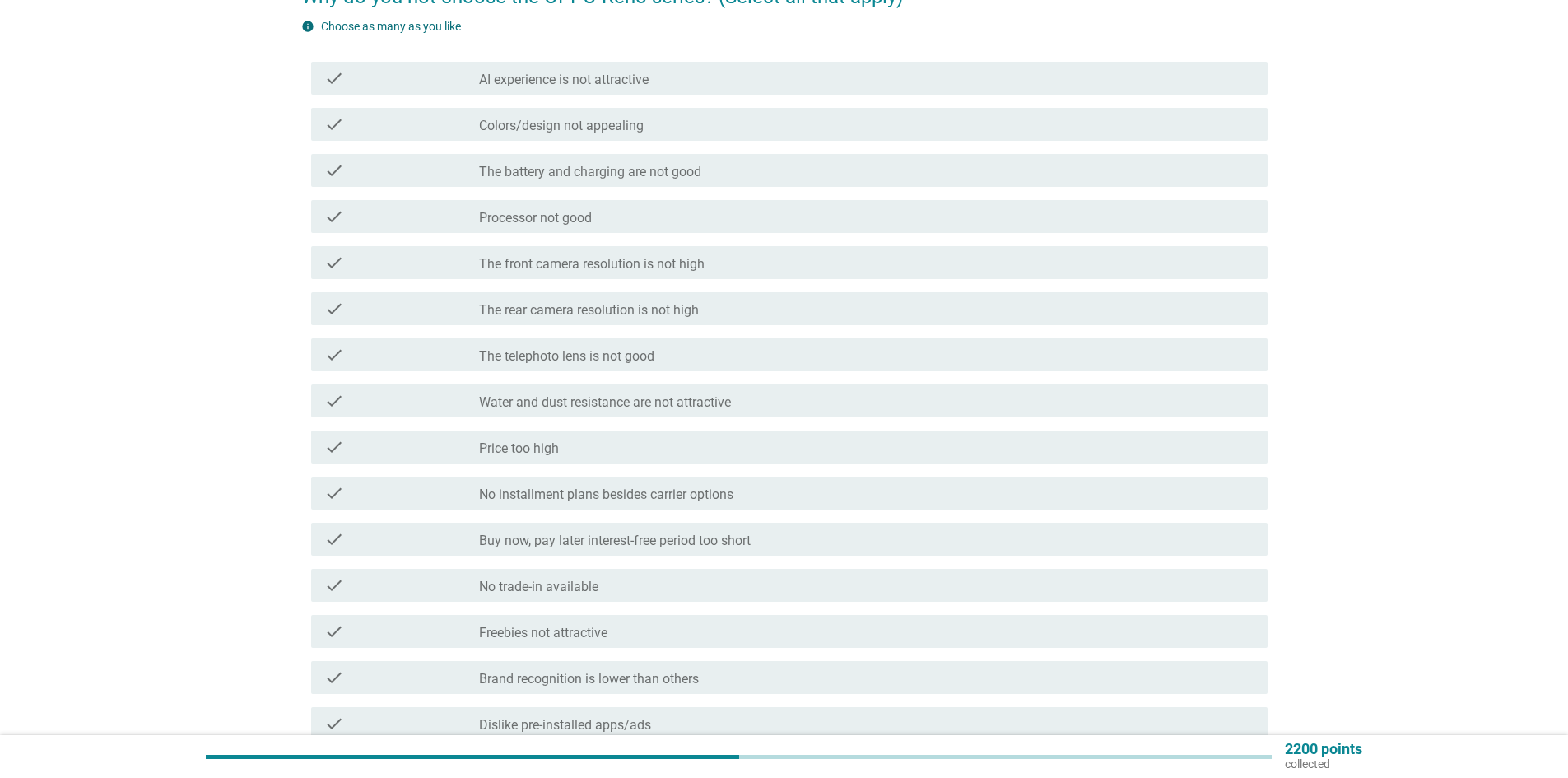
click at [628, 434] on div "check check_box_outline_blank Price too high" at bounding box center [789, 446] width 957 height 33
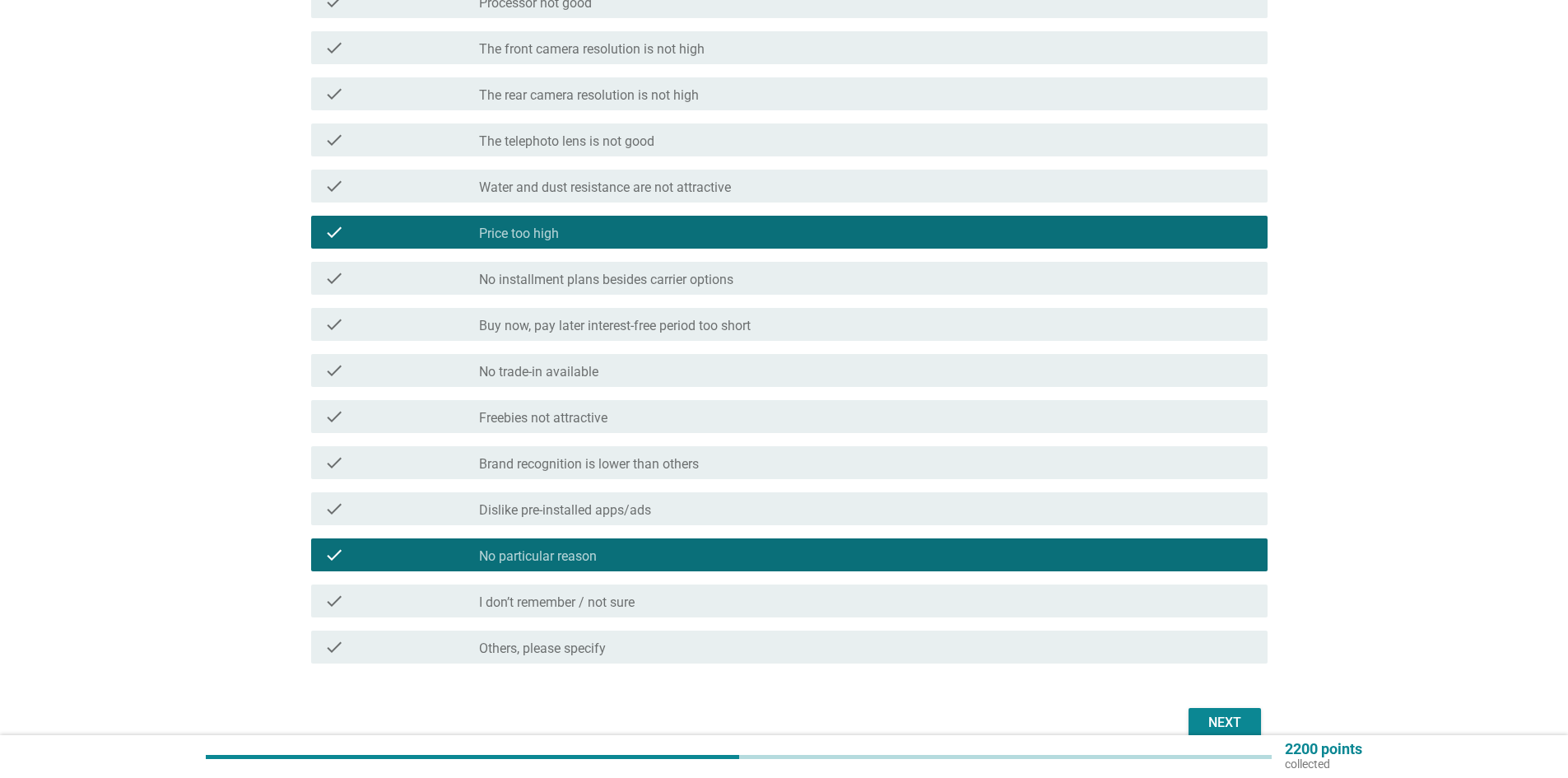
scroll to position [411, 0]
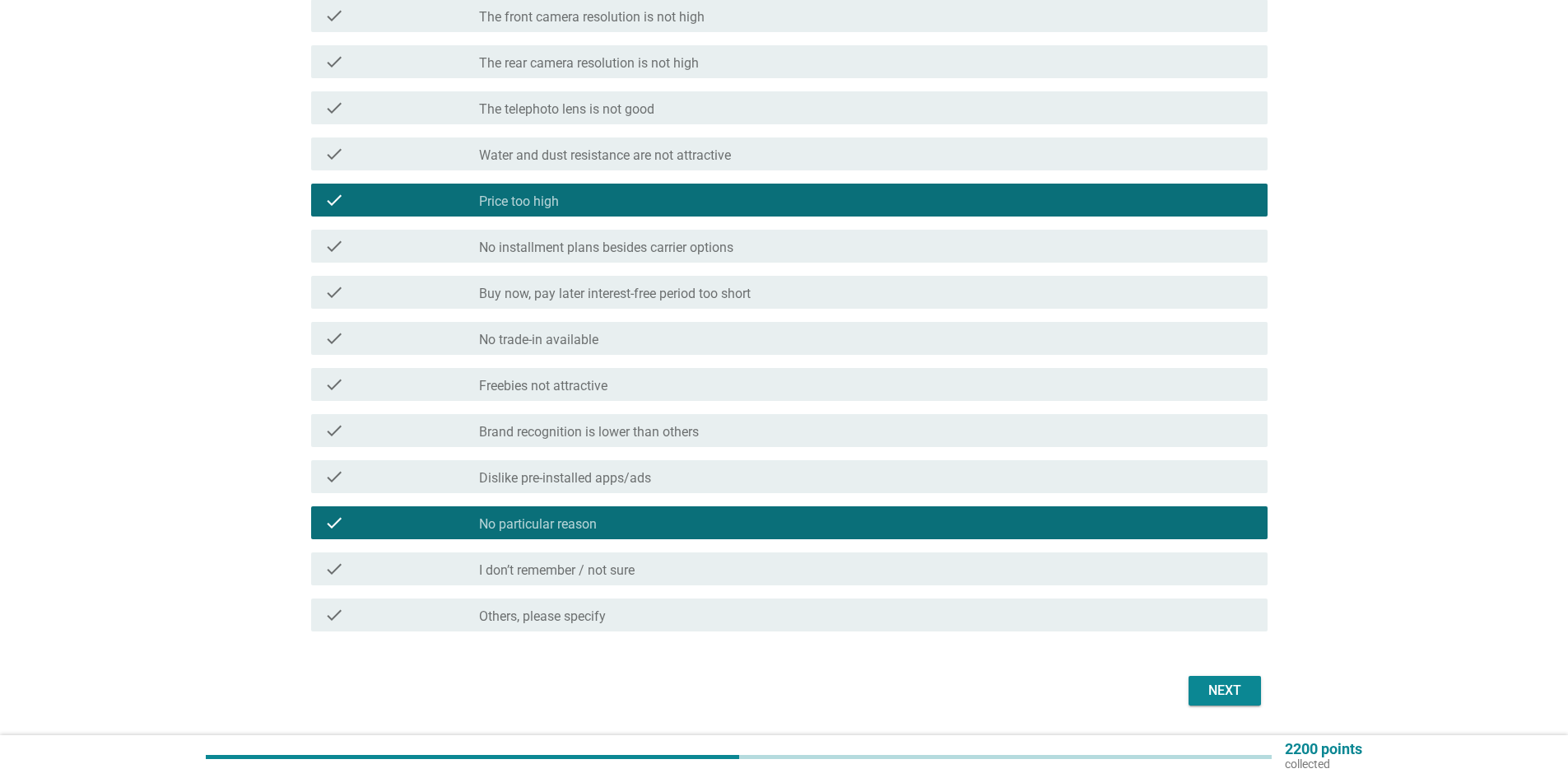
click at [1240, 685] on div "Next" at bounding box center [1224, 690] width 46 height 20
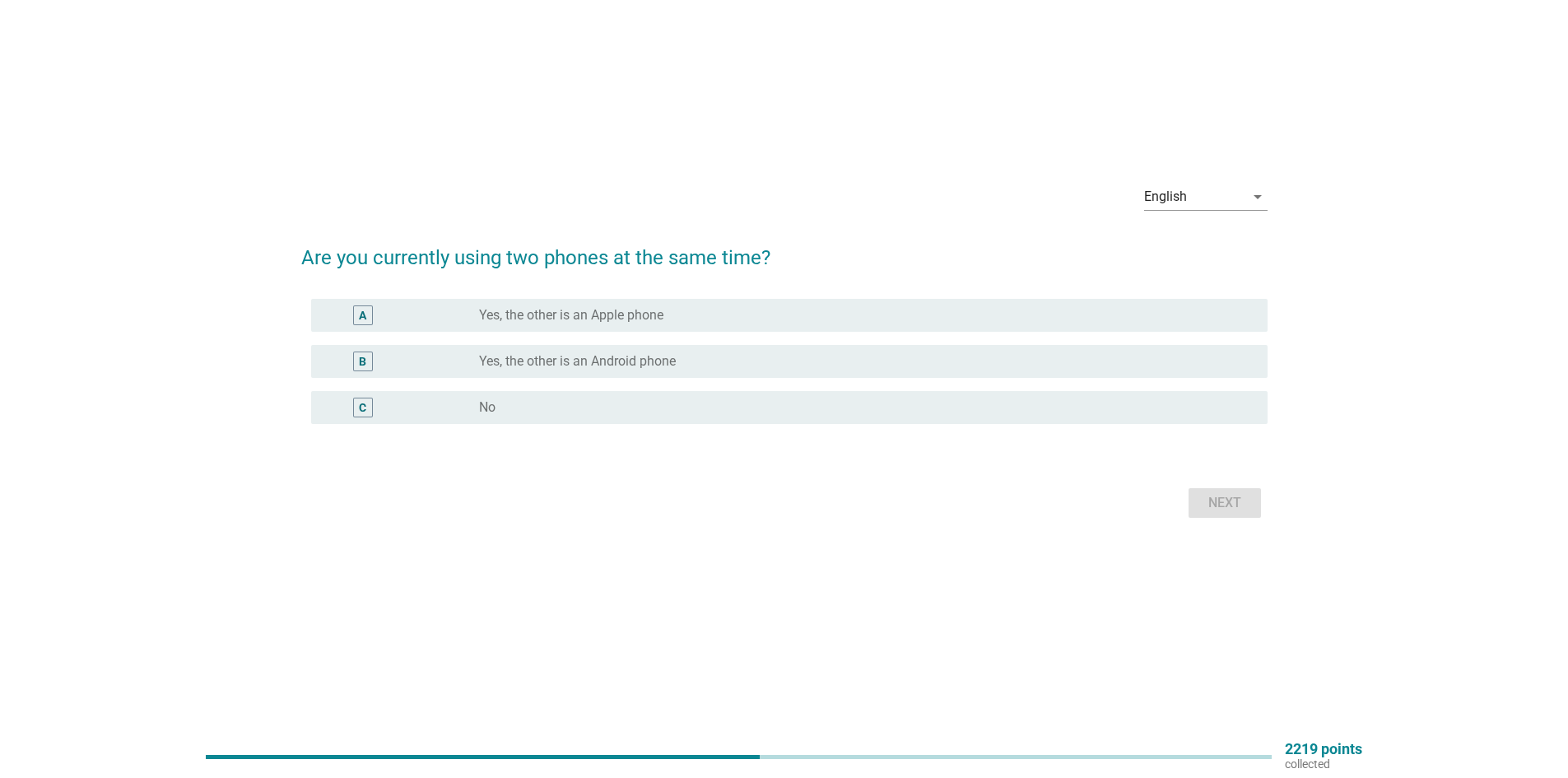
scroll to position [0, 0]
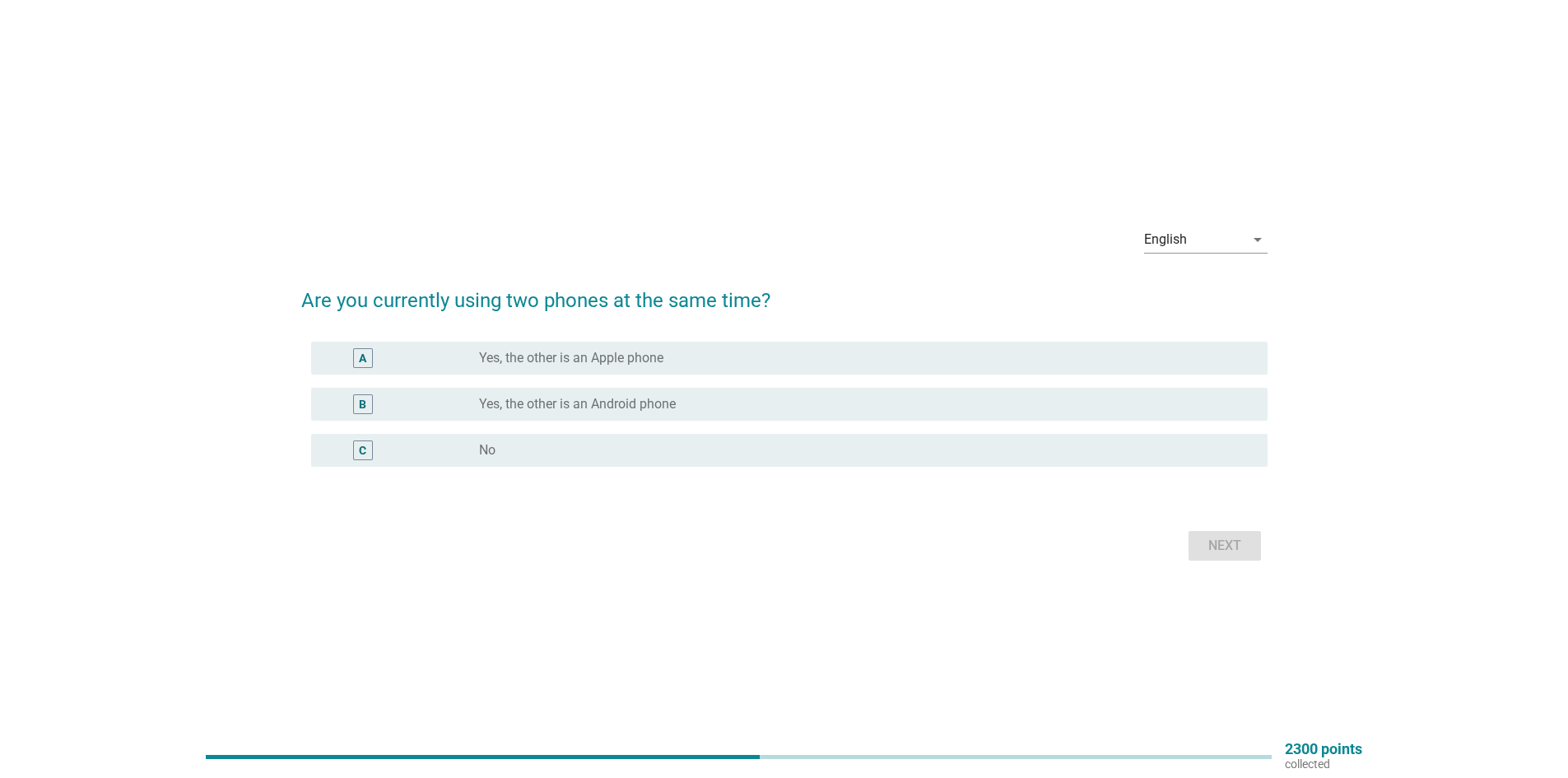
click at [660, 399] on label "Yes, the other is an Android phone" at bounding box center [577, 404] width 196 height 17
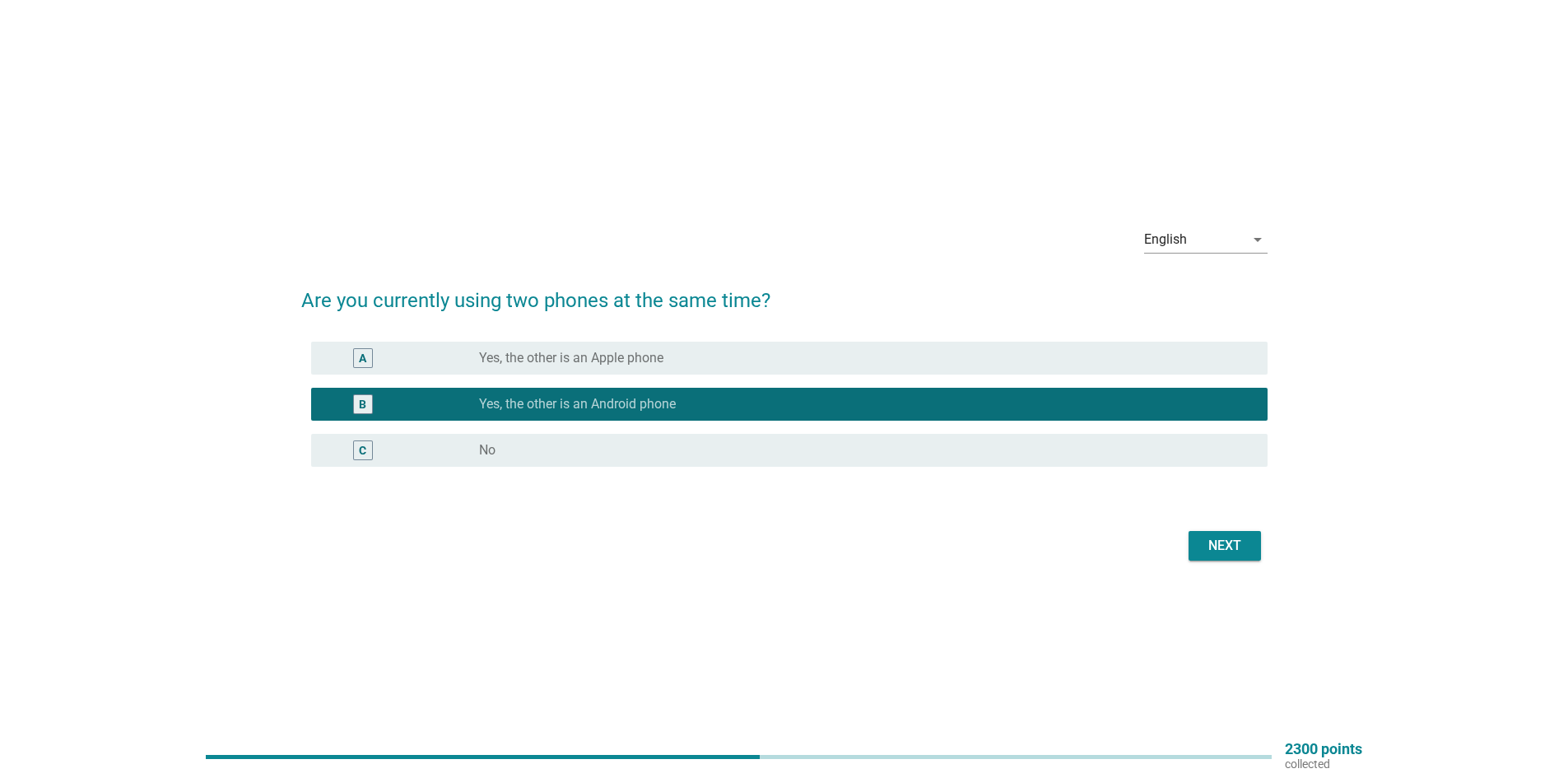
click at [510, 440] on div "radio_button_unchecked No" at bounding box center [866, 450] width 775 height 20
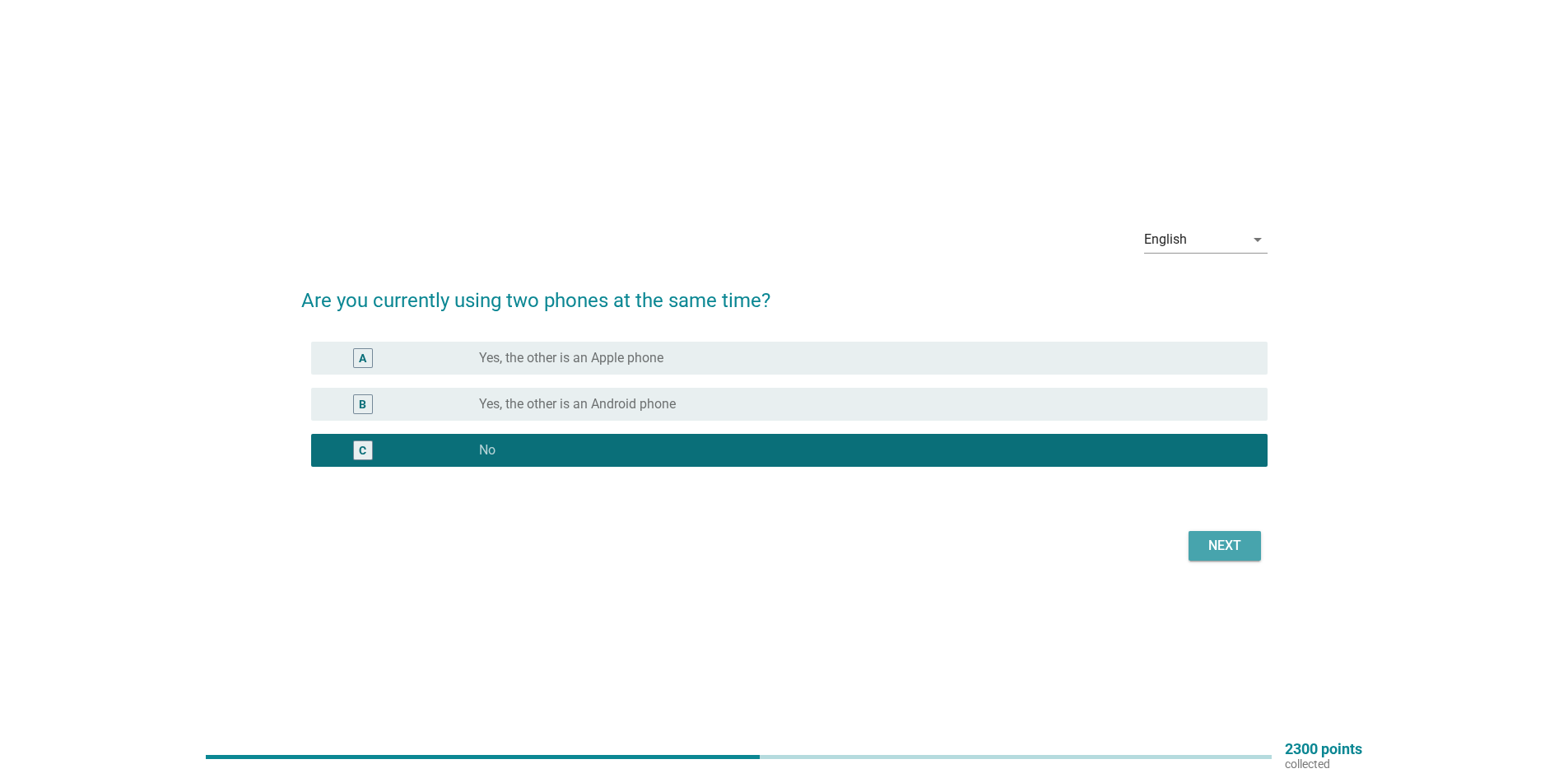
click at [1237, 540] on div "Next" at bounding box center [1224, 545] width 46 height 20
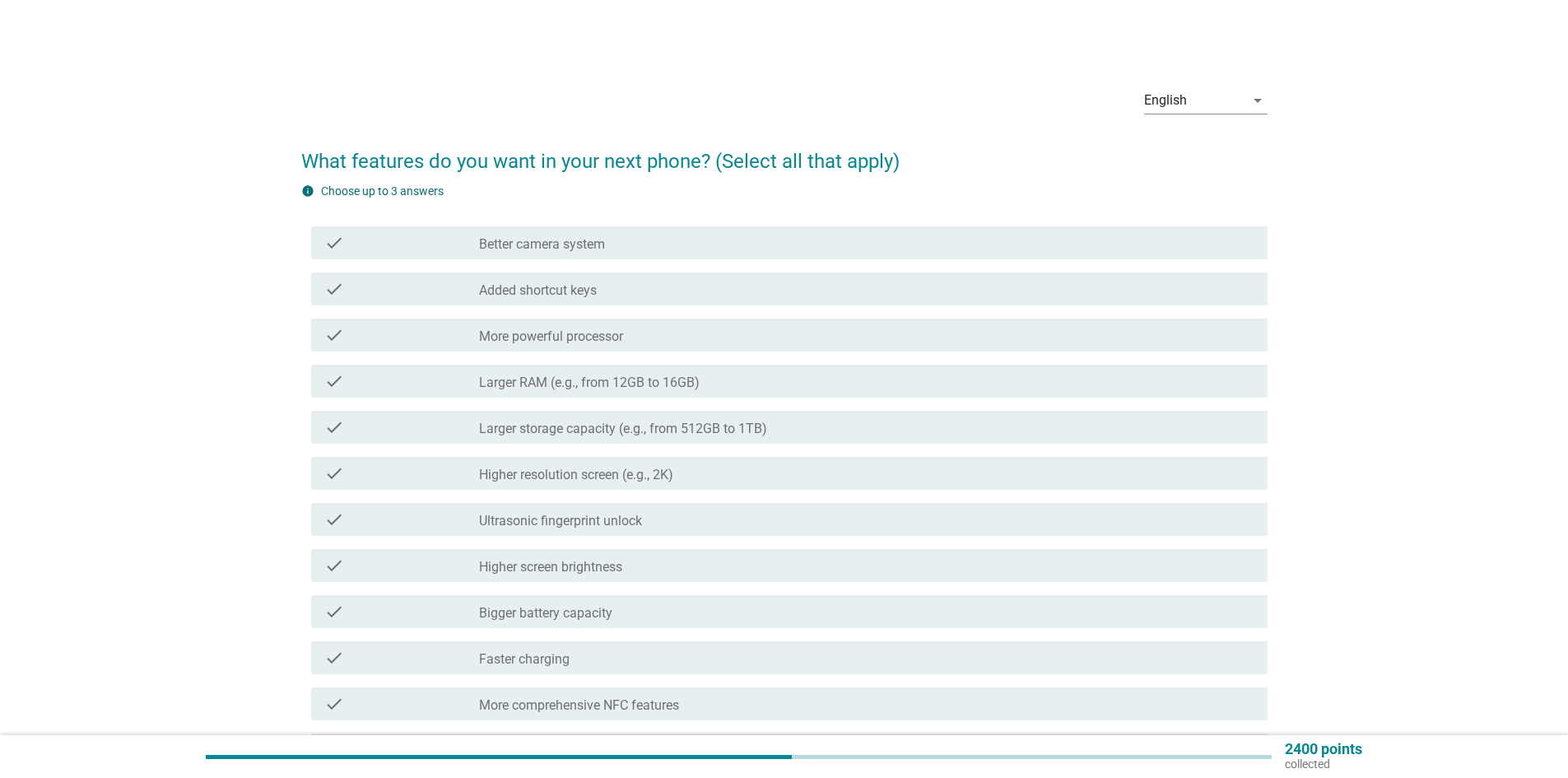
click at [628, 232] on div "check check_box_outline_blank Better camera system" at bounding box center [789, 242] width 957 height 33
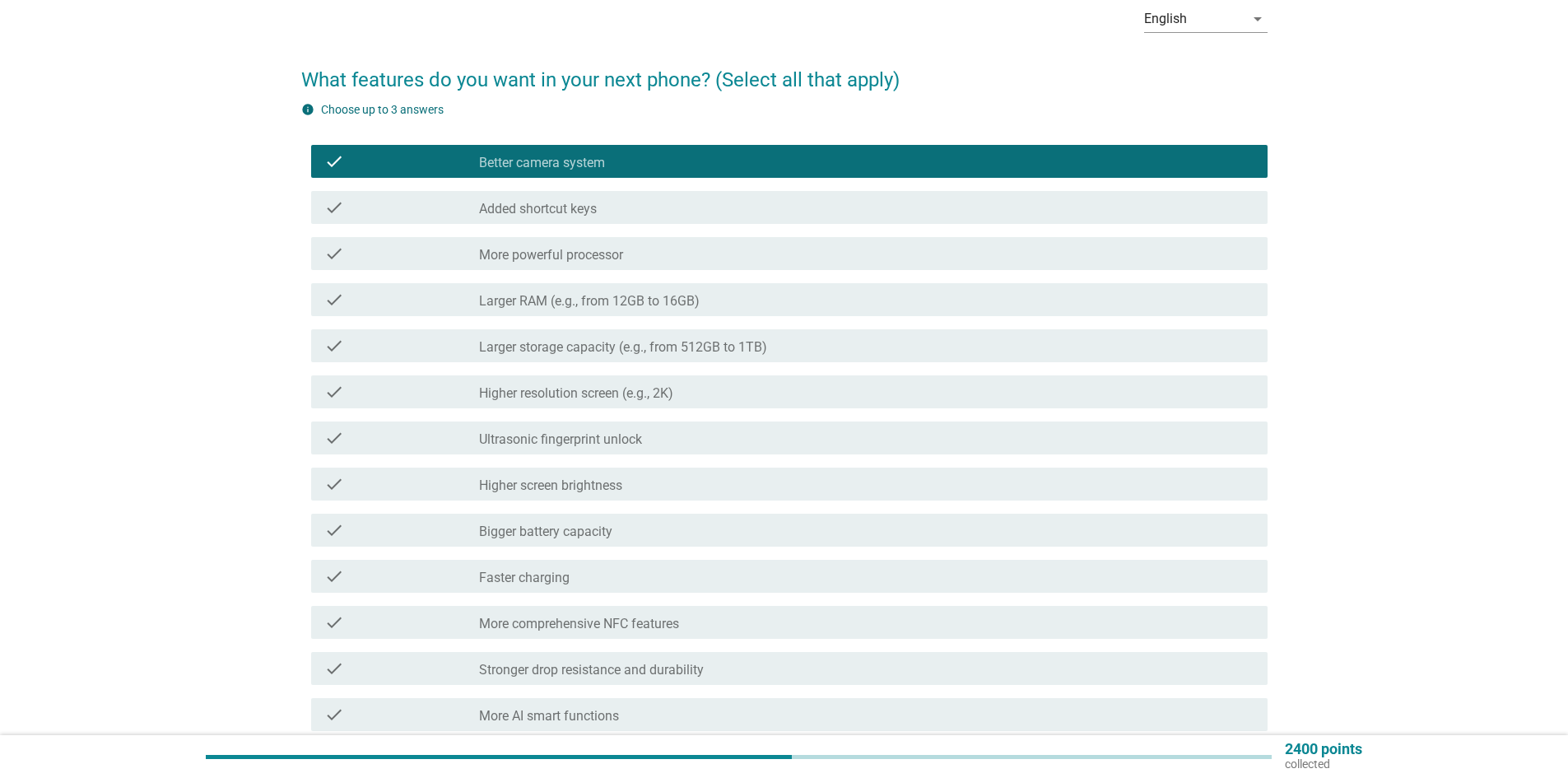
scroll to position [82, 0]
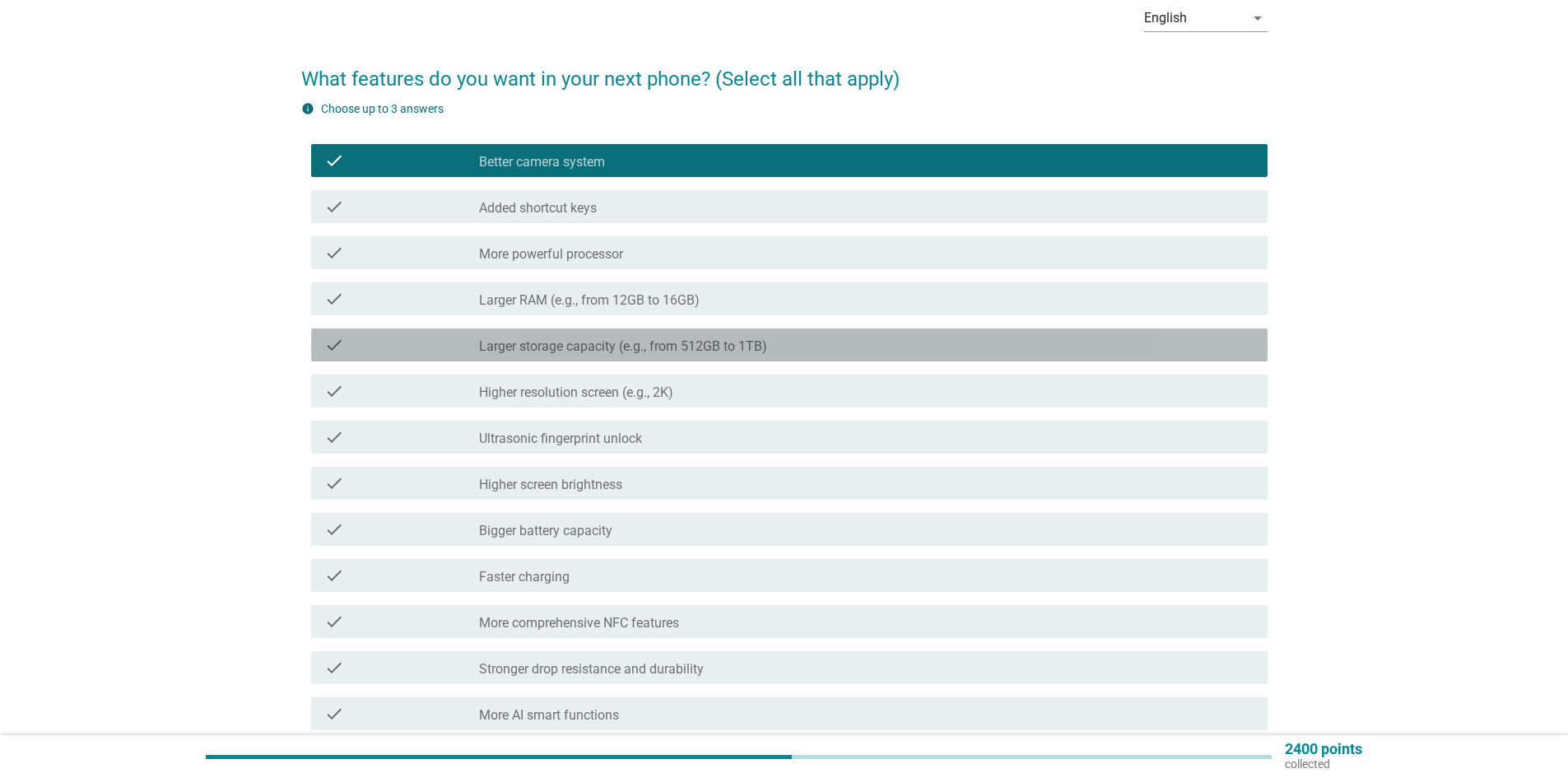
click at [670, 343] on label "Larger storage capacity (e.g., from 512GB to 1TB)" at bounding box center [623, 347] width 288 height 17
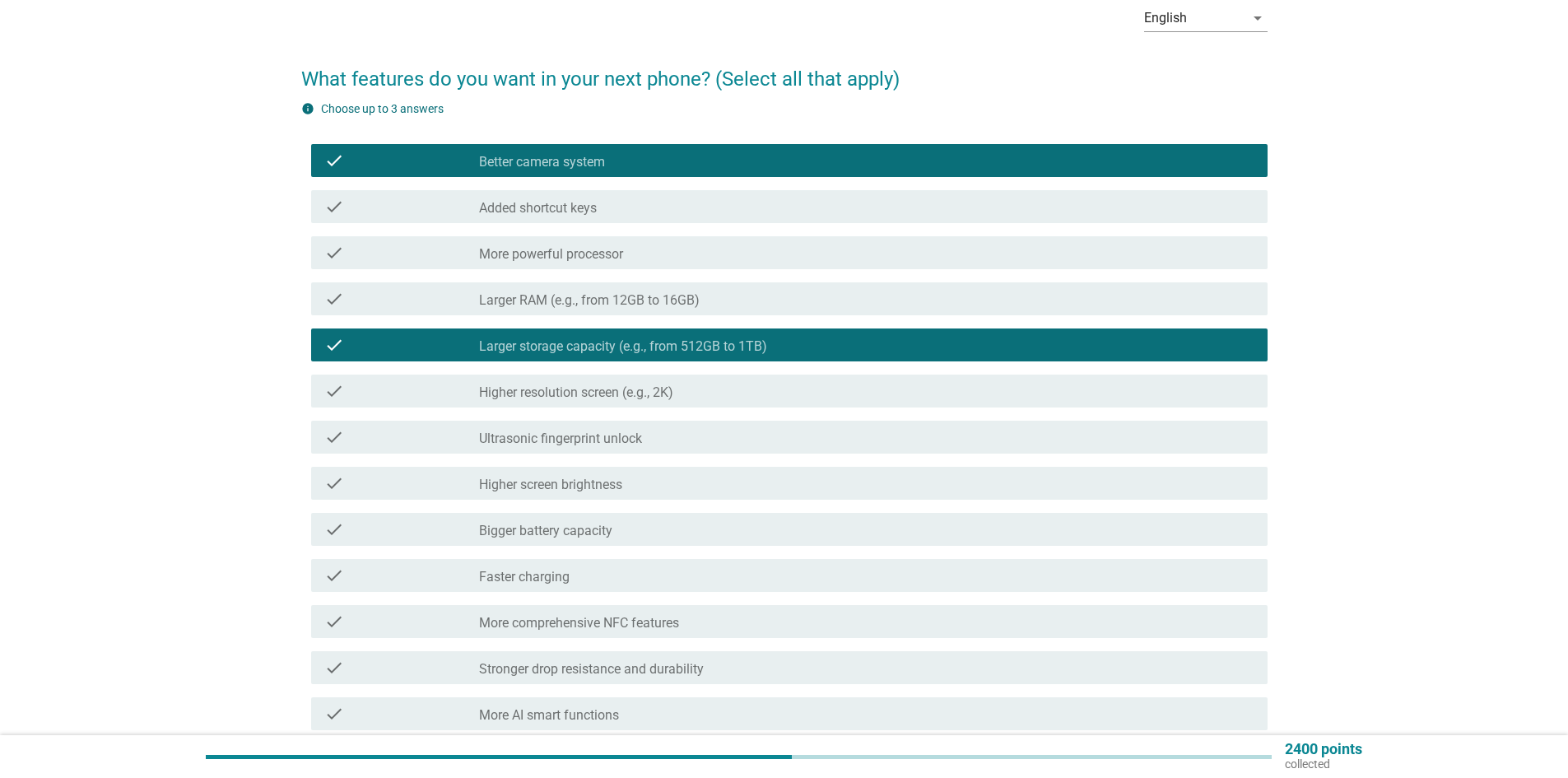
click at [659, 297] on label "Larger RAM (e.g., from 12GB to 16GB)" at bounding box center [589, 301] width 221 height 17
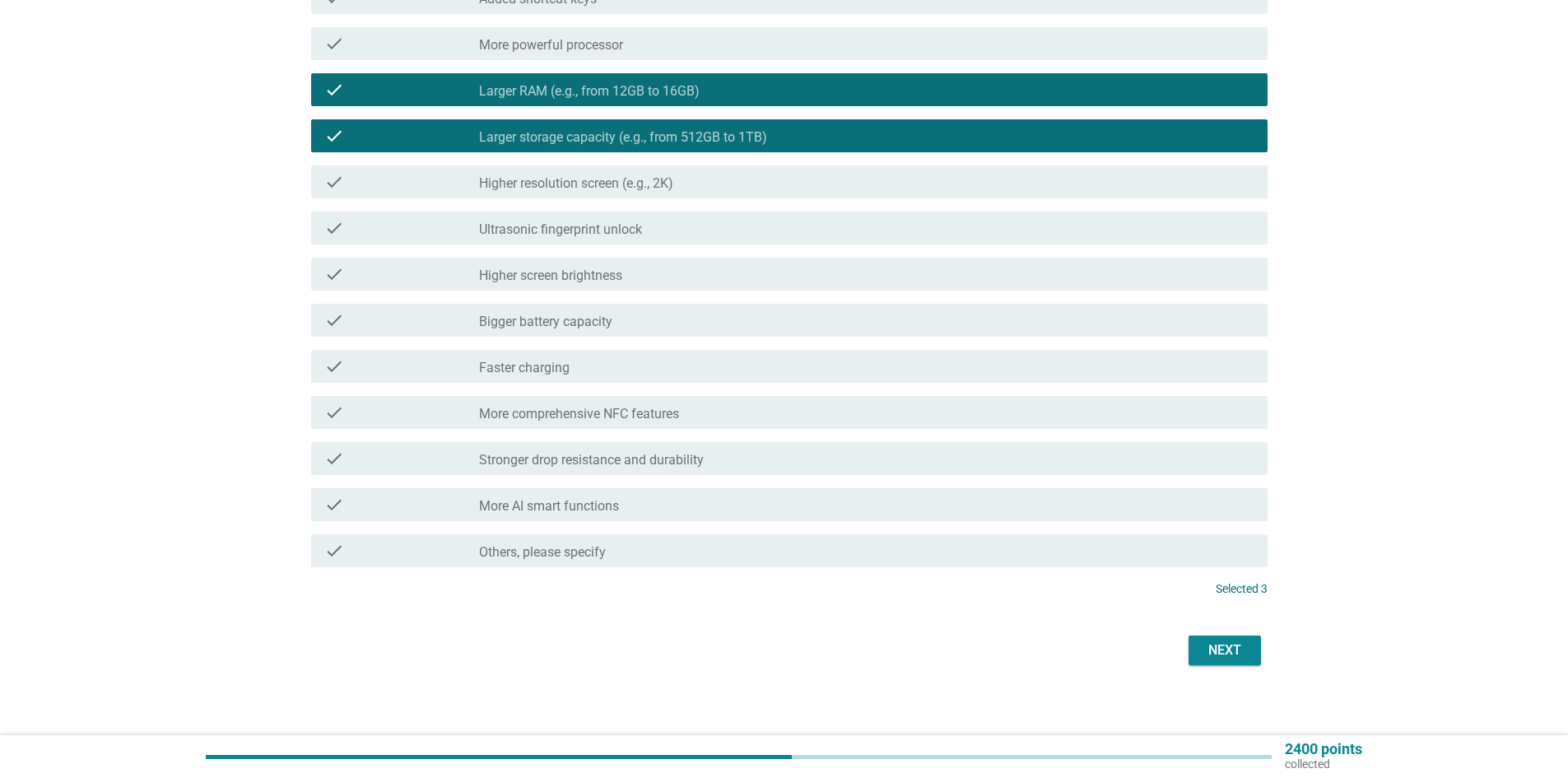
scroll to position [300, 0]
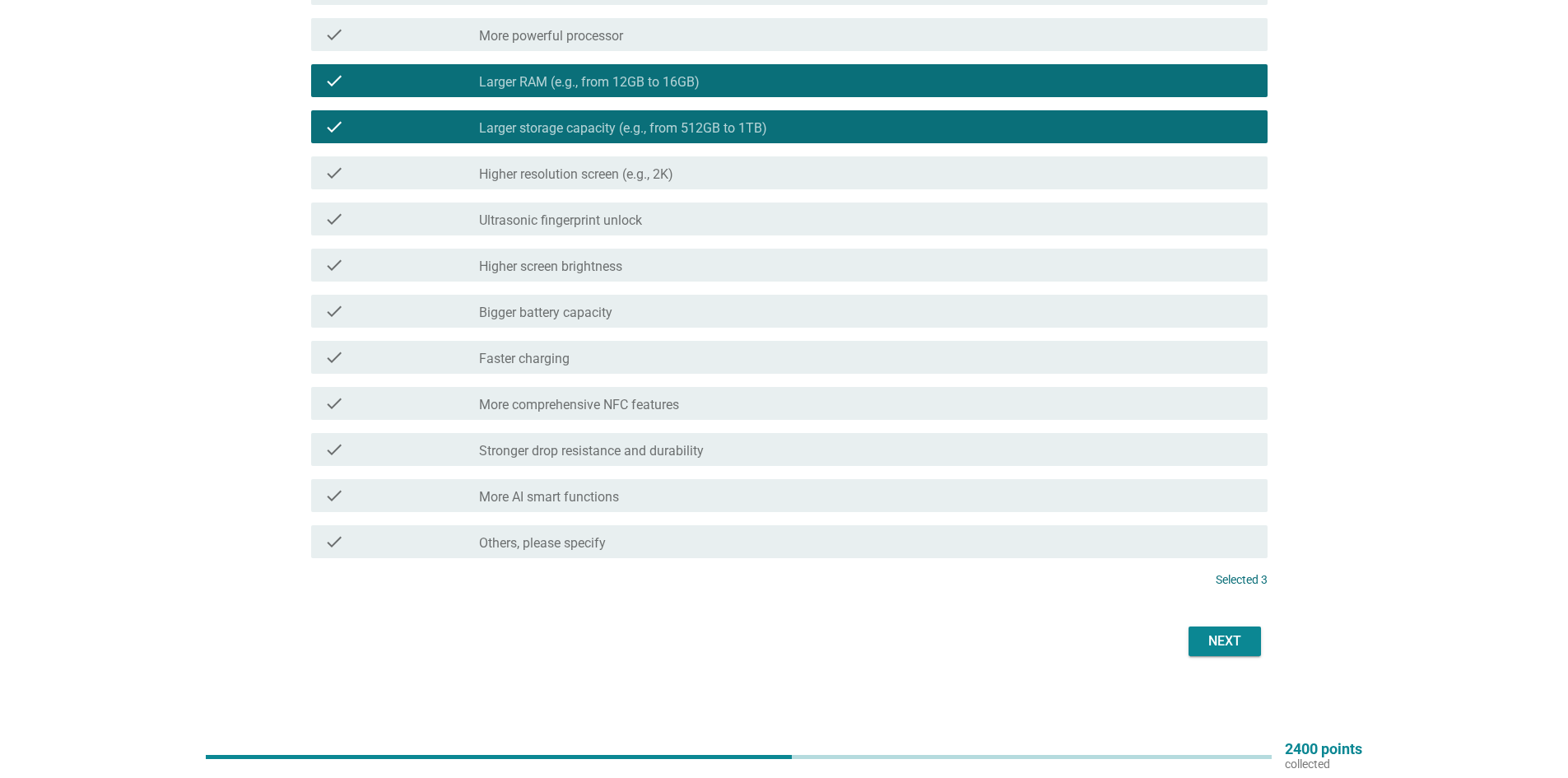
click at [652, 333] on div "check check_box_outline_blank Bigger battery capacity" at bounding box center [784, 310] width 967 height 46
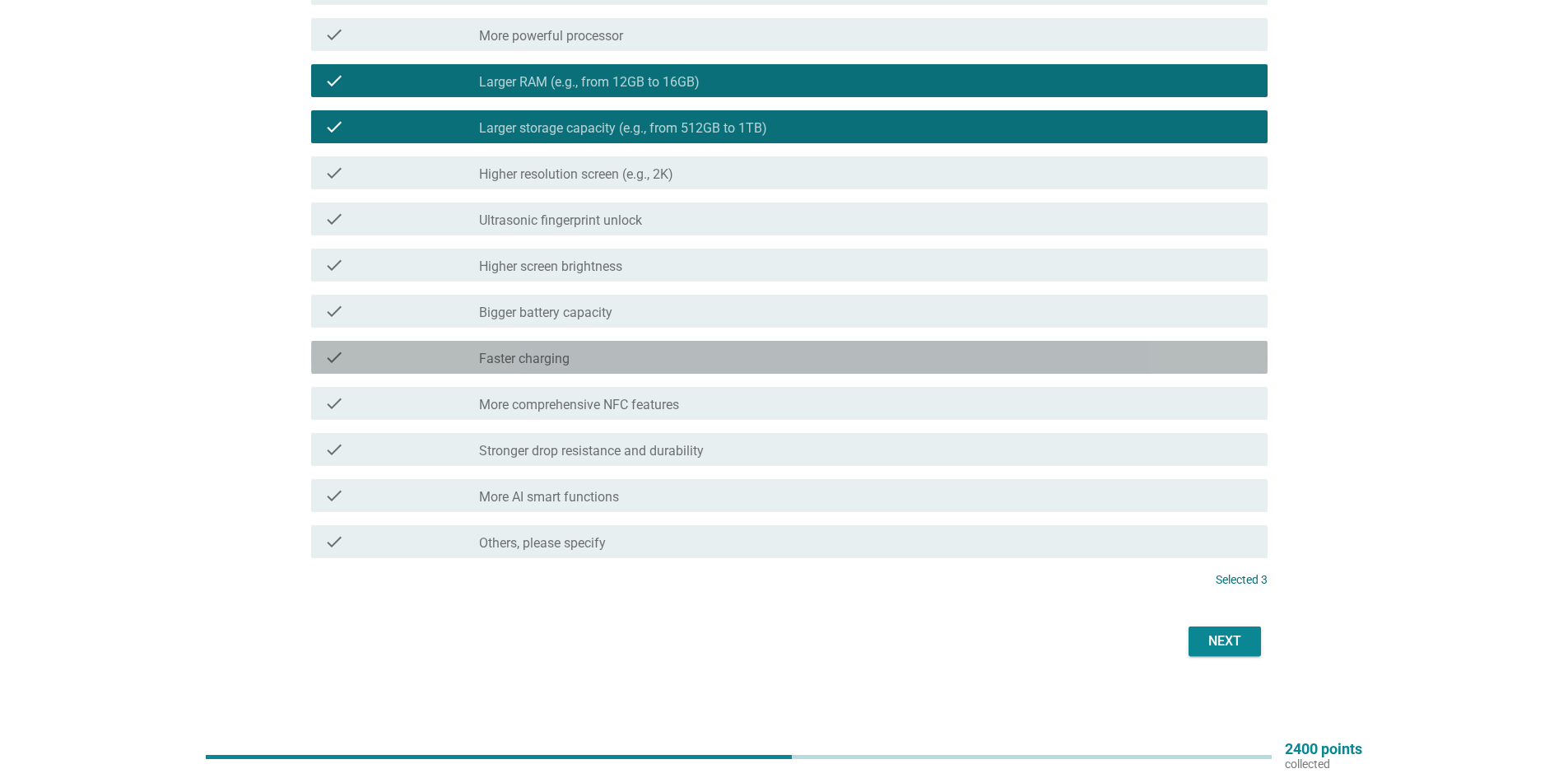
click at [655, 361] on div "check_box_outline_blank Faster charging" at bounding box center [866, 357] width 775 height 20
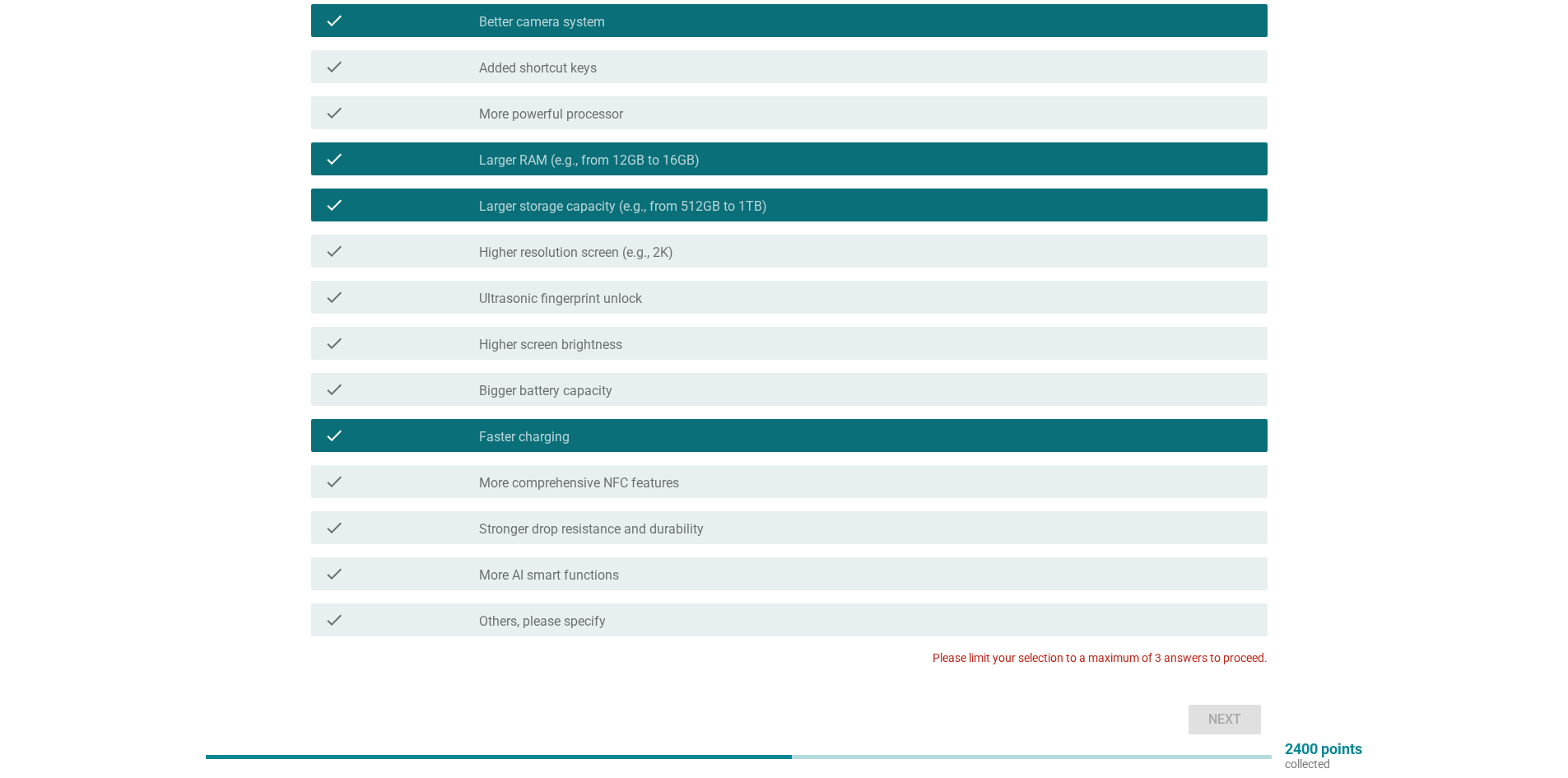
scroll to position [218, 0]
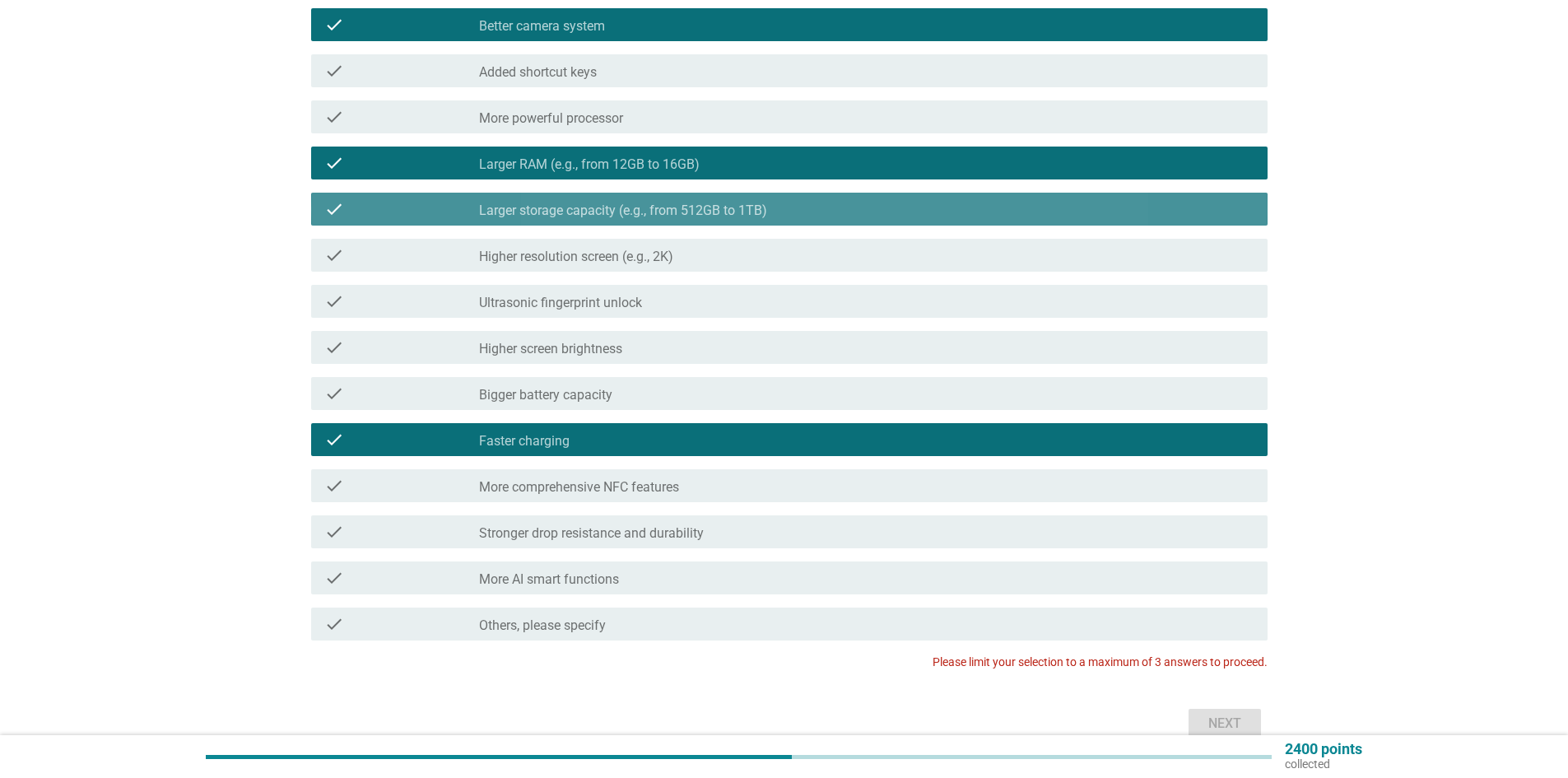
click at [683, 212] on label "Larger storage capacity (e.g., from 512GB to 1TB)" at bounding box center [623, 211] width 288 height 17
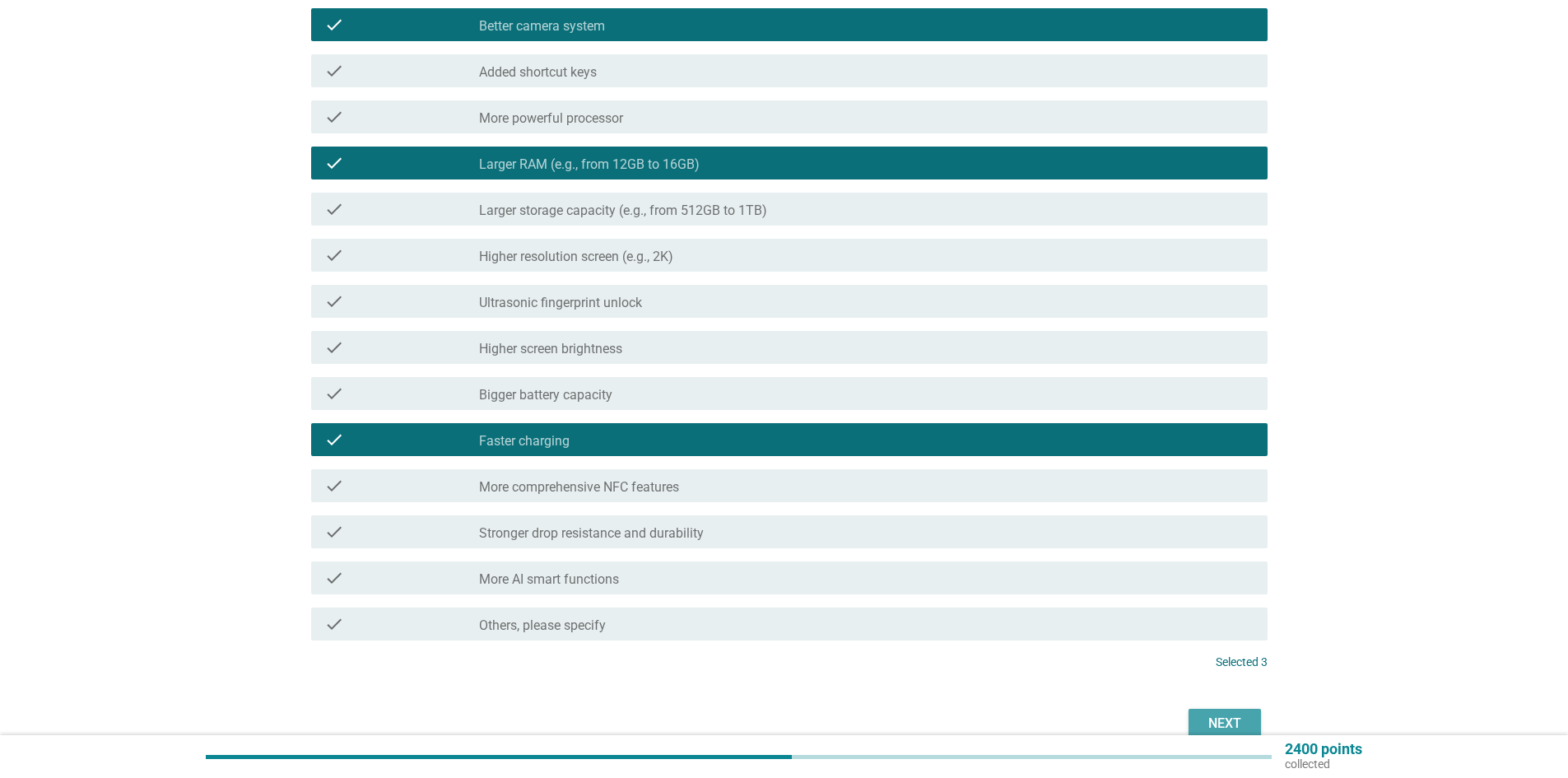
drag, startPoint x: 1201, startPoint y: 718, endPoint x: 1135, endPoint y: 692, distance: 70.9
click at [1201, 717] on div "Next" at bounding box center [1224, 723] width 46 height 20
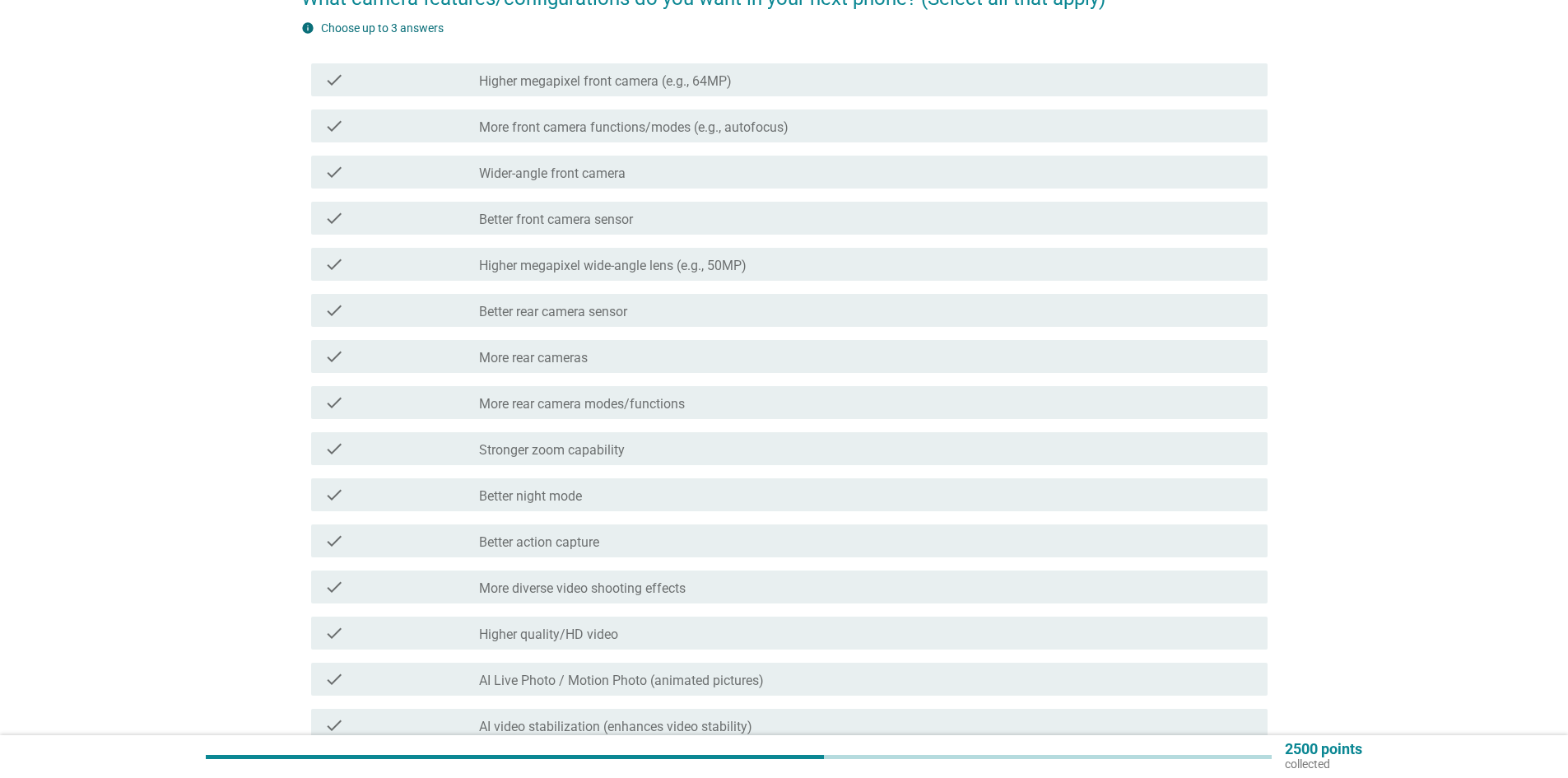
scroll to position [165, 0]
click at [649, 269] on label "Higher megapixel wide-angle lens (e.g., 50MP)" at bounding box center [612, 265] width 267 height 17
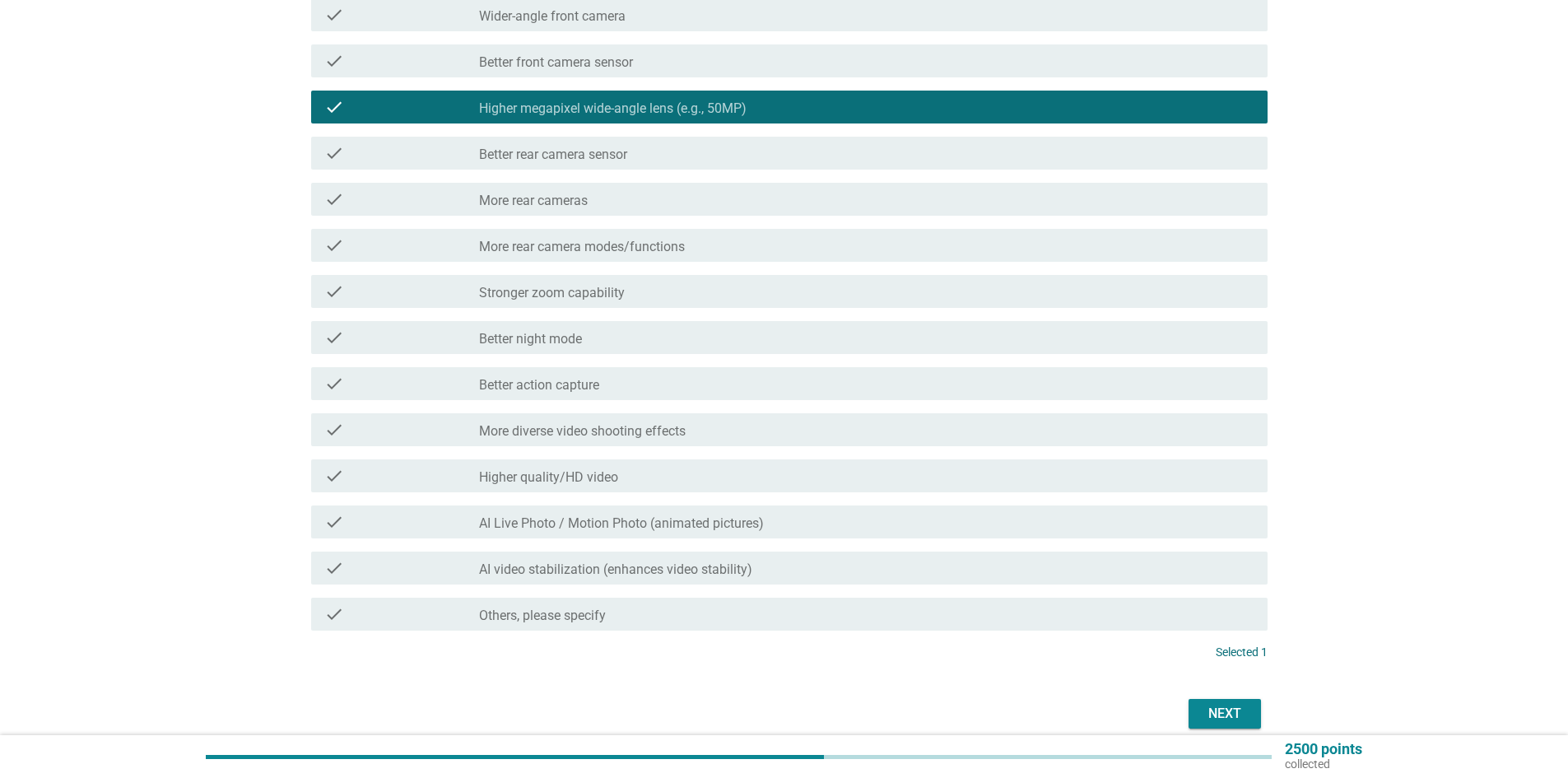
scroll to position [329, 0]
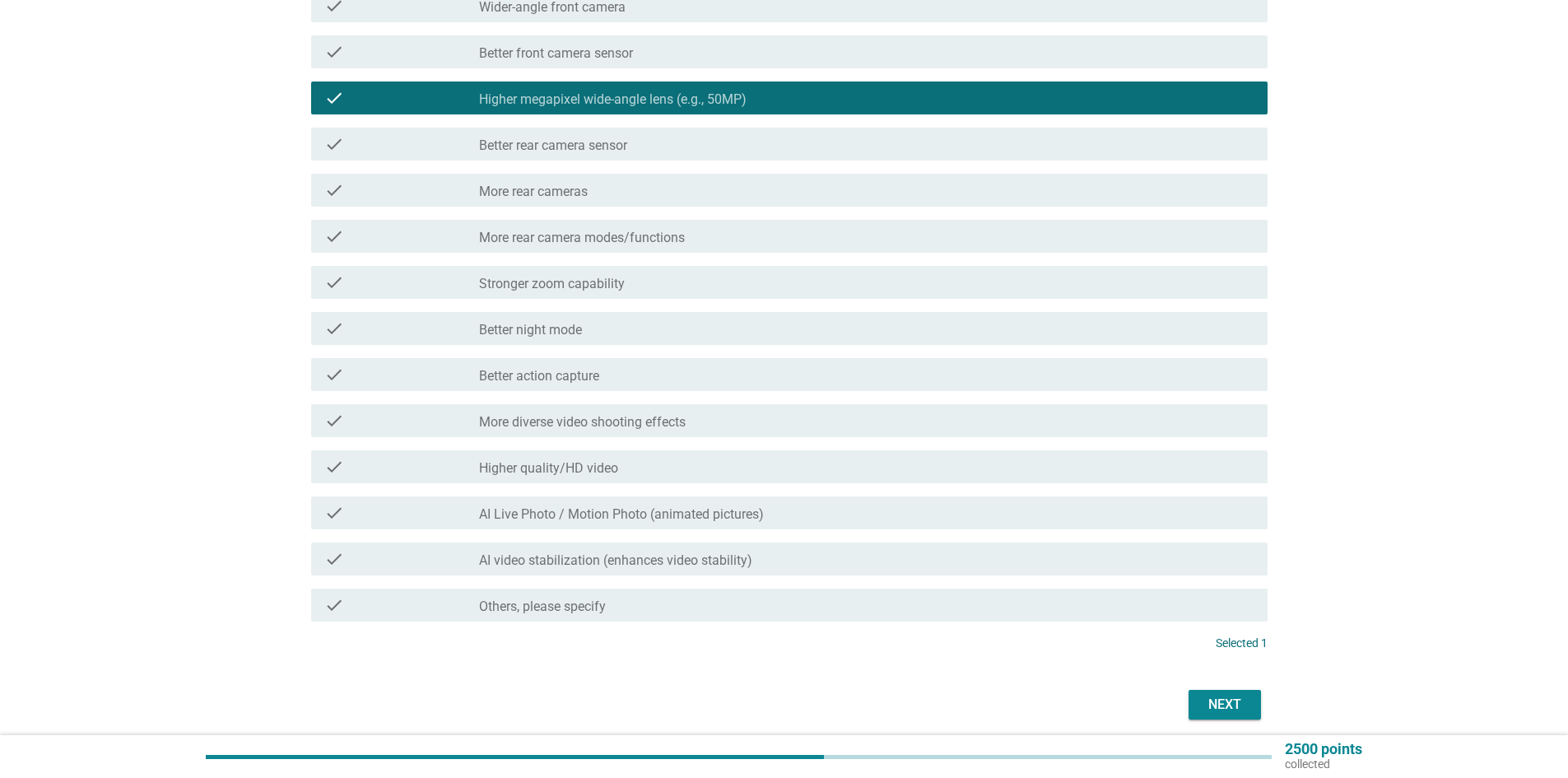
click at [670, 379] on div "check_box_outline_blank Better action capture" at bounding box center [866, 374] width 775 height 20
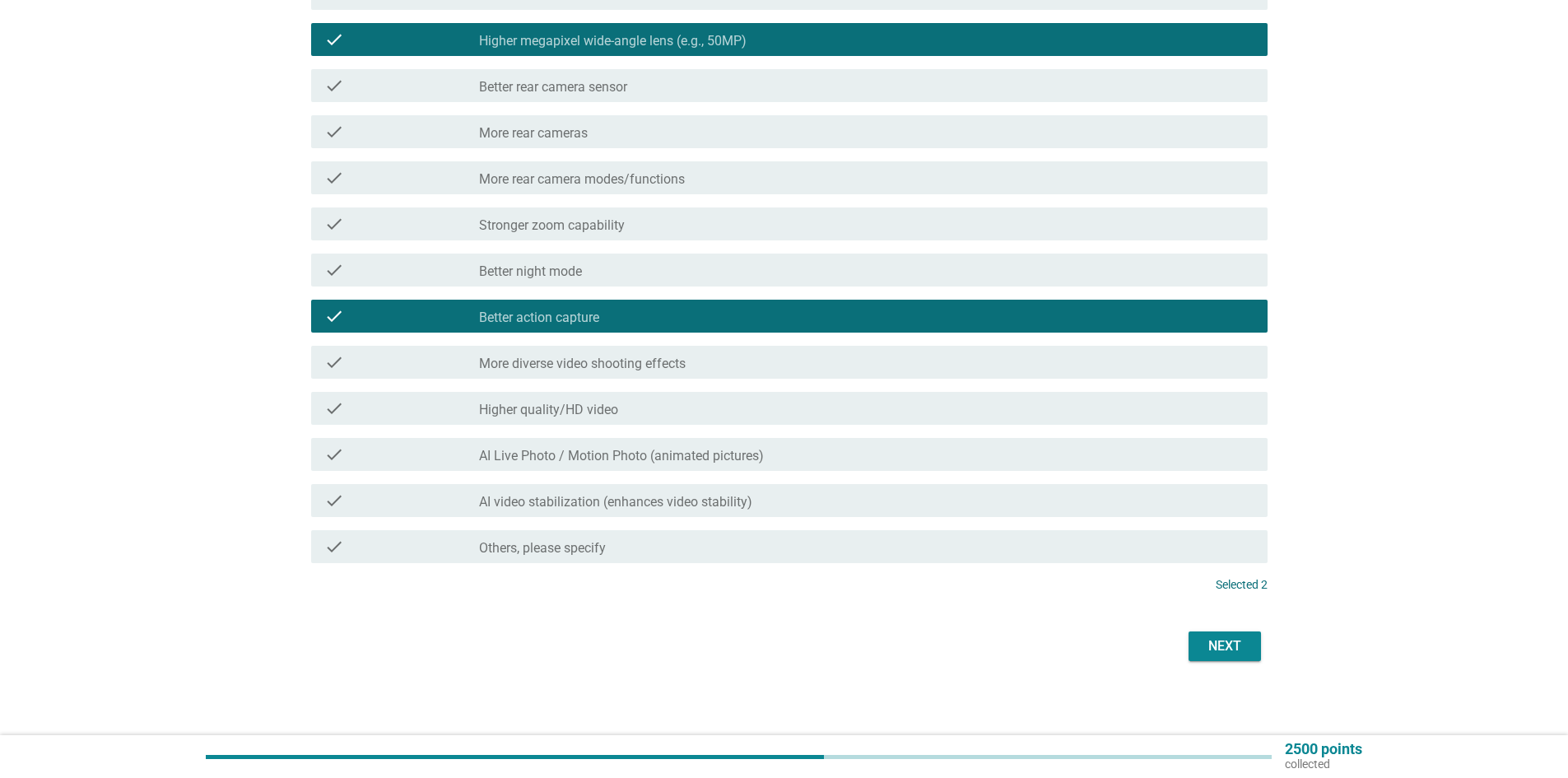
scroll to position [393, 0]
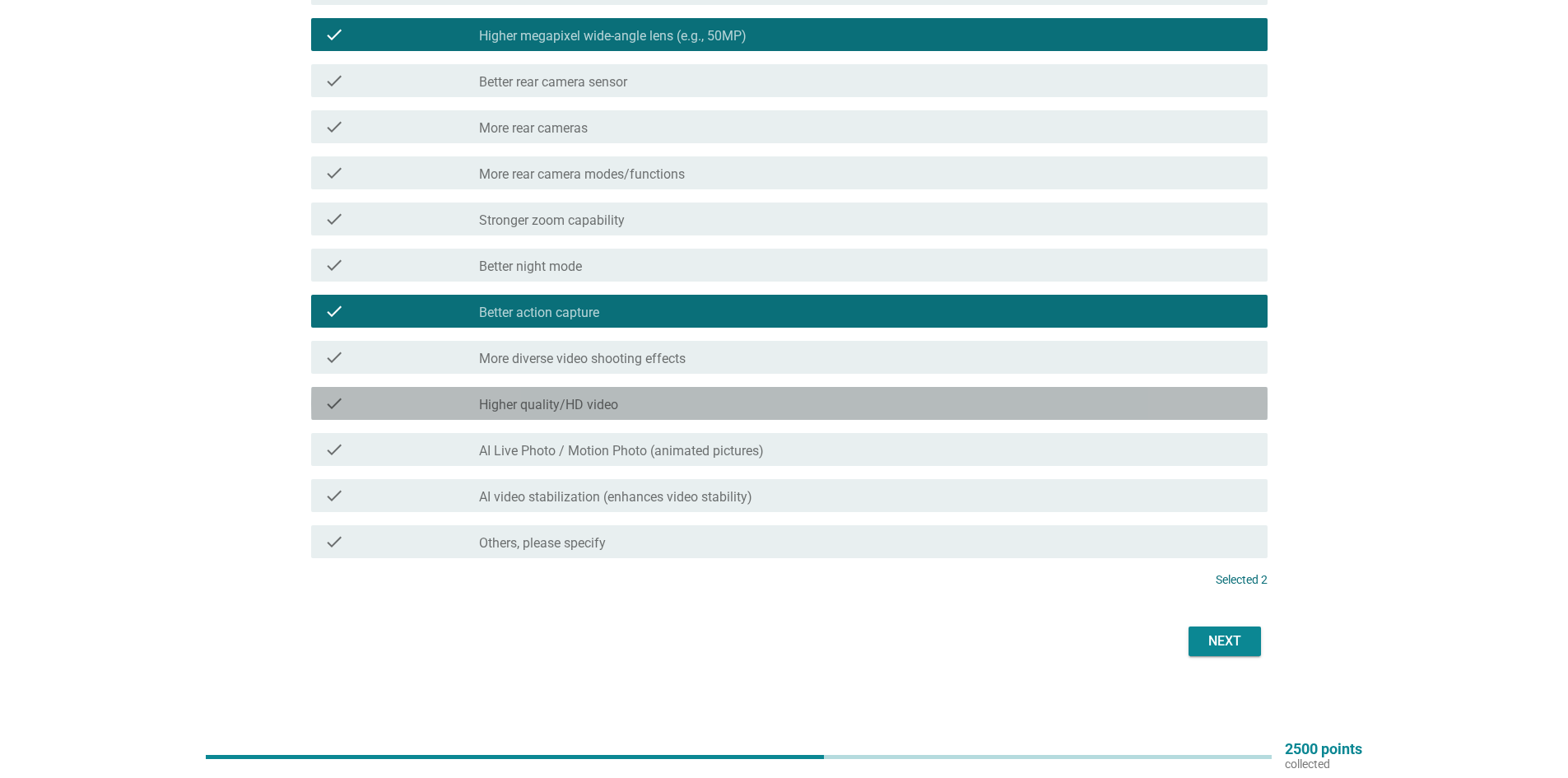
click at [698, 389] on div "check check_box_outline_blank Higher quality/HD video" at bounding box center [789, 403] width 957 height 33
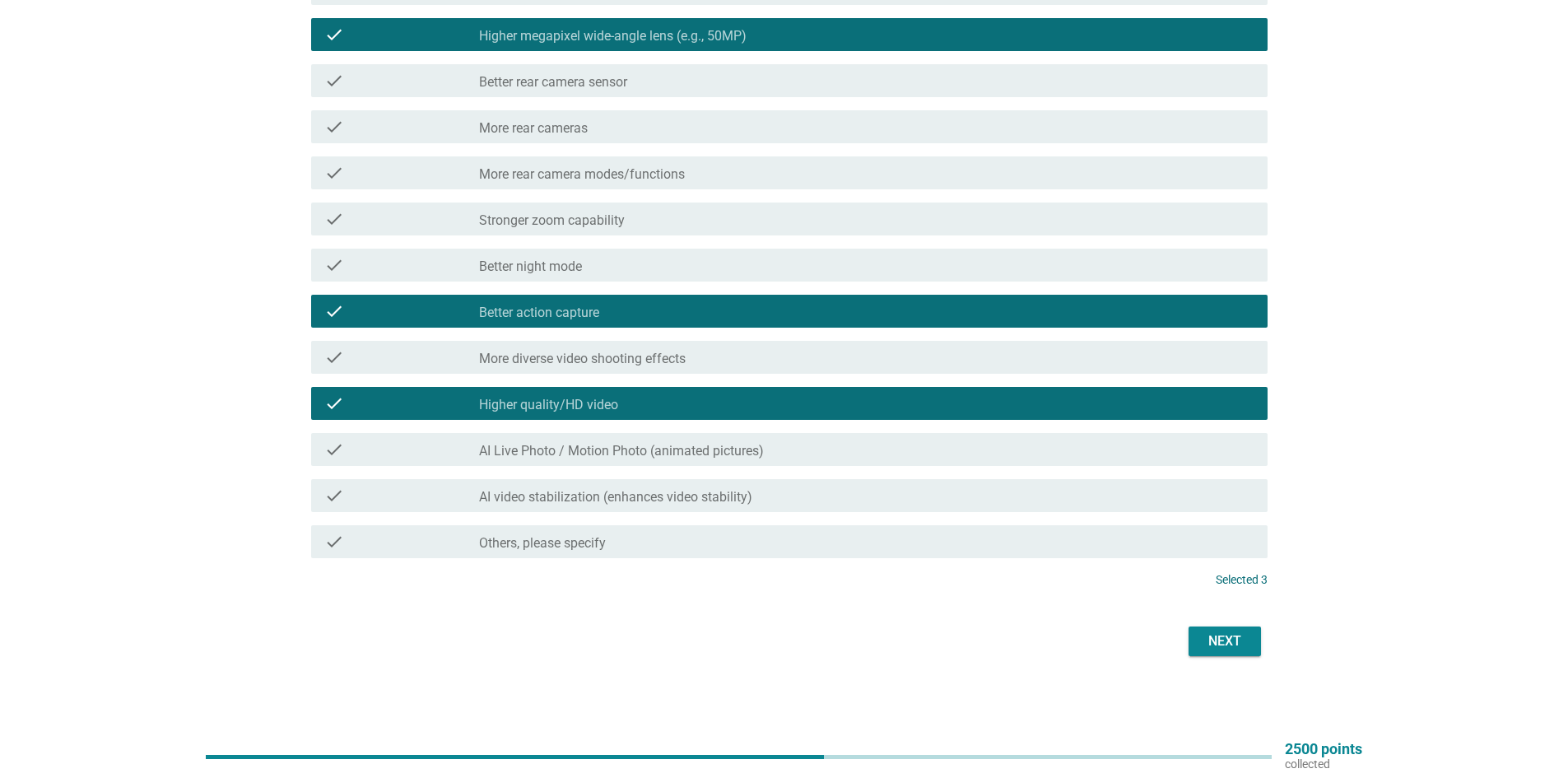
click at [1208, 629] on button "Next" at bounding box center [1224, 641] width 72 height 30
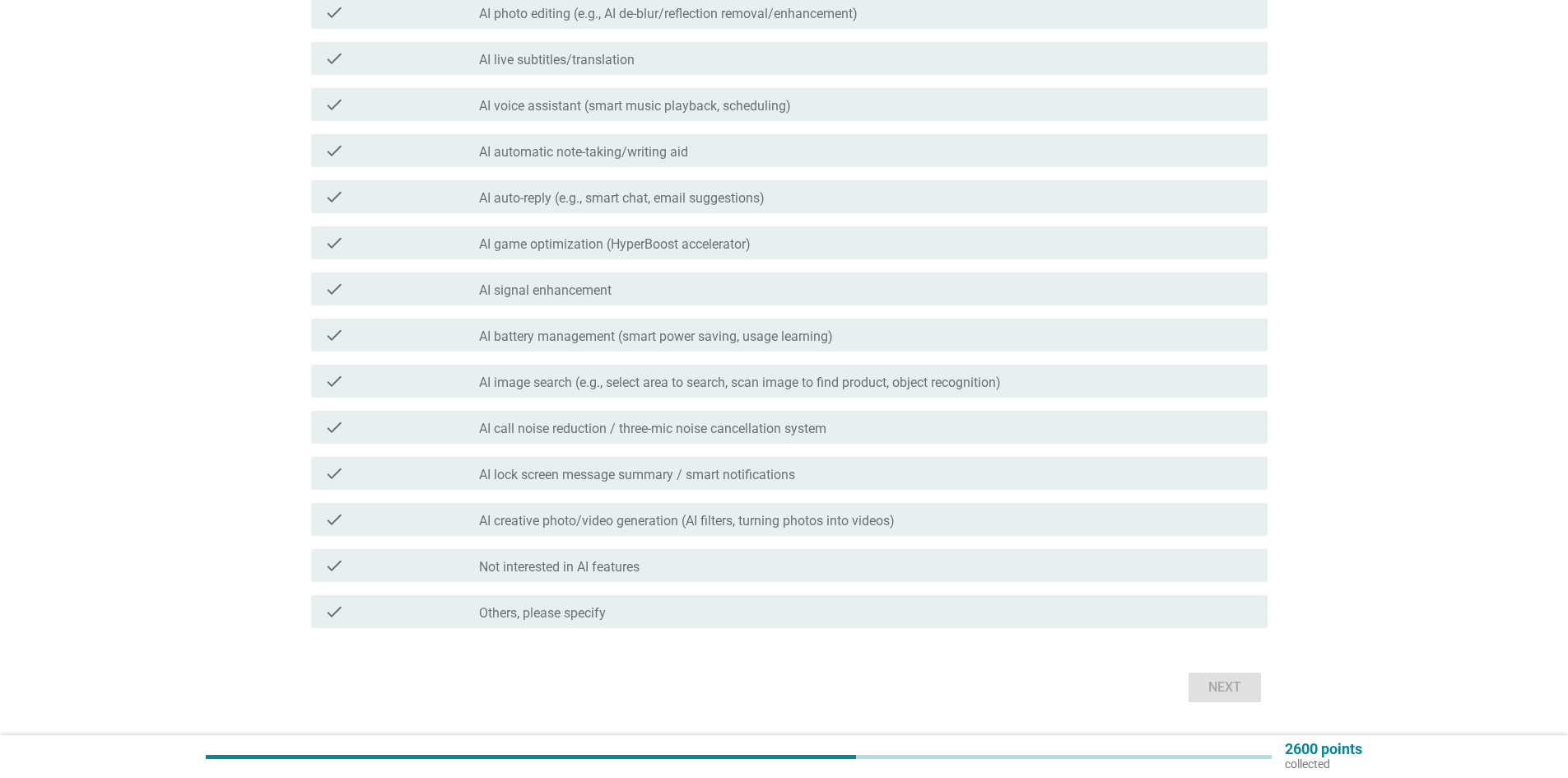
scroll to position [329, 0]
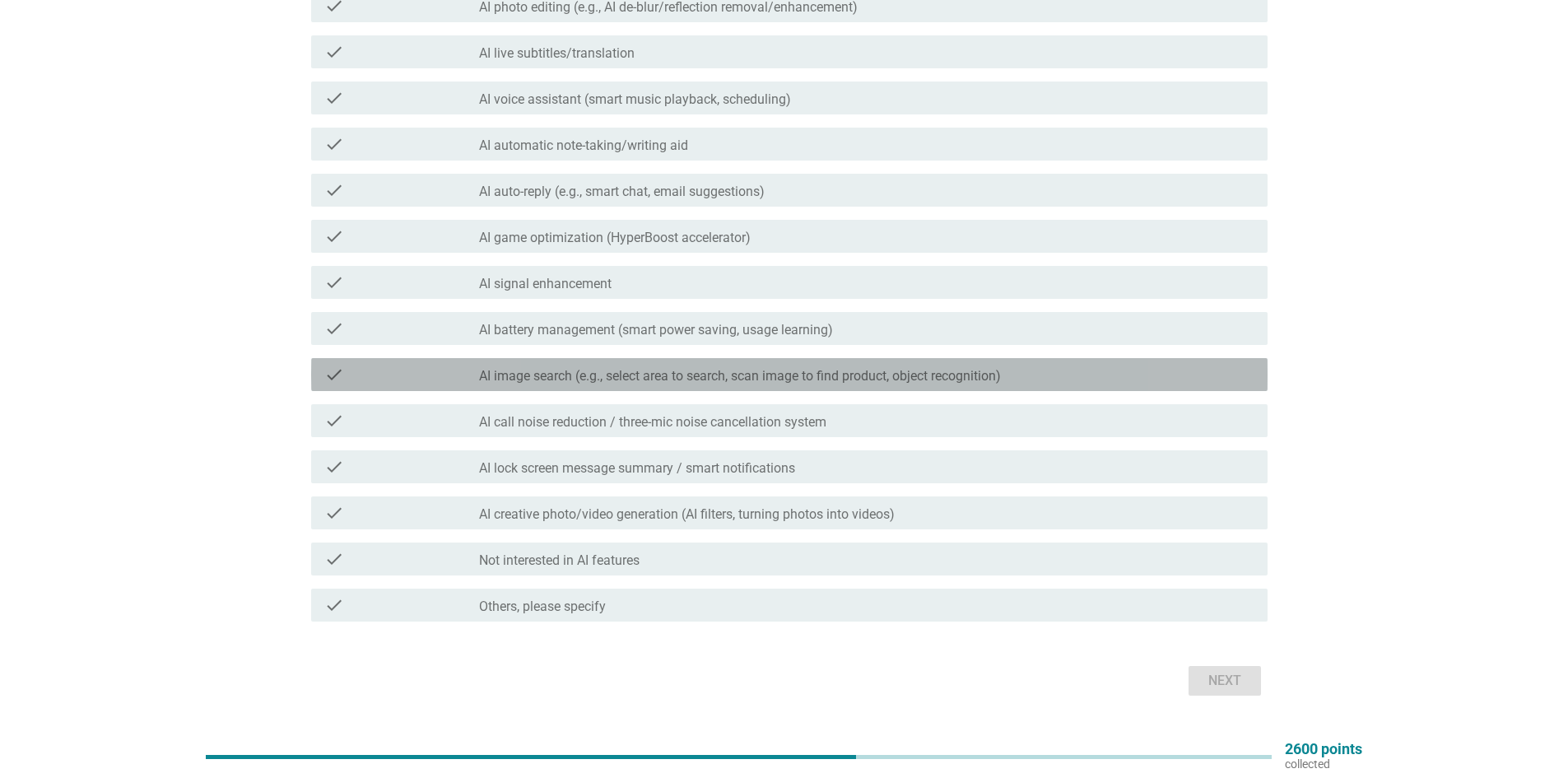
click at [755, 377] on label "AI image search (e.g., select area to search, scan image to find product, objec…" at bounding box center [740, 377] width 522 height 17
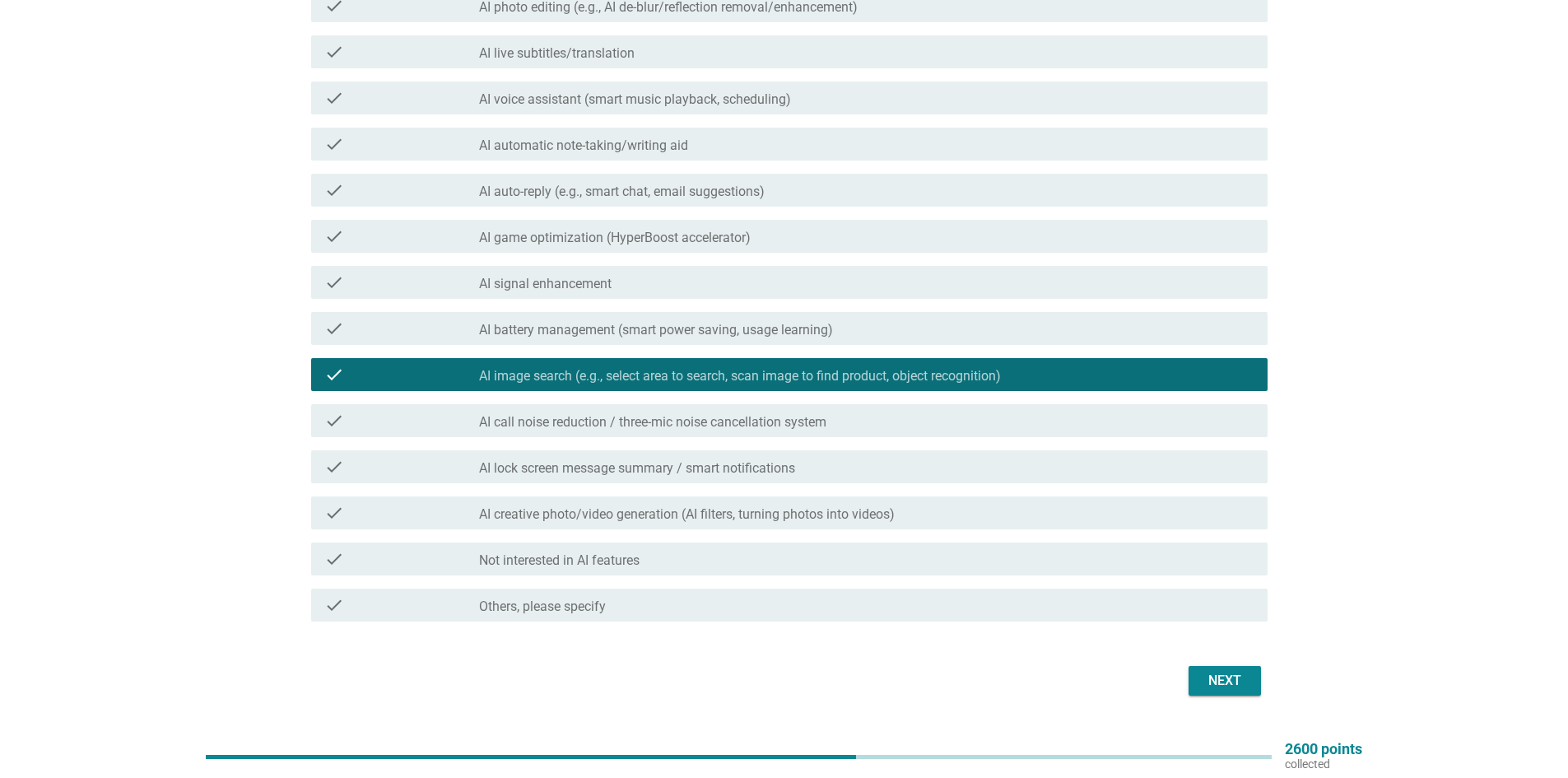
click at [784, 423] on label "AI call noise reduction / three-mic noise cancellation system" at bounding box center [653, 423] width 348 height 17
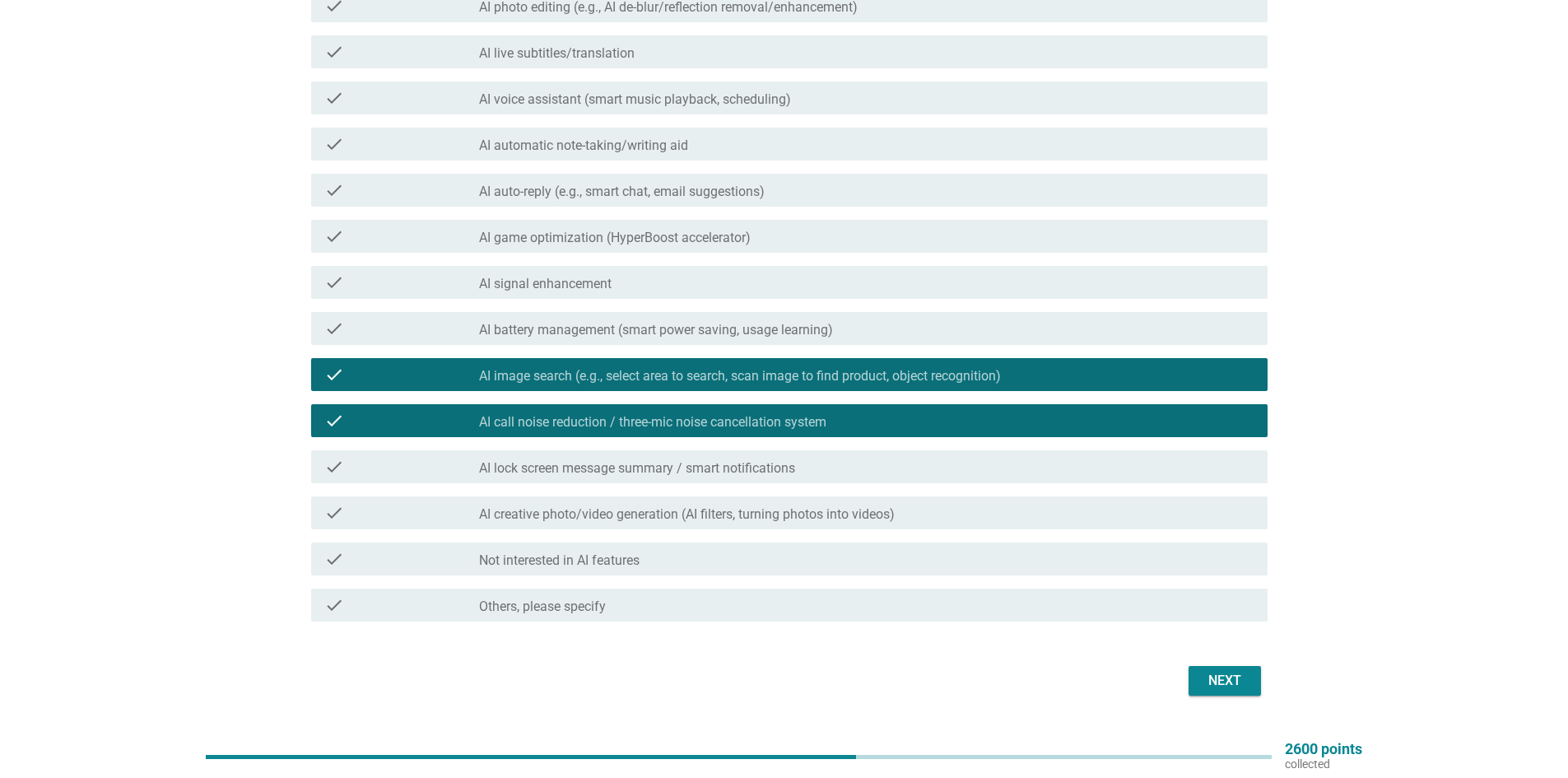
click at [777, 507] on label "AI creative photo/video generation (AI filters, turning photos into videos)" at bounding box center [686, 514] width 416 height 17
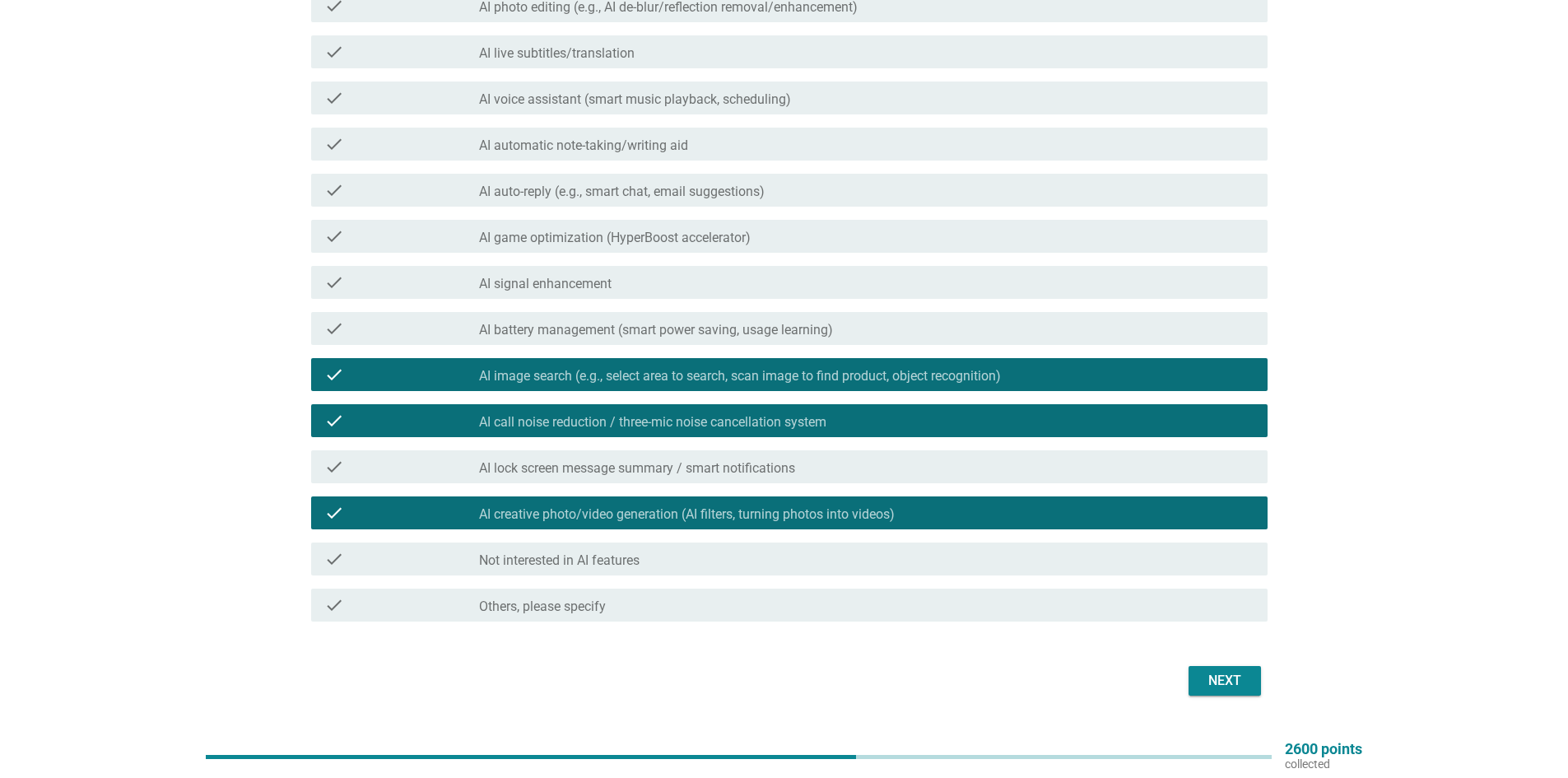
click at [1195, 671] on button "Next" at bounding box center [1224, 681] width 72 height 30
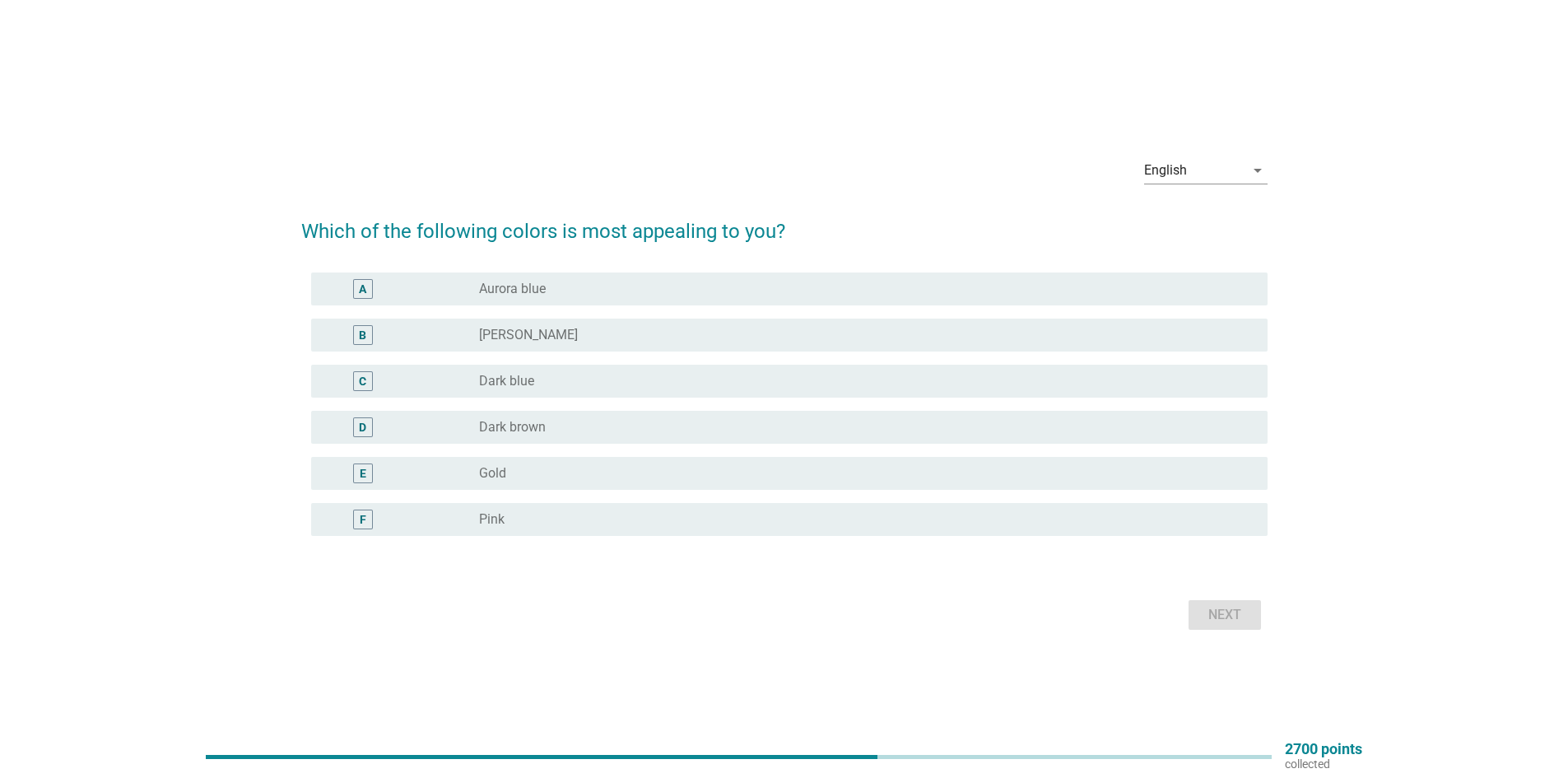
click at [602, 281] on div "radio_button_unchecked Aurora blue" at bounding box center [859, 289] width 762 height 17
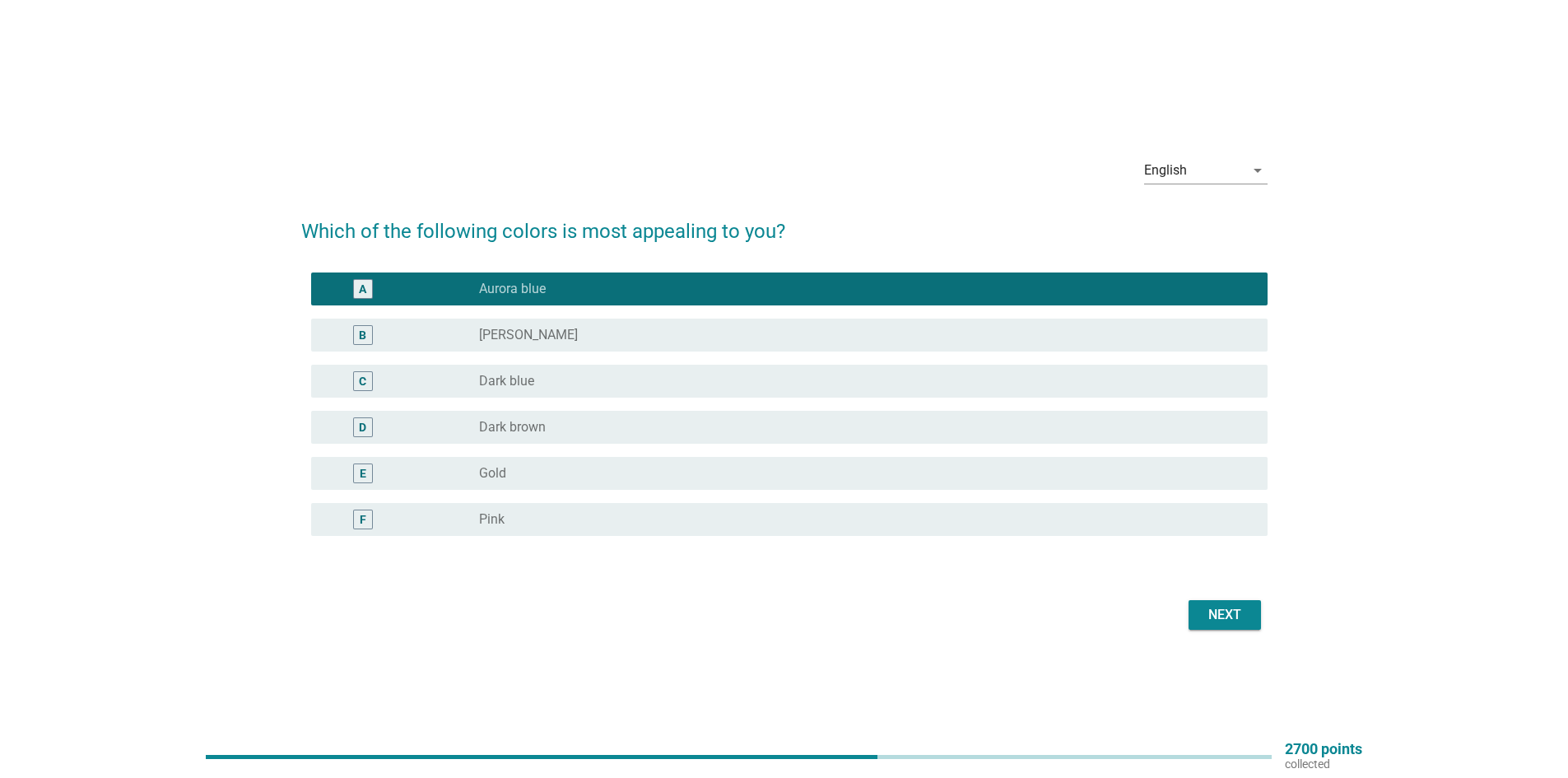
click at [1233, 624] on div "Next" at bounding box center [1224, 614] width 46 height 20
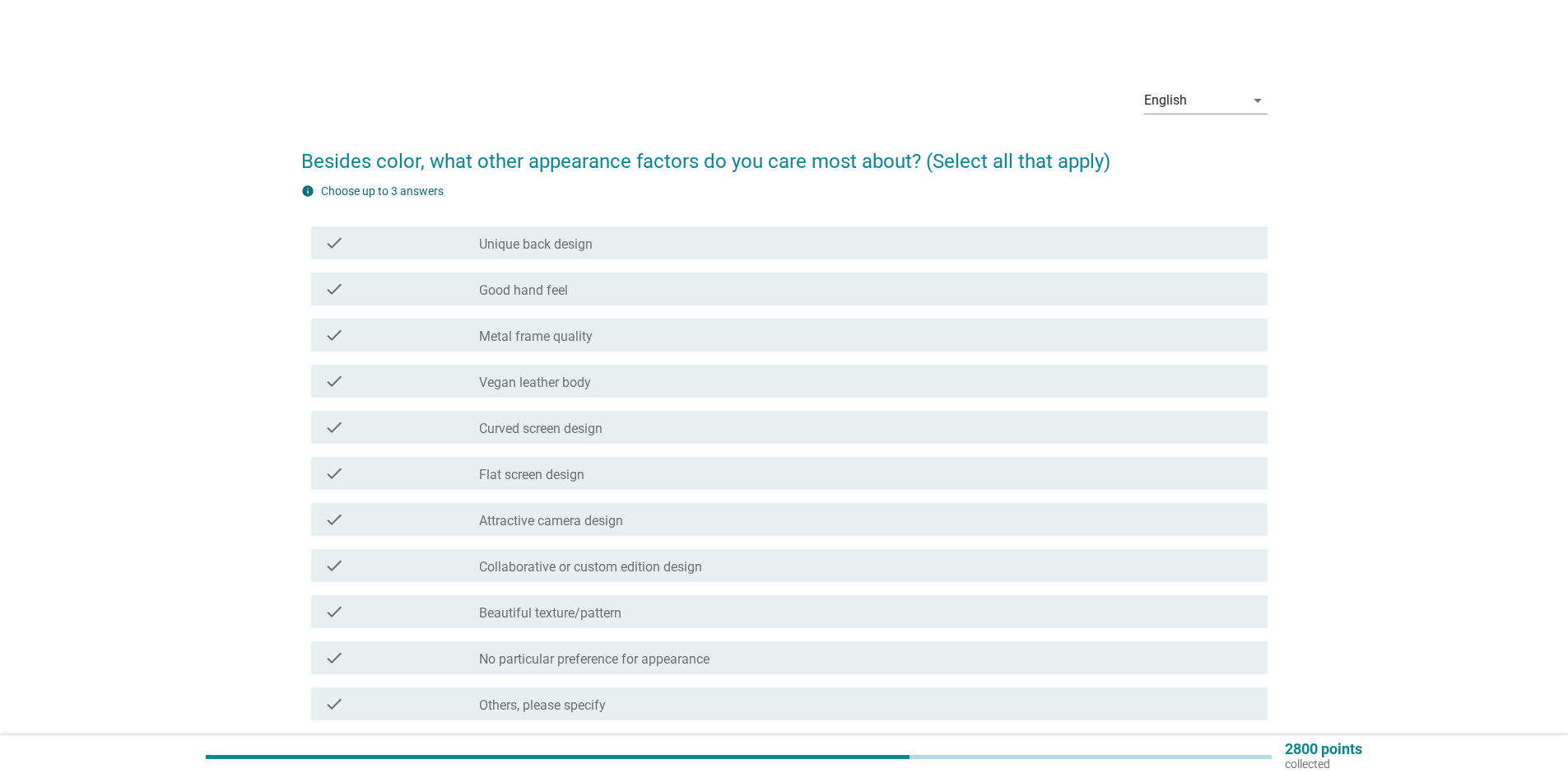
click at [588, 244] on label "Unique back design" at bounding box center [536, 245] width 114 height 17
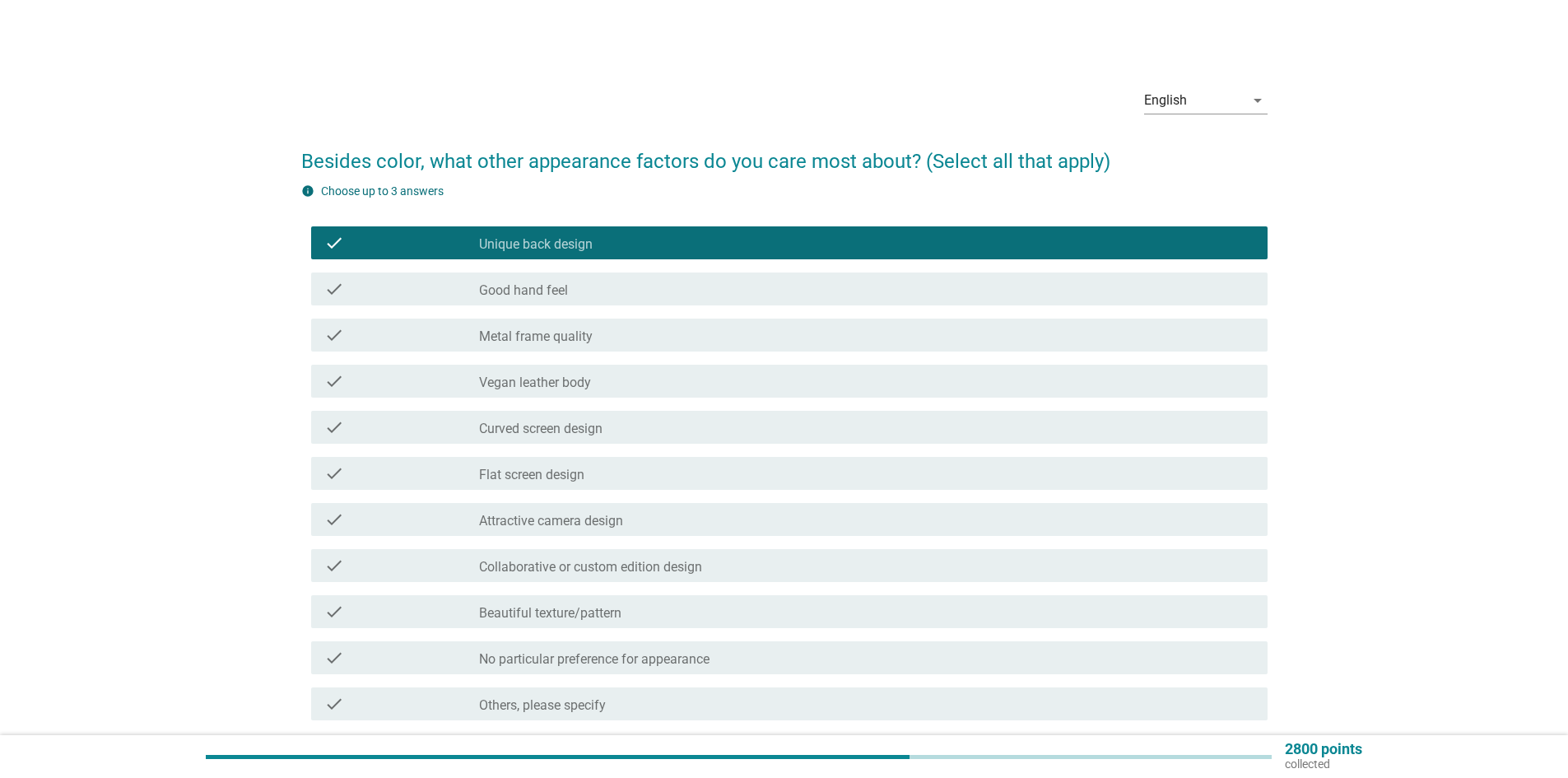
click at [582, 283] on div "check_box_outline_blank Good hand feel" at bounding box center [866, 288] width 775 height 20
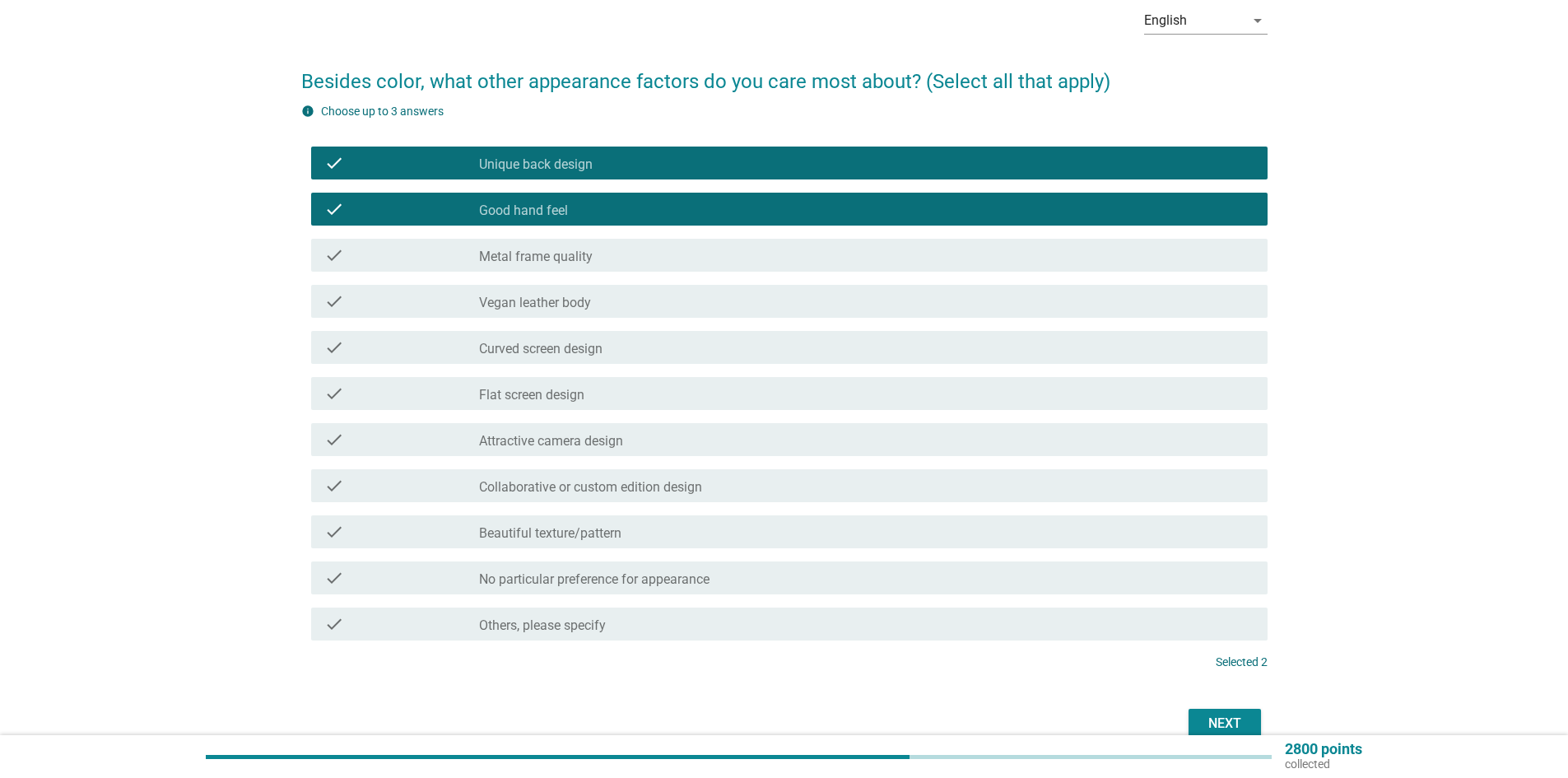
scroll to position [82, 0]
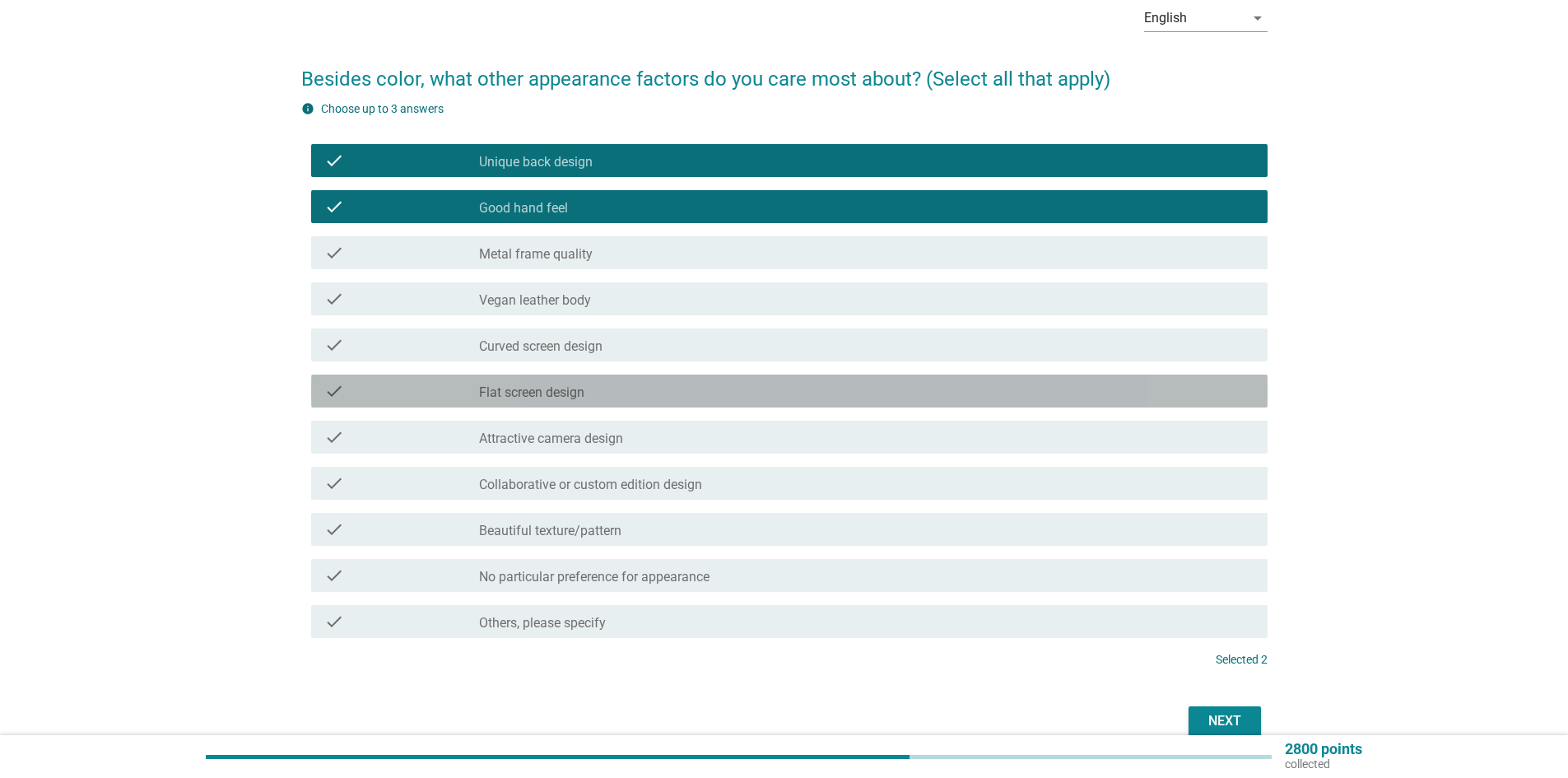
click at [595, 392] on div "check_box_outline_blank Flat screen design" at bounding box center [866, 391] width 775 height 20
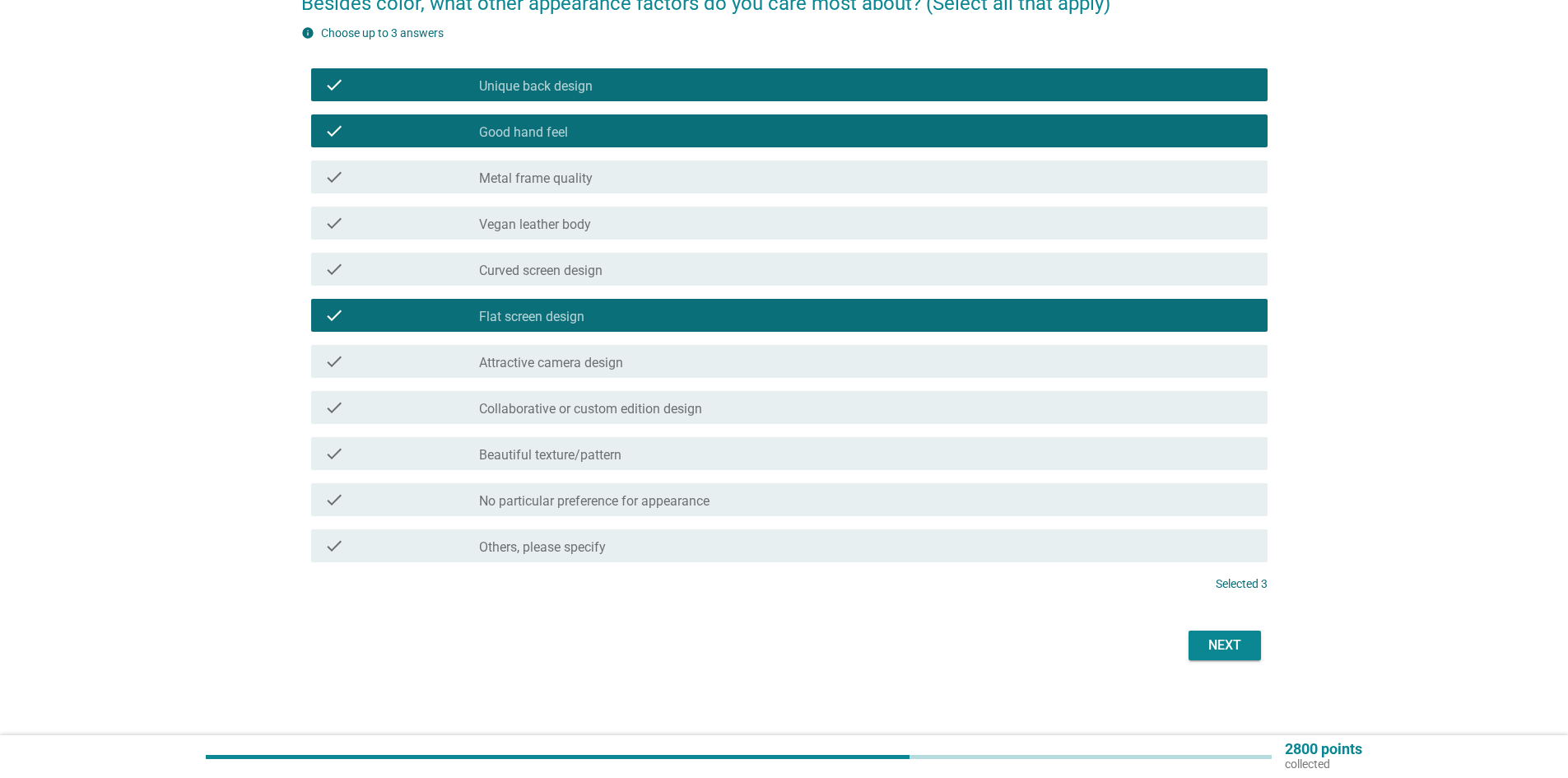
scroll to position [162, 0]
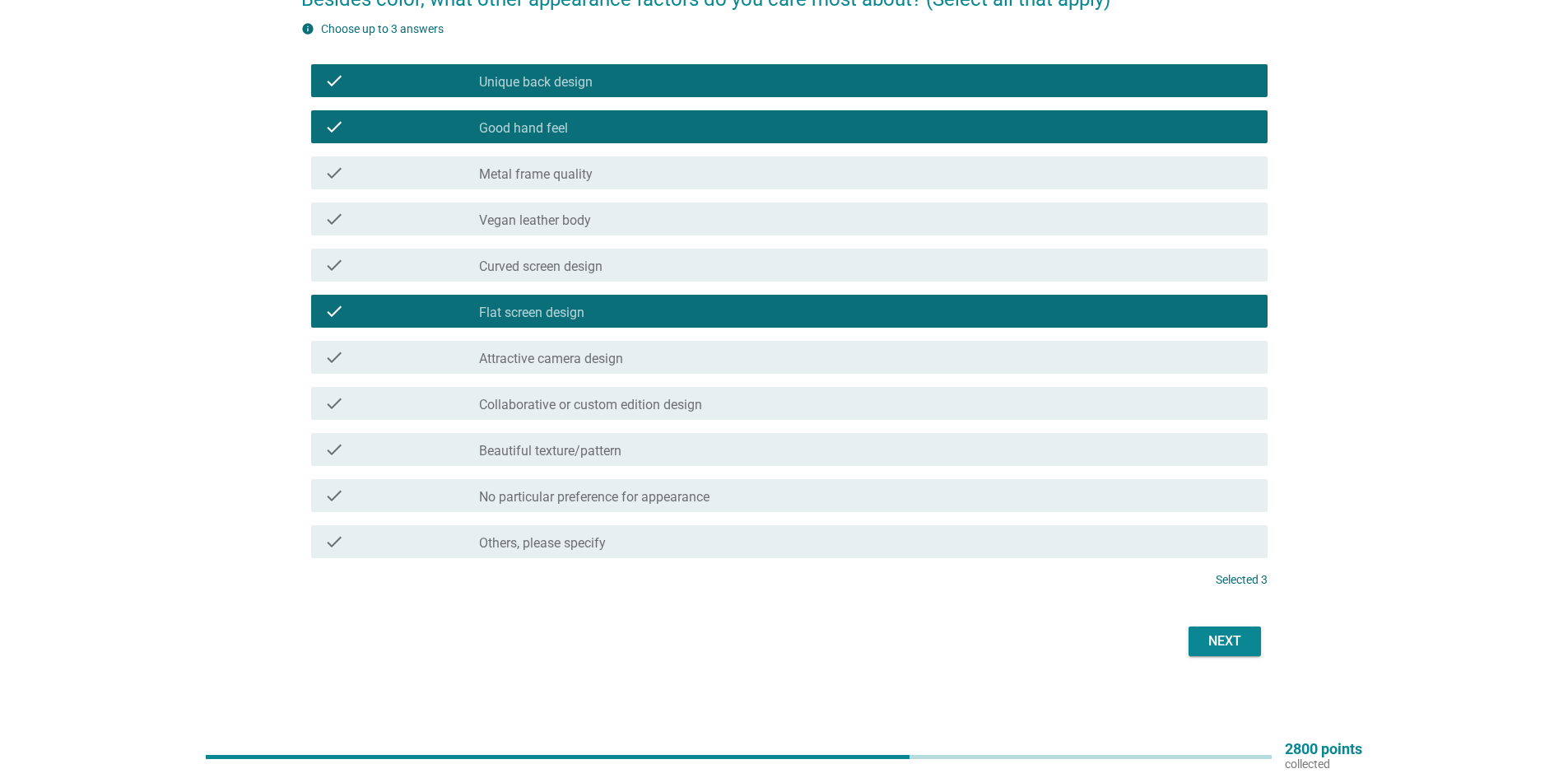
click at [1213, 647] on div "Next" at bounding box center [1224, 641] width 46 height 20
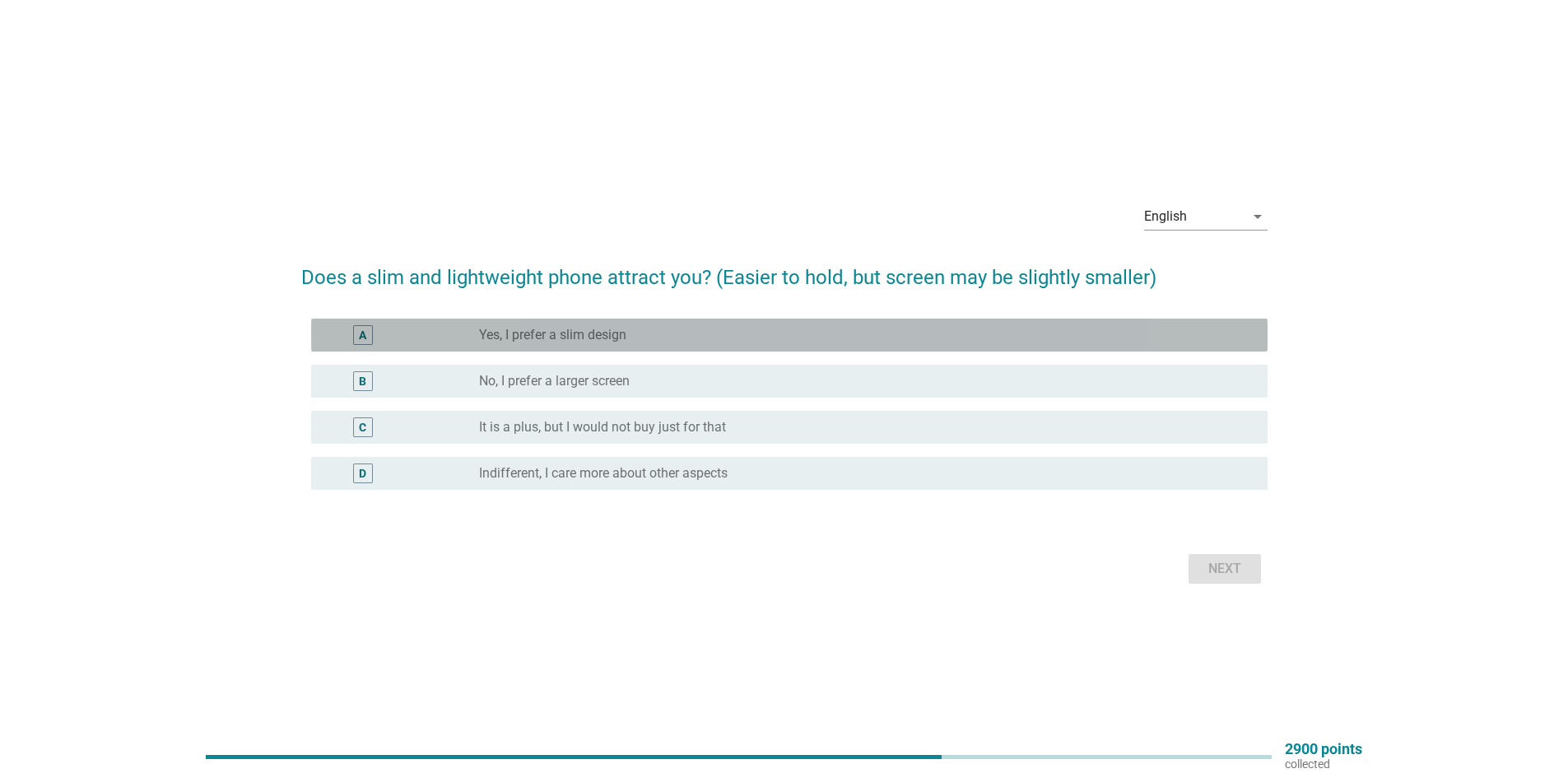
click at [674, 330] on div "radio_button_unchecked Yes, I prefer a slim design" at bounding box center [859, 336] width 762 height 17
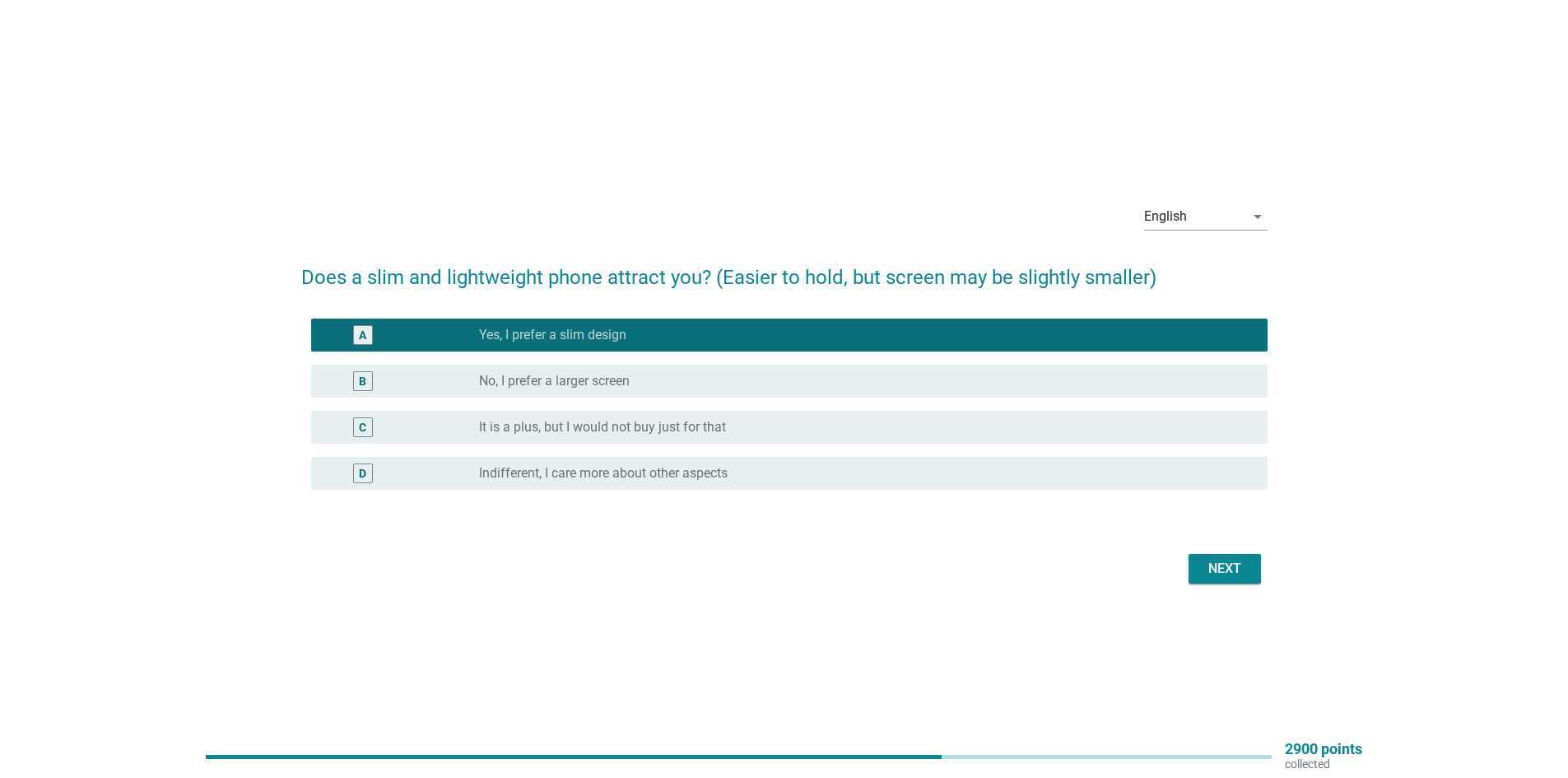
click at [1227, 580] on button "Next" at bounding box center [1224, 569] width 72 height 30
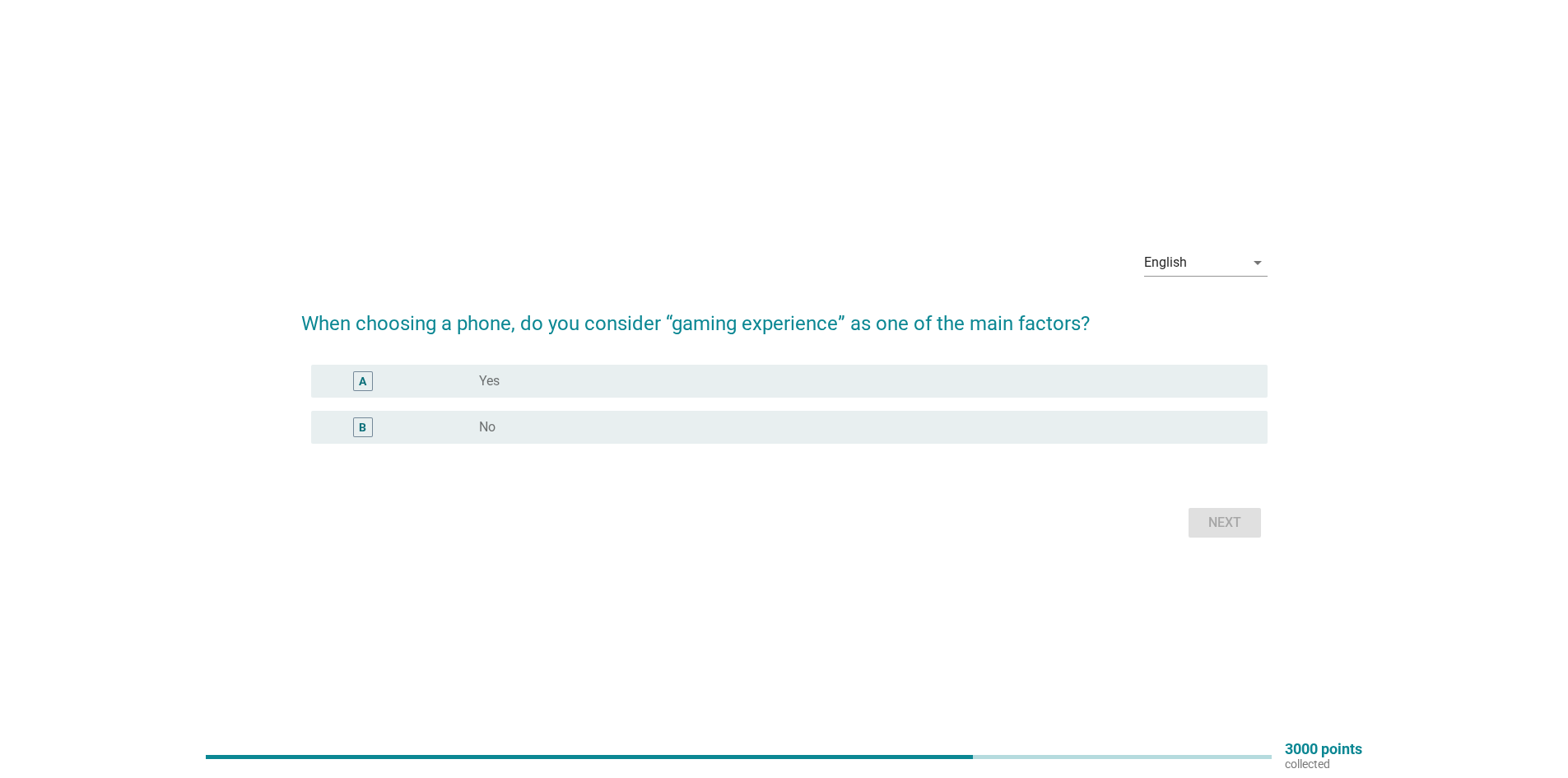
click at [623, 430] on div "radio_button_unchecked No" at bounding box center [859, 427] width 762 height 17
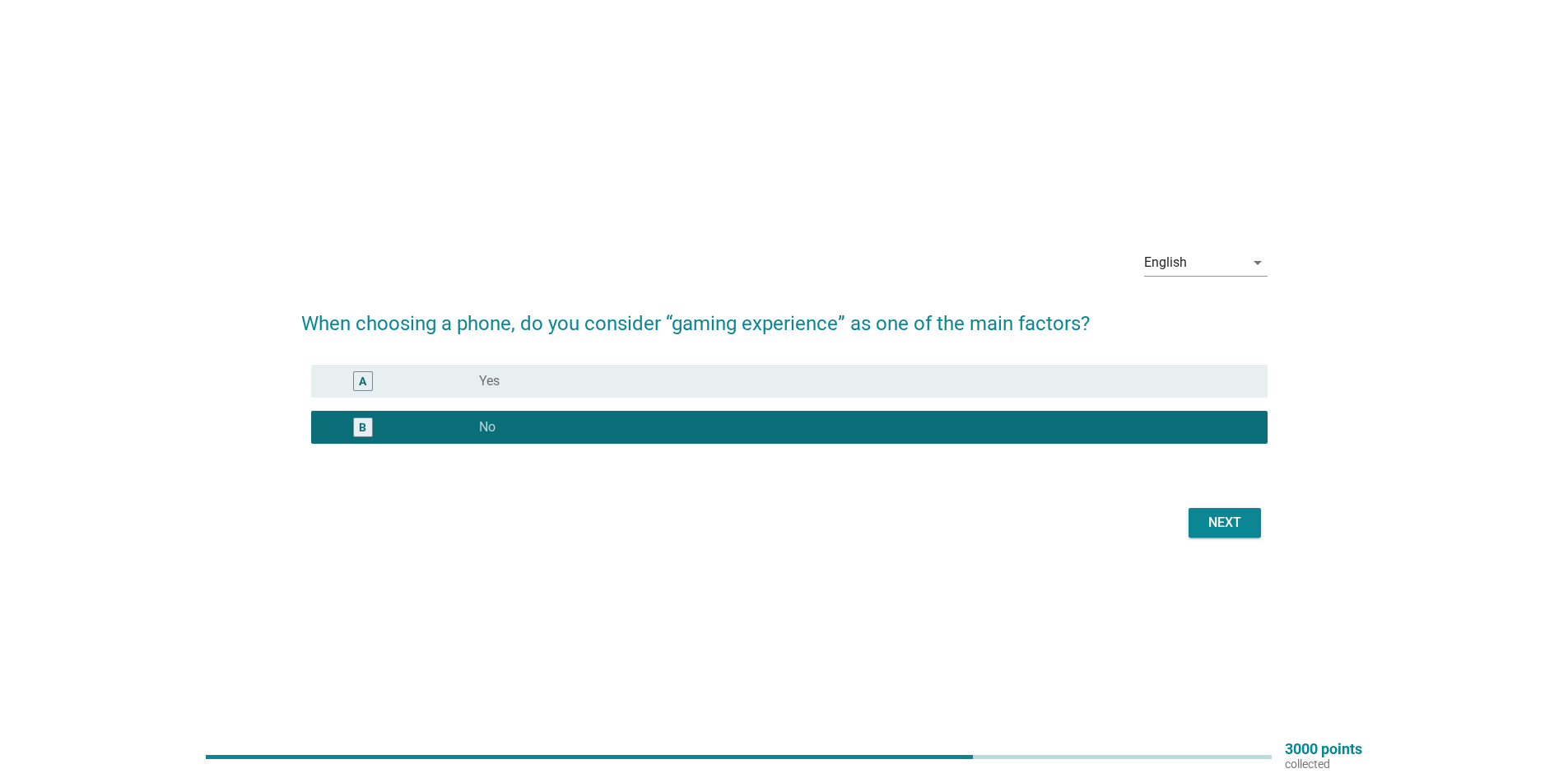
click at [1205, 513] on div "Next" at bounding box center [1224, 523] width 46 height 20
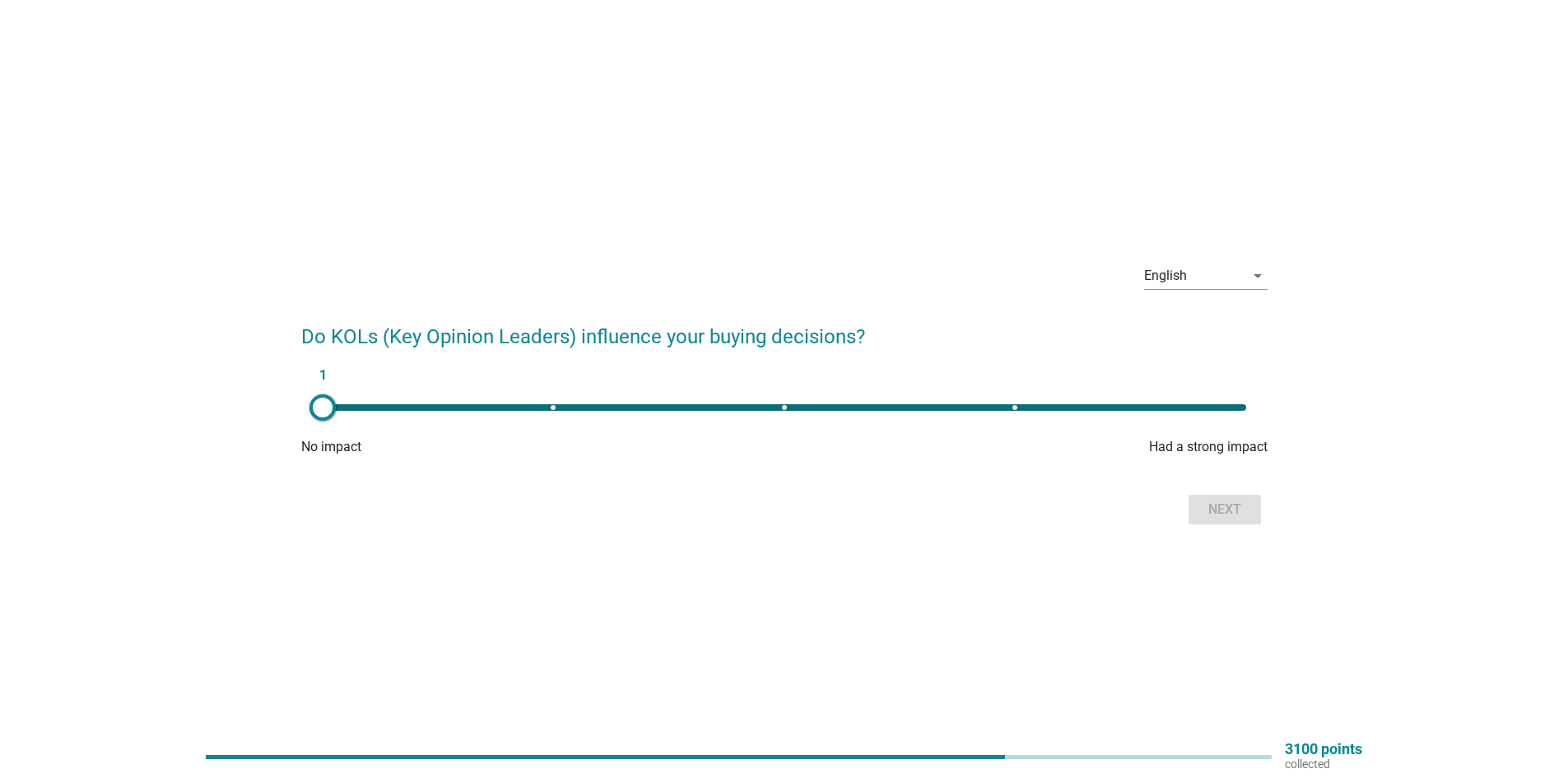
click at [779, 407] on div "1" at bounding box center [784, 407] width 924 height 7
type input "3"
click at [1250, 512] on button "Next" at bounding box center [1224, 510] width 72 height 30
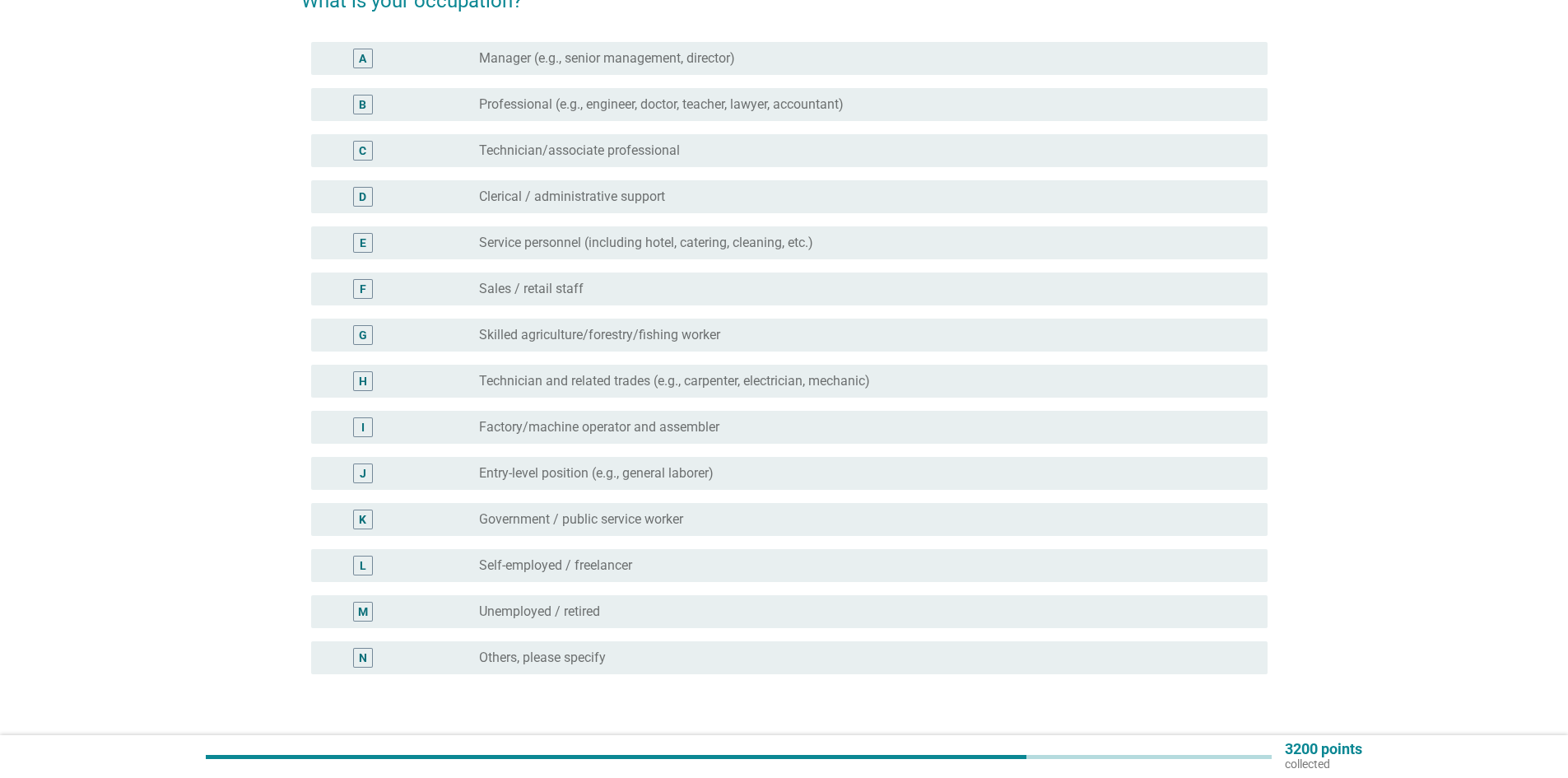
scroll to position [165, 0]
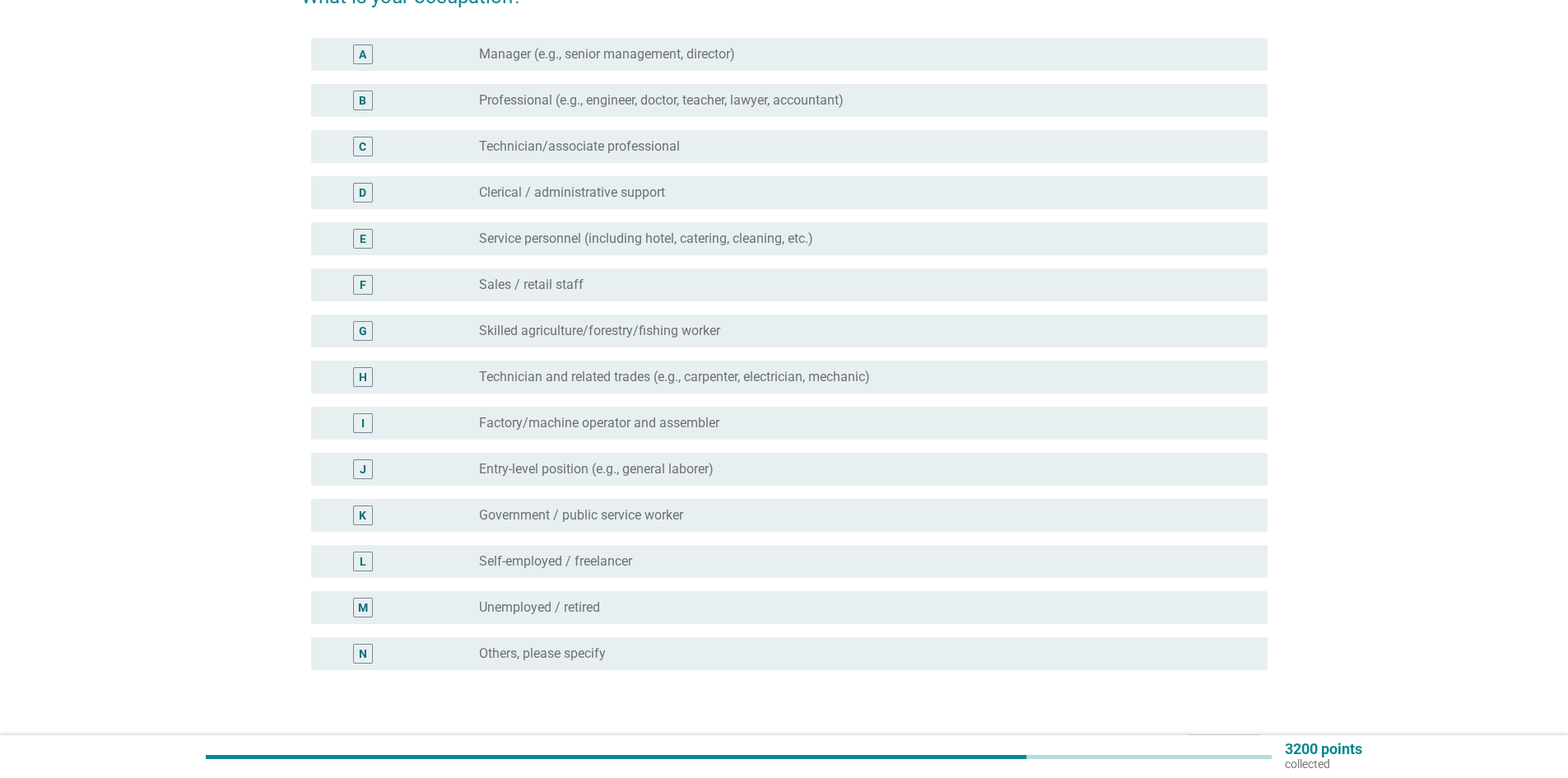
click at [732, 103] on label "Professional (e.g., engineer, doctor, teacher, lawyer, accountant)" at bounding box center [661, 101] width 365 height 17
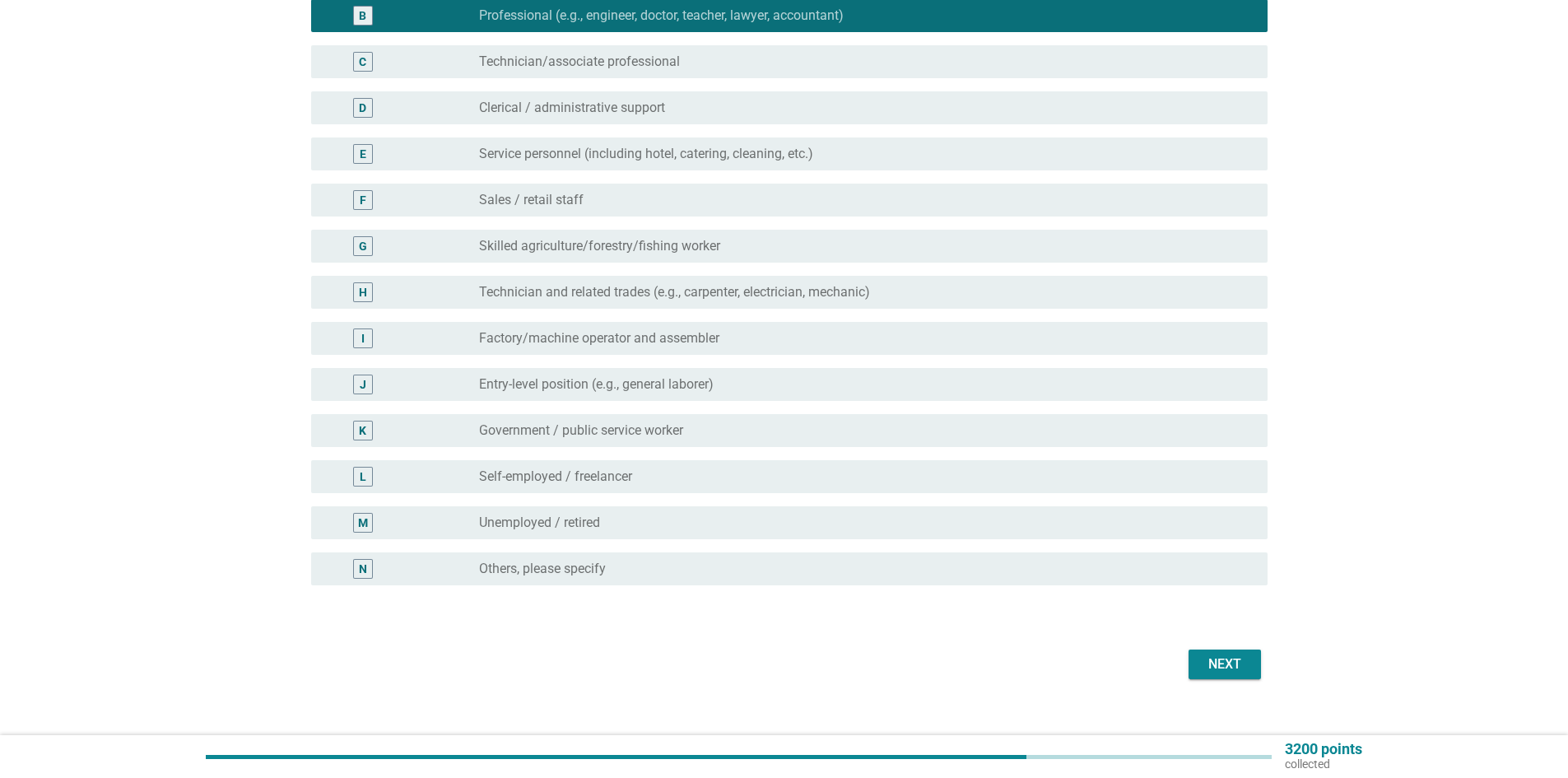
scroll to position [272, 0]
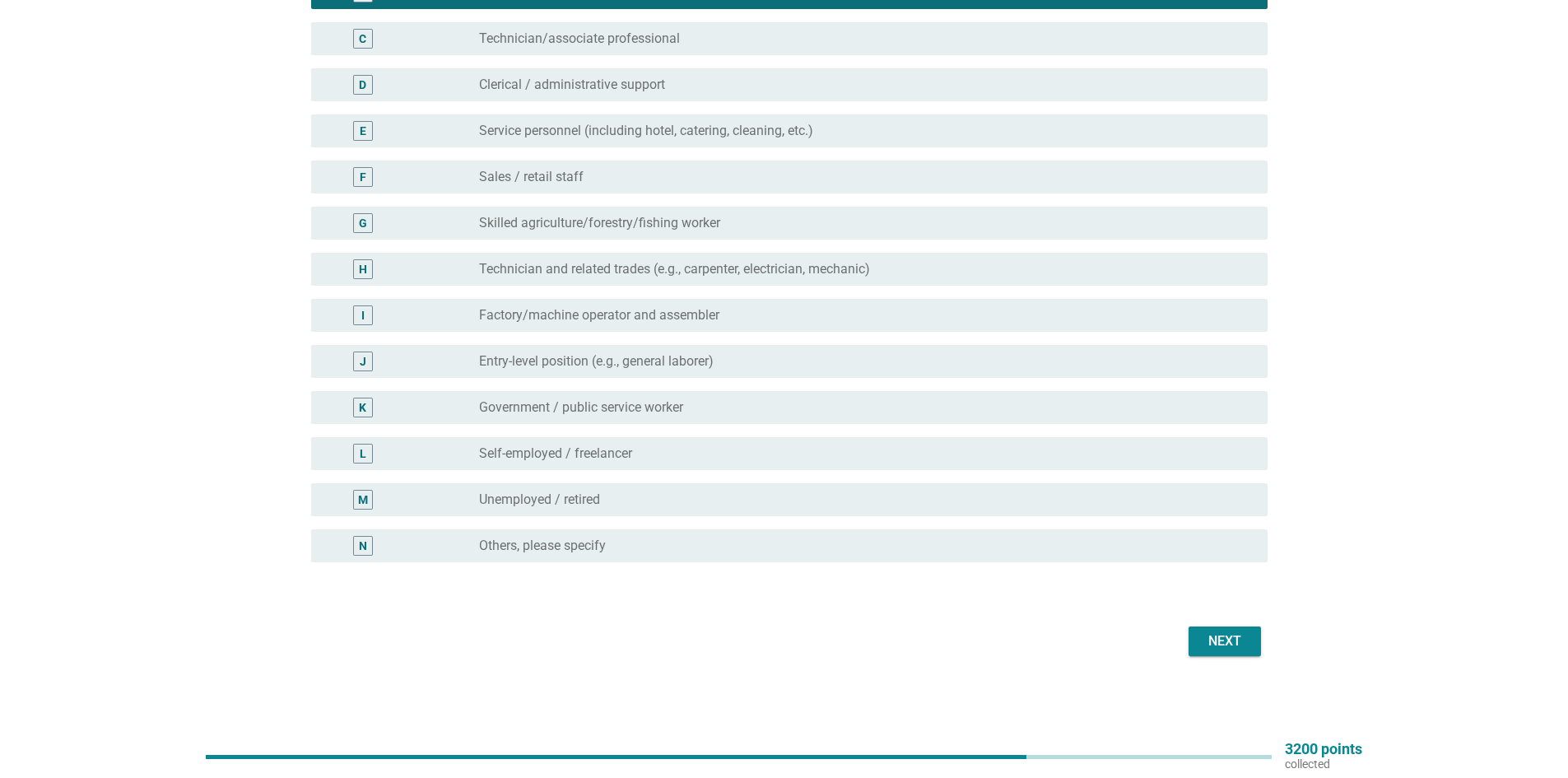
click at [1208, 635] on div "Next" at bounding box center [1224, 641] width 46 height 20
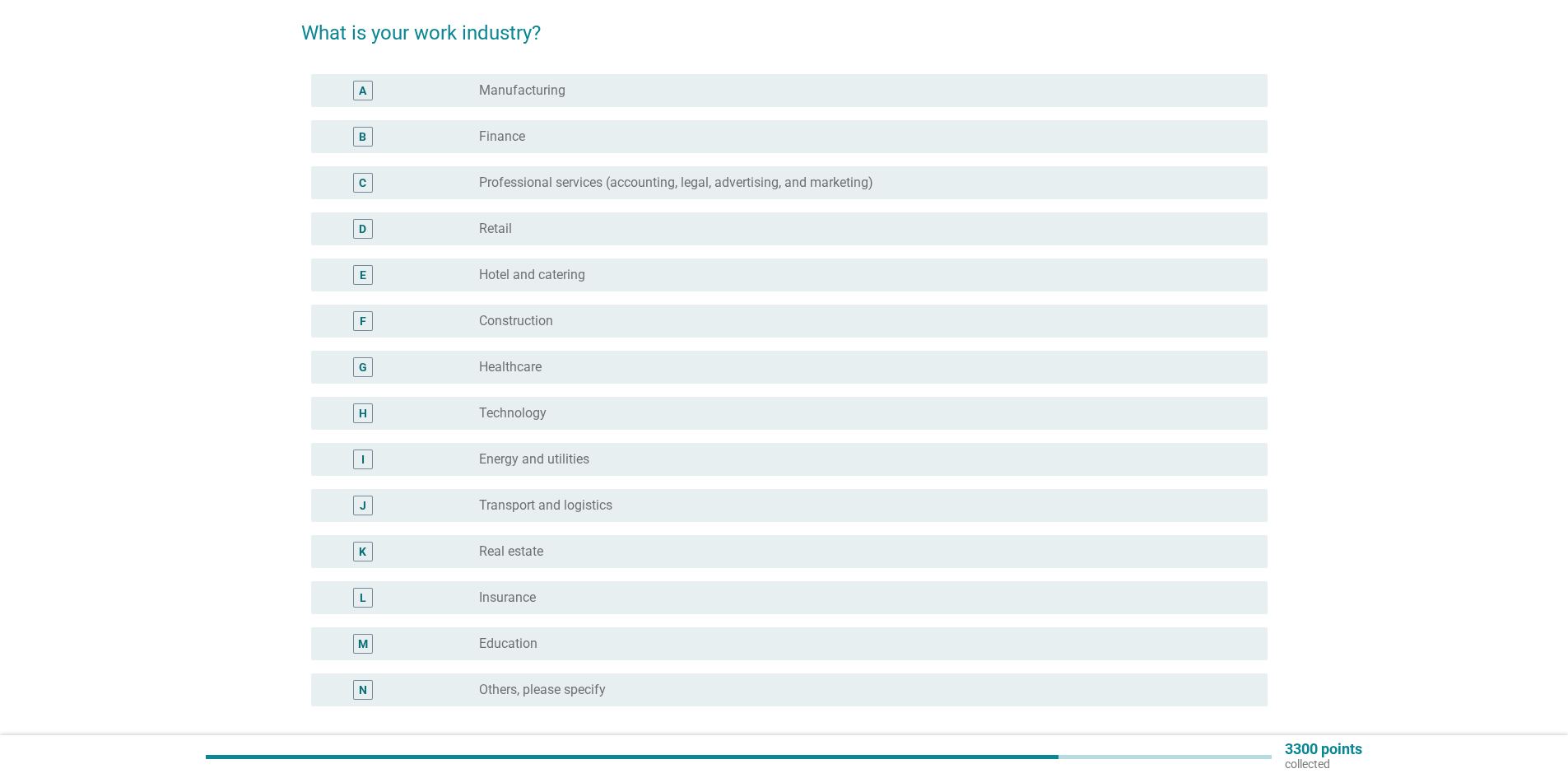
scroll to position [165, 0]
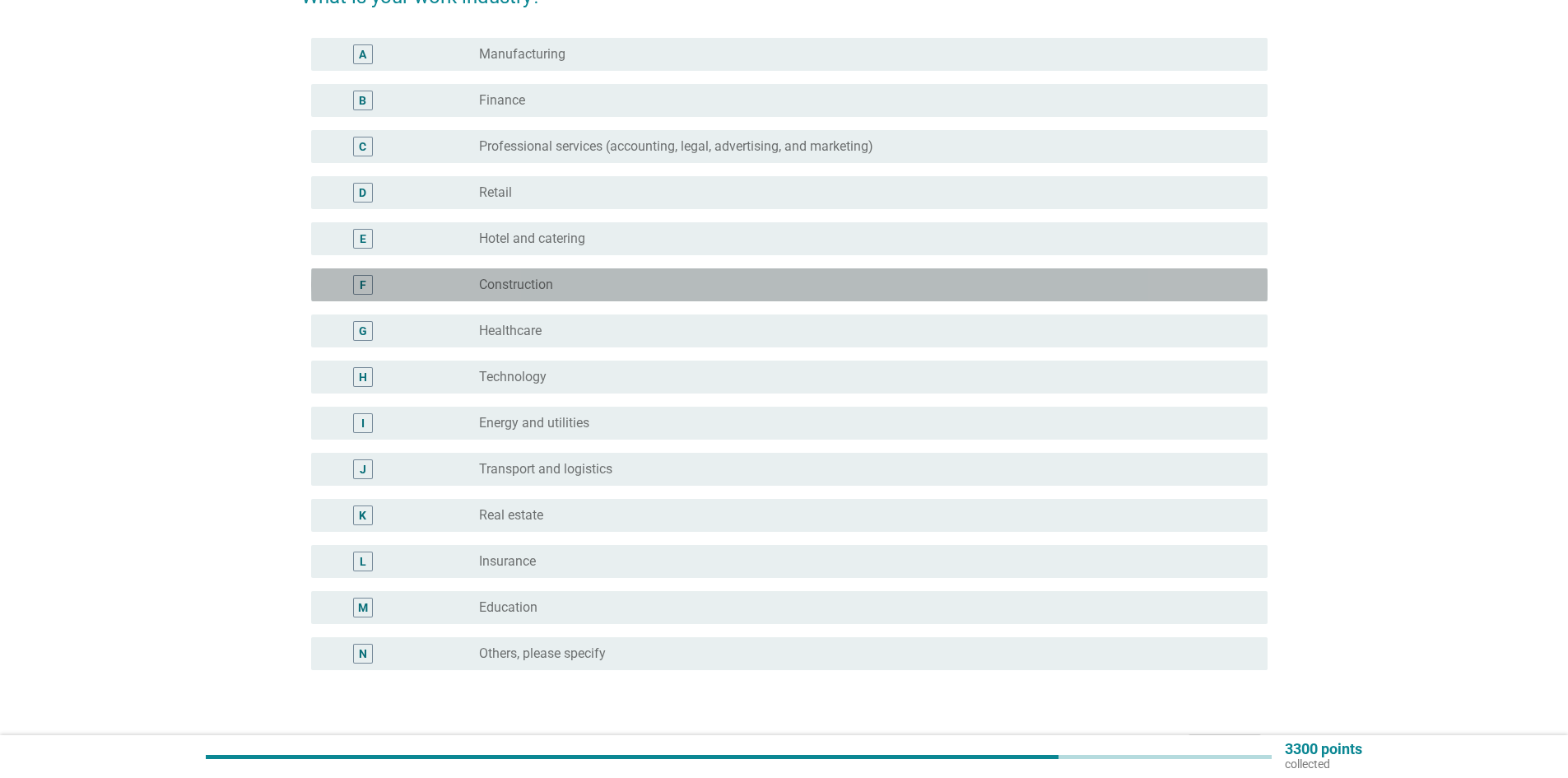
click at [584, 278] on div "radio_button_unchecked Construction" at bounding box center [859, 285] width 762 height 17
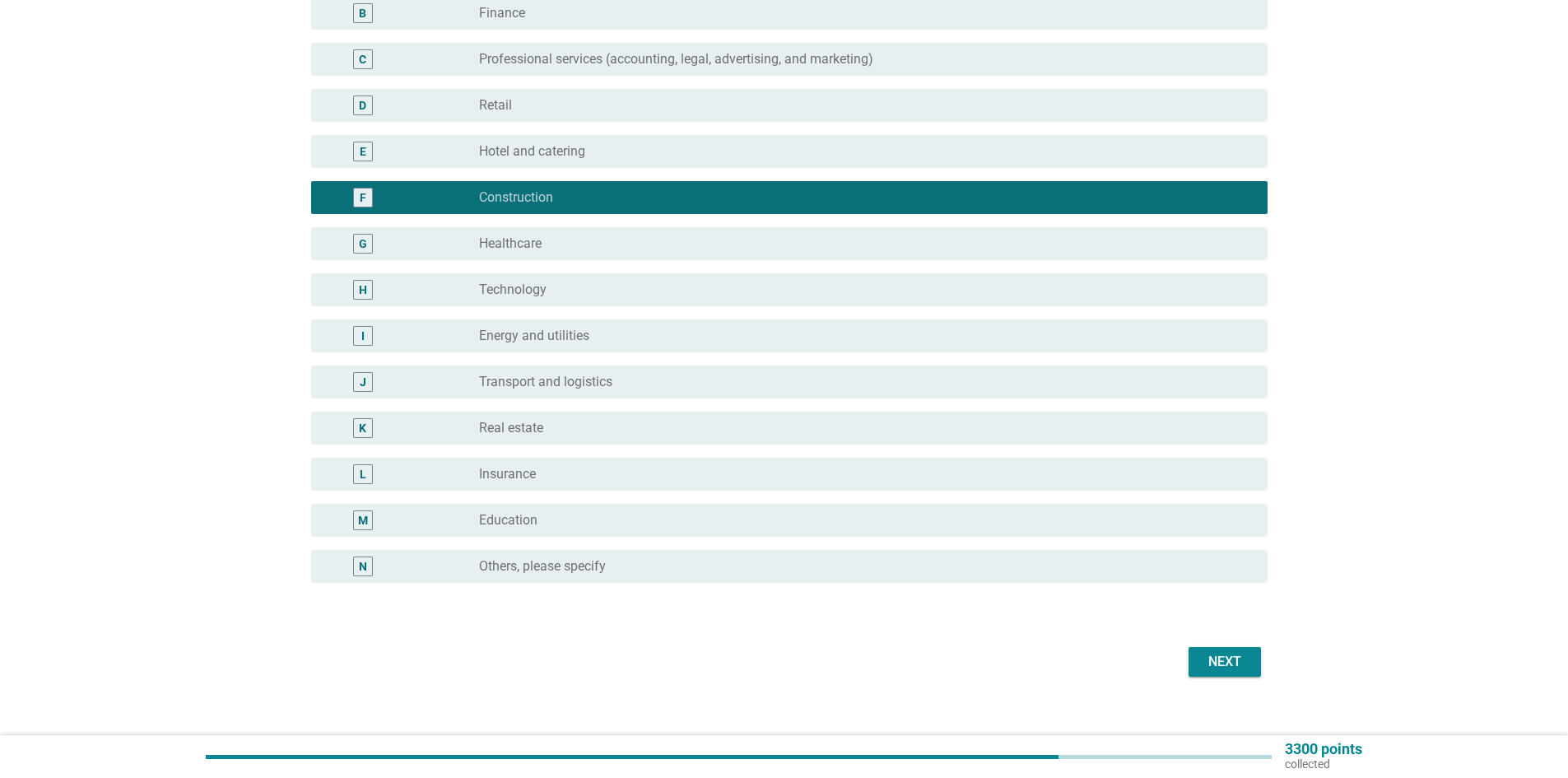
scroll to position [272, 0]
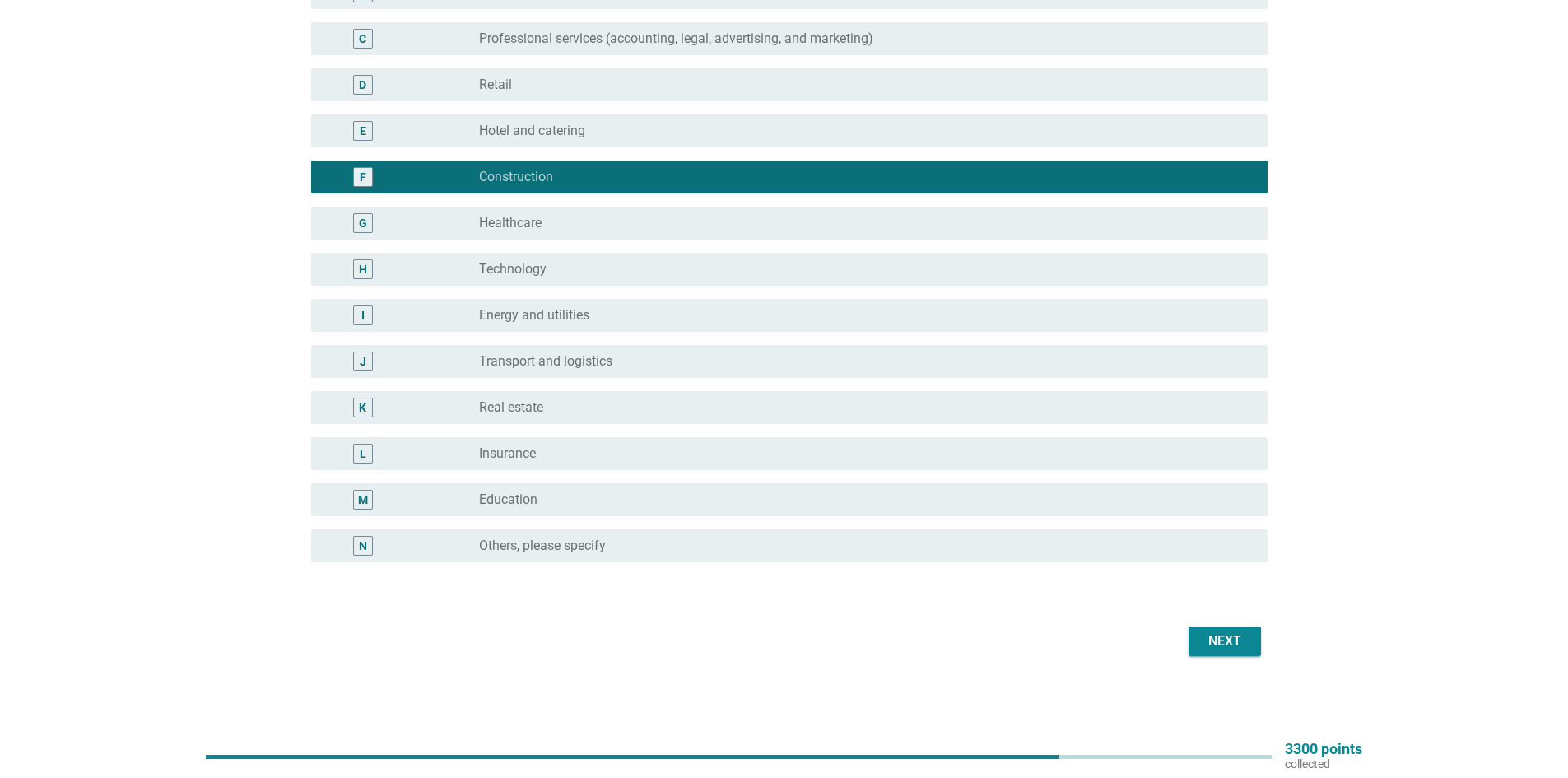
click at [1230, 653] on button "Next" at bounding box center [1224, 641] width 72 height 30
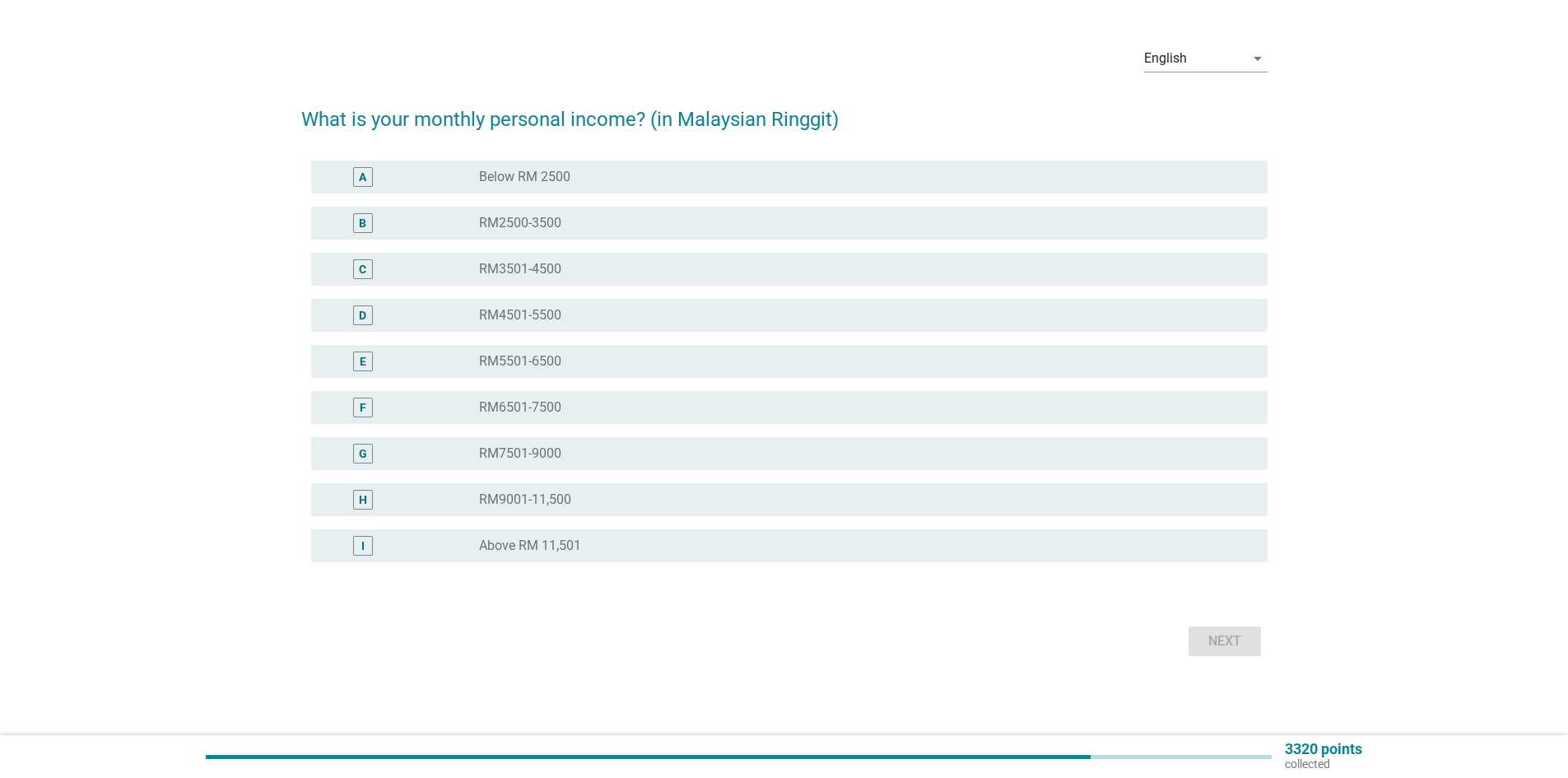
scroll to position [0, 0]
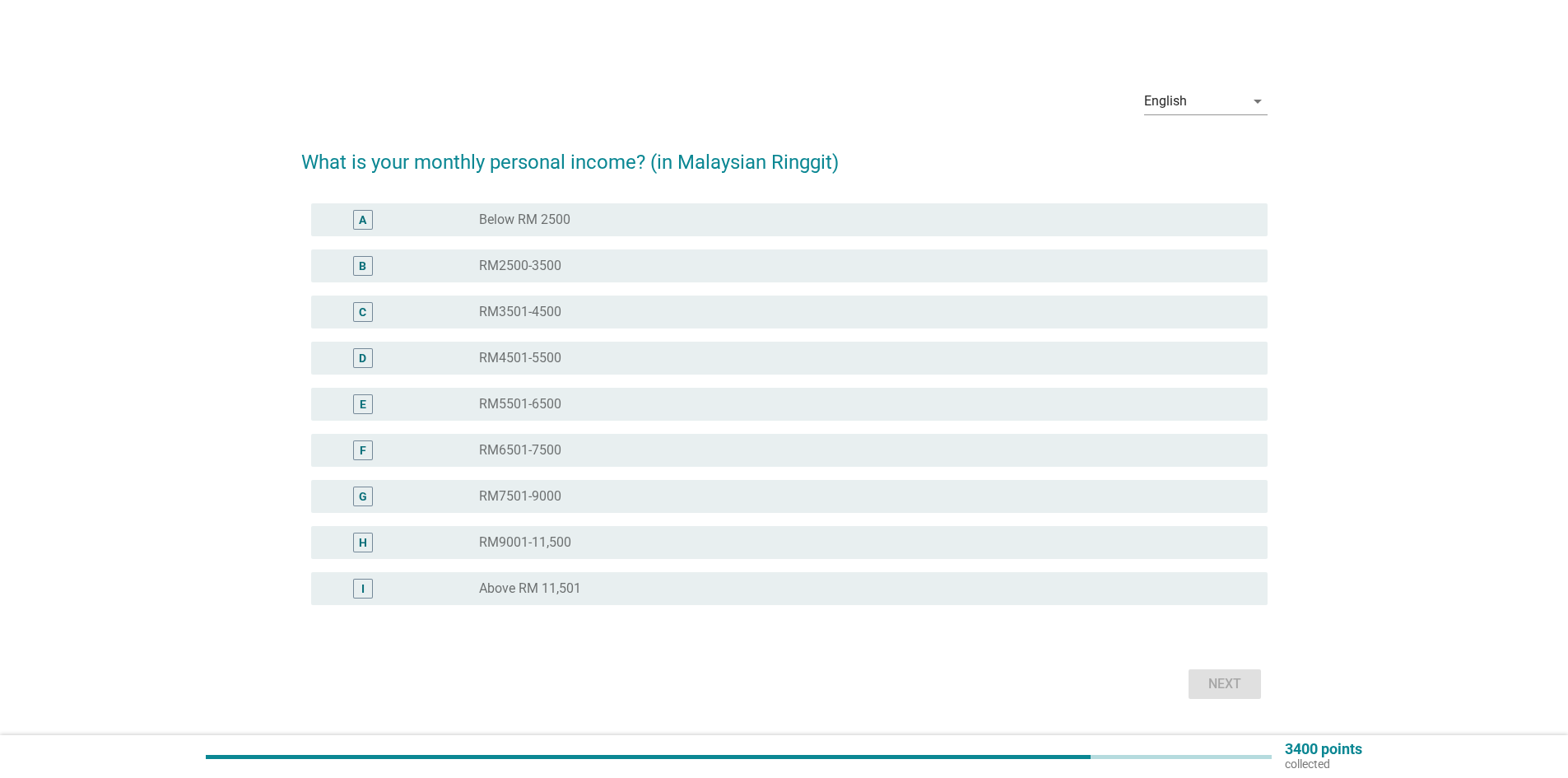
click at [612, 354] on div "radio_button_unchecked RM4501-5500" at bounding box center [859, 358] width 762 height 17
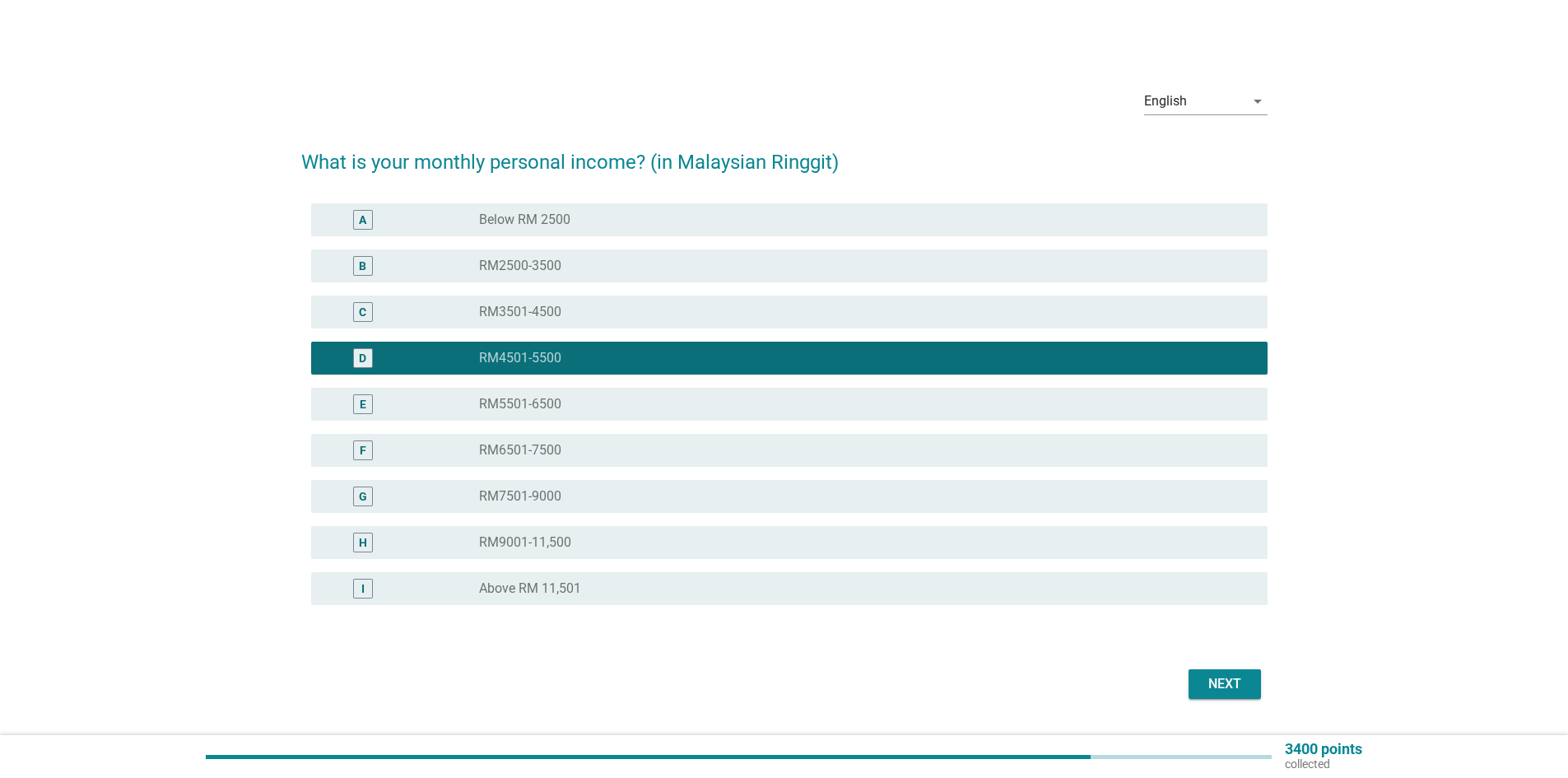
click at [651, 310] on div "radio_button_unchecked RM3501-4500" at bounding box center [859, 312] width 762 height 17
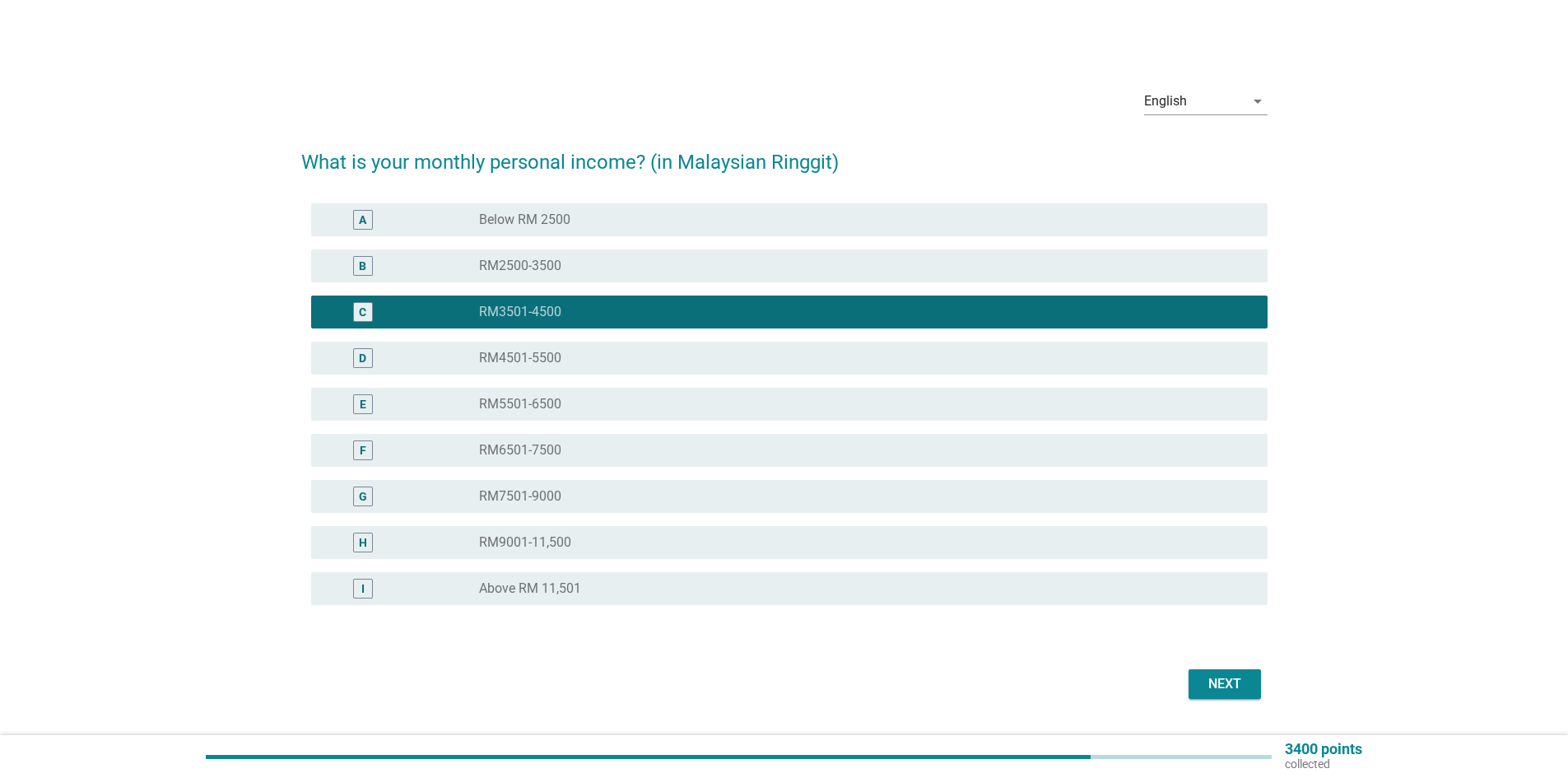
click at [633, 348] on div "radio_button_unchecked RM4501-5500" at bounding box center [866, 357] width 775 height 20
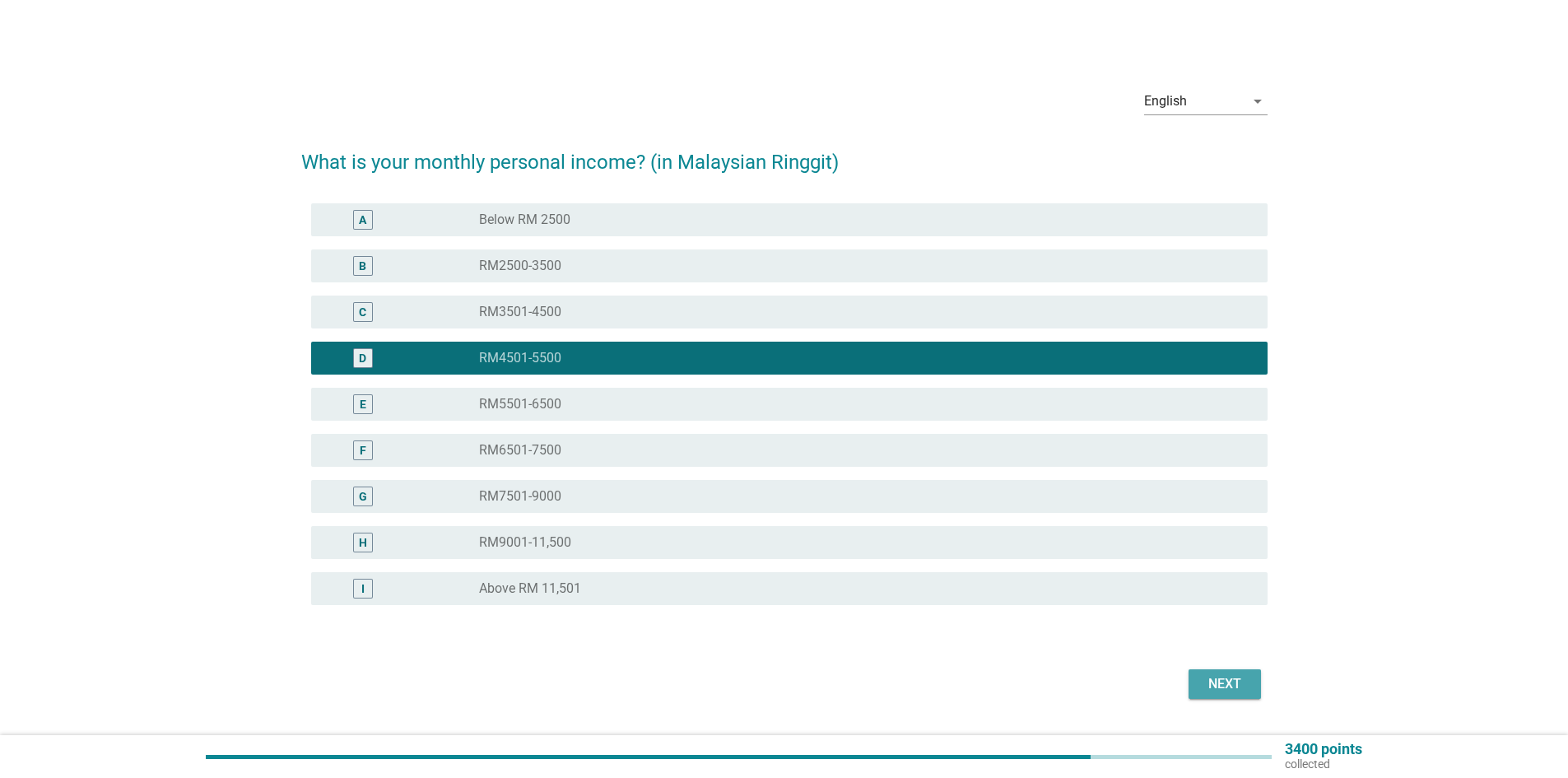
click at [1220, 677] on div "Next" at bounding box center [1224, 684] width 46 height 20
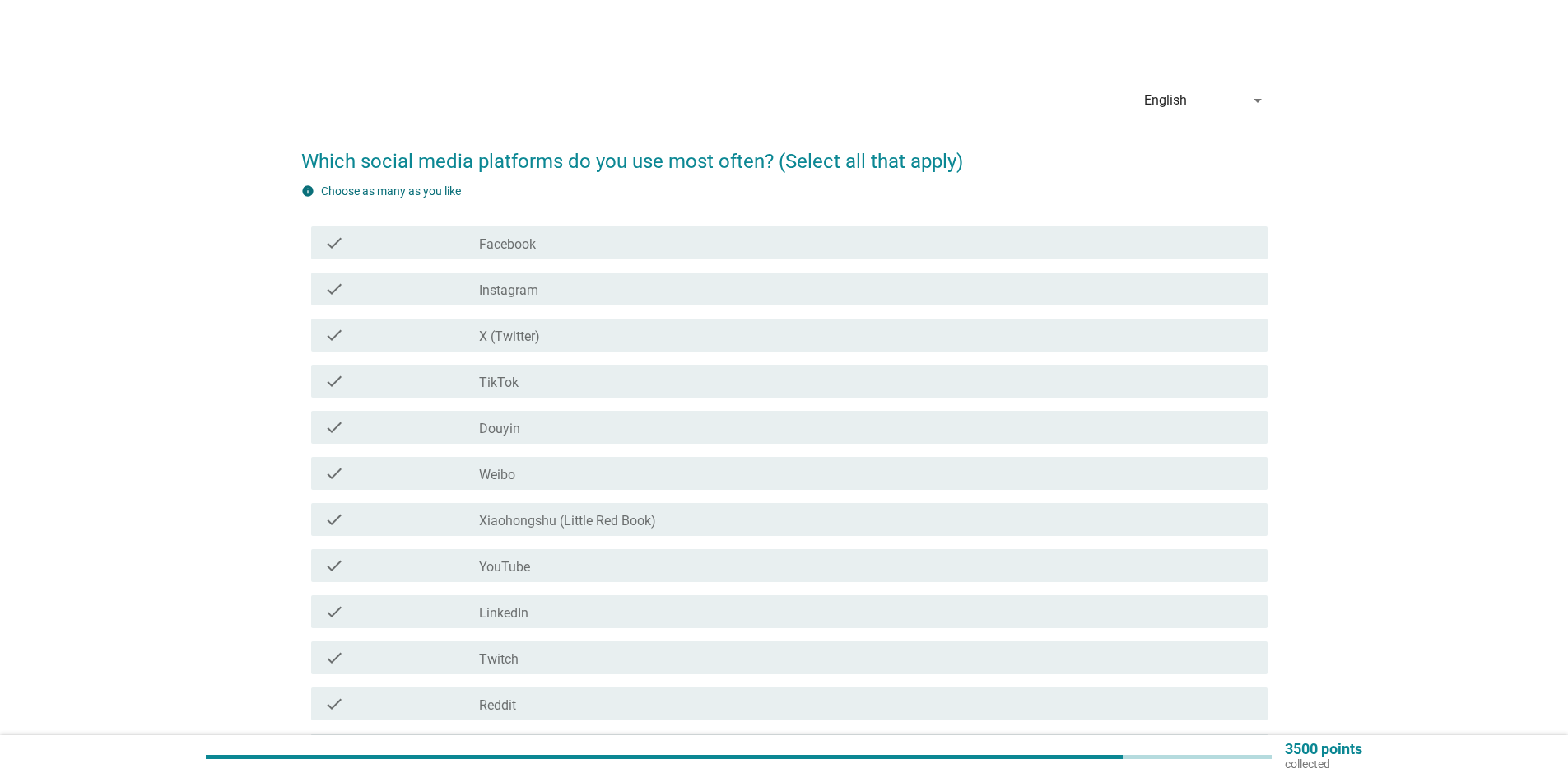
click at [537, 238] on div "check_box_outline_blank Facebook" at bounding box center [866, 242] width 775 height 20
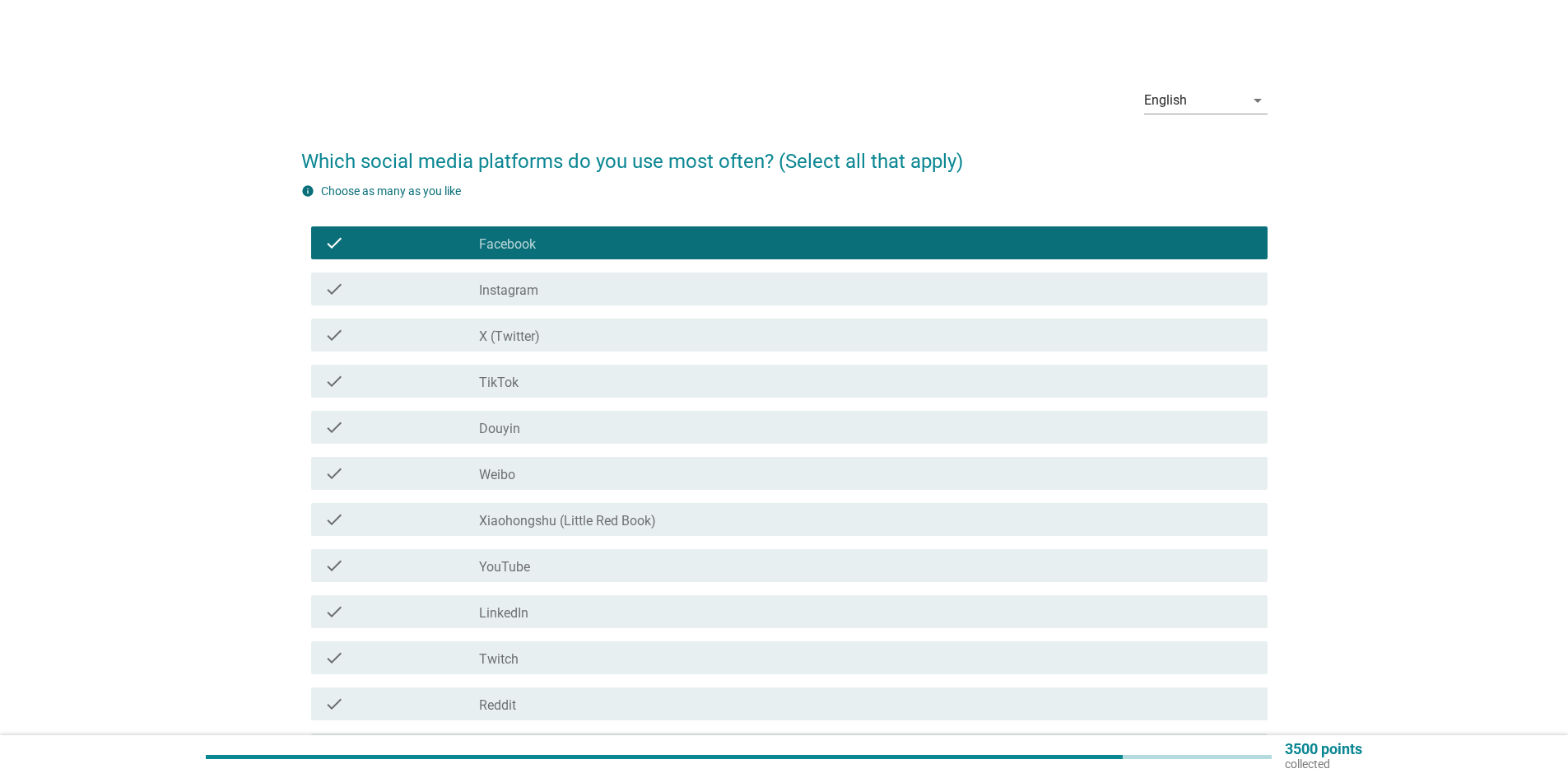
click at [583, 286] on div "check_box_outline_blank Instagram" at bounding box center [866, 288] width 775 height 20
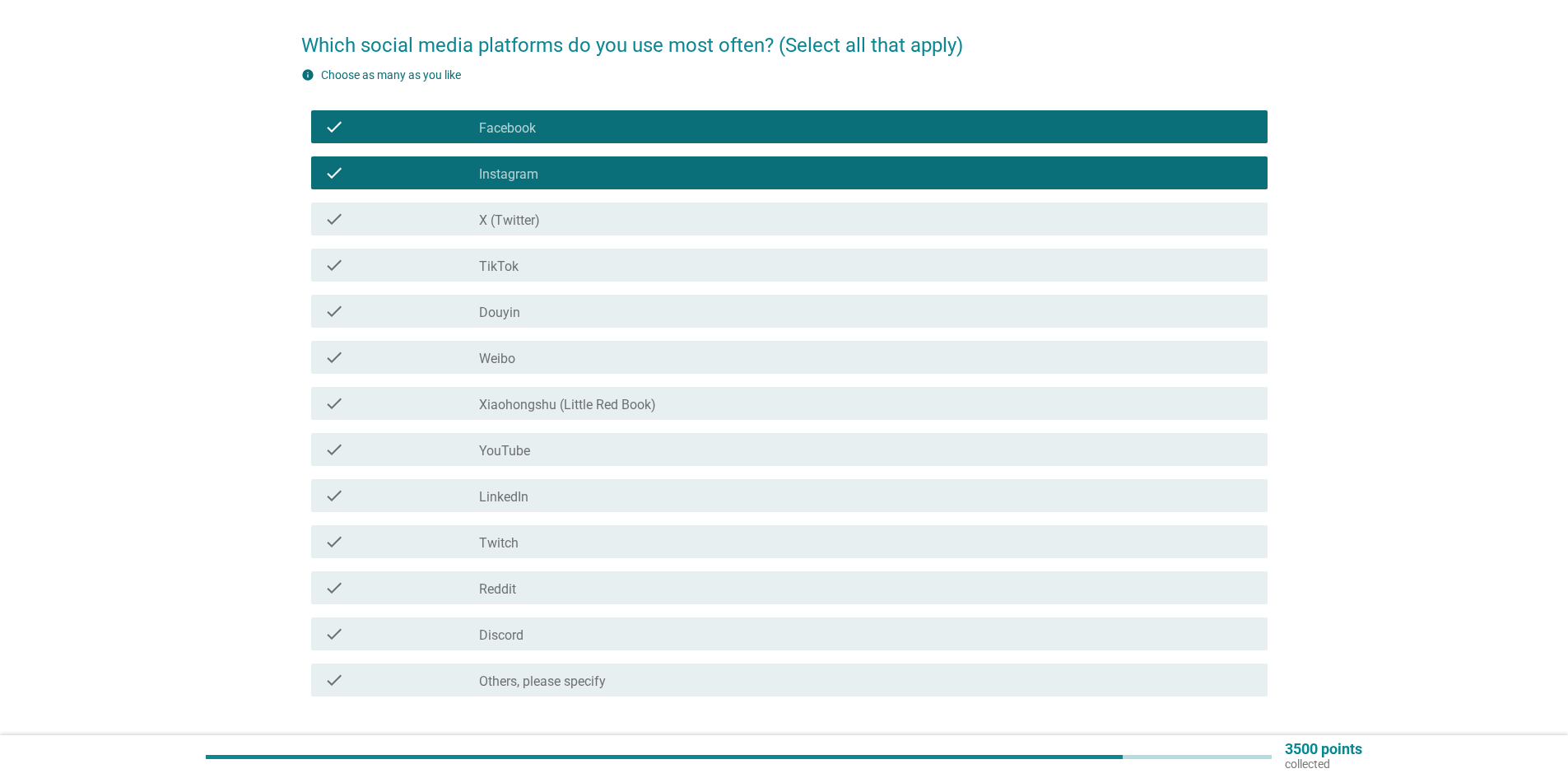
scroll to position [165, 0]
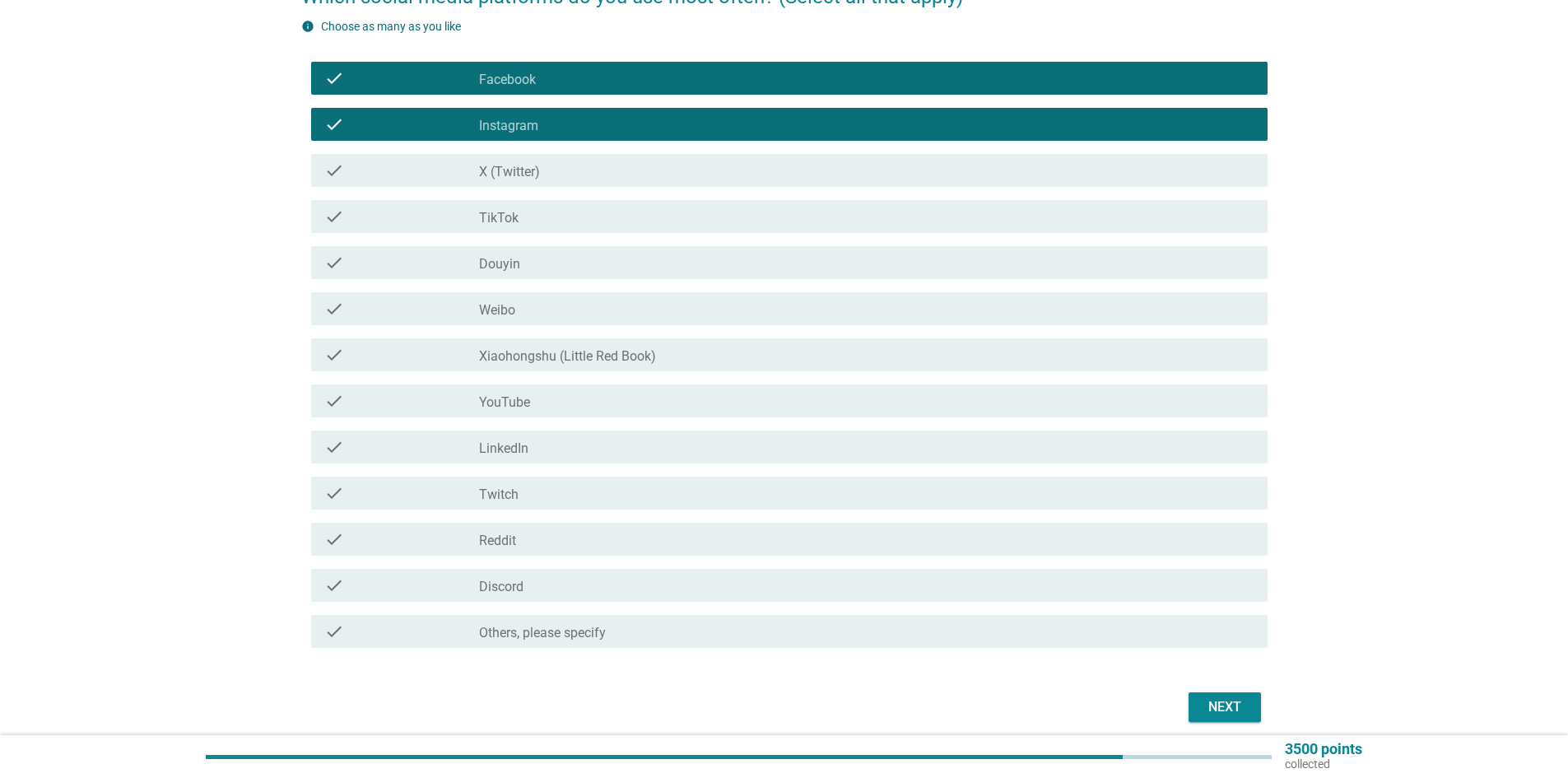
click at [633, 382] on div "check check_box_outline_blank YouTube" at bounding box center [784, 400] width 967 height 46
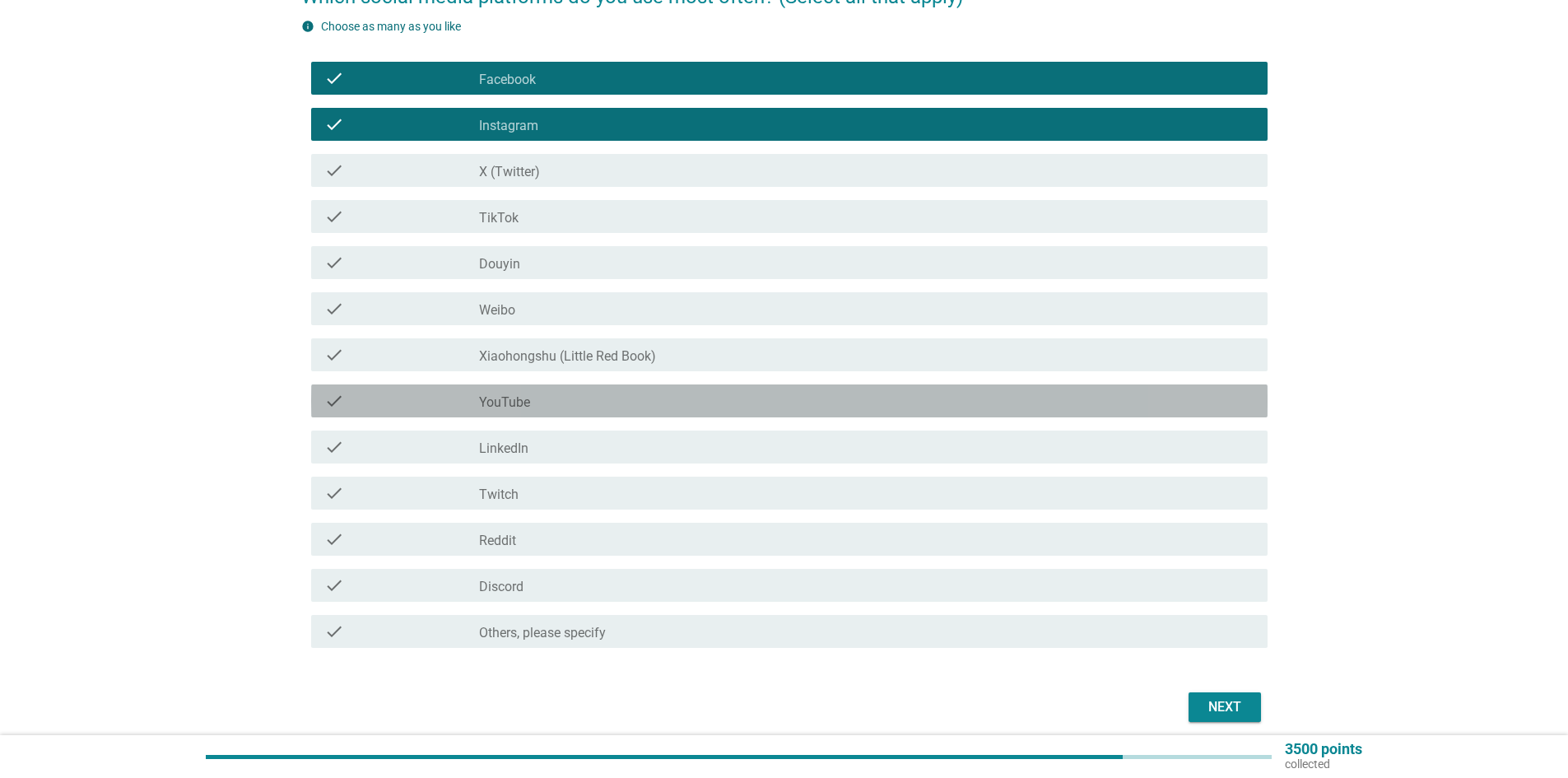
click at [633, 393] on div "check_box_outline_blank YouTube" at bounding box center [866, 400] width 775 height 20
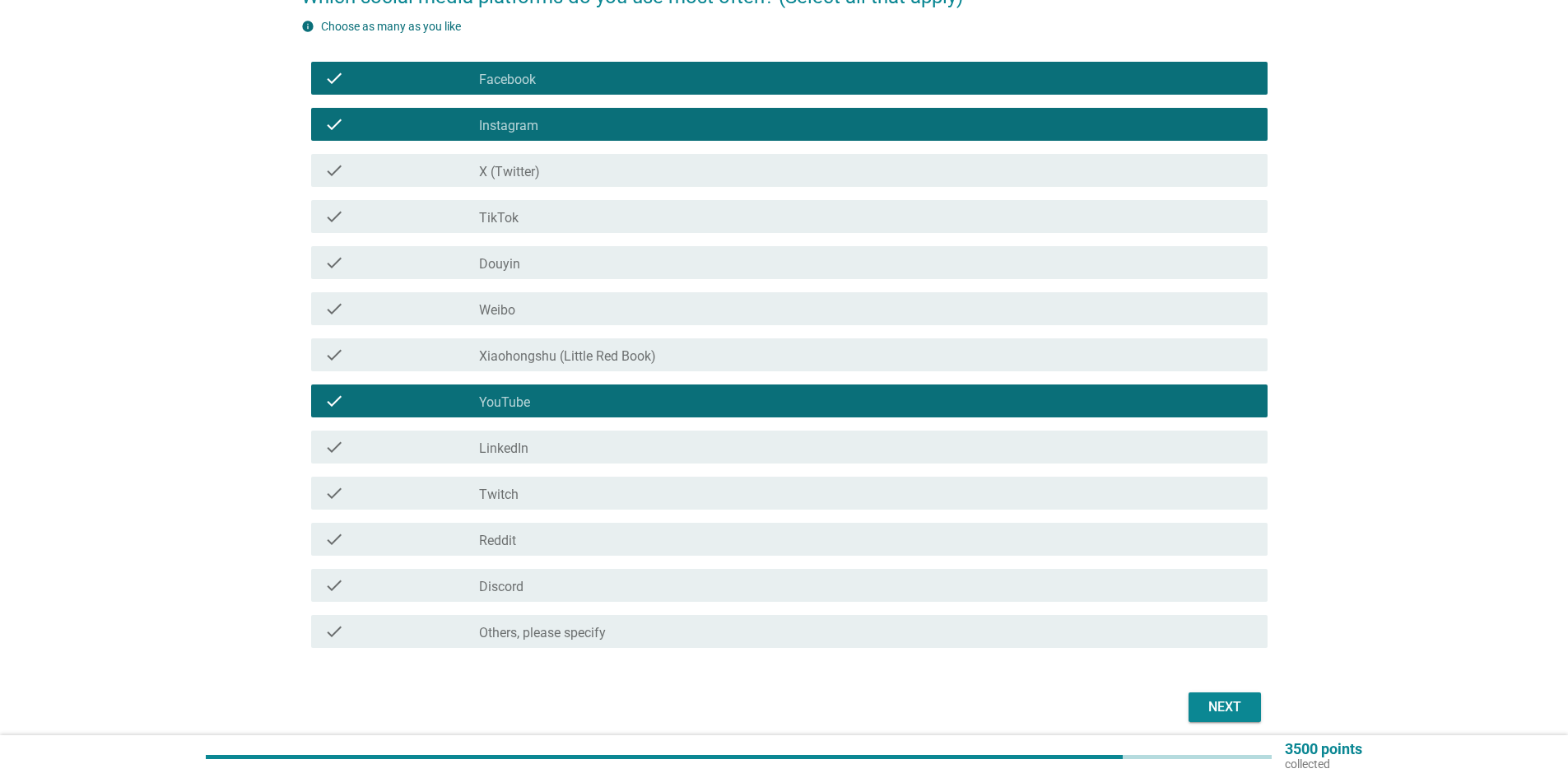
click at [1242, 702] on div "Next" at bounding box center [1224, 707] width 46 height 20
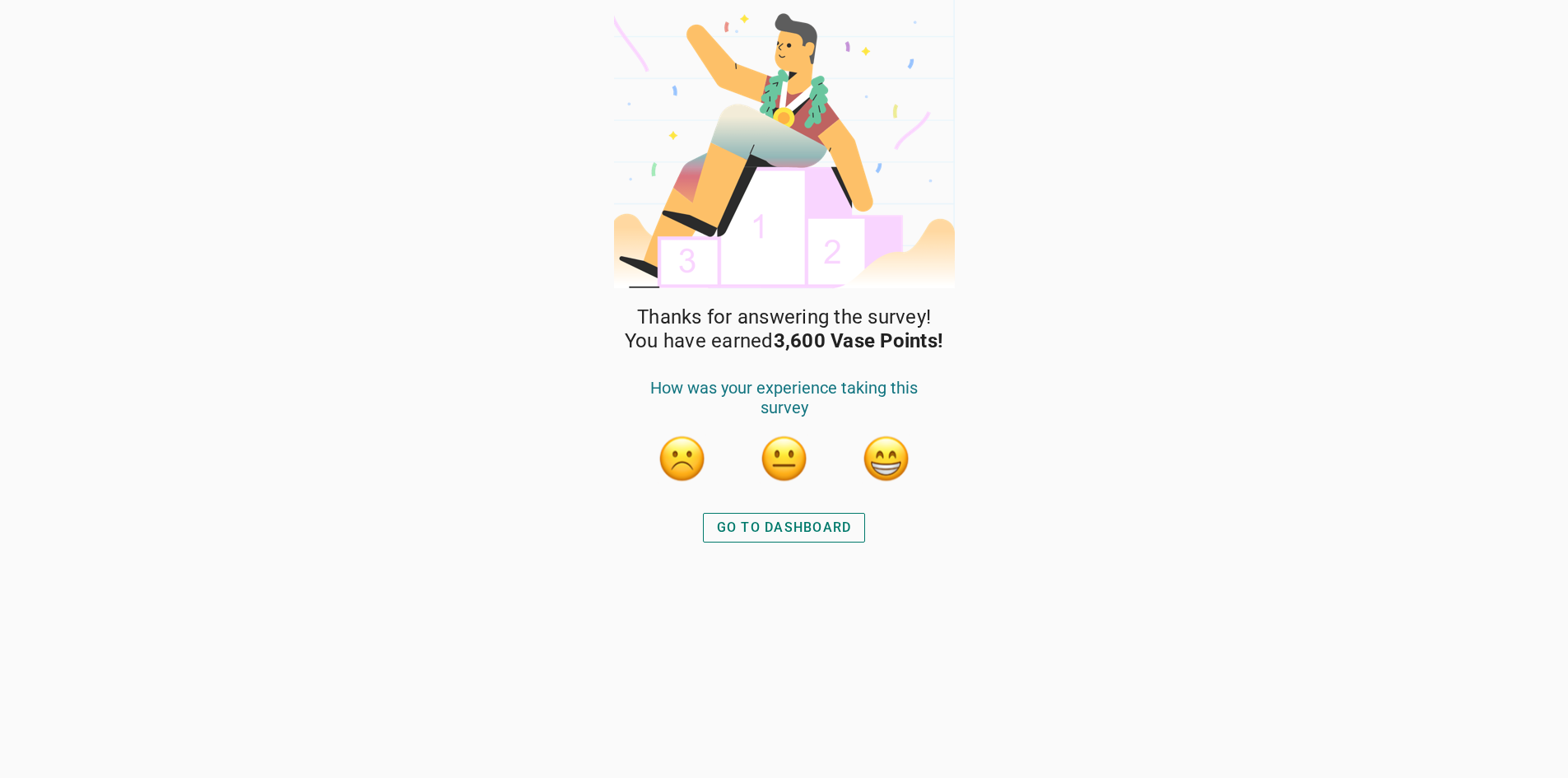
click at [798, 520] on div "GO TO DASHBOARD" at bounding box center [784, 527] width 135 height 20
